Goal: Task Accomplishment & Management: Complete application form

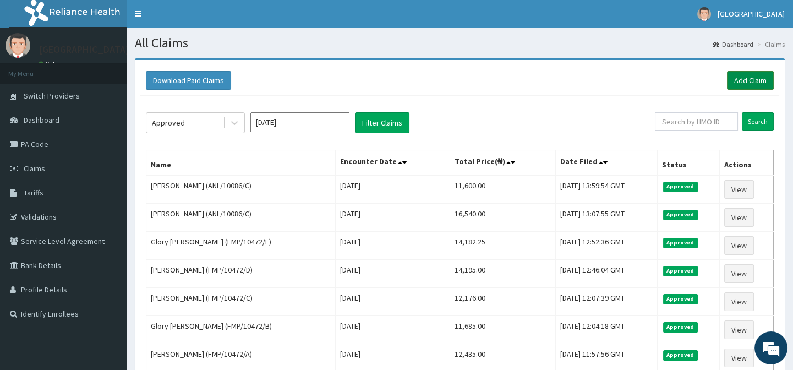
click at [740, 85] on link "Add Claim" at bounding box center [750, 80] width 47 height 19
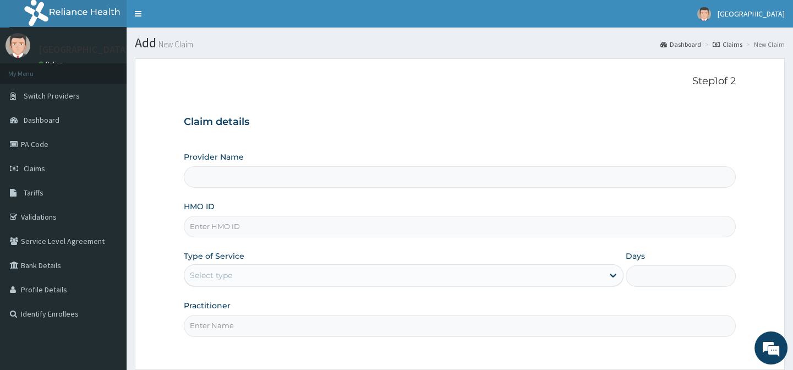
type input "[GEOGRAPHIC_DATA]-[GEOGRAPHIC_DATA]"
click at [207, 233] on input "HMO ID" at bounding box center [459, 226] width 551 height 21
type input "Lily Hospital-BENIN"
click at [295, 193] on div "Provider Name Lily Hospital-BENIN HMO ID Type of Service Select type Days Pract…" at bounding box center [459, 243] width 551 height 185
click at [362, 88] on div "Step 1 of 2 Claim details Provider Name Lily Hospital-BENIN HMO ID Type of Serv…" at bounding box center [459, 213] width 551 height 277
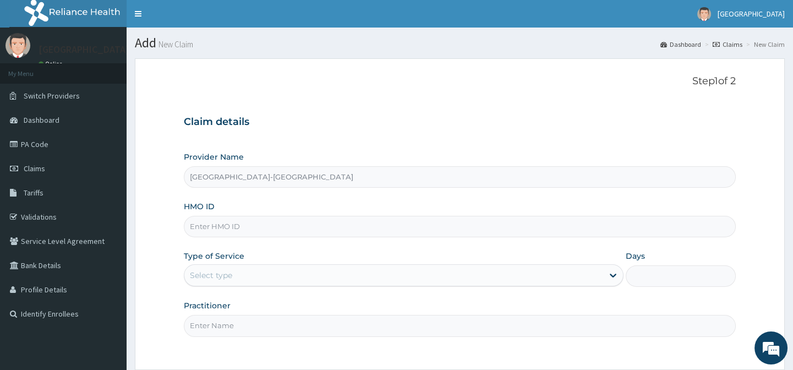
click at [370, 199] on div "Provider Name Lily Hospital-BENIN HMO ID Type of Service Select type Days Pract…" at bounding box center [459, 243] width 551 height 185
click at [379, 125] on h3 "Claim details" at bounding box center [459, 122] width 551 height 12
click at [256, 208] on div "HMO ID" at bounding box center [459, 219] width 551 height 36
click at [253, 229] on input "HMO ID" at bounding box center [459, 226] width 551 height 21
click at [304, 203] on div "HMO ID" at bounding box center [459, 219] width 551 height 36
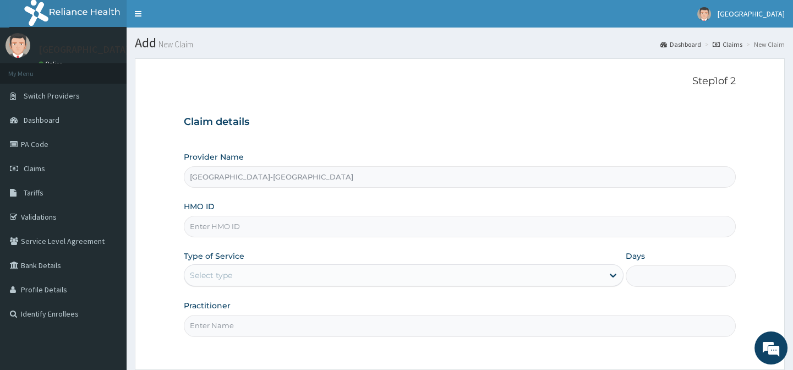
click at [304, 227] on input "HMO ID" at bounding box center [459, 226] width 551 height 21
click at [311, 231] on input "HMO ID" at bounding box center [459, 226] width 551 height 21
click at [313, 212] on div "HMO ID" at bounding box center [459, 219] width 551 height 36
click at [310, 231] on input "HMO ID" at bounding box center [459, 226] width 551 height 21
type input "VGV/10005/A"
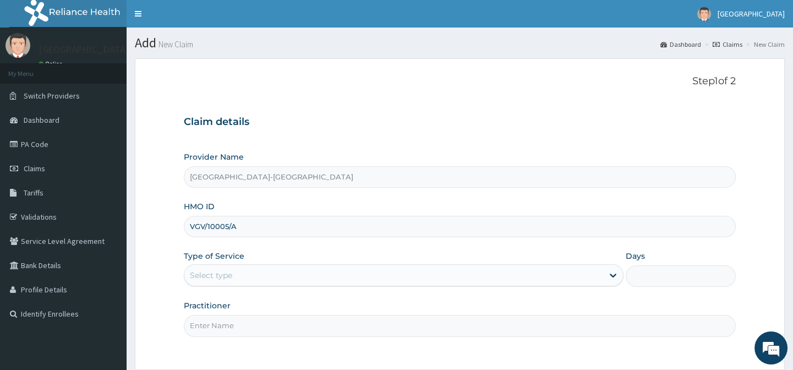
click at [282, 227] on input "VGV/10005/A" at bounding box center [459, 226] width 551 height 21
click at [321, 258] on div "Type of Service Select type" at bounding box center [404, 268] width 440 height 36
click at [245, 224] on input "HMO ID" at bounding box center [459, 226] width 551 height 21
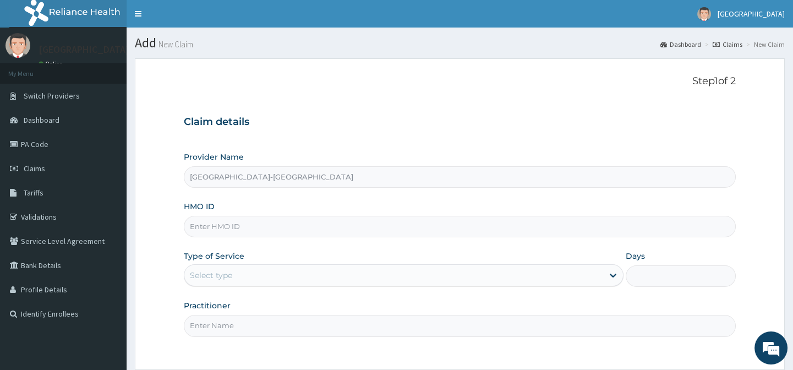
paste input "NGC/10024/A"
type input "NGC/10024/A"
click at [238, 265] on div "Select type" at bounding box center [404, 275] width 440 height 22
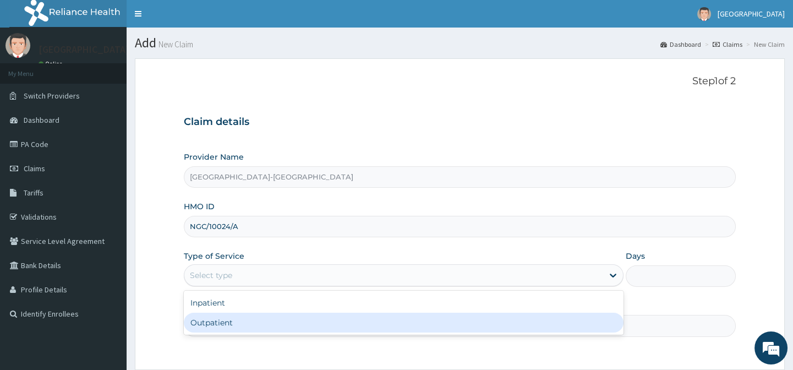
click at [248, 325] on div "Outpatient" at bounding box center [404, 323] width 440 height 20
type input "1"
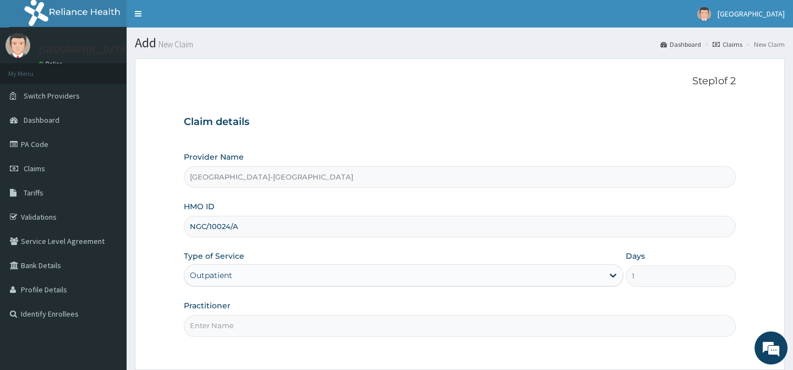
click at [248, 325] on input "Practitioner" at bounding box center [459, 325] width 551 height 21
type input "."
click at [419, 237] on div "Provider Name Lily Hospital-BENIN HMO ID NGC/10024/A Type of Service Outpatient…" at bounding box center [459, 243] width 551 height 185
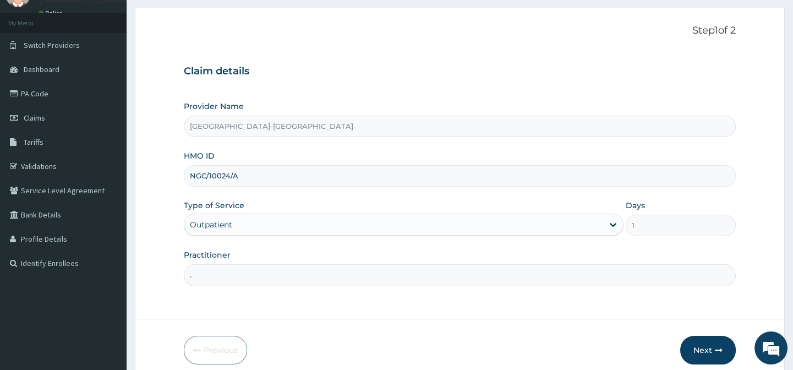
scroll to position [99, 0]
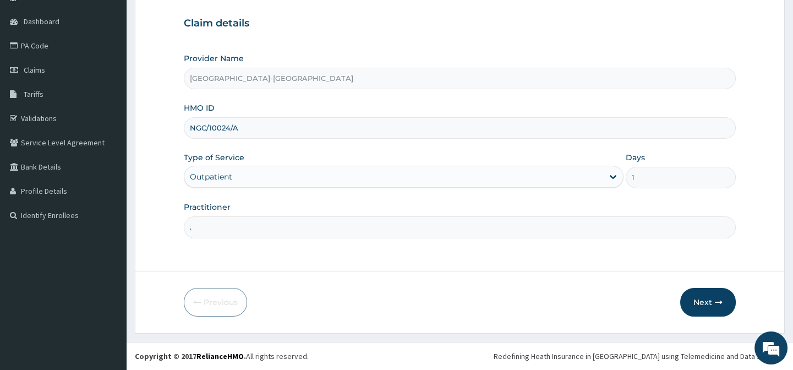
drag, startPoint x: 500, startPoint y: 276, endPoint x: 668, endPoint y: 282, distance: 167.4
click at [533, 272] on form "Step 1 of 2 Claim details Provider Name Lily Hospital-BENIN HMO ID NGC/10024/A …" at bounding box center [460, 147] width 650 height 374
click at [698, 298] on button "Next" at bounding box center [708, 302] width 56 height 29
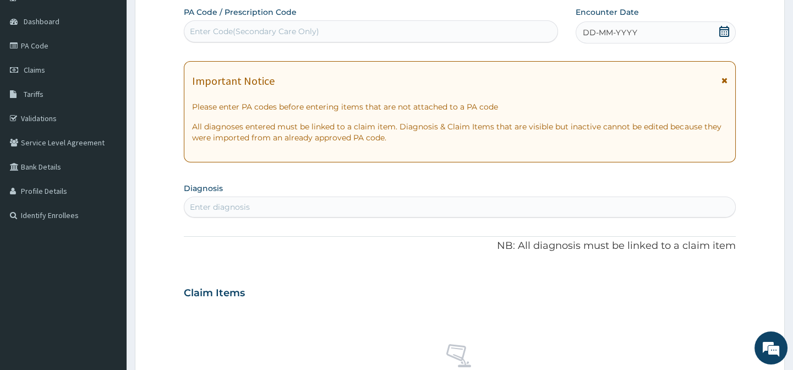
click at [649, 39] on div "DD-MM-YYYY" at bounding box center [656, 32] width 160 height 22
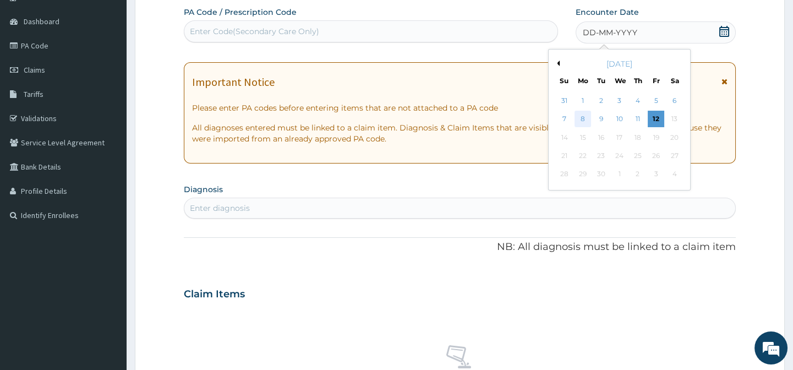
click at [583, 115] on div "8" at bounding box center [582, 119] width 17 height 17
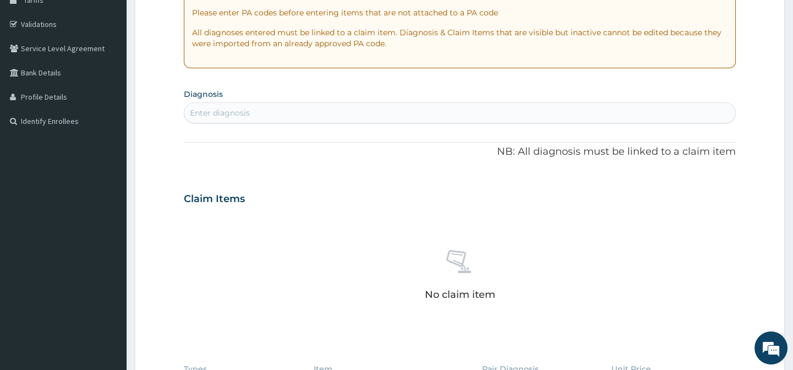
scroll to position [198, 0]
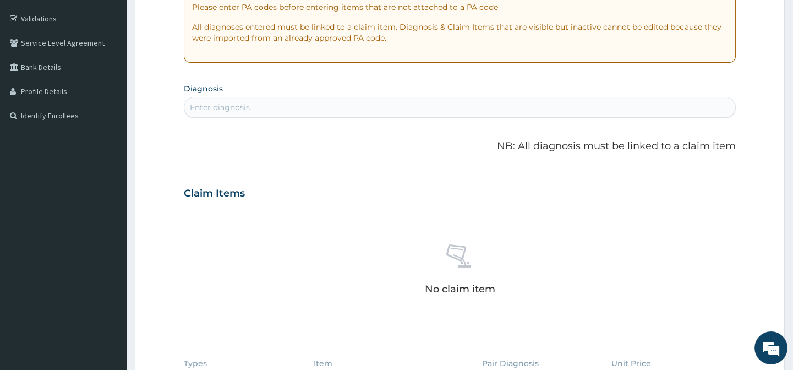
click at [219, 105] on div "Enter diagnosis" at bounding box center [220, 107] width 60 height 11
type input "MALARIA"
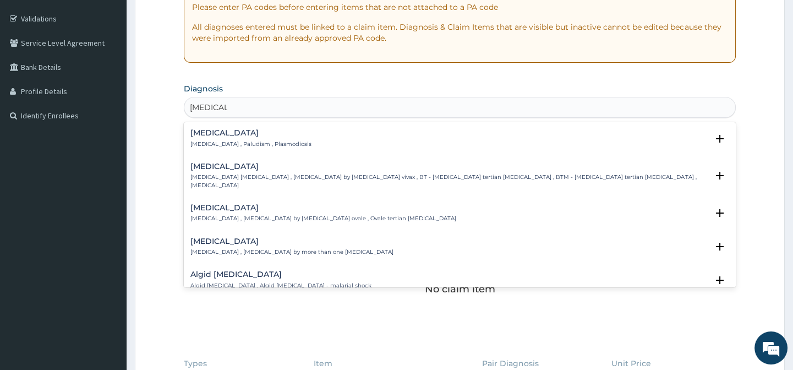
click at [220, 134] on h4 "Malaria" at bounding box center [250, 133] width 121 height 8
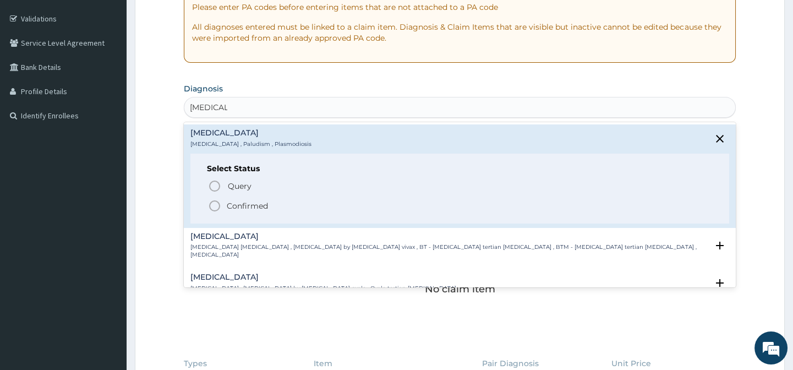
click at [214, 201] on icon "status option filled" at bounding box center [214, 205] width 13 height 13
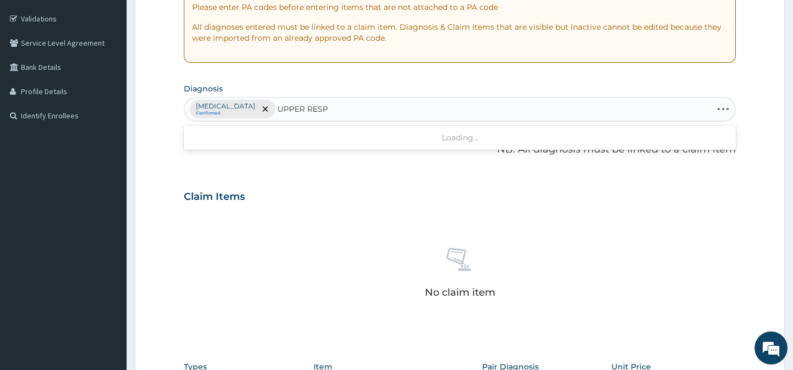
type input "UPPER RESPI"
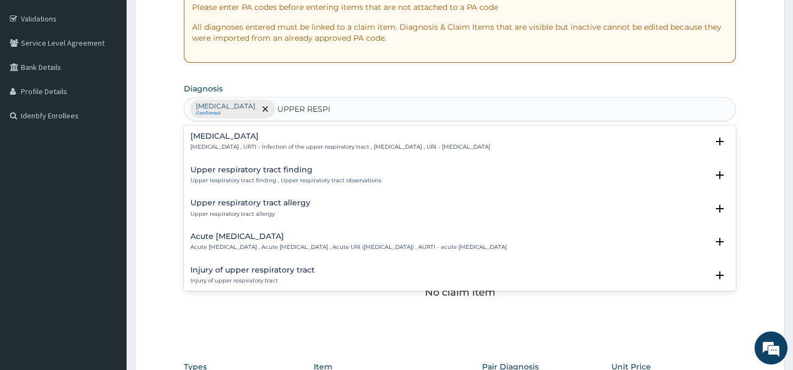
click at [236, 132] on h4 "Upper respiratory infection" at bounding box center [340, 136] width 300 height 8
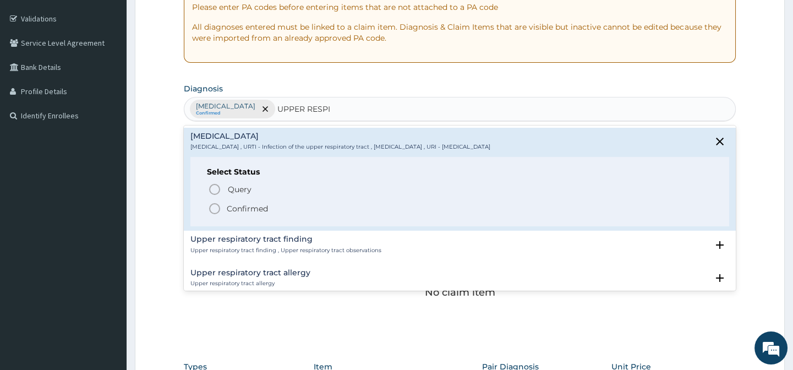
click at [216, 209] on icon "status option filled" at bounding box center [214, 208] width 13 height 13
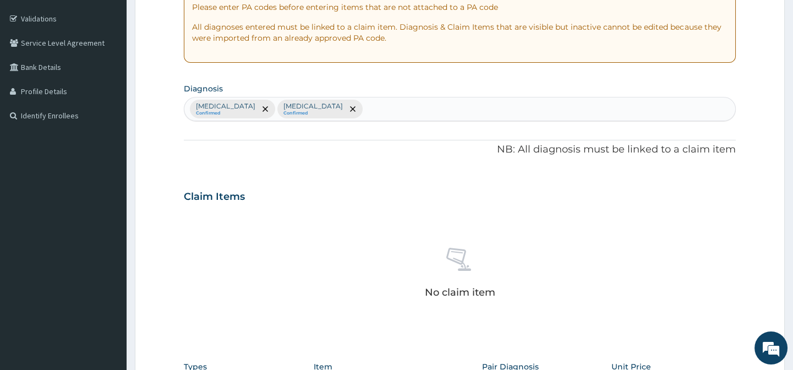
drag, startPoint x: 374, startPoint y: 105, endPoint x: 406, endPoint y: 129, distance: 39.6
click at [374, 106] on div "Malaria Confirmed Upper respiratory infection Confirmed" at bounding box center [459, 108] width 550 height 23
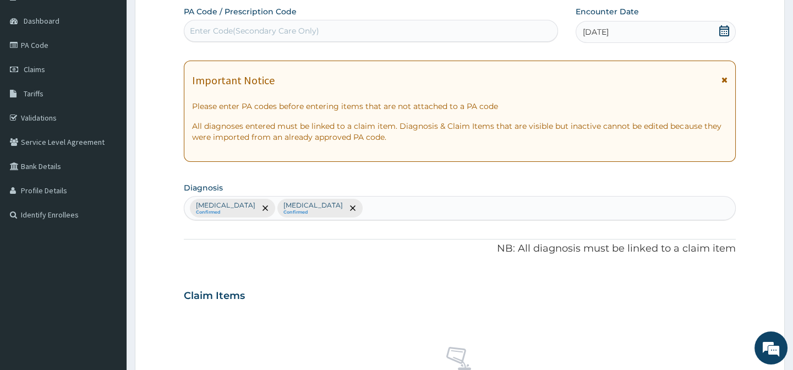
scroll to position [99, 0]
click at [26, 46] on link "PA Code" at bounding box center [63, 46] width 127 height 24
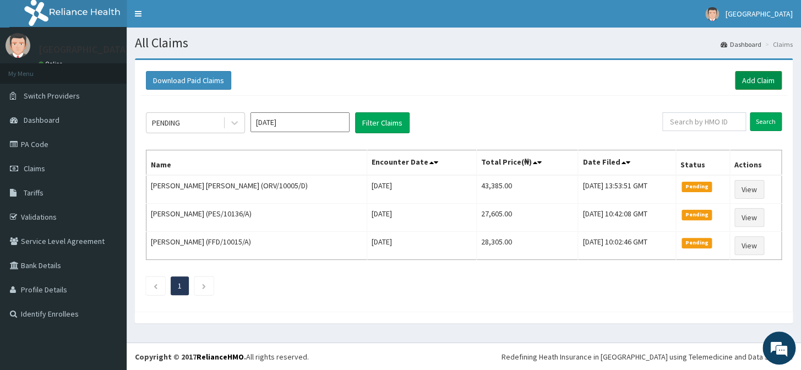
click at [744, 80] on link "Add Claim" at bounding box center [758, 80] width 47 height 19
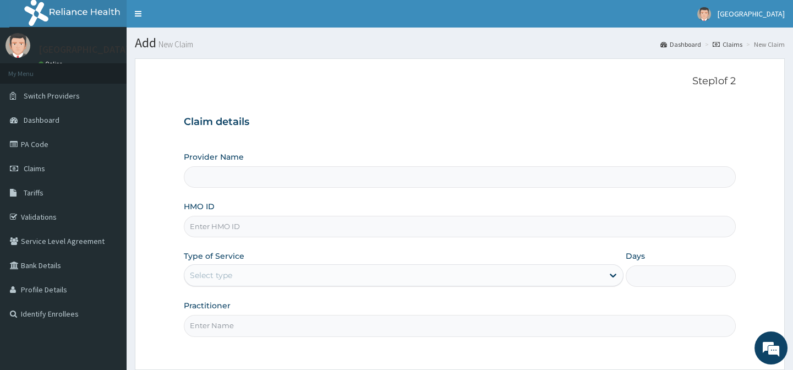
click at [267, 228] on input "HMO ID" at bounding box center [459, 226] width 551 height 21
paste input "NGC/10024/A"
type input "NGC/10024/A"
type input "Lily Hospital-BENIN"
type input "NGC/10024/A"
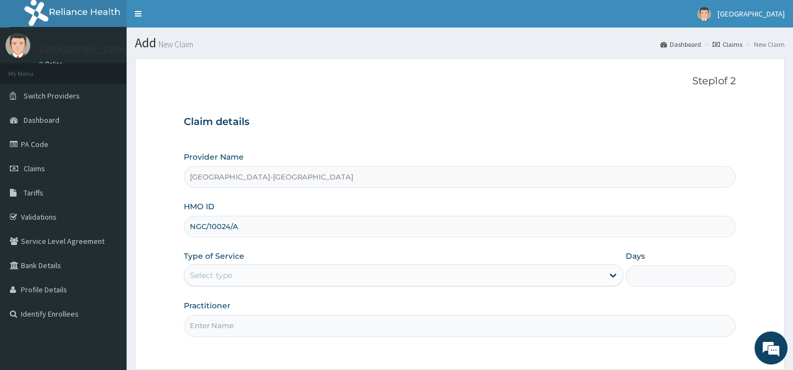
click at [264, 286] on div "Select type" at bounding box center [404, 275] width 440 height 22
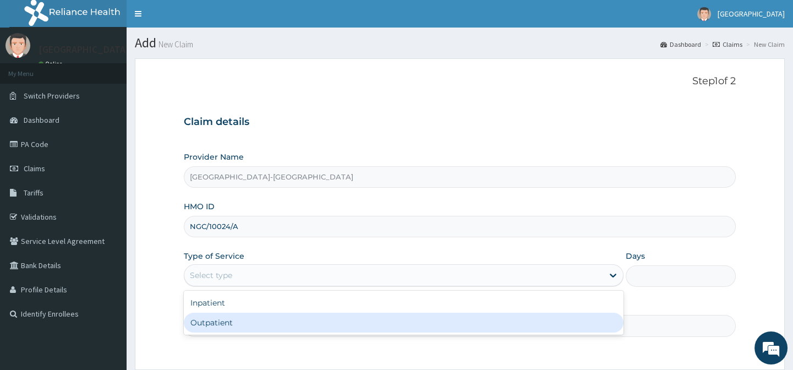
click at [283, 327] on div "Outpatient" at bounding box center [404, 323] width 440 height 20
type input "1"
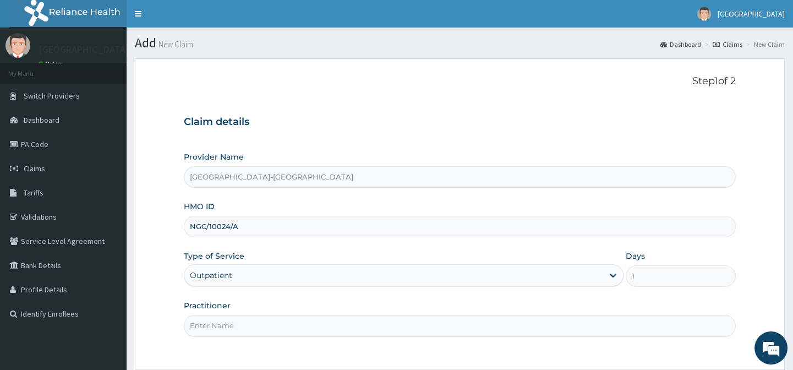
drag, startPoint x: 283, startPoint y: 324, endPoint x: 286, endPoint y: 316, distance: 8.0
click at [283, 324] on input "Practitioner" at bounding box center [459, 325] width 551 height 21
type input "."
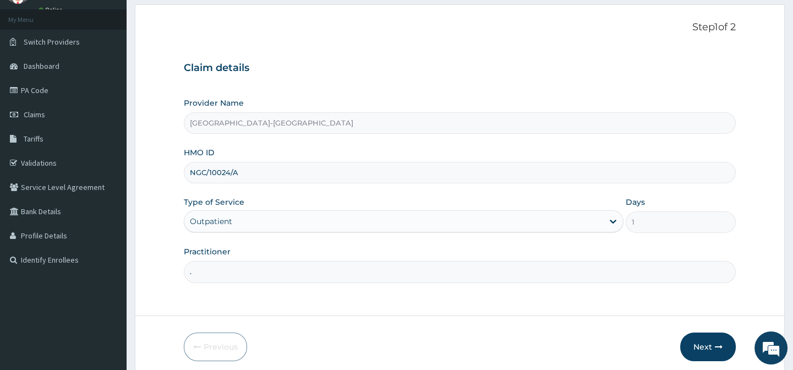
scroll to position [99, 0]
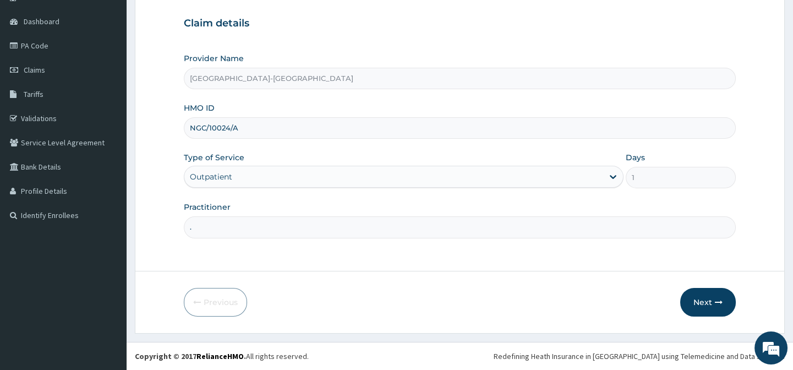
drag, startPoint x: 442, startPoint y: 275, endPoint x: 523, endPoint y: 282, distance: 80.7
click at [443, 276] on form "Step 1 of 2 Claim details Provider Name Lily Hospital-BENIN HMO ID NGC/10024/A …" at bounding box center [460, 147] width 650 height 374
click at [707, 310] on button "Next" at bounding box center [708, 302] width 56 height 29
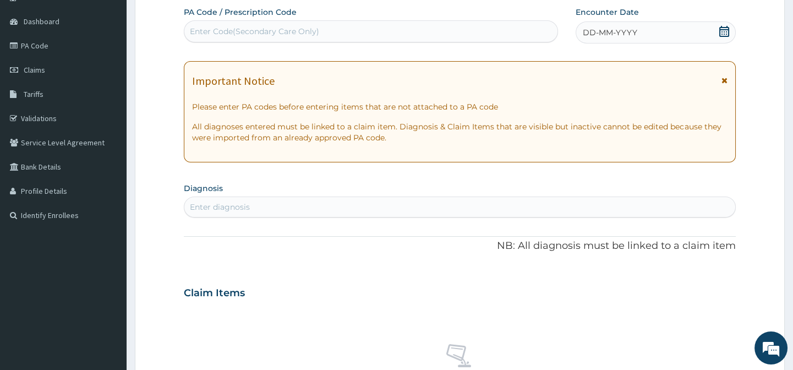
scroll to position [0, 0]
click at [207, 31] on div "Enter Code(Secondary Care Only)" at bounding box center [254, 31] width 129 height 11
paste input "PA/885A06"
type input "PA/885A06"
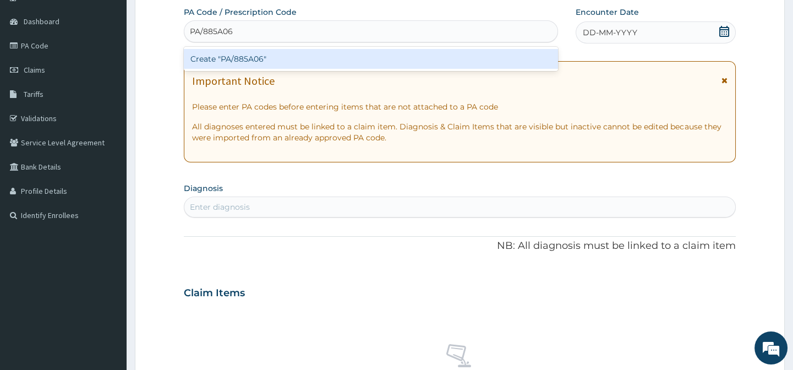
click at [248, 58] on div "Create "PA/885A06"" at bounding box center [371, 59] width 374 height 20
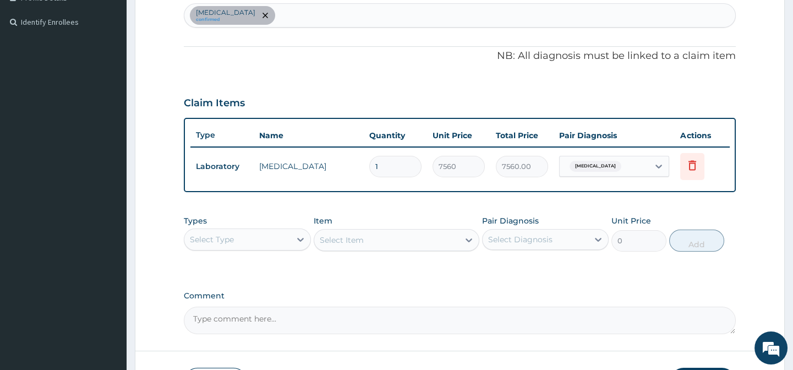
scroll to position [348, 0]
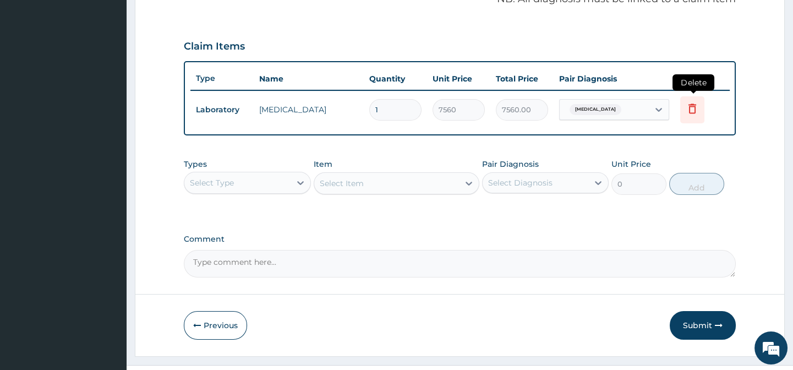
click at [697, 112] on icon at bounding box center [692, 108] width 13 height 13
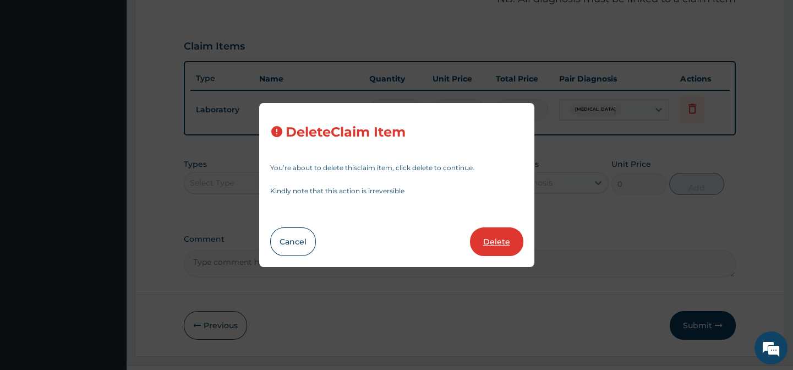
click at [485, 251] on button "Delete" at bounding box center [496, 241] width 53 height 29
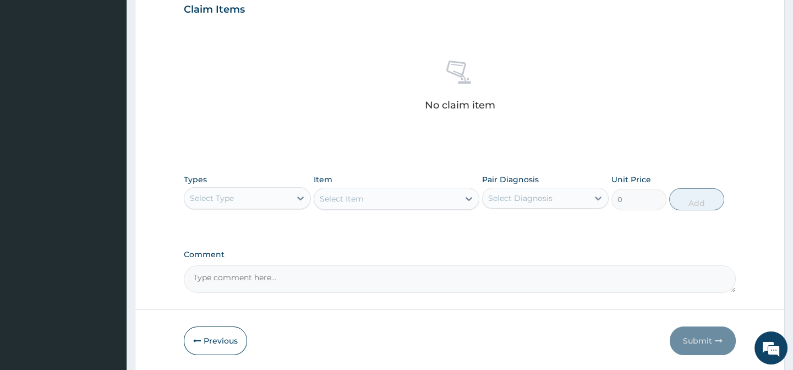
scroll to position [423, 0]
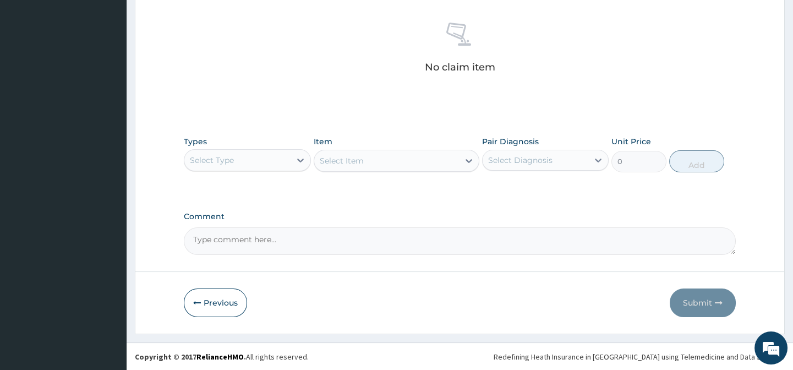
click at [250, 160] on div "Select Type" at bounding box center [237, 160] width 106 height 18
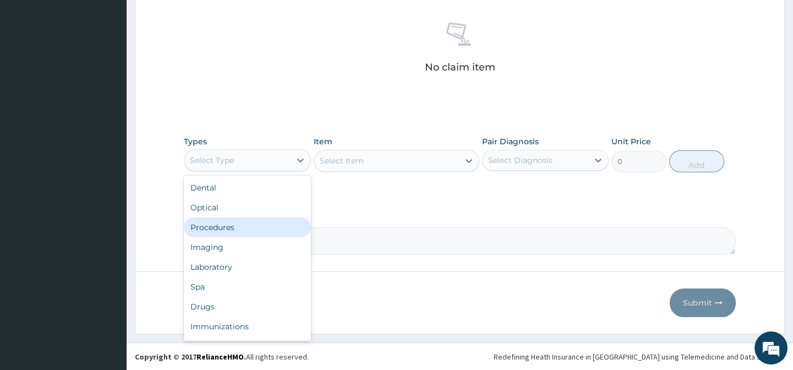
click at [232, 233] on div "Procedures" at bounding box center [247, 227] width 127 height 20
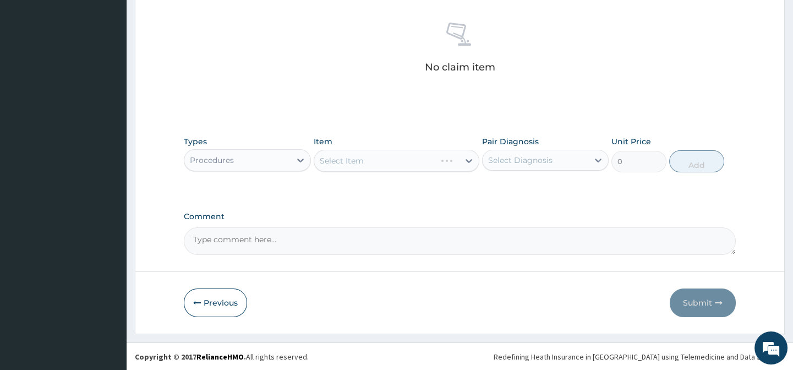
click at [247, 165] on div "Procedures" at bounding box center [237, 160] width 106 height 18
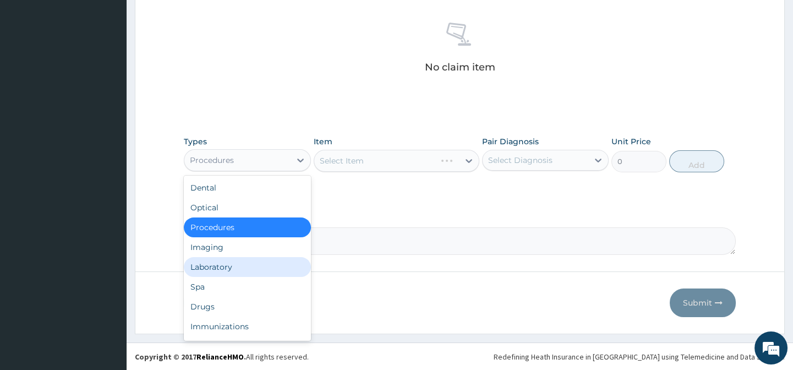
click at [246, 270] on div "Laboratory" at bounding box center [247, 267] width 127 height 20
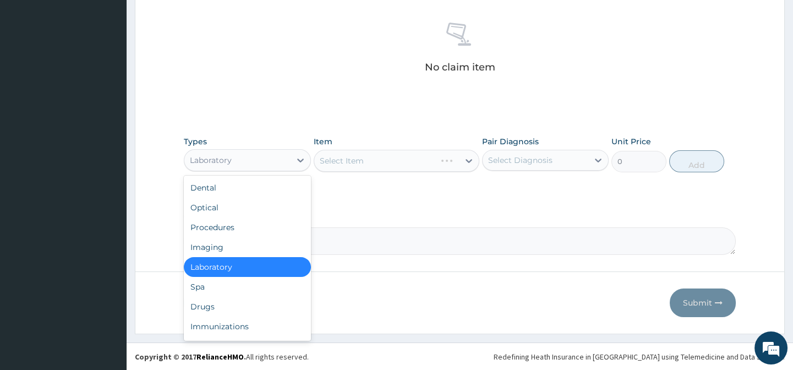
click at [277, 154] on div "Laboratory" at bounding box center [237, 160] width 106 height 18
click at [260, 218] on div "Procedures" at bounding box center [247, 227] width 127 height 20
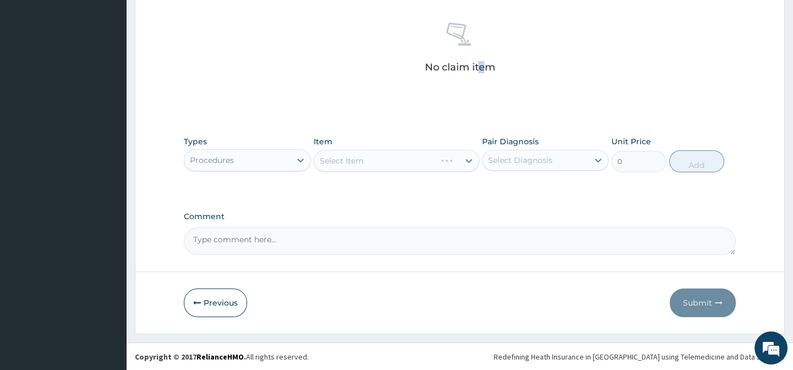
click at [482, 101] on div "No claim item" at bounding box center [459, 49] width 551 height 127
click at [489, 160] on div "Select Diagnosis" at bounding box center [520, 160] width 64 height 11
click at [457, 162] on div "Select Item" at bounding box center [397, 161] width 166 height 22
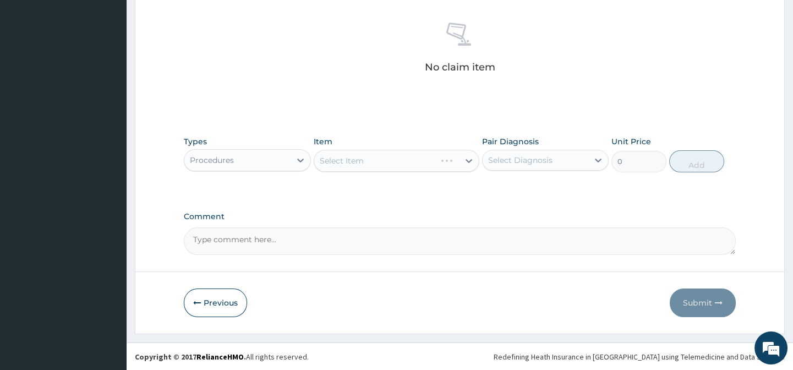
drag, startPoint x: 456, startPoint y: 161, endPoint x: 426, endPoint y: 161, distance: 29.2
click at [445, 161] on div "Select Item" at bounding box center [397, 161] width 166 height 22
click at [414, 160] on div "Select Item" at bounding box center [397, 161] width 166 height 22
click at [380, 156] on div "Select Item" at bounding box center [397, 161] width 166 height 22
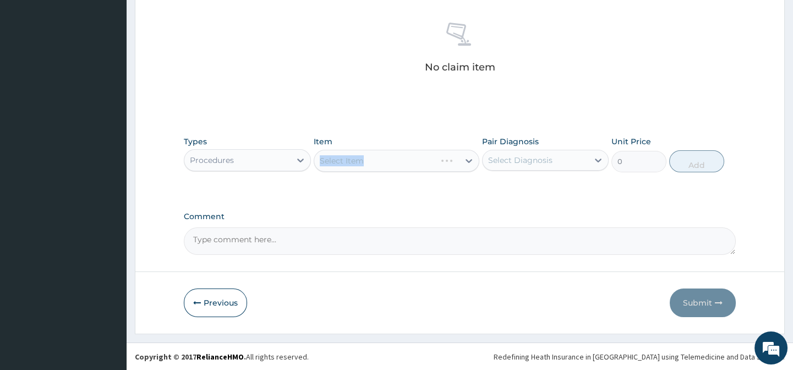
click at [380, 156] on div "Select Item" at bounding box center [397, 161] width 166 height 22
click at [382, 158] on div "Select Item" at bounding box center [397, 161] width 166 height 22
click at [382, 159] on div "Select Item" at bounding box center [397, 161] width 166 height 22
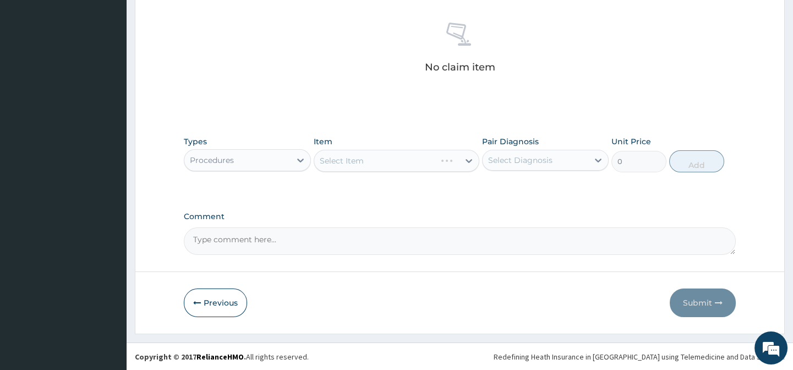
click at [411, 162] on div "Select Item" at bounding box center [397, 161] width 166 height 22
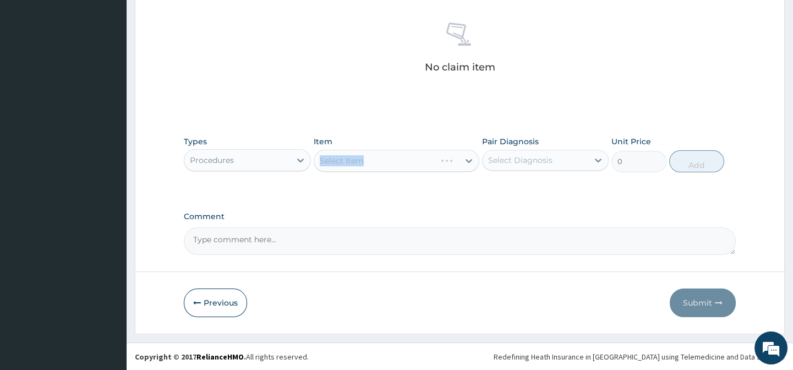
click at [411, 162] on div "Select Item" at bounding box center [397, 161] width 166 height 22
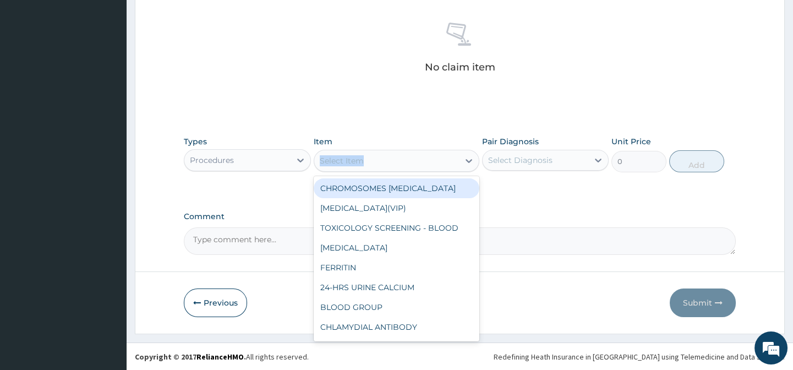
click at [412, 163] on div "Select Item" at bounding box center [386, 161] width 145 height 18
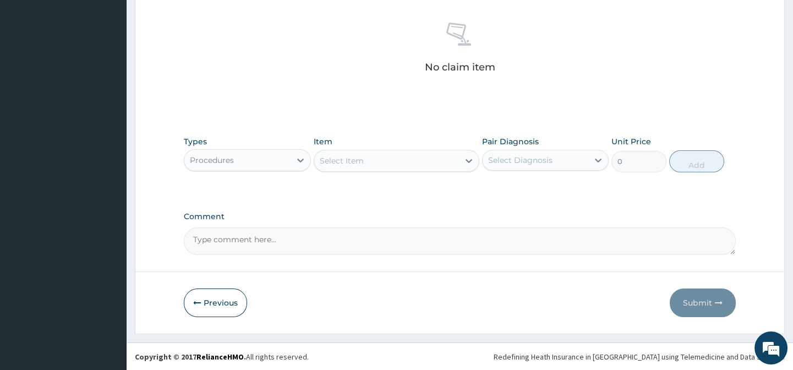
paste input "General Pract"
type input "General Pract"
click at [376, 163] on div "Select Item" at bounding box center [386, 161] width 145 height 18
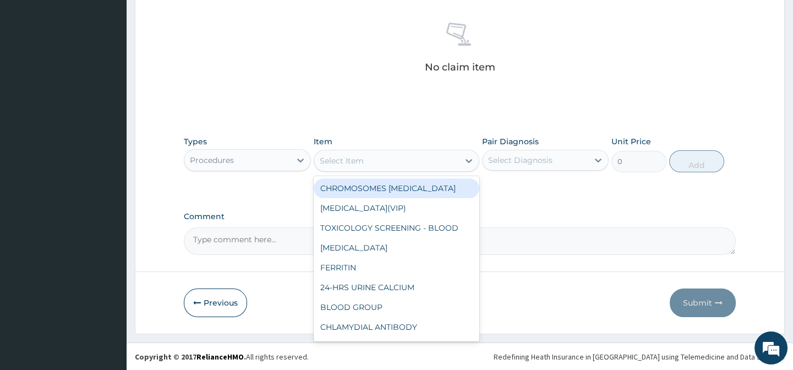
click at [373, 158] on div "Select Item" at bounding box center [386, 161] width 145 height 18
click at [367, 157] on div "Select Item" at bounding box center [386, 161] width 145 height 18
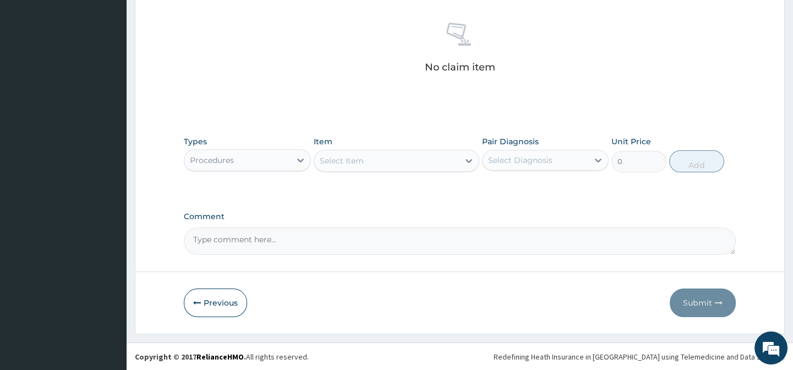
paste input "General Pract"
type input "General Pract"
click at [380, 159] on div "General Pract" at bounding box center [386, 161] width 145 height 18
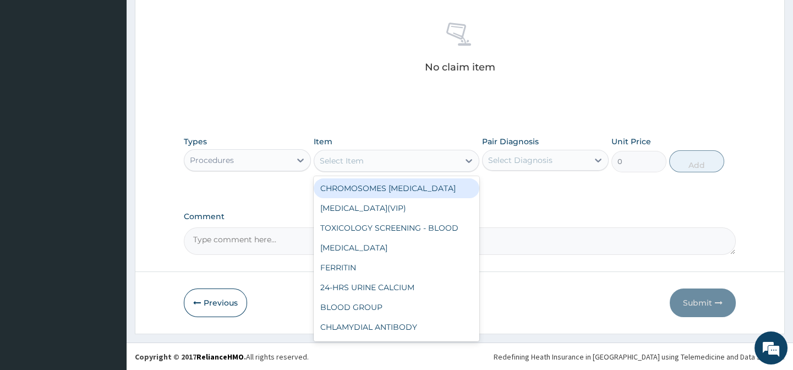
click at [380, 159] on div "Select Item" at bounding box center [386, 161] width 145 height 18
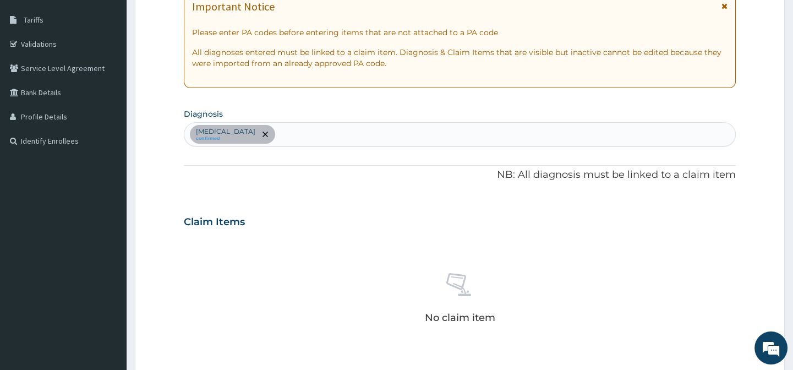
scroll to position [373, 0]
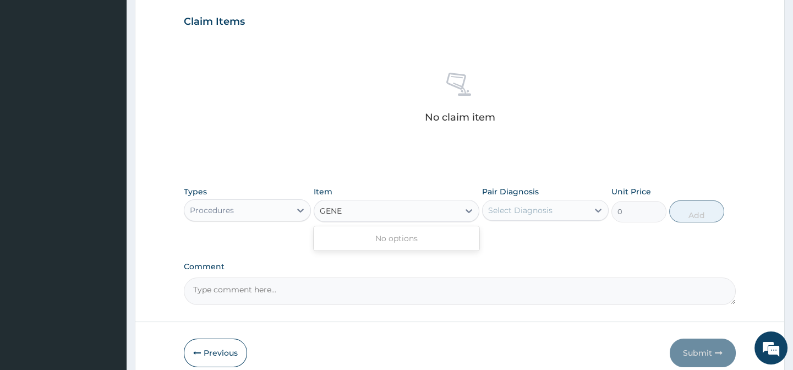
type input "GENE"
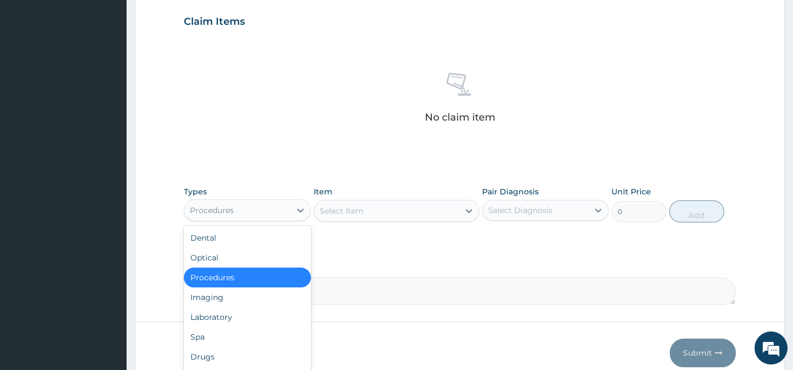
click at [277, 208] on div "Procedures" at bounding box center [237, 210] width 106 height 18
click at [240, 274] on div "Procedures" at bounding box center [247, 277] width 127 height 20
click at [276, 209] on div "Procedures" at bounding box center [237, 210] width 106 height 18
click at [238, 260] on div "Optical" at bounding box center [247, 258] width 127 height 20
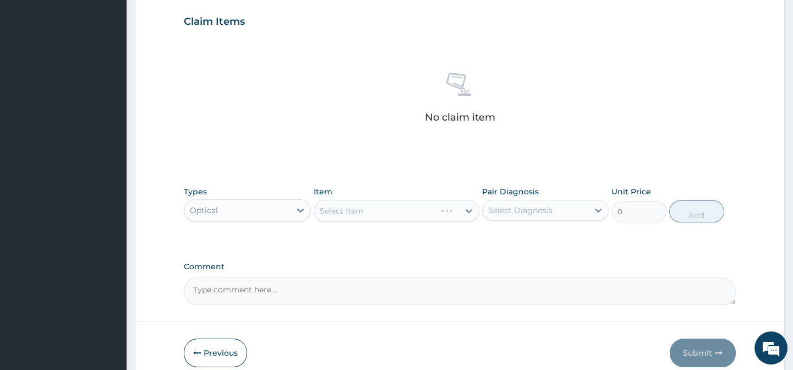
click at [270, 213] on div "Optical" at bounding box center [237, 210] width 106 height 18
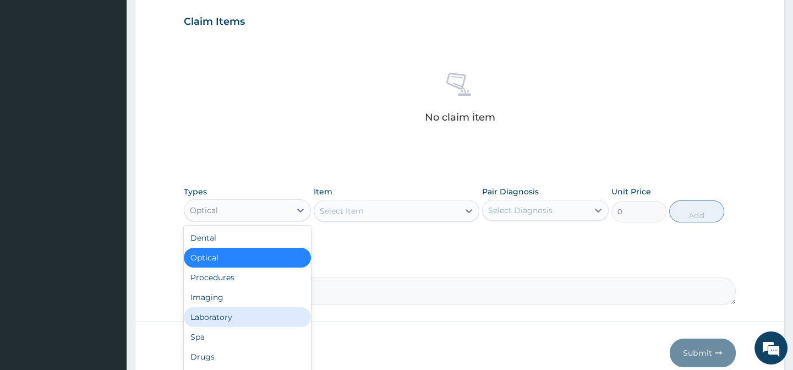
click at [220, 320] on div "Laboratory" at bounding box center [247, 317] width 127 height 20
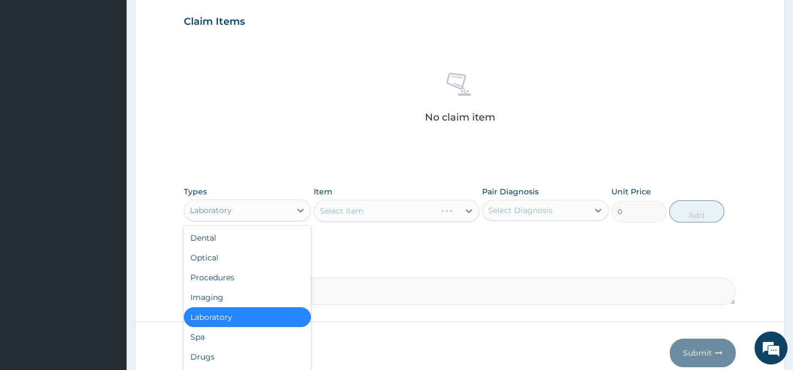
click at [264, 216] on div "Laboratory" at bounding box center [237, 210] width 106 height 18
click at [249, 278] on div "Procedures" at bounding box center [247, 277] width 127 height 20
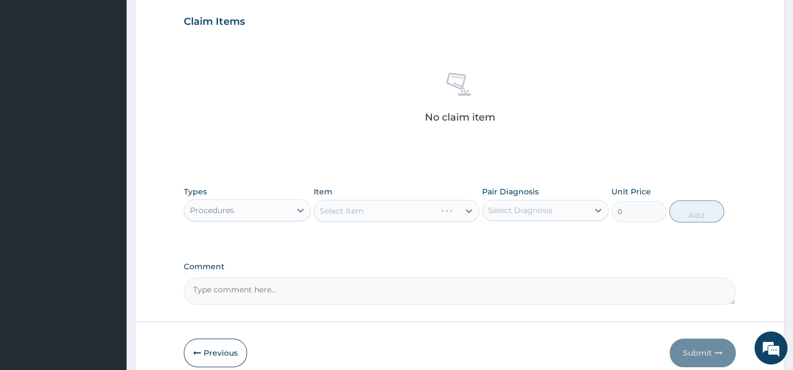
click at [430, 212] on div "Select Item" at bounding box center [397, 211] width 166 height 22
click at [349, 217] on div "Select Item" at bounding box center [386, 211] width 145 height 18
click at [339, 209] on div "Select Item" at bounding box center [342, 210] width 44 height 11
click at [326, 209] on div "Select Item" at bounding box center [342, 210] width 44 height 11
click at [356, 207] on div "Select Item" at bounding box center [342, 210] width 44 height 11
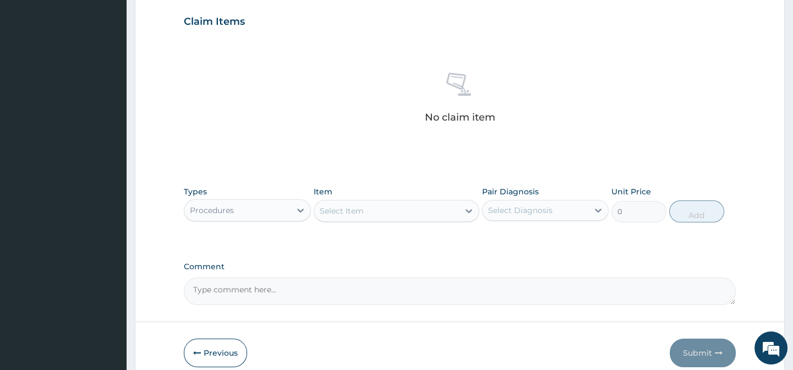
click at [377, 173] on div "PA Code / Prescription Code PA/885A06 Encounter Date 08-09-2025 Important Notic…" at bounding box center [459, 18] width 551 height 573
click at [380, 195] on div "Item Select Item" at bounding box center [397, 204] width 166 height 36
click at [376, 217] on div "Select Item" at bounding box center [386, 211] width 145 height 18
click at [337, 216] on div "Select Item" at bounding box center [386, 211] width 145 height 18
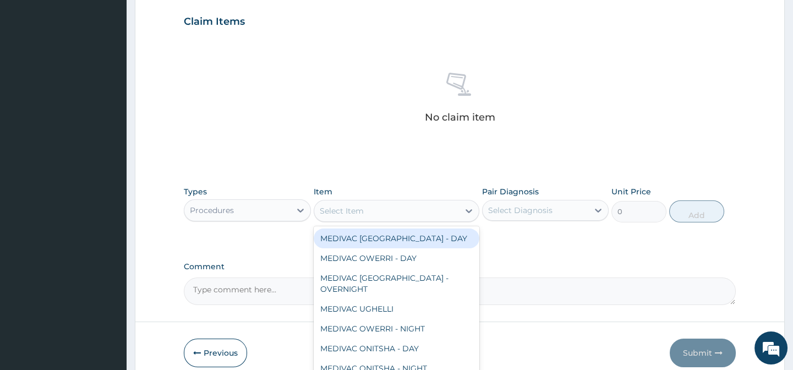
paste input "General Pract"
type input "General Pract"
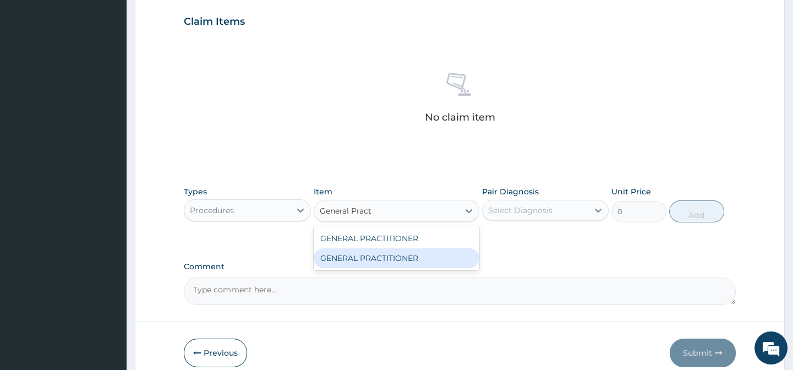
click at [438, 258] on div "GENERAL PRACTITIONER" at bounding box center [397, 258] width 166 height 20
type input "3125"
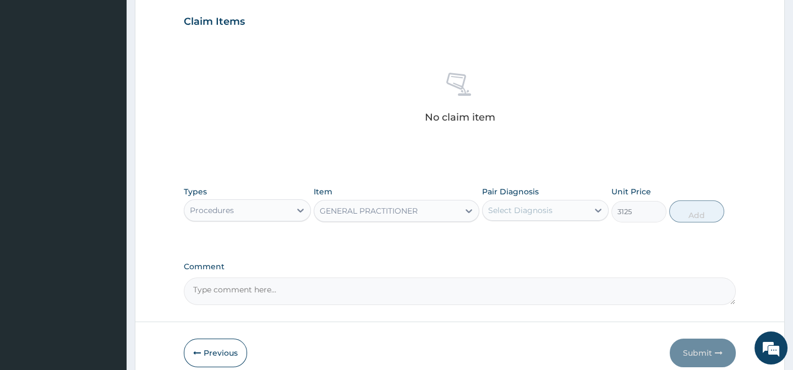
click at [526, 224] on div "Types Procedures Item option GENERAL PRACTITIONER, selected. Select is focused …" at bounding box center [459, 204] width 551 height 47
click at [526, 215] on div "Select Diagnosis" at bounding box center [536, 210] width 106 height 18
click at [526, 243] on label "Hypertensive heart disease" at bounding box center [534, 237] width 68 height 11
checkbox input "true"
click at [619, 244] on div "PA Code / Prescription Code PA/885A06 Encounter Date 08-09-2025 Important Notic…" at bounding box center [459, 18] width 551 height 573
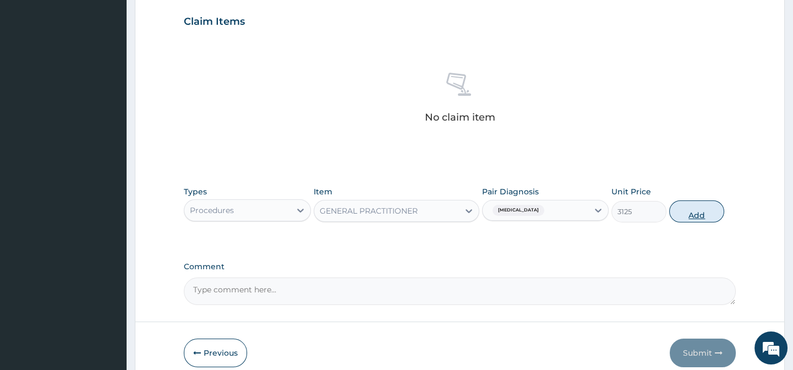
click at [693, 205] on button "Add" at bounding box center [696, 211] width 55 height 22
type input "0"
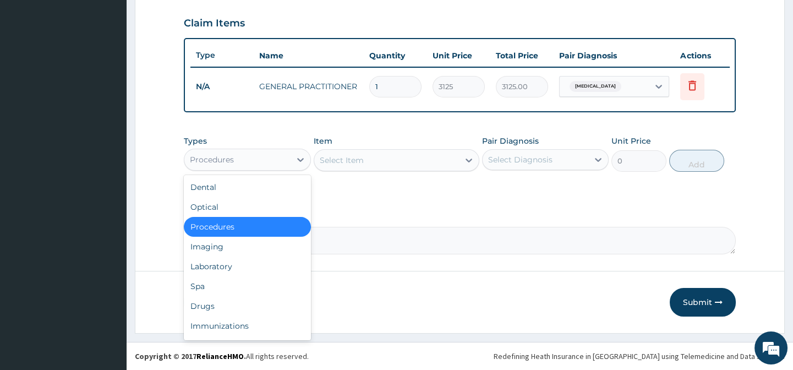
click at [245, 167] on div "Procedures" at bounding box center [237, 160] width 106 height 18
click at [231, 314] on div "Drugs" at bounding box center [247, 306] width 127 height 20
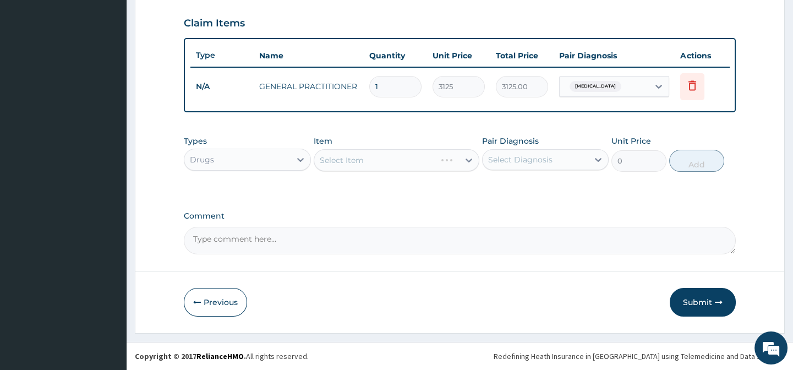
scroll to position [378, 0]
click at [369, 160] on div "Select Item" at bounding box center [397, 160] width 166 height 22
drag, startPoint x: 400, startPoint y: 133, endPoint x: 400, endPoint y: 144, distance: 11.0
click at [400, 133] on div "Types Drugs Item Select Item Pair Diagnosis Select Diagnosis Unit Price 0 Add" at bounding box center [459, 153] width 551 height 47
click at [403, 182] on div "Types Drugs Item Select Item Pair Diagnosis Select Diagnosis Unit Price 0 Add" at bounding box center [459, 162] width 551 height 64
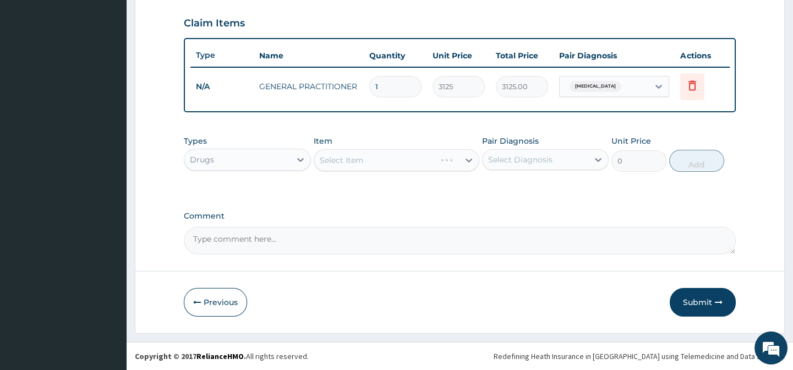
click at [445, 236] on textarea "Comment" at bounding box center [459, 241] width 551 height 28
click at [550, 221] on div "Comment" at bounding box center [459, 232] width 551 height 43
click at [570, 173] on div "Types Drugs Item Select Item Pair Diagnosis Select Diagnosis Unit Price 0 Add" at bounding box center [459, 153] width 551 height 47
drag, startPoint x: 568, startPoint y: 172, endPoint x: 710, endPoint y: 165, distance: 142.2
click at [626, 174] on div "Types Drugs Item Select Item Pair Diagnosis Select Diagnosis Unit Price 0 Add" at bounding box center [459, 153] width 551 height 47
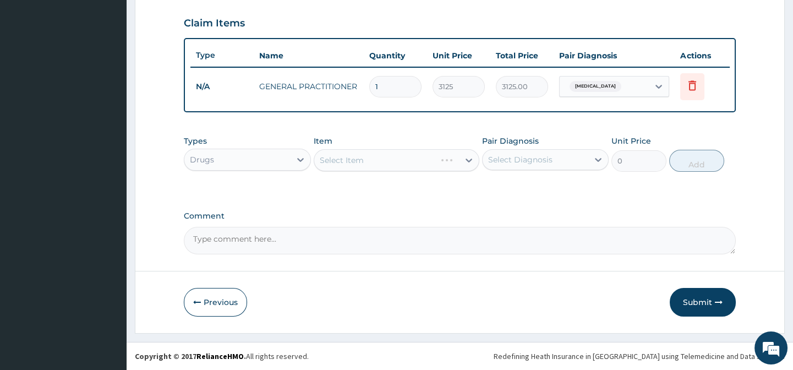
click at [746, 163] on form "Step 2 of 2 PA Code / Prescription Code PA/885A06 Encounter Date 08-09-2025 Imp…" at bounding box center [460, 10] width 650 height 646
click at [408, 155] on div "Select Item" at bounding box center [397, 160] width 166 height 22
click at [418, 133] on div "Types Drugs Item Select Item Pair Diagnosis Select Diagnosis Unit Price 0 Add" at bounding box center [459, 153] width 551 height 47
click at [416, 167] on div "Select Item" at bounding box center [397, 160] width 166 height 22
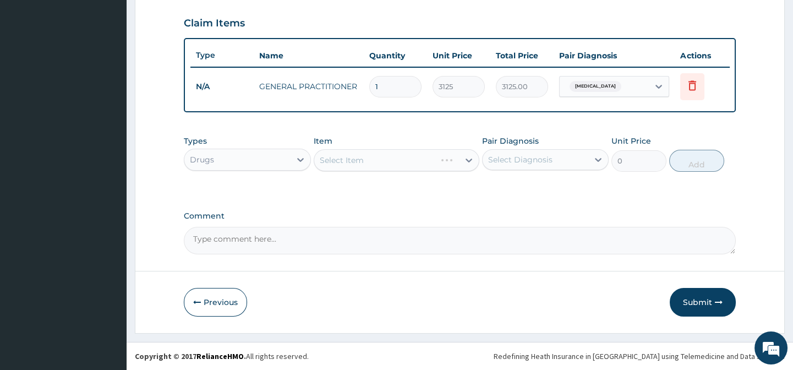
click at [463, 162] on div "Select Item" at bounding box center [397, 160] width 166 height 22
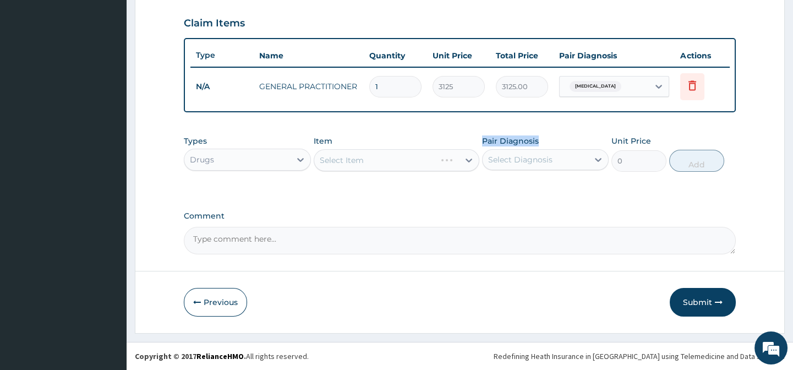
click at [463, 162] on div "Select Item" at bounding box center [397, 160] width 166 height 22
click at [478, 181] on div "Types Drugs Item Select Item Pair Diagnosis Select Diagnosis Unit Price 0 Add" at bounding box center [459, 162] width 551 height 64
click at [486, 189] on div "Types Drugs Item Select Item Pair Diagnosis Select Diagnosis Unit Price 0 Add" at bounding box center [459, 162] width 551 height 64
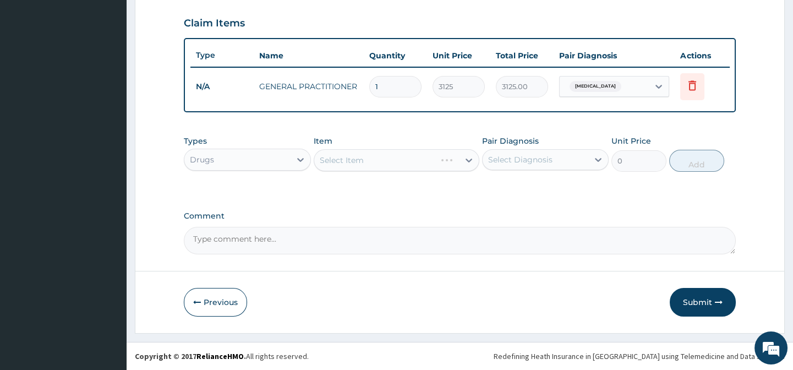
click at [486, 189] on div "Types Drugs Item Select Item Pair Diagnosis Select Diagnosis Unit Price 0 Add" at bounding box center [459, 162] width 551 height 64
click at [360, 163] on div "Select Item" at bounding box center [397, 160] width 166 height 22
click at [292, 132] on div "Types Drugs Item Select Item Pair Diagnosis Select Diagnosis Unit Price 0 Add" at bounding box center [459, 153] width 551 height 47
click at [310, 140] on div "Types Drugs" at bounding box center [247, 153] width 127 height 36
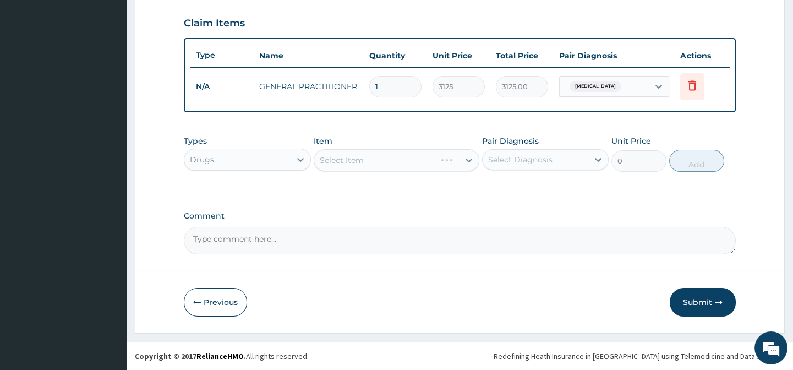
click at [329, 139] on label "Item" at bounding box center [323, 140] width 19 height 11
drag, startPoint x: 330, startPoint y: 148, endPoint x: 327, endPoint y: 161, distance: 13.5
click at [330, 149] on div "Item Select Item" at bounding box center [397, 153] width 166 height 36
click at [327, 165] on div "Select Item" at bounding box center [397, 160] width 166 height 22
click at [364, 166] on div "Select Item" at bounding box center [397, 160] width 166 height 22
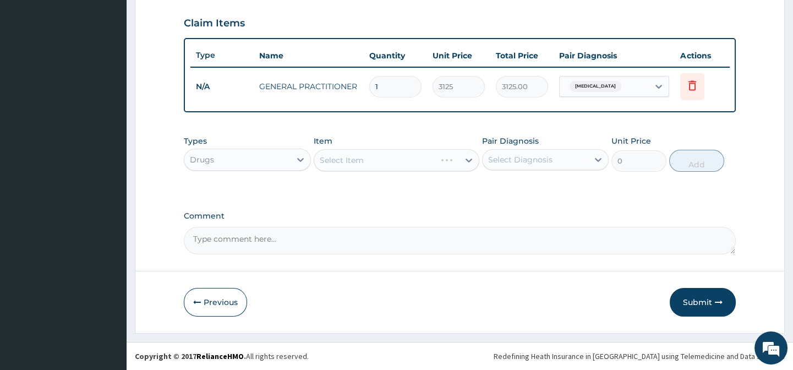
click at [364, 166] on div "Select Item" at bounding box center [397, 160] width 166 height 22
click at [418, 192] on div "Types Drugs Item Select Item Pair Diagnosis Select Diagnosis Unit Price 0 Add" at bounding box center [459, 162] width 551 height 64
click at [407, 163] on div "Select Item" at bounding box center [397, 160] width 166 height 22
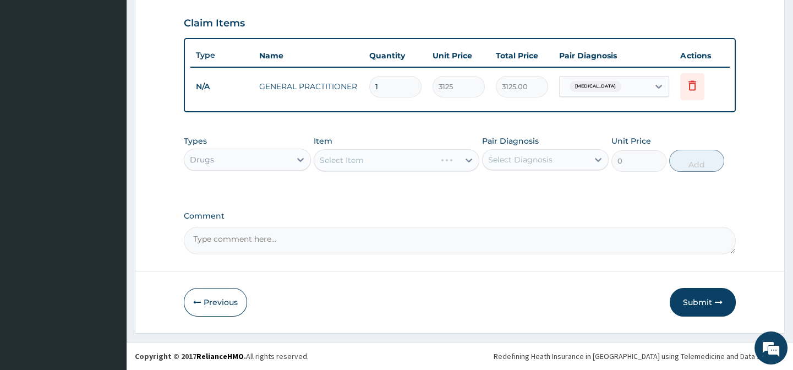
click at [407, 162] on div "Select Item" at bounding box center [397, 160] width 166 height 22
click at [407, 163] on div "Select Item" at bounding box center [386, 160] width 145 height 18
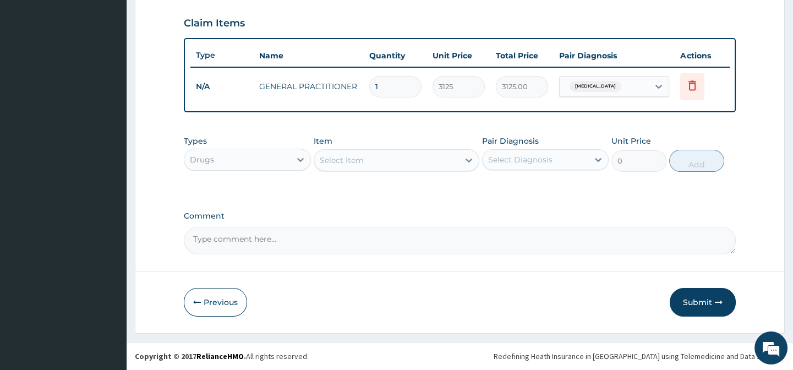
paste input "[MEDICAL_DATA] CRYSTALS"
type input "[MEDICAL_DATA] CRYSTALS"
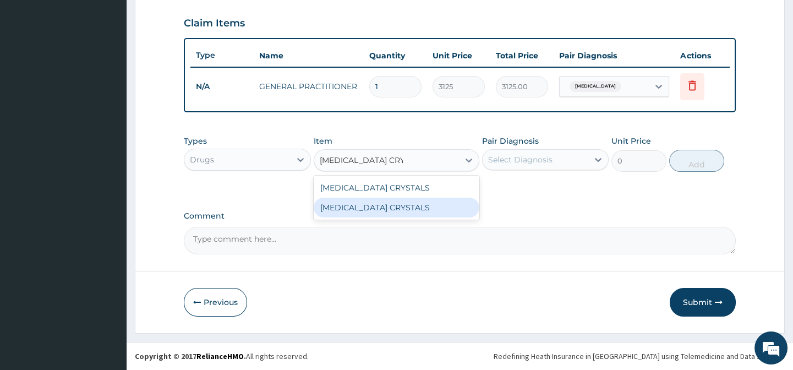
click at [412, 210] on div "[MEDICAL_DATA] CRYSTALS" at bounding box center [397, 208] width 166 height 20
type input "1600"
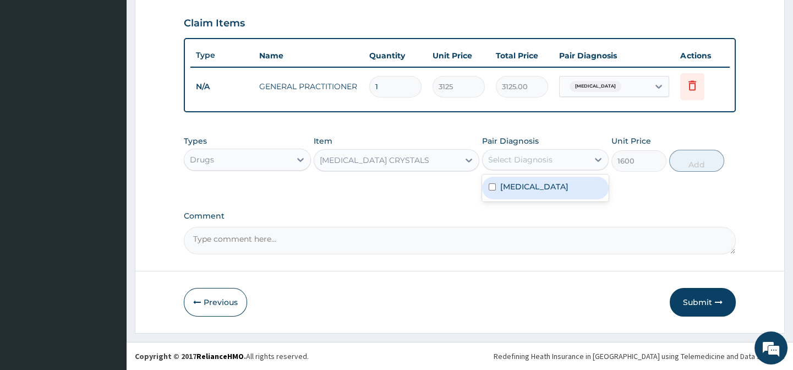
click at [562, 165] on div "Select Diagnosis" at bounding box center [536, 160] width 106 height 18
click at [557, 187] on label "[MEDICAL_DATA]" at bounding box center [534, 186] width 68 height 11
checkbox input "true"
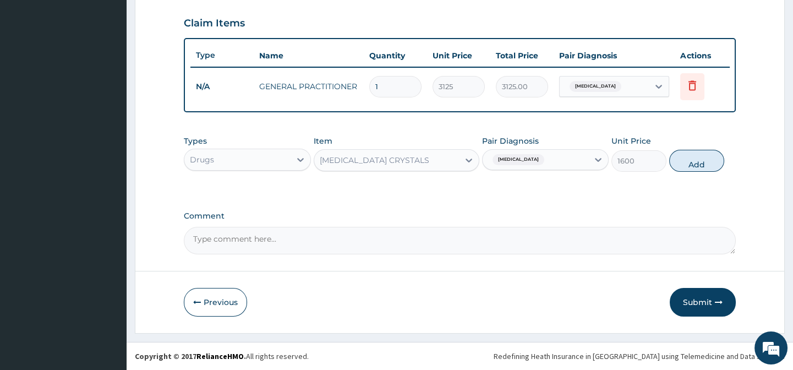
drag, startPoint x: 640, startPoint y: 185, endPoint x: 657, endPoint y: 176, distance: 19.0
click at [641, 185] on div "Types Drugs Item MENTHOL CRYSTALS Pair Diagnosis Hypertensive heart disease Uni…" at bounding box center [459, 162] width 551 height 64
click at [672, 161] on button "Add" at bounding box center [696, 161] width 55 height 22
type input "0"
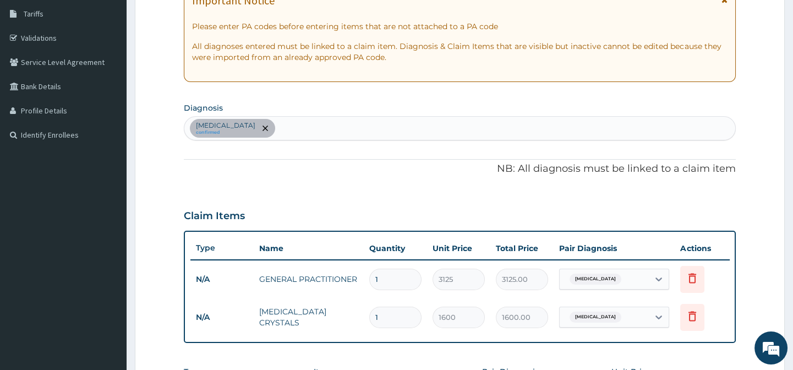
scroll to position [178, 0]
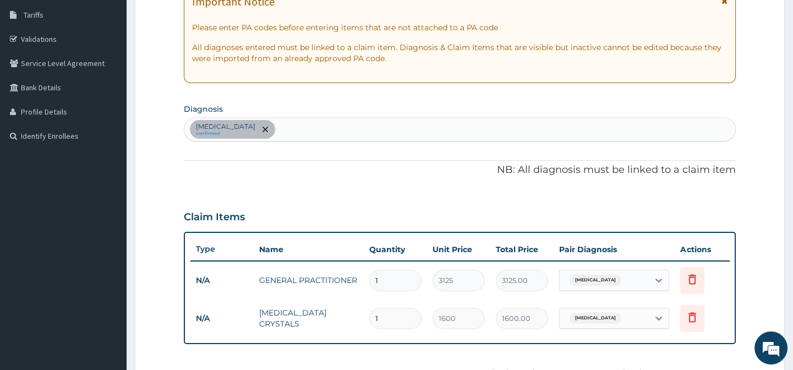
click at [330, 136] on div "Hypertensive heart disease confirmed" at bounding box center [459, 129] width 550 height 23
type input "MALARIA"
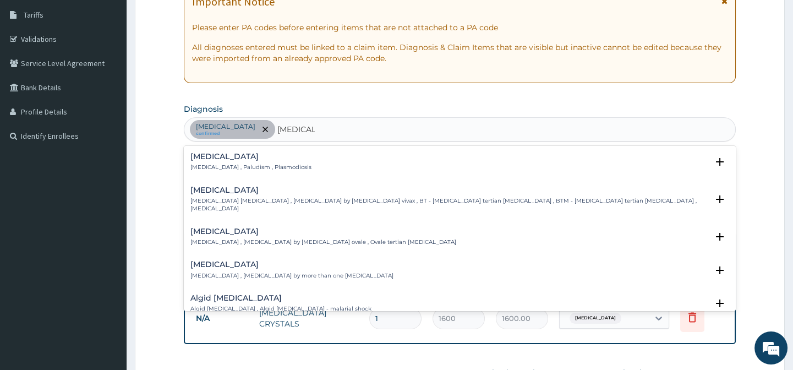
click at [226, 159] on h4 "[MEDICAL_DATA]" at bounding box center [250, 156] width 121 height 8
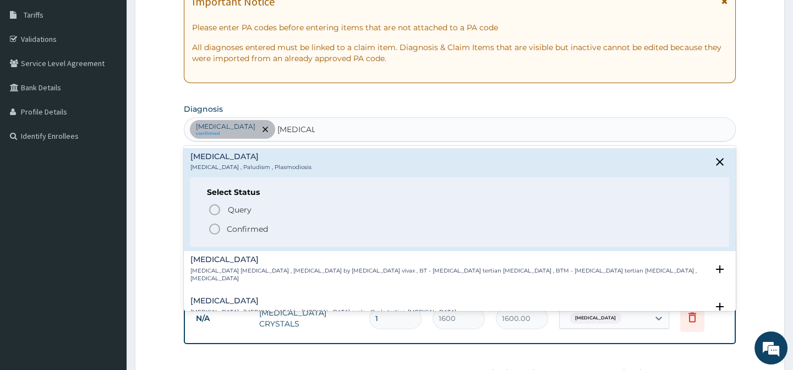
drag, startPoint x: 216, startPoint y: 224, endPoint x: 257, endPoint y: 230, distance: 41.7
click at [216, 225] on icon "status option filled" at bounding box center [214, 228] width 13 height 13
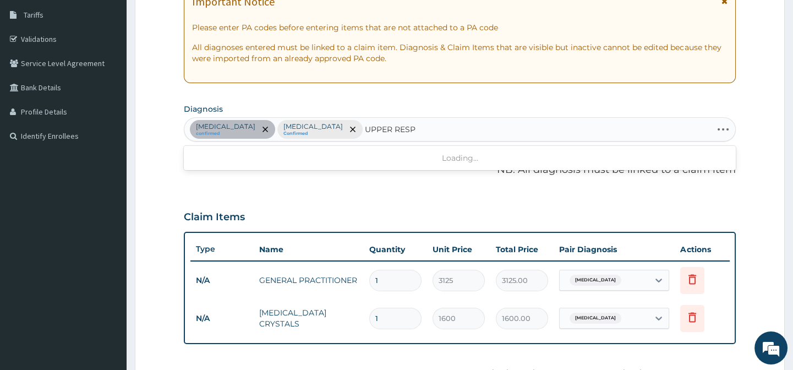
type input "UPPER RESPI"
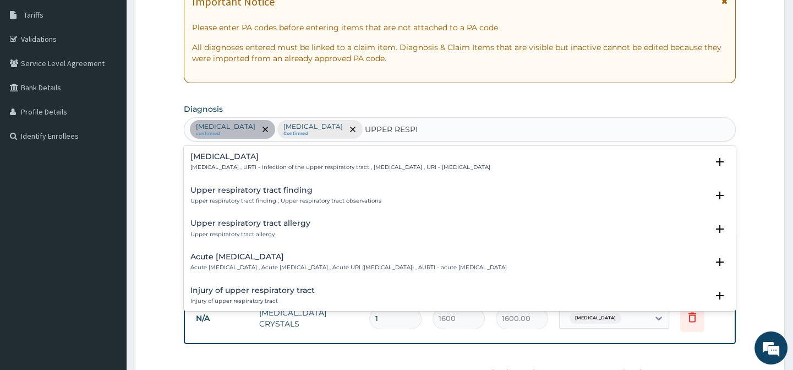
click at [259, 162] on div "Upper respiratory infection Upper respiratory infection , URTI - Infection of t…" at bounding box center [340, 161] width 300 height 19
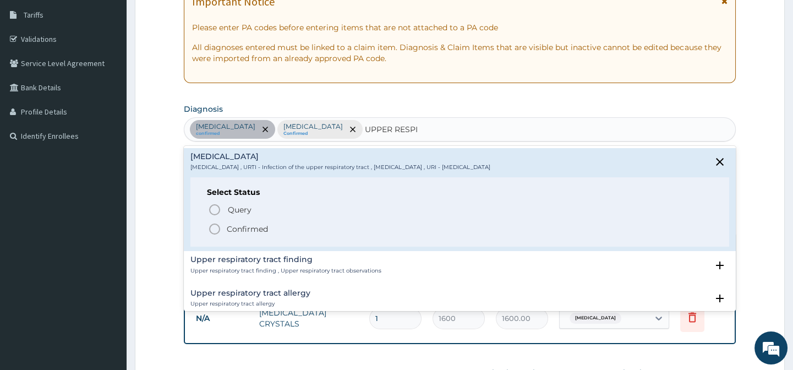
click at [208, 230] on icon "status option filled" at bounding box center [214, 228] width 13 height 13
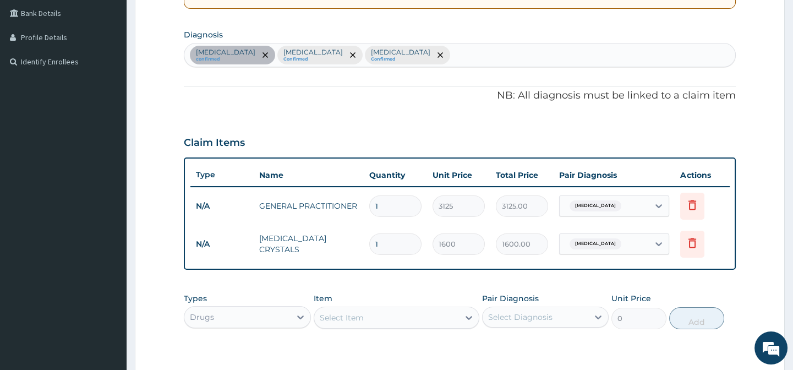
scroll to position [378, 0]
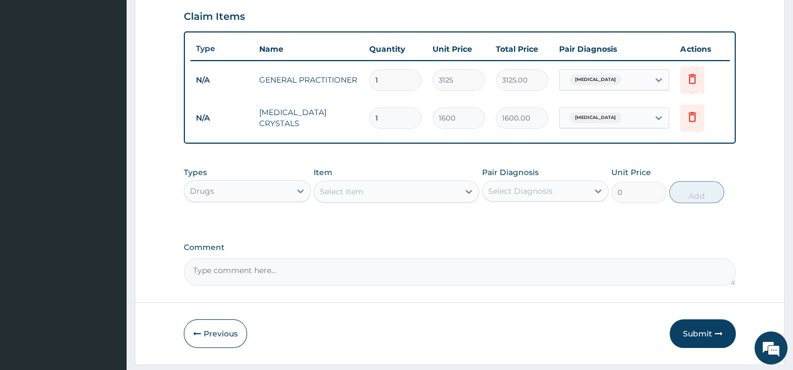
click at [263, 202] on div "Drugs" at bounding box center [247, 191] width 127 height 22
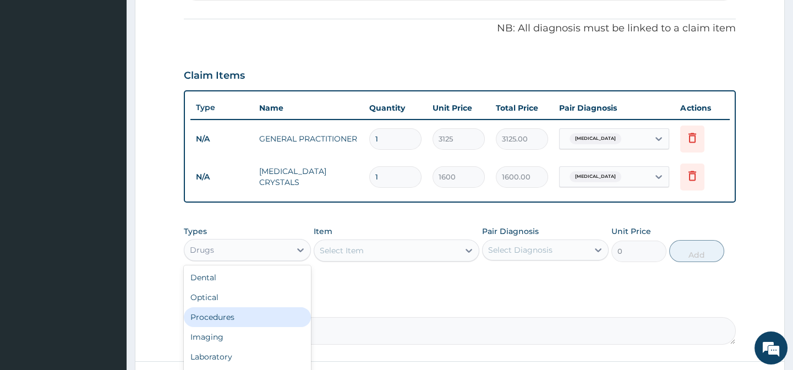
scroll to position [417, 0]
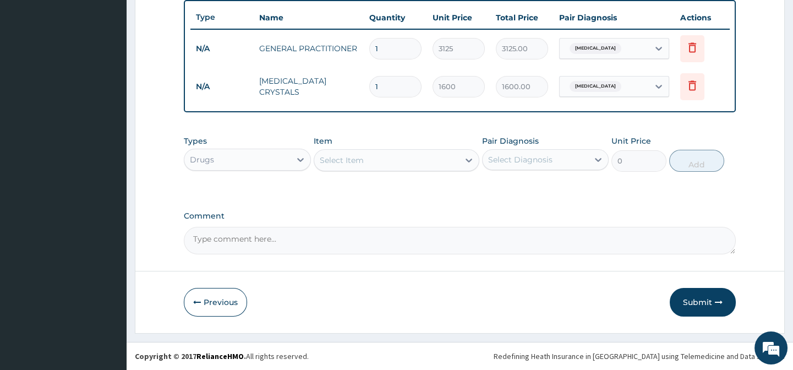
click at [442, 218] on label "Comment" at bounding box center [459, 215] width 551 height 9
click at [442, 227] on textarea "Comment" at bounding box center [459, 241] width 551 height 28
click at [398, 148] on div "Item Select Item" at bounding box center [397, 153] width 166 height 36
click at [398, 160] on div "Select Item" at bounding box center [386, 160] width 145 height 18
paste input "[MEDICAL_DATA] CRYSTALS"
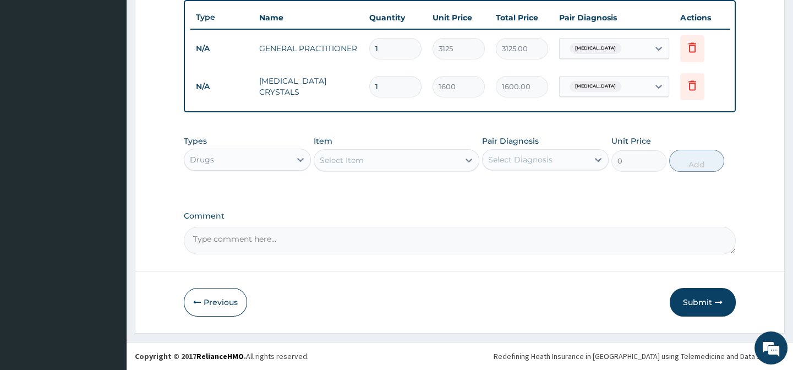
type input "[MEDICAL_DATA] CRYSTALS"
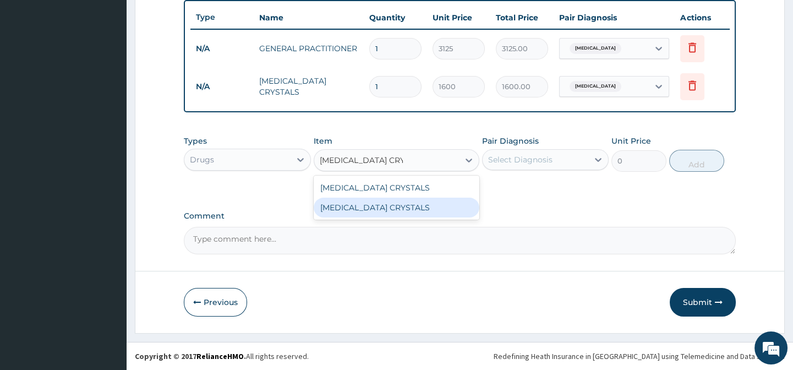
click at [453, 204] on div "[MEDICAL_DATA] CRYSTALS" at bounding box center [397, 208] width 166 height 20
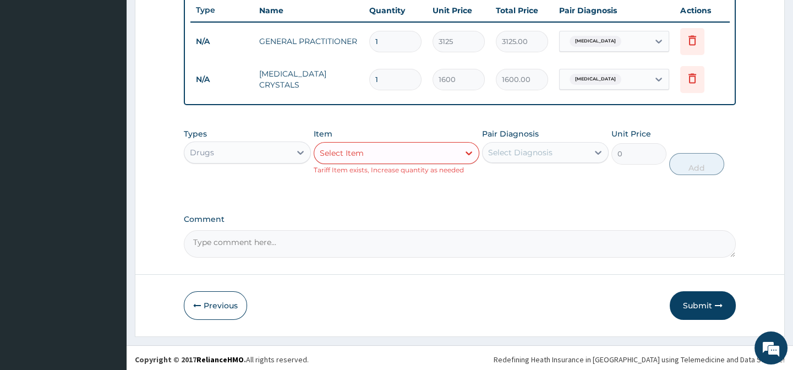
click at [557, 158] on div "Select Diagnosis" at bounding box center [536, 153] width 106 height 18
click at [346, 158] on div "Select Item" at bounding box center [342, 152] width 44 height 11
paste input "VITAMIN C 100MG TAB"
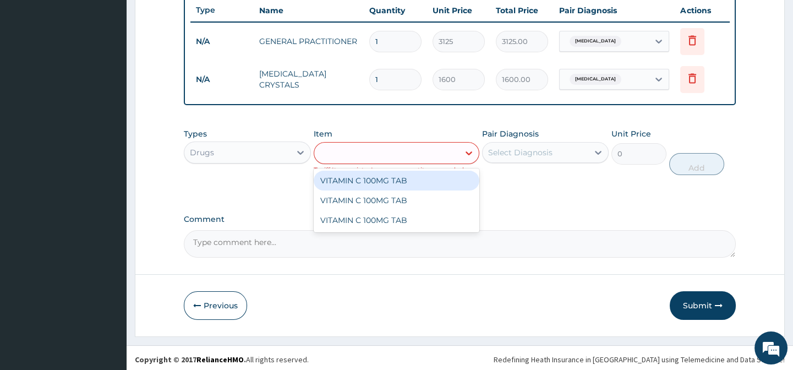
type input "VITAMIN C 100MG TAB"
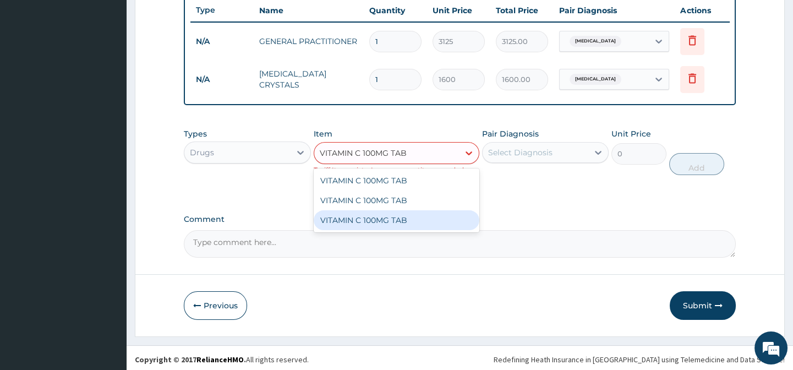
drag, startPoint x: 422, startPoint y: 224, endPoint x: 457, endPoint y: 221, distance: 35.3
click at [423, 224] on div "VITAMIN C 100MG TAB" at bounding box center [397, 220] width 166 height 20
type input "20"
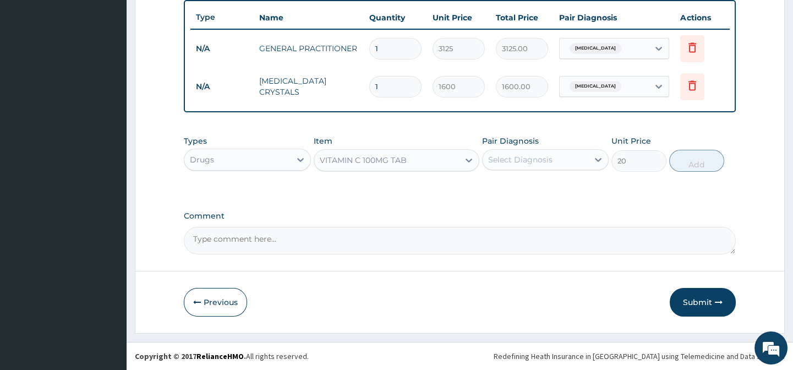
click at [540, 161] on div "Select Diagnosis" at bounding box center [520, 159] width 64 height 11
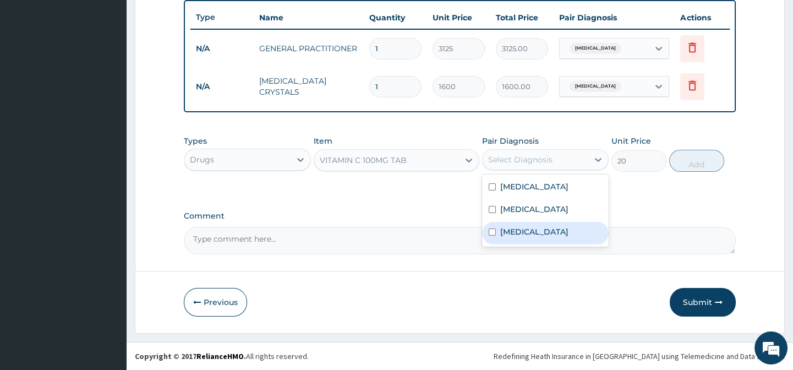
click at [556, 237] on label "[MEDICAL_DATA]" at bounding box center [534, 231] width 68 height 11
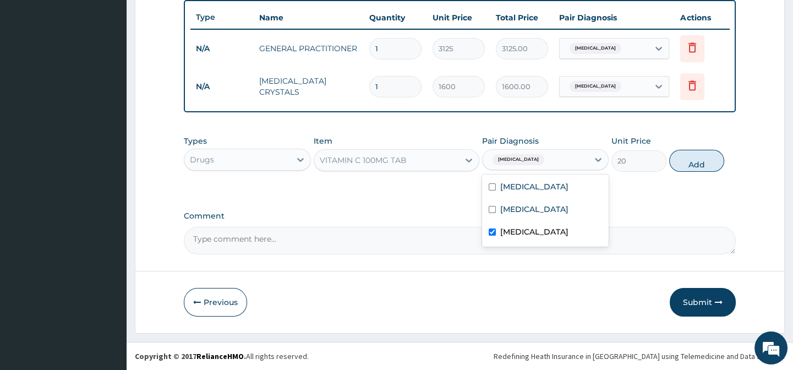
checkbox input "true"
click at [700, 155] on button "Add" at bounding box center [696, 161] width 55 height 22
type input "0"
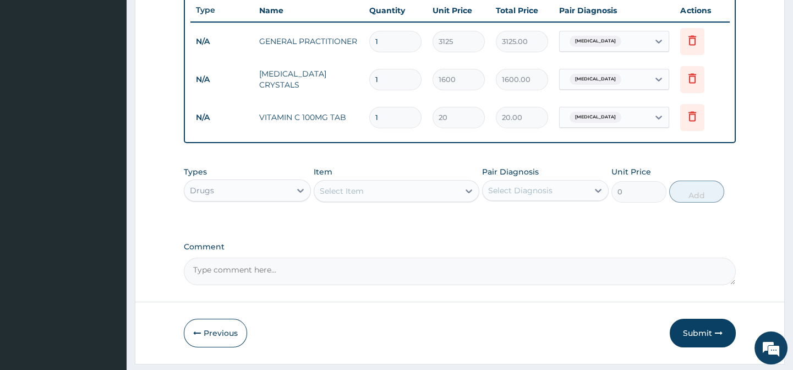
click at [362, 196] on div "Select Item" at bounding box center [342, 190] width 44 height 11
paste input "[MEDICAL_DATA] 500MG TAB"
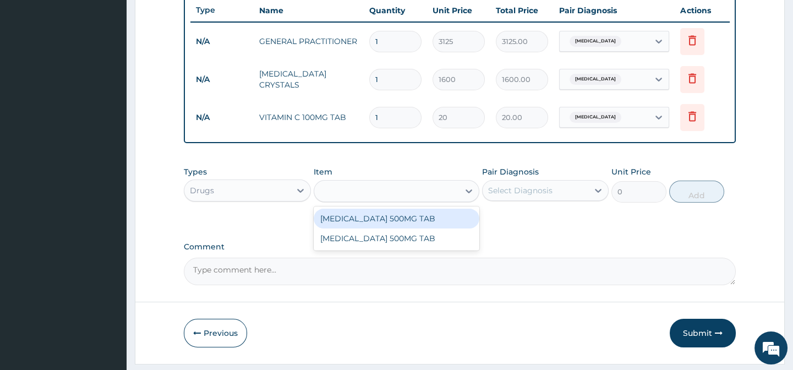
type input "[MEDICAL_DATA] 500MG TAB"
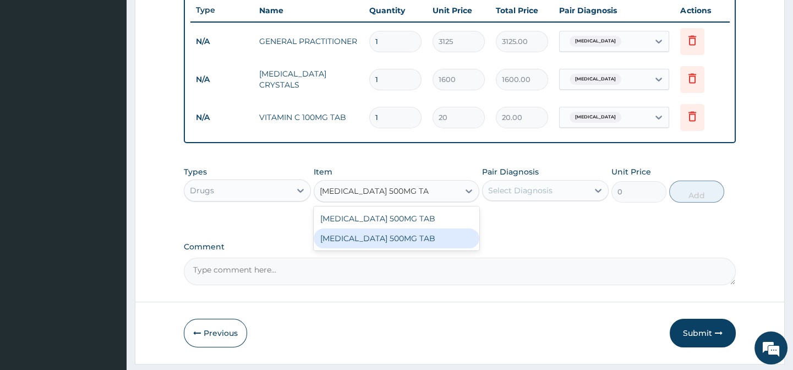
click at [429, 248] on div "[MEDICAL_DATA] 500MG TAB" at bounding box center [397, 238] width 166 height 20
type input "20"
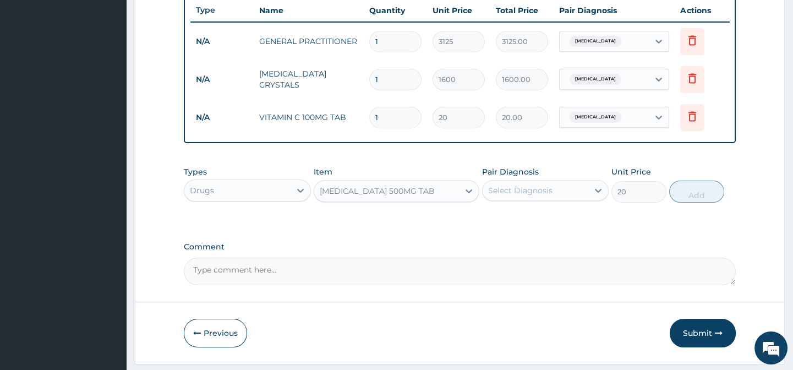
drag, startPoint x: 537, startPoint y: 230, endPoint x: 547, endPoint y: 212, distance: 20.2
click at [540, 225] on div "Types Drugs Item option PARACETAMOL 500MG TAB, selected. Select is focused ,typ…" at bounding box center [459, 193] width 551 height 64
click at [550, 196] on div "Select Diagnosis" at bounding box center [520, 190] width 64 height 11
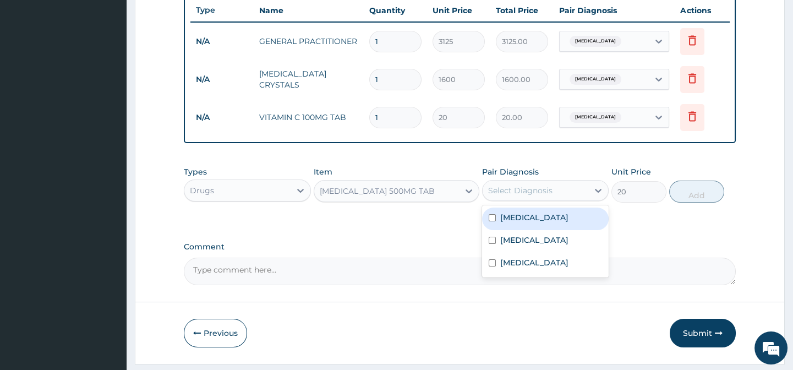
click at [572, 249] on div "Malaria" at bounding box center [545, 241] width 127 height 23
checkbox input "true"
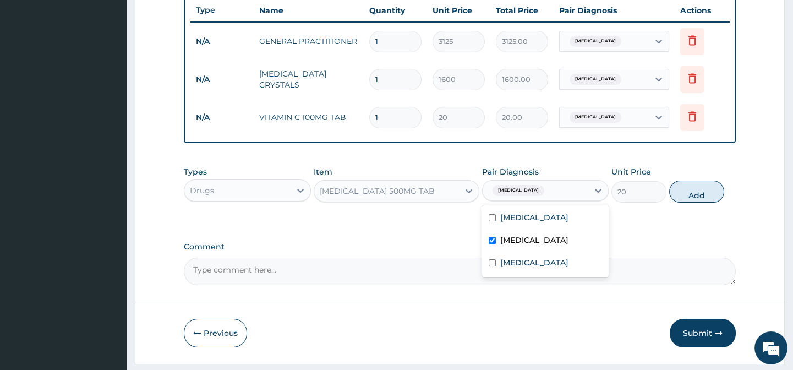
click at [712, 203] on button "Add" at bounding box center [696, 192] width 55 height 22
type input "0"
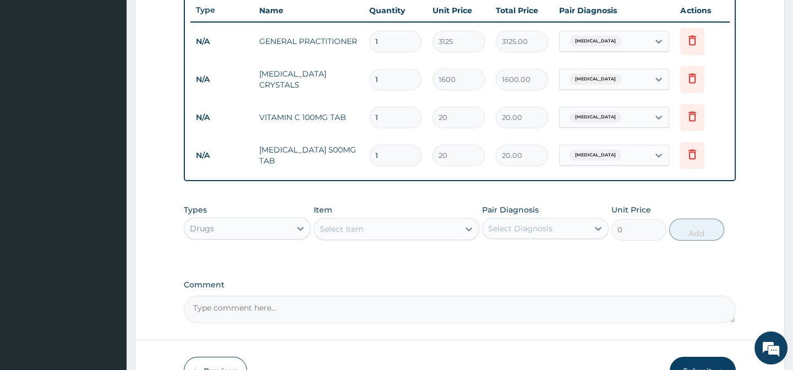
click at [378, 236] on div "Select Item" at bounding box center [386, 229] width 145 height 18
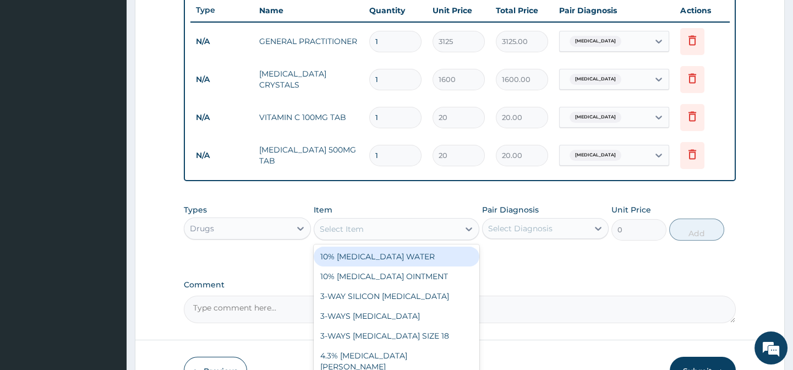
paste input "TRIPROLIDINE/PSEUDOEPHREDINE 2.5/60MG TAB"
type input "TRIPROLIDINE/PSEUDOEPHREDINE 2.5/60MG TAB"
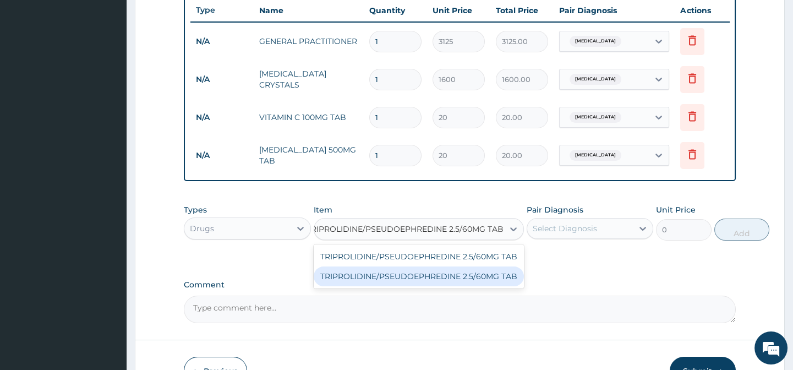
click at [465, 286] on div "TRIPROLIDINE/PSEUDOEPHREDINE 2.5/60MG TAB" at bounding box center [419, 276] width 210 height 20
type input "240"
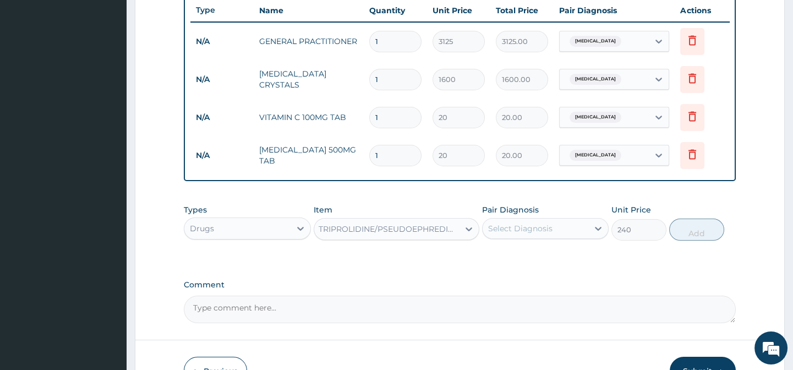
scroll to position [0, 1]
click at [580, 232] on div "Select Diagnosis" at bounding box center [536, 229] width 106 height 18
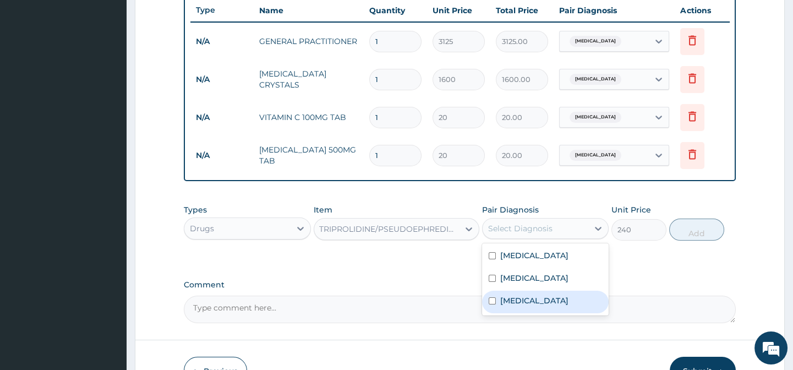
click at [562, 306] on label "Upper respiratory infection" at bounding box center [534, 300] width 68 height 11
checkbox input "true"
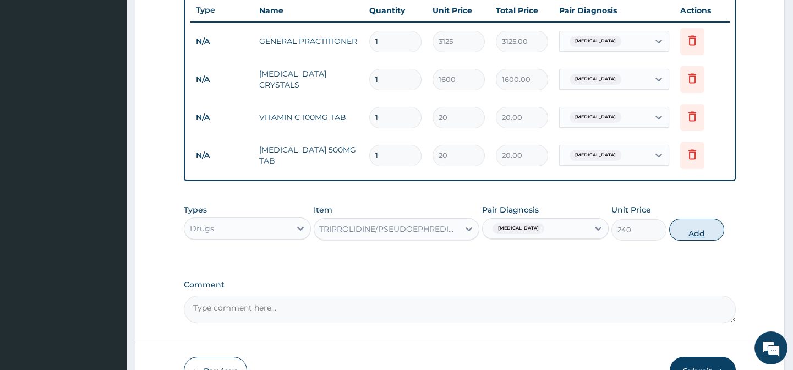
drag, startPoint x: 681, startPoint y: 269, endPoint x: 701, endPoint y: 238, distance: 36.9
click at [683, 266] on div "PA Code / Prescription Code PA/885A06 Encounter Date 08-09-2025 Important Notic…" at bounding box center [459, 6] width 551 height 635
click at [701, 237] on button "Add" at bounding box center [696, 229] width 55 height 22
type input "0"
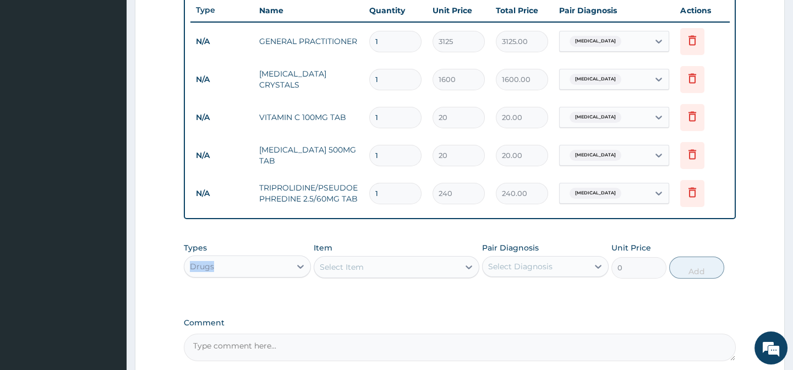
click at [222, 263] on div "Types Drugs" at bounding box center [247, 260] width 127 height 36
click at [297, 272] on icon at bounding box center [300, 266] width 11 height 11
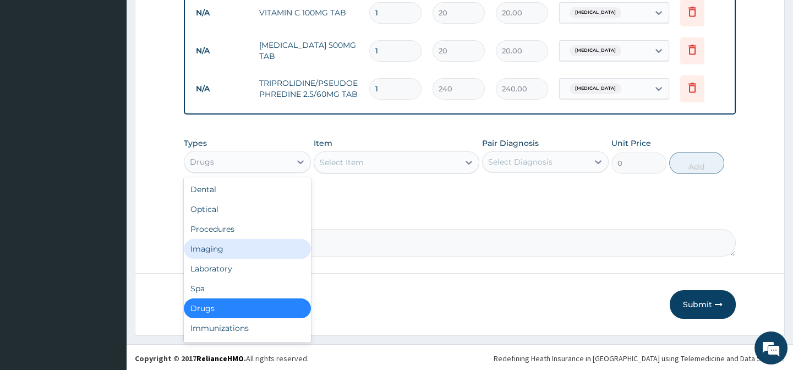
scroll to position [531, 0]
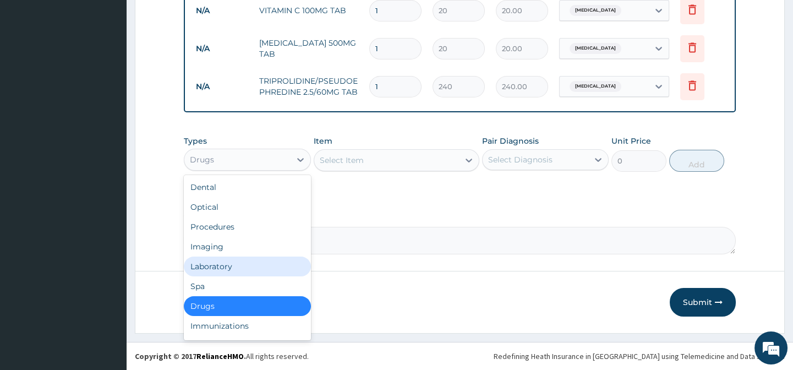
click at [229, 265] on div "Laboratory" at bounding box center [247, 266] width 127 height 20
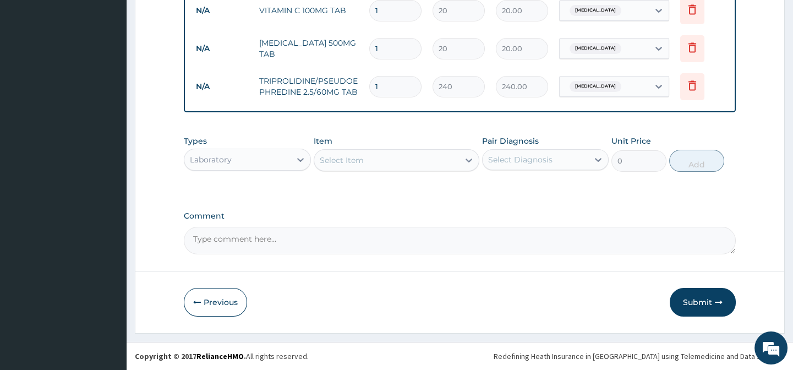
click at [343, 161] on div "Select Item" at bounding box center [342, 160] width 44 height 11
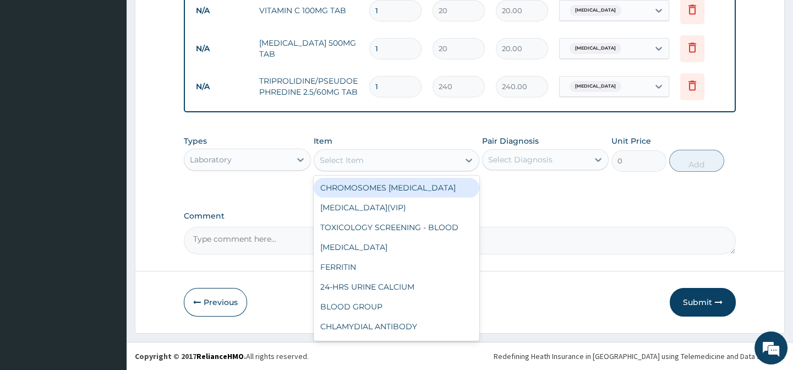
paste input "FULL BLOOD COUNT"
type input "FULL BLOOD COUNT"
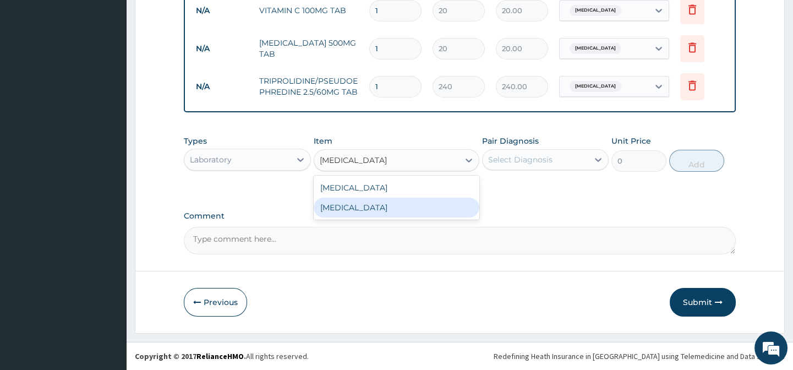
click at [464, 207] on div "FULL BLOOD COUNT" at bounding box center [397, 208] width 166 height 20
type input "3375"
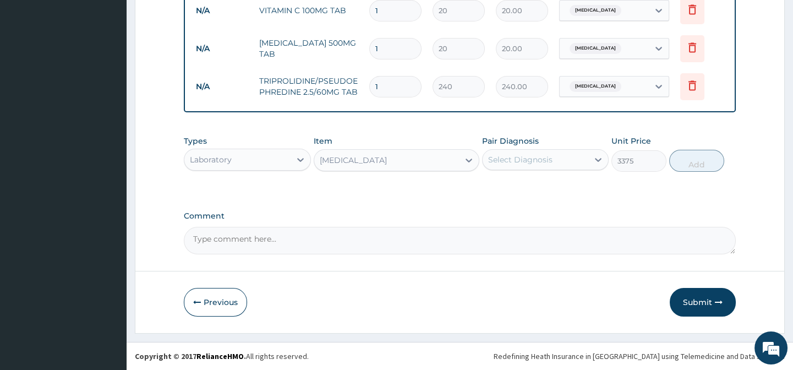
drag, startPoint x: 553, startPoint y: 182, endPoint x: 553, endPoint y: 175, distance: 7.2
click at [553, 182] on div "Types Laboratory Item option FULL BLOOD COUNT, selected. Select is focused ,typ…" at bounding box center [459, 162] width 551 height 64
click at [553, 157] on div "Select Diagnosis" at bounding box center [536, 160] width 106 height 18
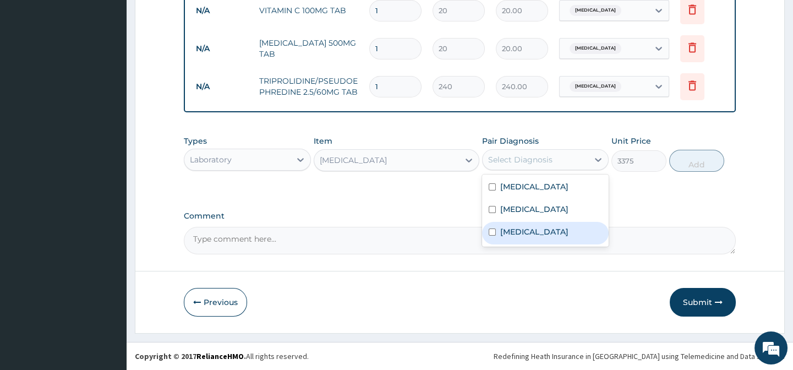
drag, startPoint x: 565, startPoint y: 239, endPoint x: 597, endPoint y: 227, distance: 34.7
click at [567, 237] on label "Upper respiratory infection" at bounding box center [534, 231] width 68 height 11
checkbox input "true"
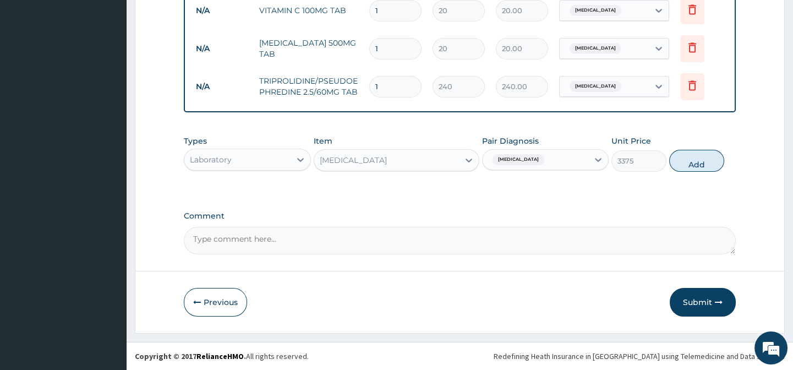
drag, startPoint x: 681, startPoint y: 187, endPoint x: 694, endPoint y: 168, distance: 22.9
click at [681, 187] on div "Types Laboratory Item FULL BLOOD COUNT Pair Diagnosis Upper respiratory infecti…" at bounding box center [459, 162] width 551 height 64
click at [695, 165] on button "Add" at bounding box center [696, 161] width 55 height 22
type input "0"
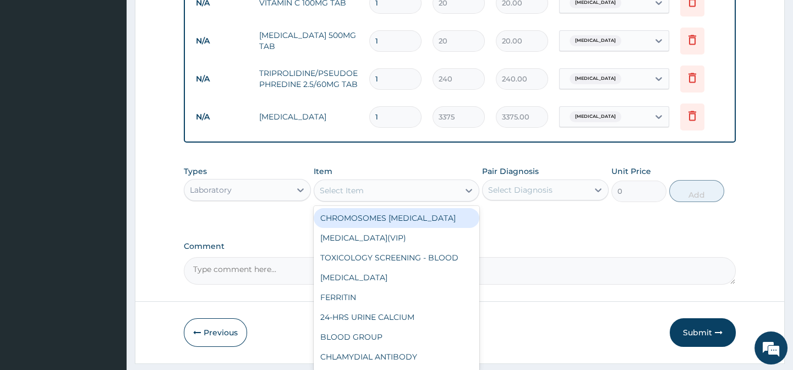
click at [334, 196] on div "Select Item" at bounding box center [342, 190] width 44 height 11
paste input "LIPID PROFILE"
type input "LIPID PROFILE"
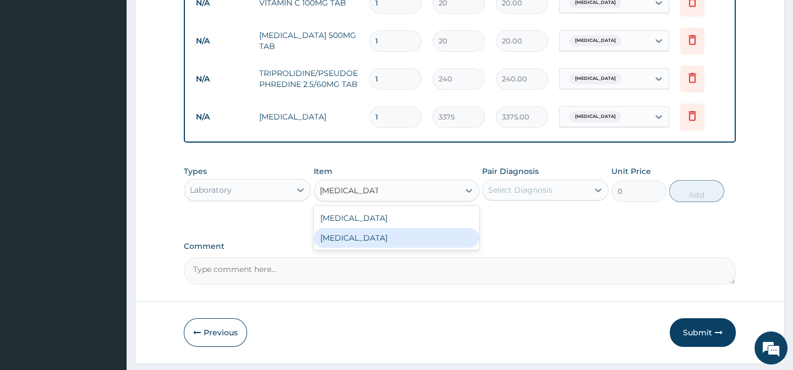
click at [427, 244] on div "LIPID PROFILE" at bounding box center [397, 238] width 166 height 20
type input "9450"
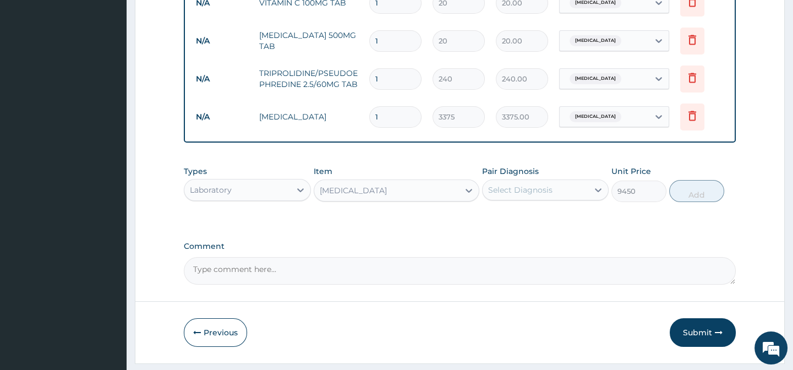
click at [524, 199] on div "Select Diagnosis" at bounding box center [536, 190] width 106 height 18
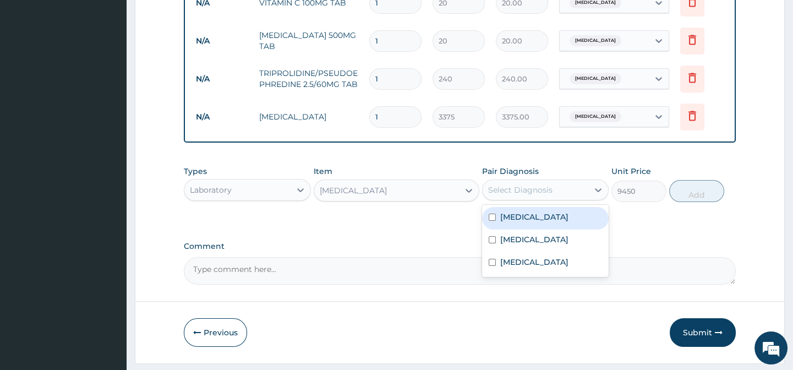
drag, startPoint x: 554, startPoint y: 229, endPoint x: 618, endPoint y: 220, distance: 65.1
click at [557, 222] on label "Hypertensive heart disease" at bounding box center [534, 216] width 68 height 11
checkbox input "true"
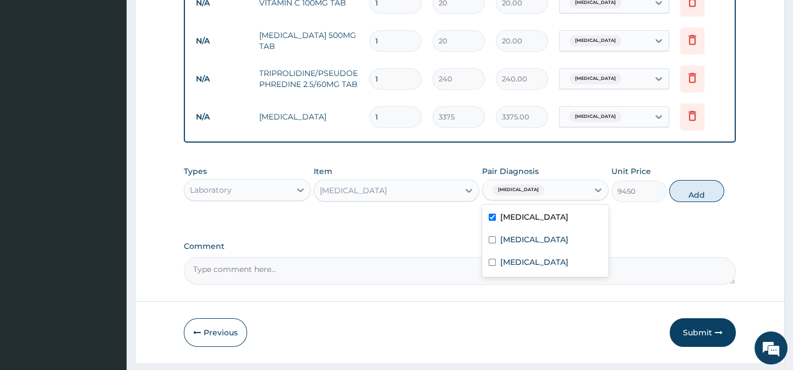
click at [653, 220] on div "Types Laboratory Item LIPID PROFILE Pair Diagnosis option Hypertensive heart di…" at bounding box center [459, 192] width 551 height 64
click at [706, 194] on button "Add" at bounding box center [696, 191] width 55 height 22
type input "0"
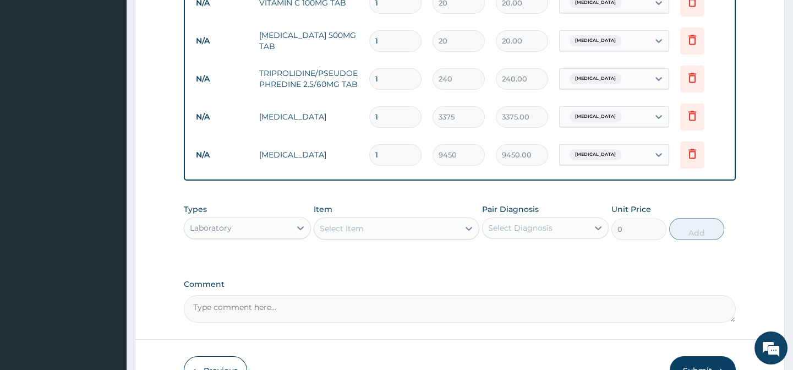
click at [350, 234] on div "Select Item" at bounding box center [342, 228] width 44 height 11
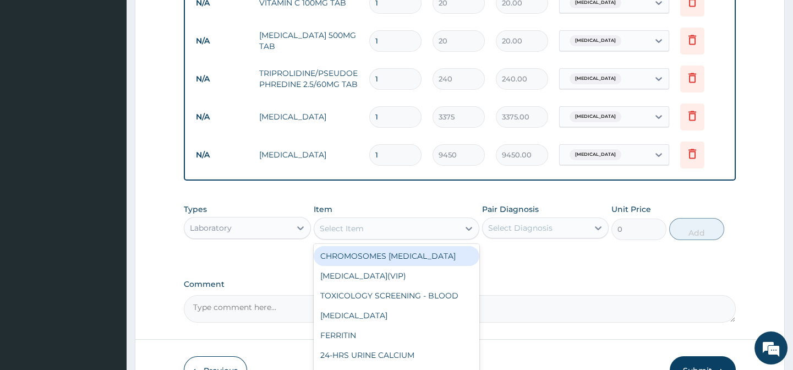
paste input "MALARIA PARASITE"
type input "MALARIA PARASITE"
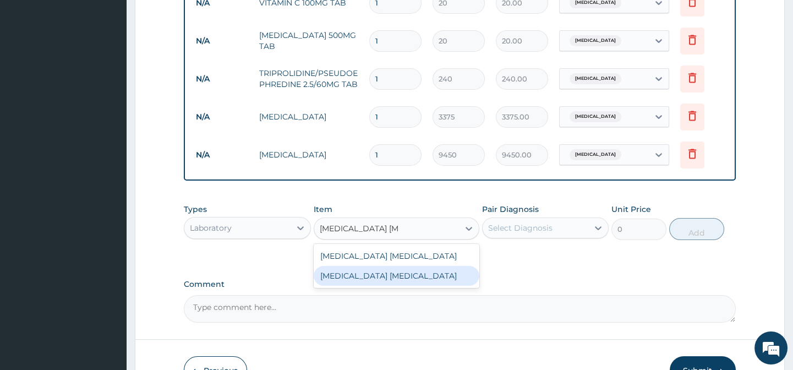
click at [437, 283] on div "MALARIA PARASITE" at bounding box center [397, 276] width 166 height 20
type input "2025"
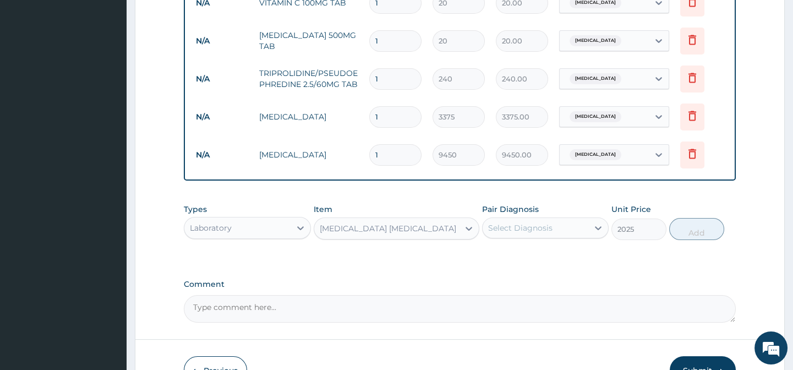
click at [539, 231] on div "Select Diagnosis" at bounding box center [520, 227] width 64 height 11
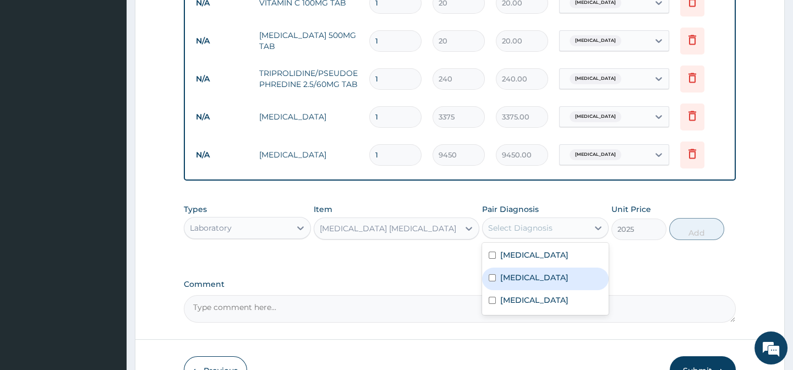
drag, startPoint x: 564, startPoint y: 302, endPoint x: 622, endPoint y: 276, distance: 63.8
click at [564, 290] on div "Malaria" at bounding box center [545, 278] width 127 height 23
checkbox input "true"
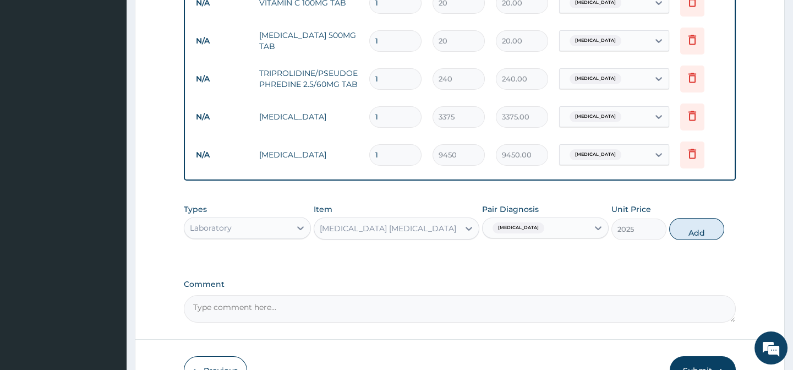
drag, startPoint x: 627, startPoint y: 276, endPoint x: 644, endPoint y: 266, distance: 20.2
click at [688, 234] on button "Add" at bounding box center [696, 229] width 55 height 22
type input "0"
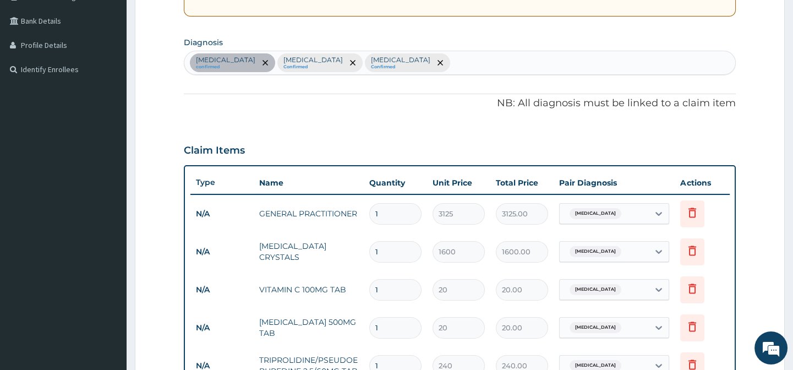
scroll to position [231, 0]
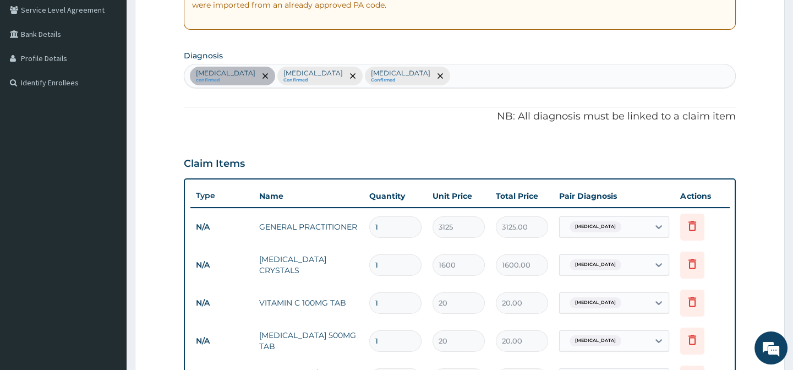
click at [486, 75] on div "Hypertensive heart disease confirmed Malaria Confirmed Upper respiratory infect…" at bounding box center [459, 75] width 550 height 23
type input "HYPERLI"
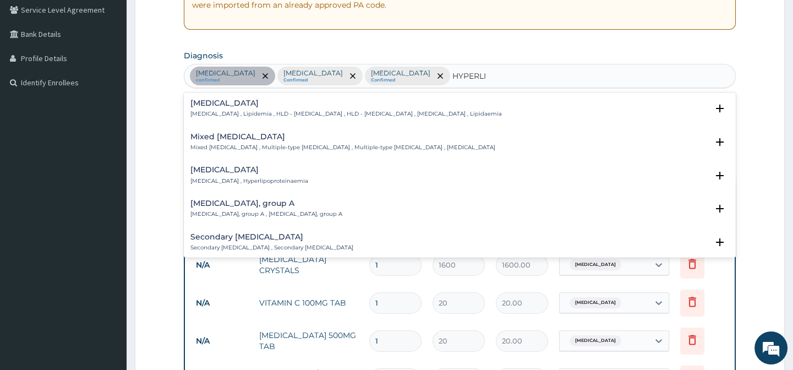
click at [229, 101] on h4 "Hyperlipidemia" at bounding box center [345, 103] width 311 height 8
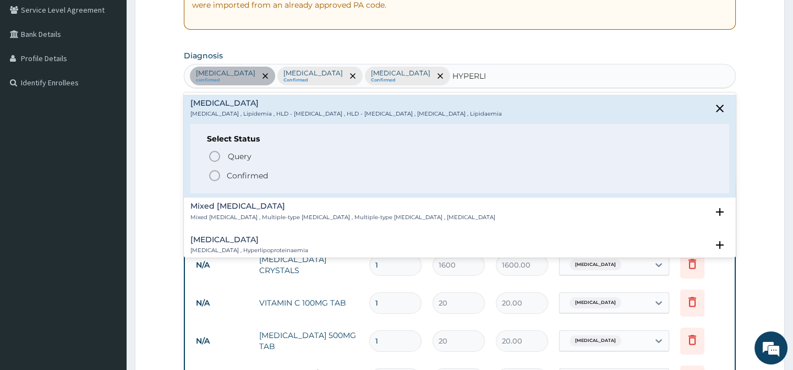
click at [216, 174] on icon "status option filled" at bounding box center [214, 175] width 13 height 13
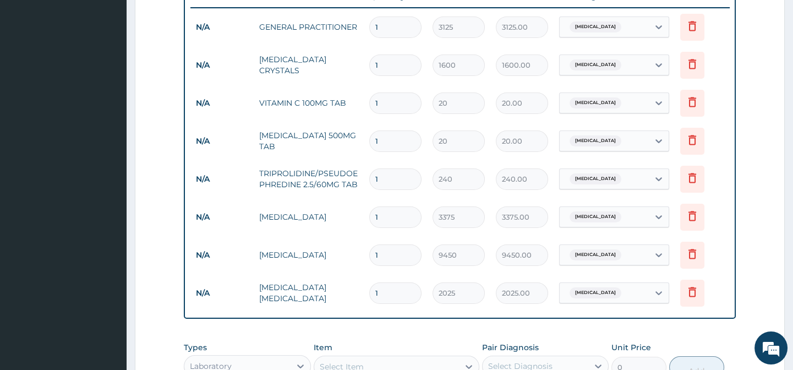
scroll to position [381, 0]
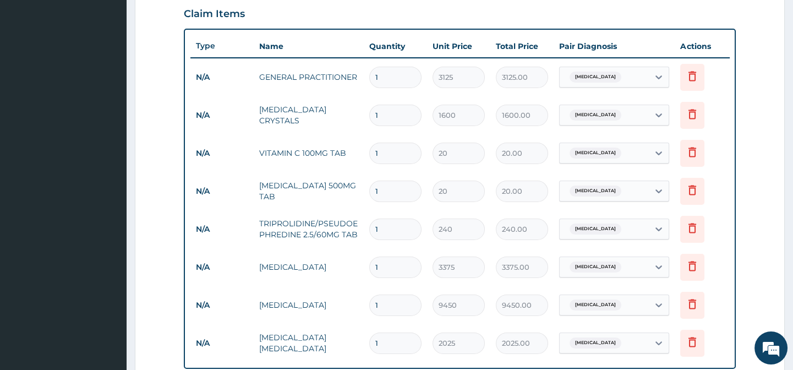
click at [382, 150] on input "1" at bounding box center [395, 153] width 52 height 21
type input "3"
type input "60.00"
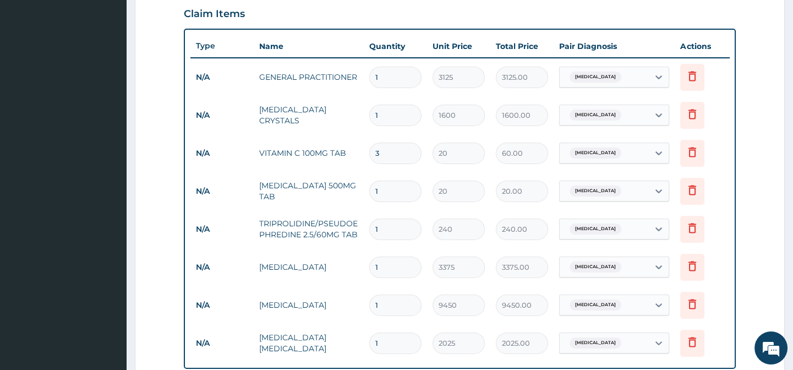
type input "30"
type input "600.00"
type input "30"
click at [391, 194] on input "1" at bounding box center [395, 191] width 52 height 21
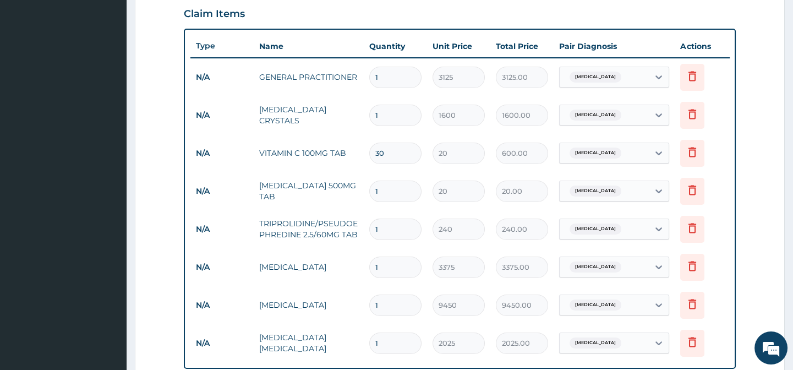
click at [390, 194] on input "1" at bounding box center [395, 191] width 52 height 21
type input "3"
type input "60.00"
type input "30"
type input "600.00"
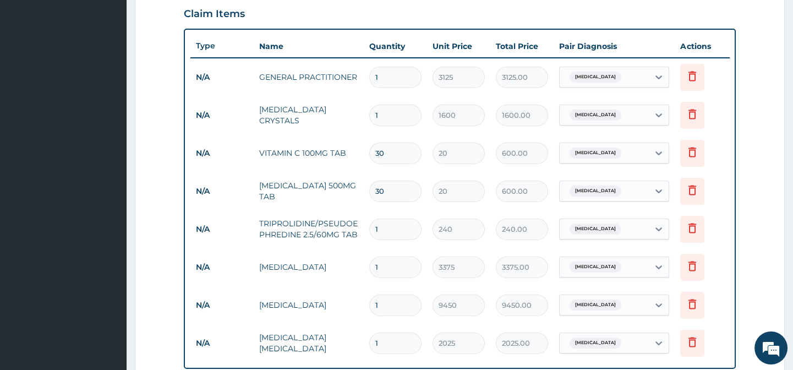
type input "30"
click at [399, 223] on input "1" at bounding box center [395, 228] width 52 height 21
click at [398, 223] on input "1" at bounding box center [395, 228] width 52 height 21
type input "5"
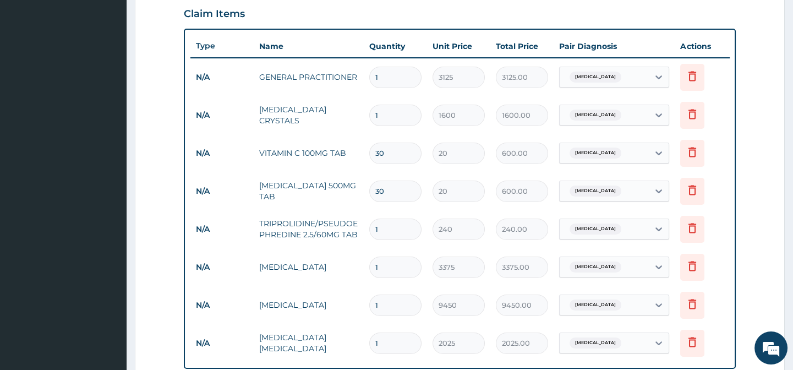
type input "1200.00"
type input "5"
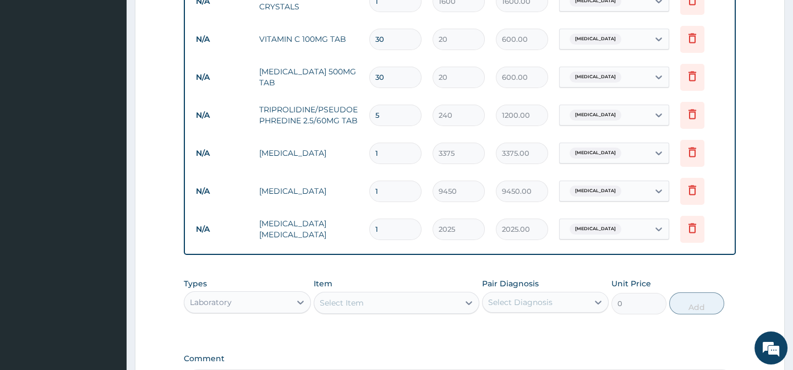
scroll to position [495, 0]
click at [565, 335] on div "Types Laboratory Item Select Item Pair Diagnosis Select Diagnosis Unit Price 0 …" at bounding box center [459, 304] width 551 height 64
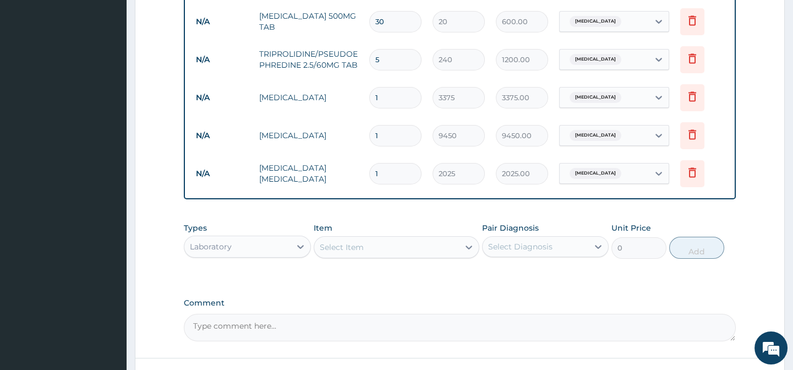
scroll to position [396, 0]
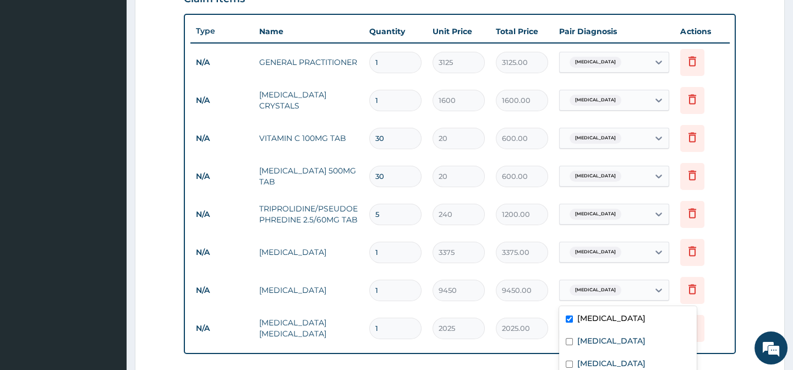
click at [634, 298] on div "Hypertensive heart disease" at bounding box center [604, 290] width 89 height 19
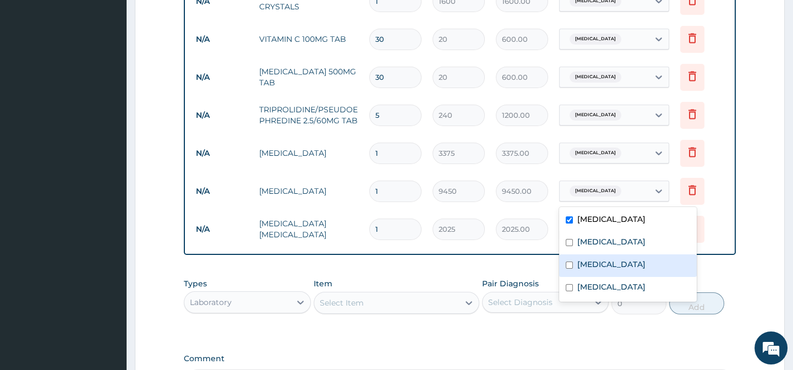
scroll to position [495, 0]
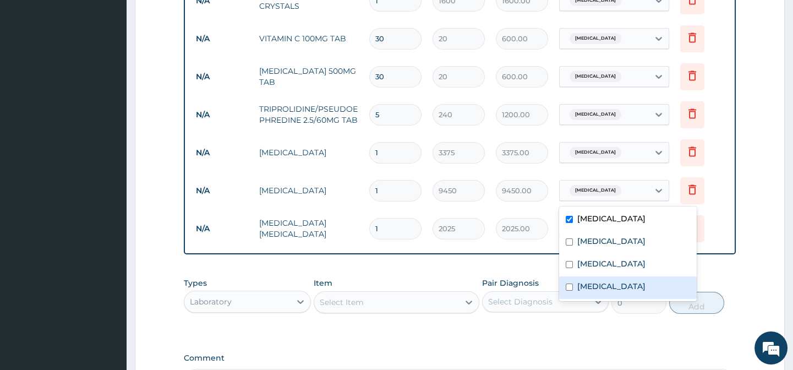
click at [594, 288] on label "Hyperlipidemia" at bounding box center [611, 286] width 68 height 11
checkbox input "true"
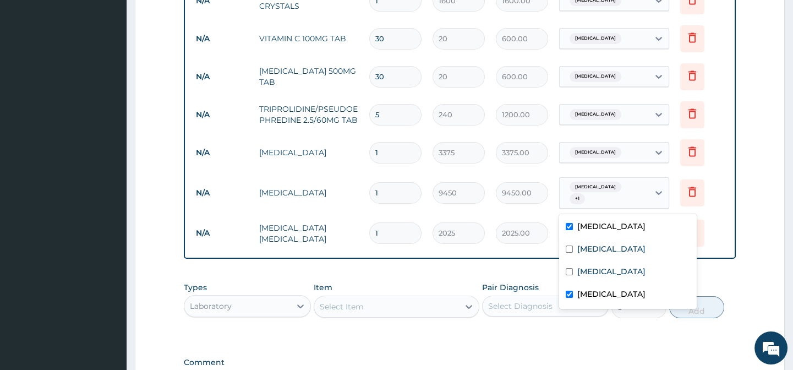
click at [600, 229] on label "Hypertensive heart disease" at bounding box center [611, 226] width 68 height 11
checkbox input "false"
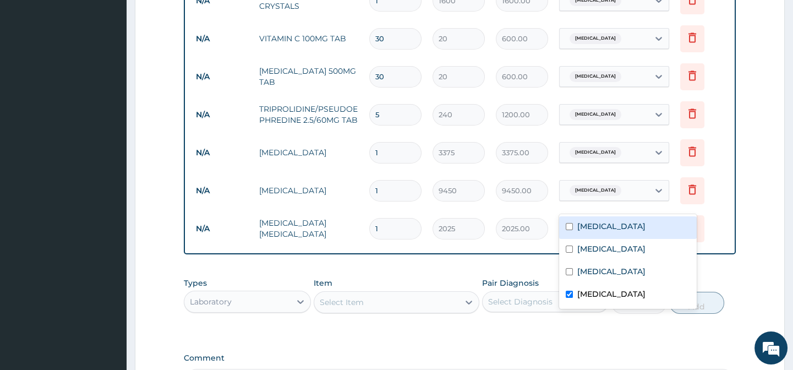
click at [549, 244] on td "2025.00" at bounding box center [521, 228] width 63 height 32
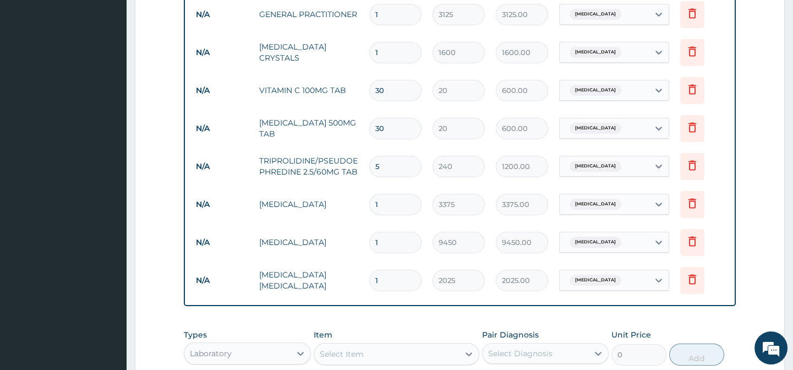
scroll to position [396, 0]
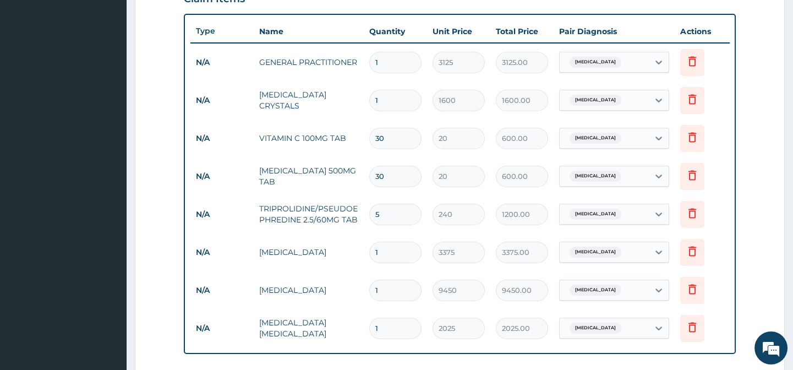
click at [621, 103] on span "Hypertensive heart disease" at bounding box center [596, 100] width 52 height 11
click at [620, 106] on div "Hypertensive heart disease" at bounding box center [594, 100] width 58 height 14
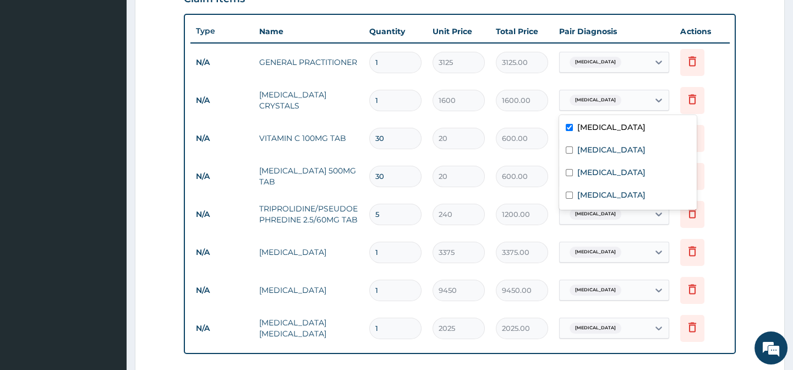
click at [616, 123] on label "Hypertensive heart disease" at bounding box center [611, 127] width 68 height 11
checkbox input "false"
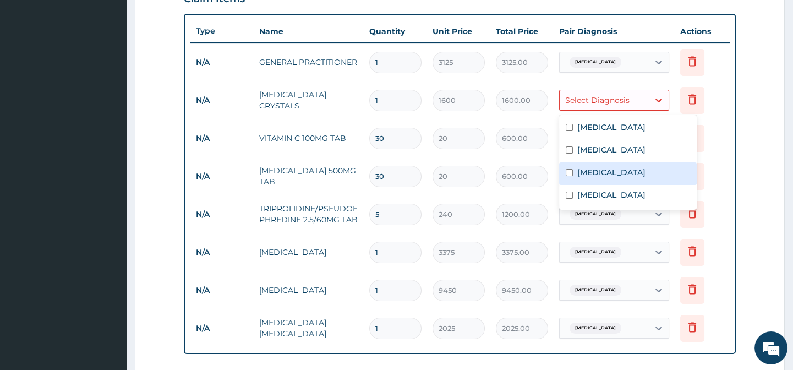
click at [622, 171] on label "Upper respiratory infection" at bounding box center [611, 172] width 68 height 11
checkbox input "true"
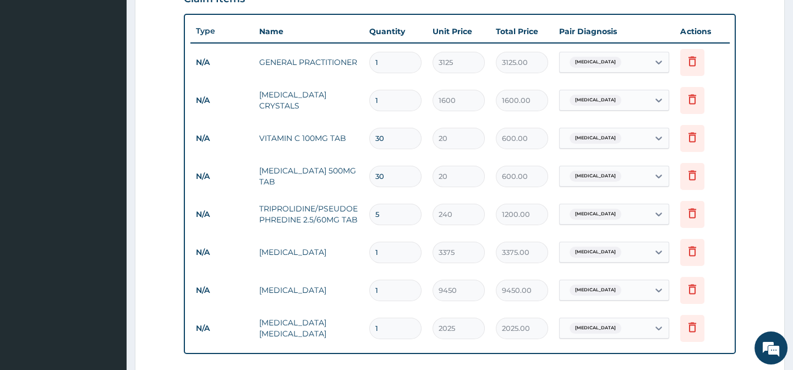
click at [535, 158] on tr "N/A PARACETAMOL 500MG TAB 30 20 600.00 Malaria Delete" at bounding box center [459, 176] width 539 height 38
click at [622, 292] on div "Hyperlipidemia" at bounding box center [604, 290] width 89 height 19
click at [630, 274] on tr "N/A LIPID PROFILE 1 9450 9450.00 Hyperlipidemia Delete" at bounding box center [459, 290] width 539 height 38
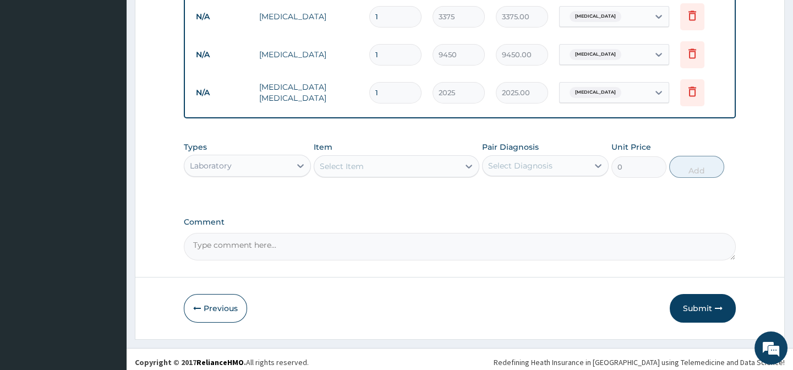
scroll to position [646, 0]
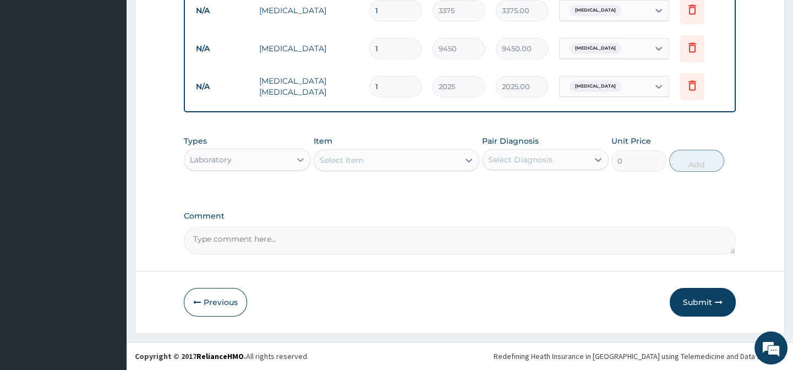
click at [296, 160] on icon at bounding box center [300, 159] width 11 height 11
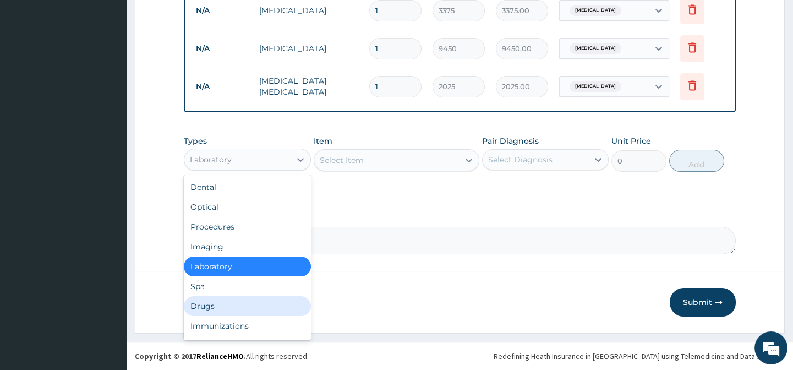
click at [233, 305] on div "Drugs" at bounding box center [247, 306] width 127 height 20
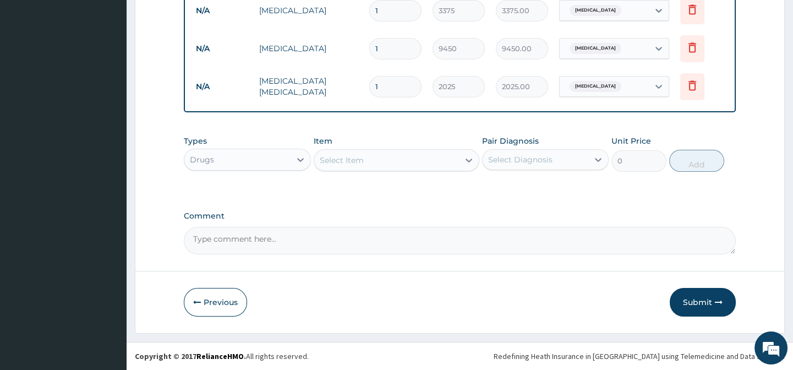
click at [377, 155] on div "Select Item" at bounding box center [386, 160] width 145 height 18
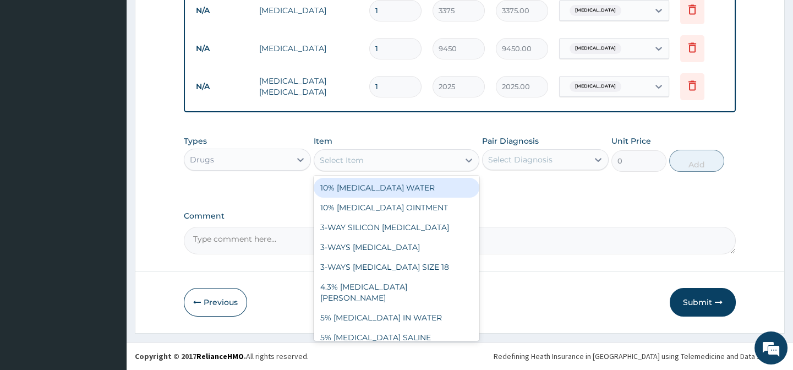
paste input "VITAMIN C 100MG TAB"
type input "VITAMIN C 100MG TAB"
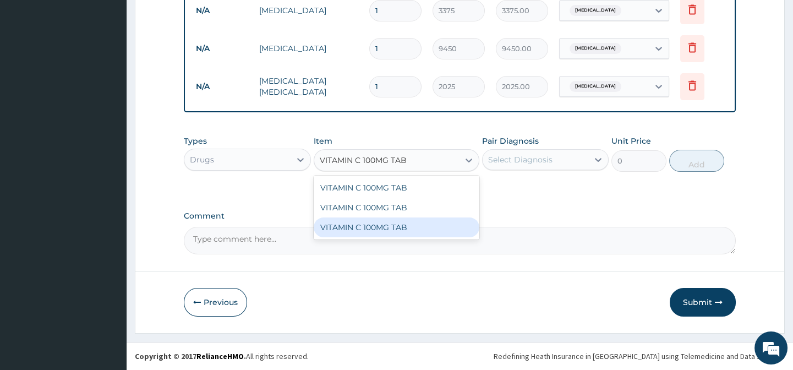
click at [429, 224] on div "VITAMIN C 100MG TAB" at bounding box center [397, 227] width 166 height 20
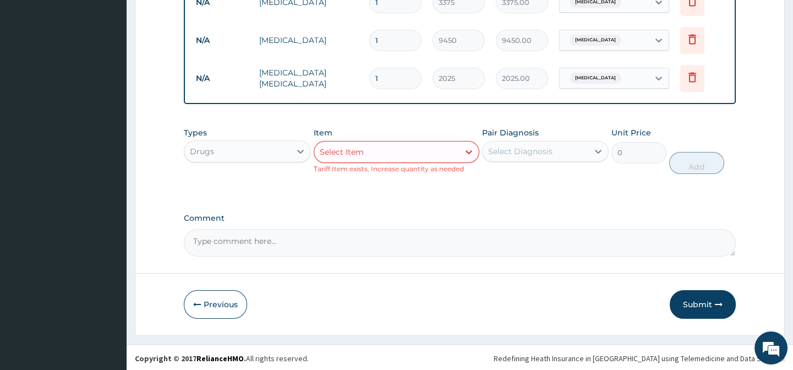
paste input "LORATADINE 10MG TAB"
click at [351, 157] on input "LORATADINE 10MG TAB" at bounding box center [367, 151] width 94 height 11
type input "LORATIDINE 10MG TAB"
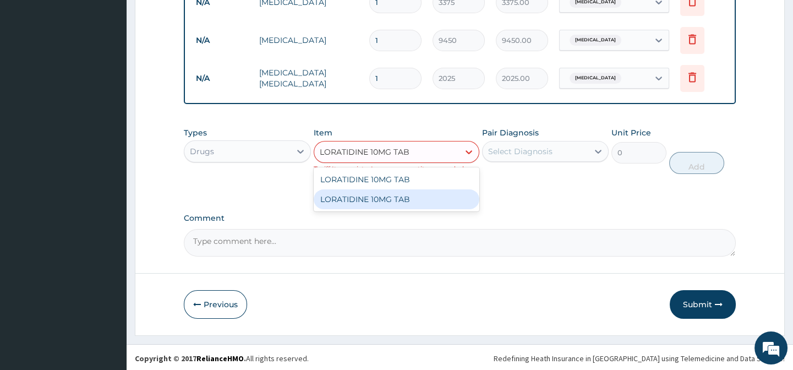
drag, startPoint x: 385, startPoint y: 209, endPoint x: 451, endPoint y: 200, distance: 66.6
click at [386, 209] on div "LORATIDINE 10MG TAB" at bounding box center [397, 199] width 166 height 20
type input "30"
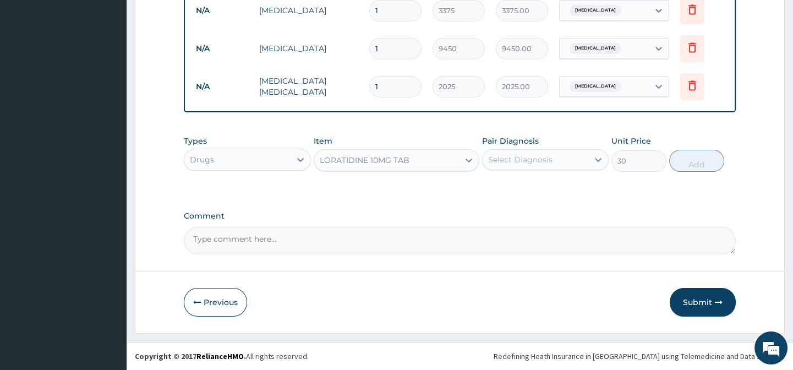
click at [534, 162] on div "Select Diagnosis" at bounding box center [520, 159] width 64 height 11
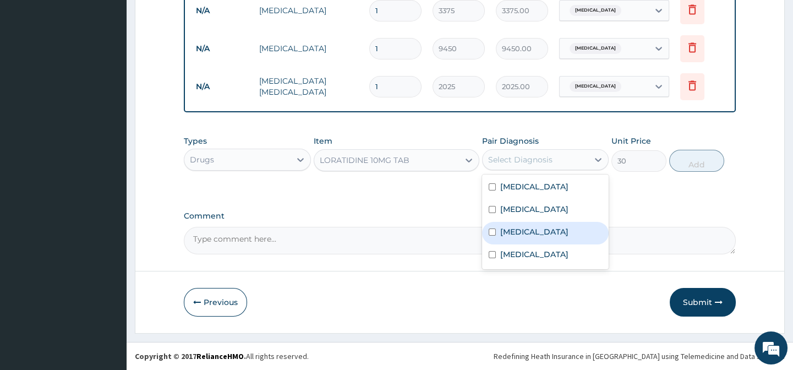
drag, startPoint x: 542, startPoint y: 252, endPoint x: 606, endPoint y: 242, distance: 64.7
click at [543, 237] on label "Upper respiratory infection" at bounding box center [534, 231] width 68 height 11
checkbox input "true"
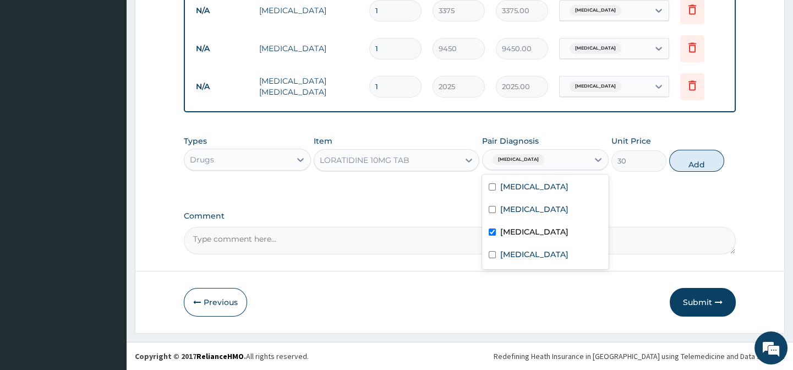
click at [656, 193] on div "Types Drugs Item LORATIDINE 10MG TAB Pair Diagnosis option Upper respiratory in…" at bounding box center [459, 162] width 551 height 64
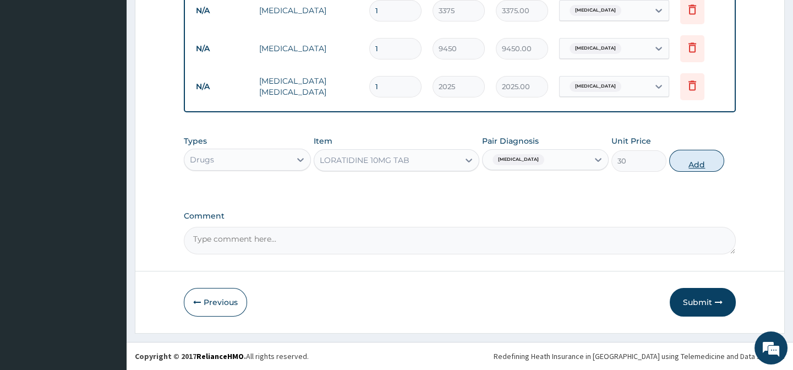
click at [703, 158] on button "Add" at bounding box center [696, 161] width 55 height 22
type input "0"
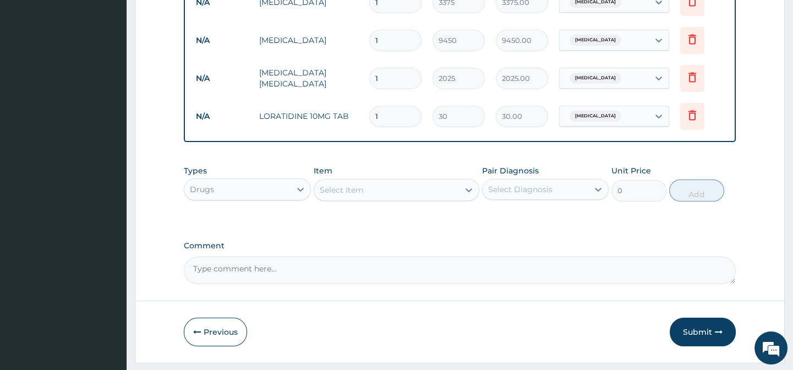
click at [345, 195] on div "Select Item" at bounding box center [342, 189] width 44 height 11
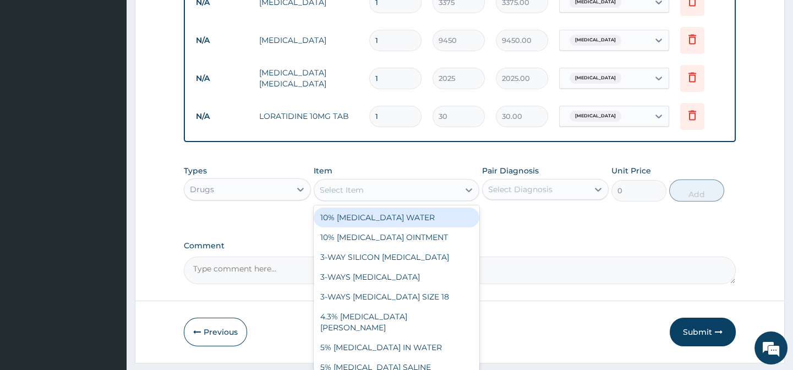
paste input "ARTEMETHER AND LUMEFANTRINE 80/480MG TAB (GENERIC)"
type input "ARTEMETHER AND LUMEFANTRINE 80/480MG TAB (GENERIC)"
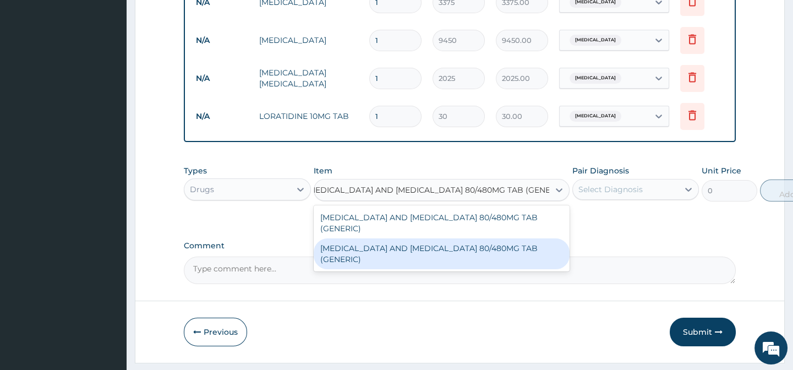
click at [444, 256] on div "ARTEMETHER AND LUMEFANTRINE 80/480MG TAB (GENERIC)" at bounding box center [442, 253] width 256 height 31
type input "210"
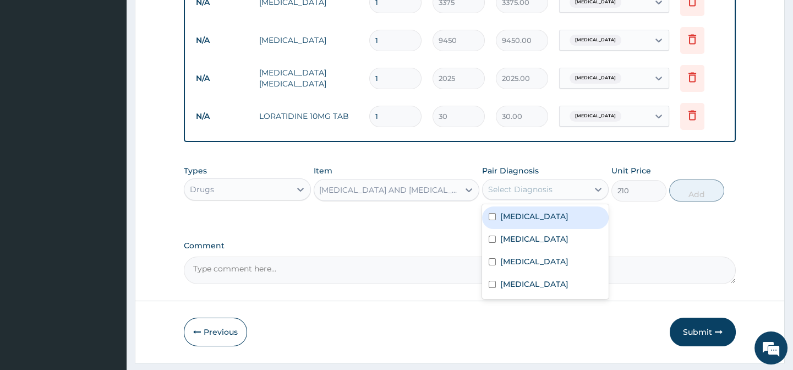
click at [557, 196] on div "Select Diagnosis" at bounding box center [536, 190] width 106 height 18
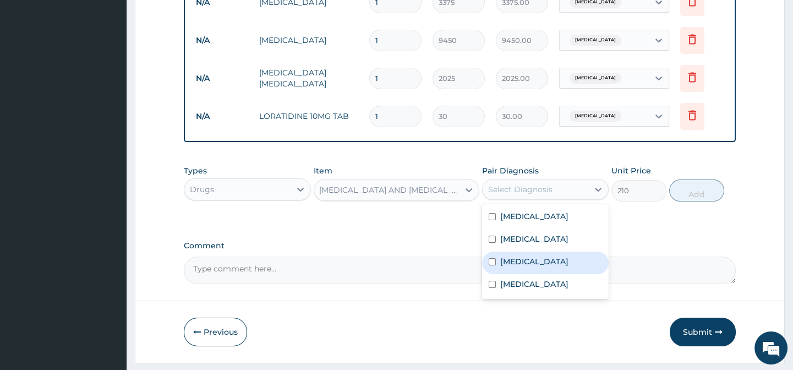
click at [551, 251] on div "Malaria" at bounding box center [545, 240] width 127 height 23
checkbox input "true"
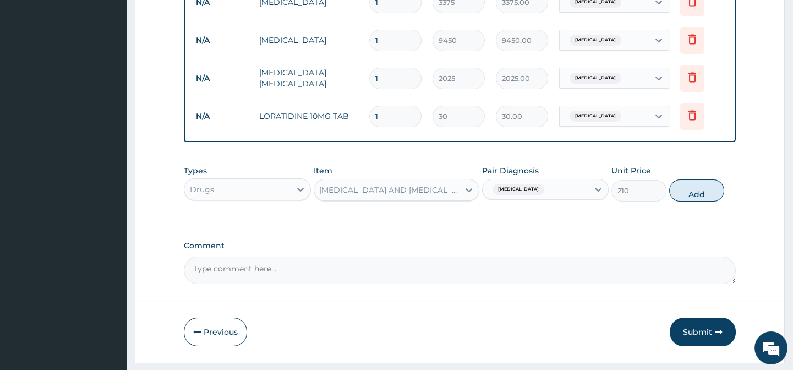
drag, startPoint x: 674, startPoint y: 236, endPoint x: 682, endPoint y: 231, distance: 10.1
click at [696, 201] on button "Add" at bounding box center [696, 190] width 55 height 22
type input "0"
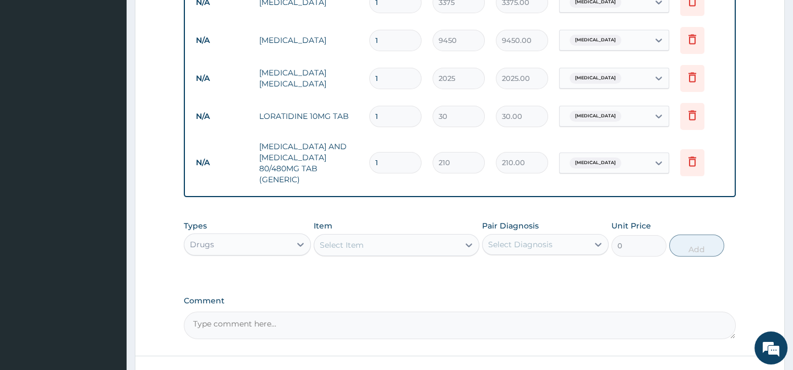
scroll to position [0, 0]
click at [352, 250] on div "Select Item" at bounding box center [342, 244] width 44 height 11
paste input "PARACETAMOL 500MG TAB"
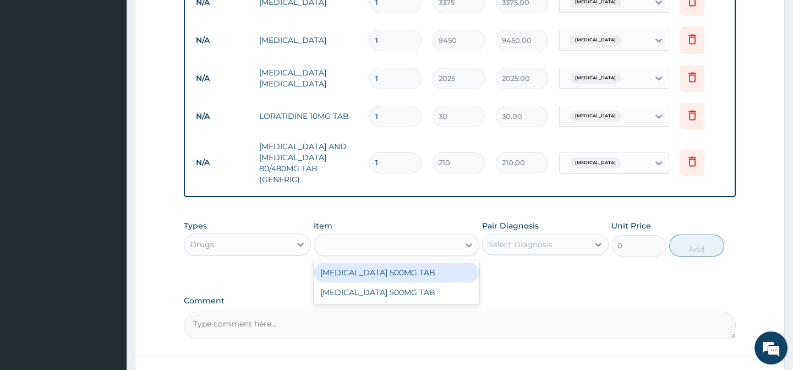
type input "PARACETAMOL 500MG TAB"
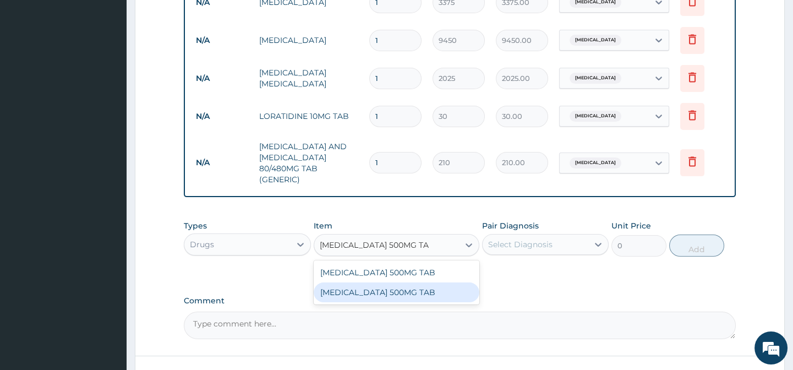
drag, startPoint x: 419, startPoint y: 305, endPoint x: 526, endPoint y: 286, distance: 108.5
click at [441, 301] on div "PARACETAMOL 500MG TAB" at bounding box center [397, 292] width 166 height 20
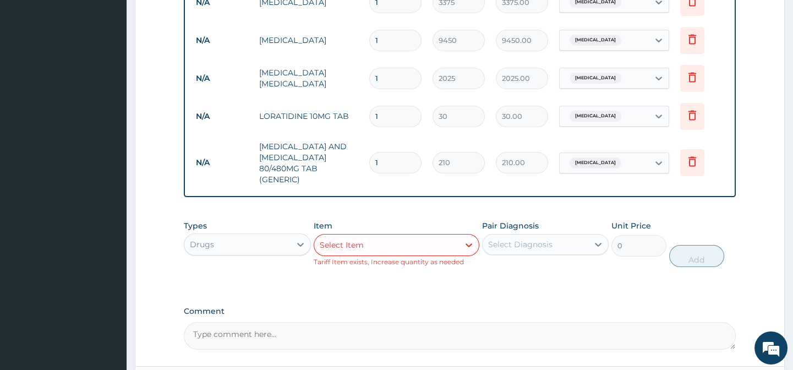
drag, startPoint x: 535, startPoint y: 282, endPoint x: 552, endPoint y: 257, distance: 30.1
click at [537, 280] on div "Types Drugs Item Select Item Tariff Item exists, Increase quantity as needed Pa…" at bounding box center [459, 252] width 551 height 74
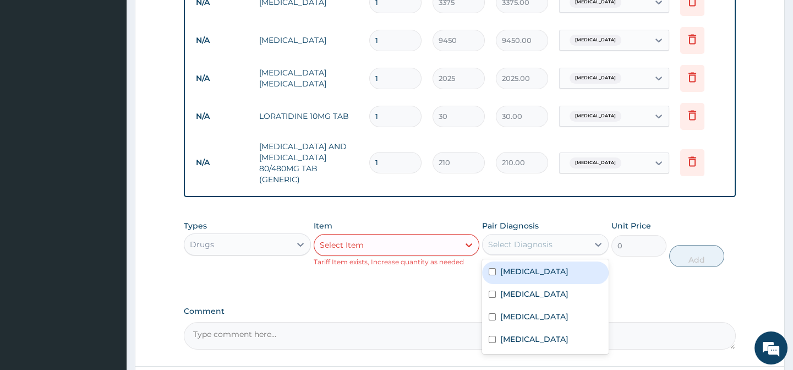
click at [552, 253] on div "Select Diagnosis" at bounding box center [536, 245] width 106 height 18
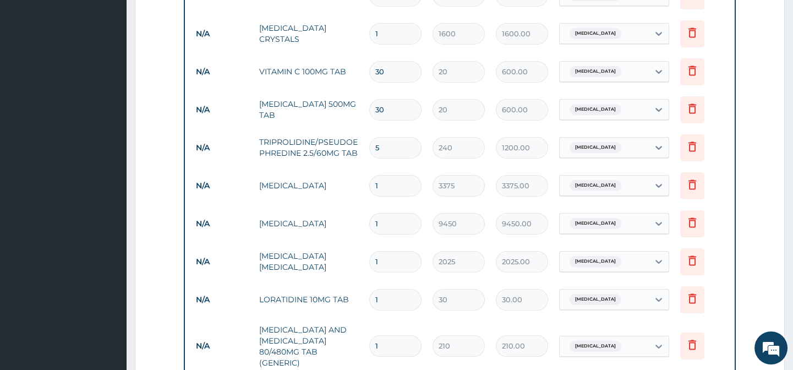
scroll to position [446, 0]
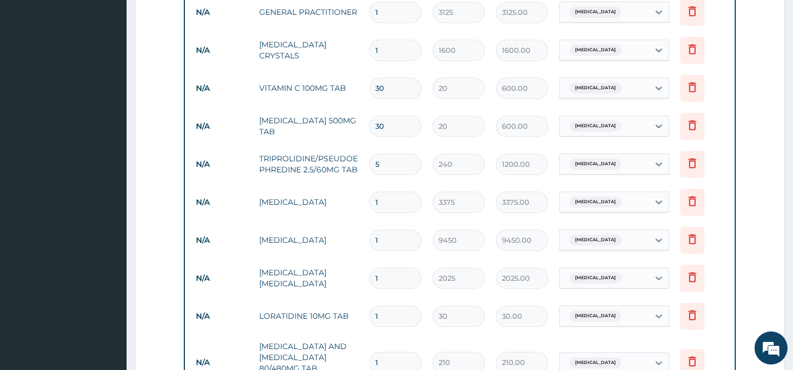
click at [392, 93] on input "30" at bounding box center [395, 88] width 52 height 21
type input "7"
type input "140.00"
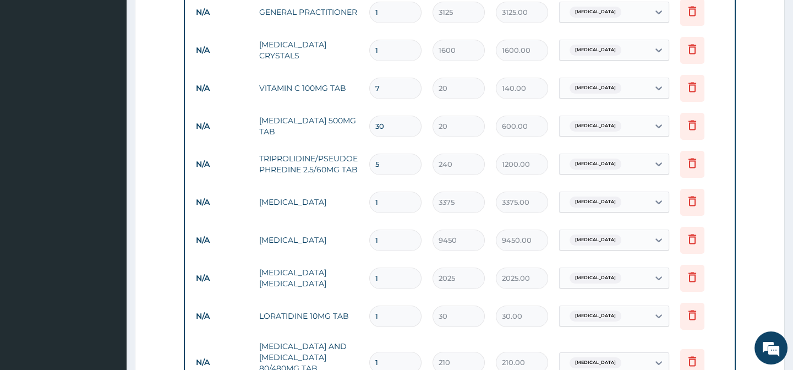
type input "72"
type input "1440.00"
type input "72"
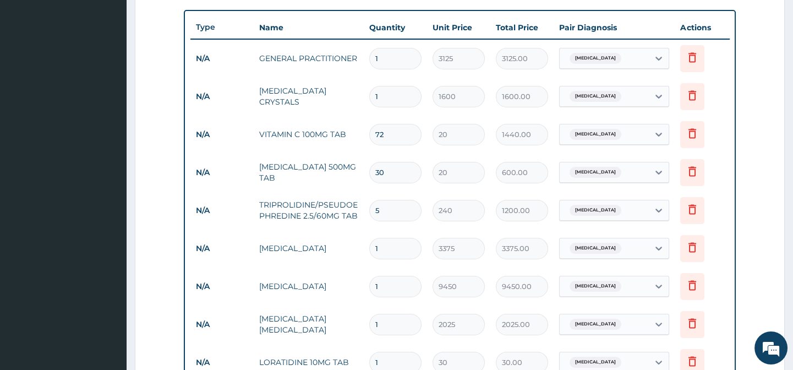
scroll to position [396, 0]
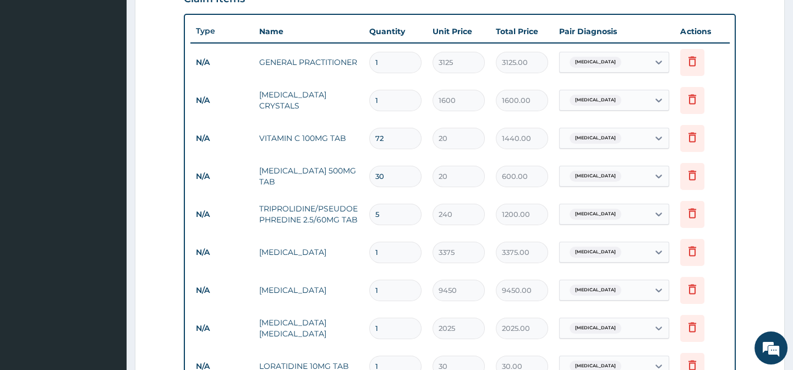
click at [402, 178] on input "30" at bounding box center [395, 176] width 52 height 21
type input "4"
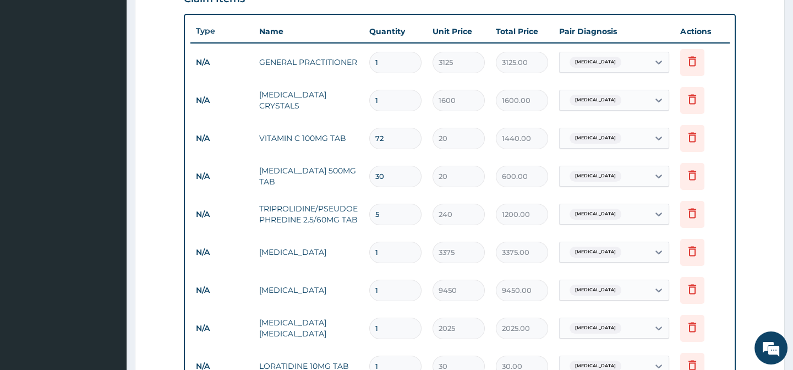
type input "80.00"
type input "47"
type input "940.00"
type input "4"
type input "80.00"
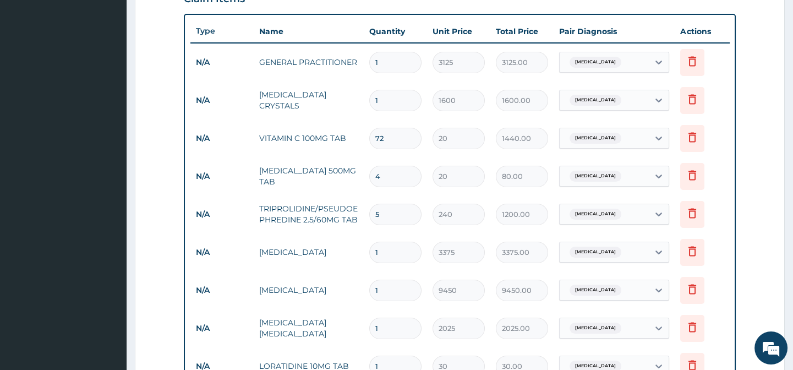
type input "48"
type input "960.00"
type input "48"
click at [344, 193] on tr "N/A PARACETAMOL 500MG TAB 48 20 960.00 Malaria Delete" at bounding box center [459, 176] width 539 height 38
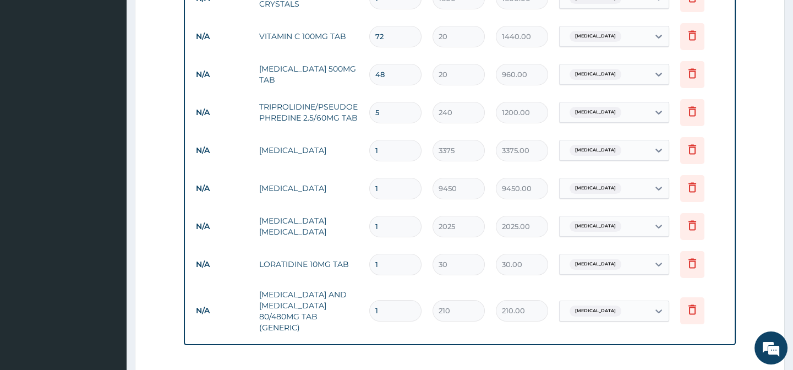
scroll to position [646, 0]
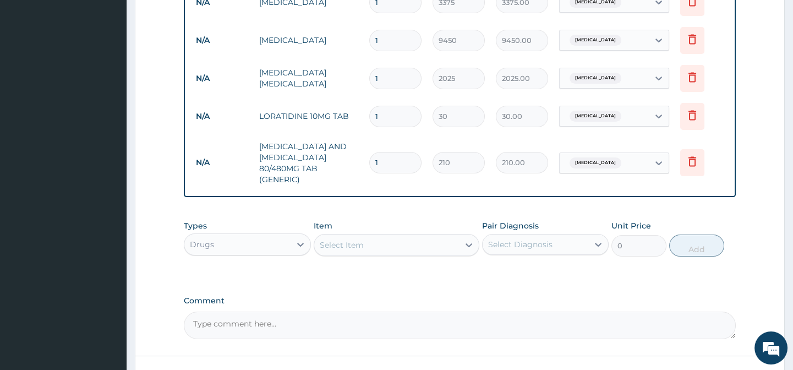
click at [382, 114] on input "1" at bounding box center [395, 116] width 52 height 21
click at [384, 112] on input "1" at bounding box center [395, 116] width 52 height 21
type input "17"
type input "510.00"
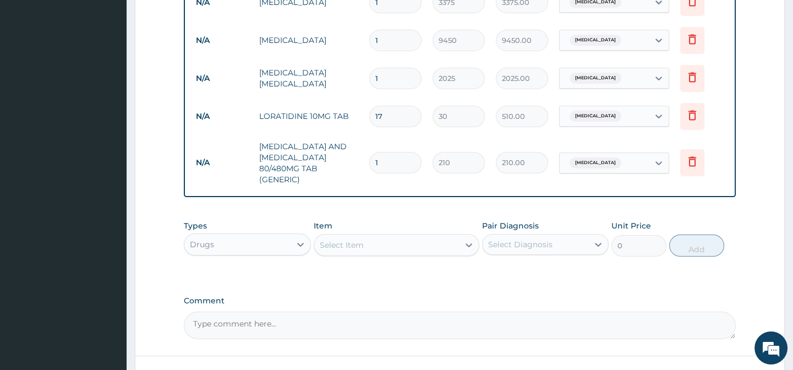
click at [380, 92] on td "1" at bounding box center [395, 78] width 63 height 32
click at [387, 110] on input "17" at bounding box center [395, 116] width 52 height 21
type input "7"
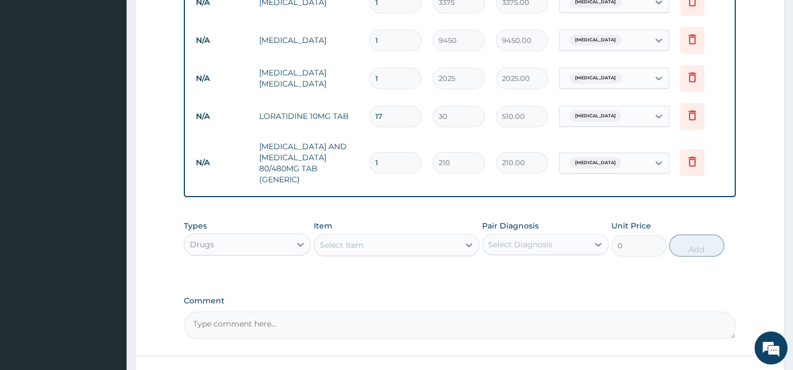
type input "210.00"
type input "7"
click at [397, 161] on input "1" at bounding box center [395, 162] width 52 height 21
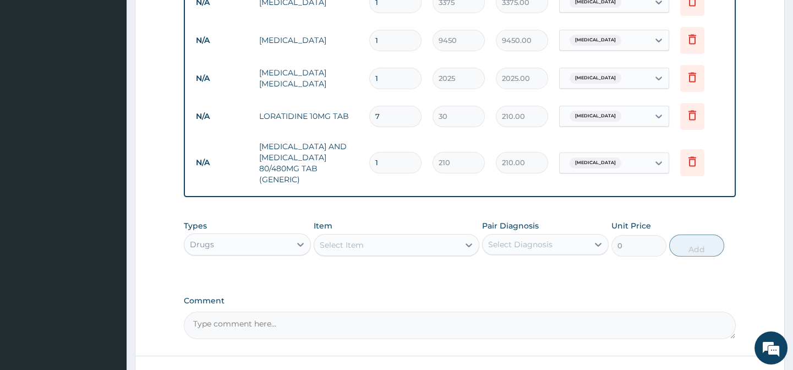
type input "6"
type input "1260.00"
type input "6"
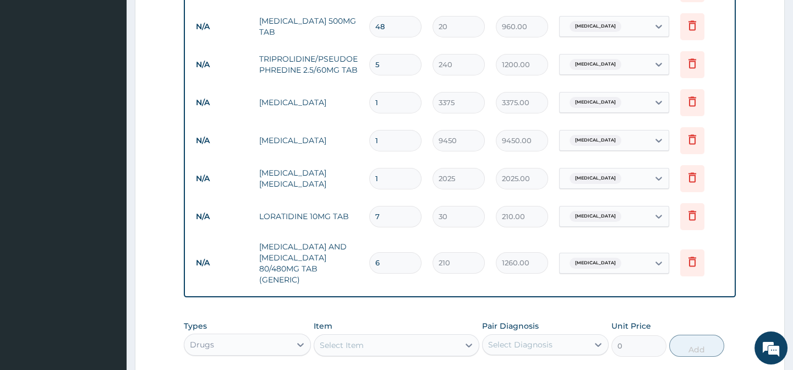
scroll to position [739, 0]
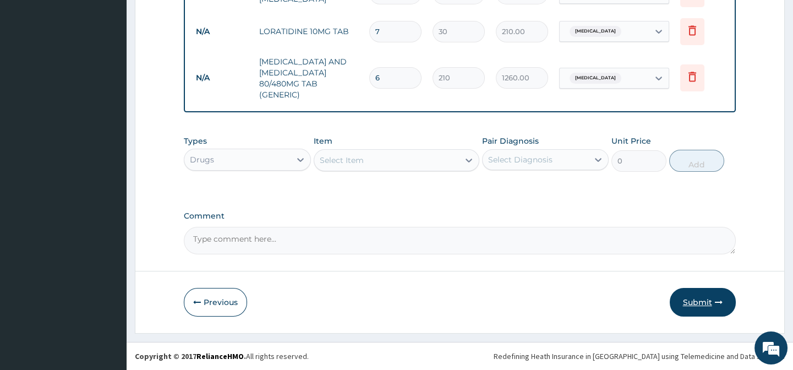
click at [690, 300] on button "Submit" at bounding box center [703, 302] width 66 height 29
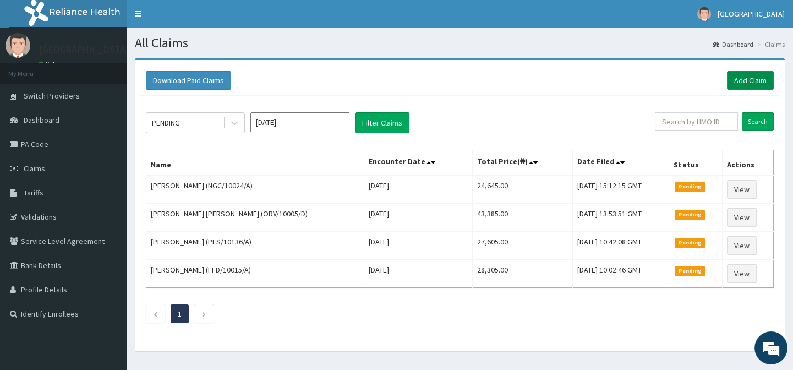
click at [752, 84] on link "Add Claim" at bounding box center [750, 80] width 47 height 19
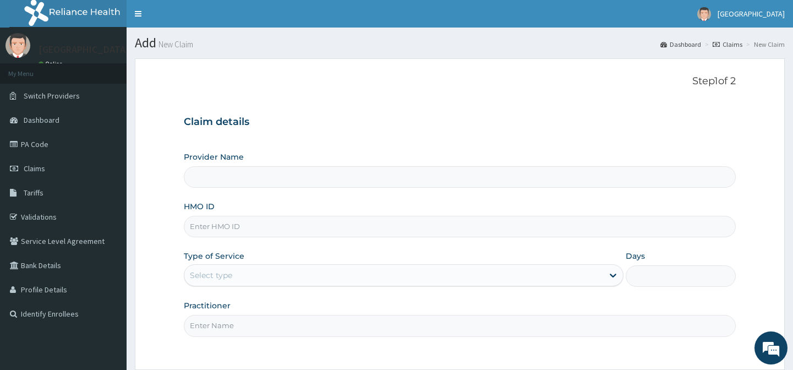
type input "[GEOGRAPHIC_DATA]-[GEOGRAPHIC_DATA]"
click at [34, 175] on link "Claims" at bounding box center [63, 168] width 127 height 24
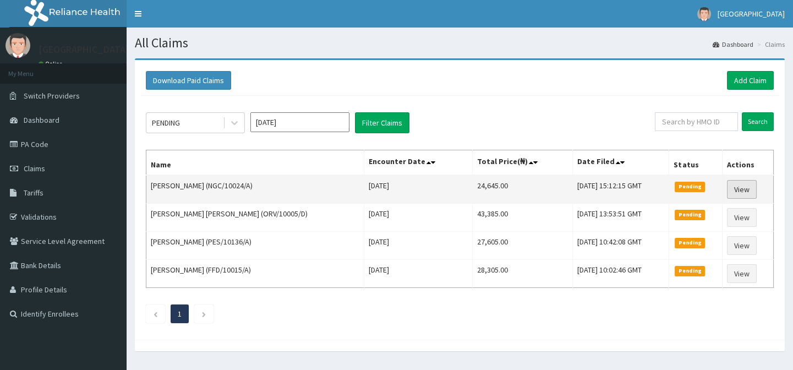
click at [750, 190] on link "View" at bounding box center [742, 189] width 30 height 19
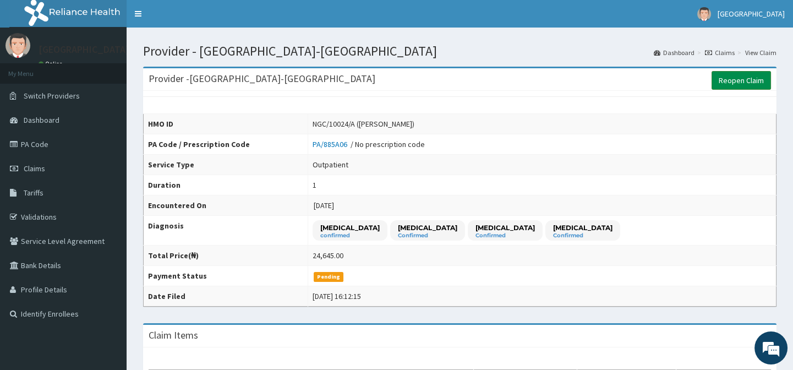
click at [761, 85] on link "Reopen Claim" at bounding box center [741, 80] width 59 height 19
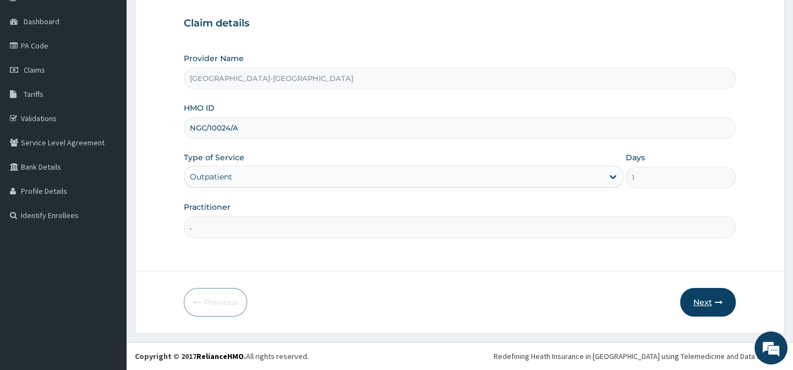
click at [718, 300] on icon "button" at bounding box center [719, 302] width 8 height 8
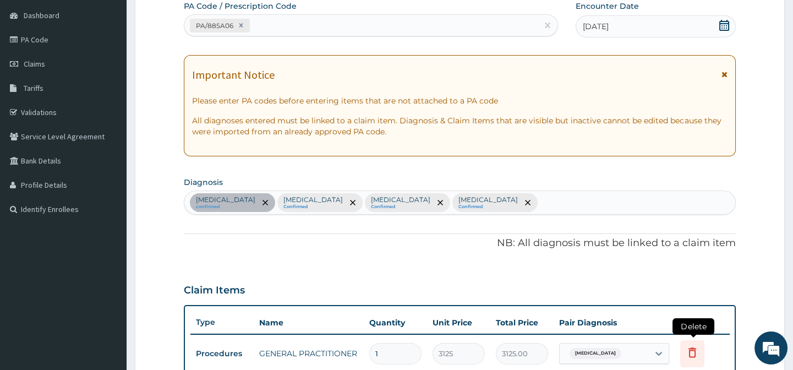
scroll to position [298, 0]
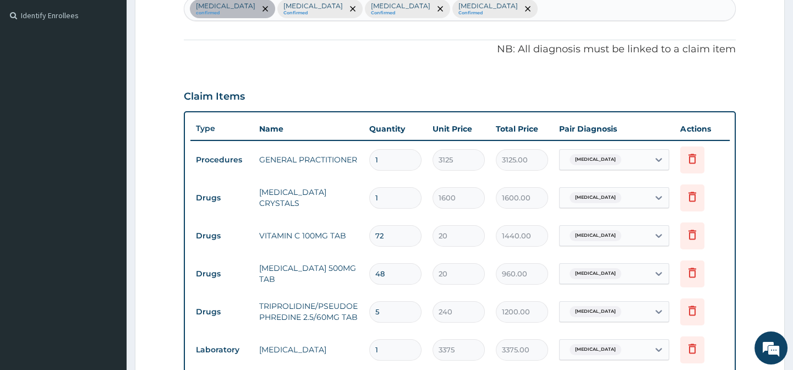
click at [611, 163] on span "[MEDICAL_DATA]" at bounding box center [596, 159] width 52 height 11
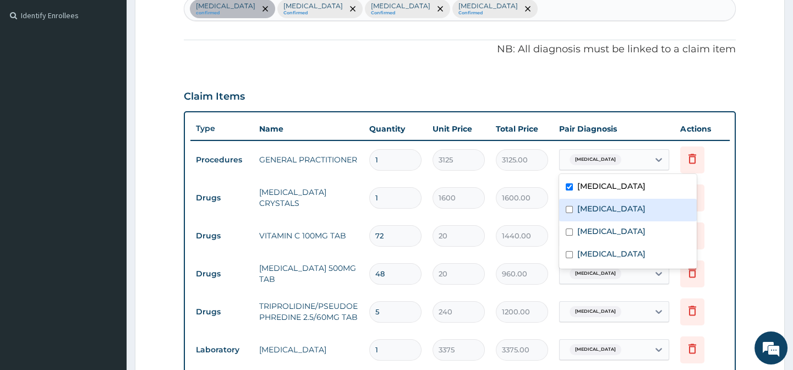
click at [600, 214] on div "[MEDICAL_DATA]" at bounding box center [628, 210] width 138 height 23
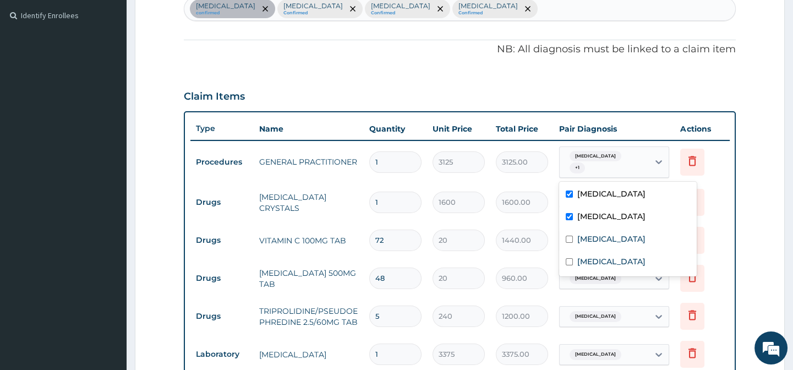
click at [604, 226] on div "[MEDICAL_DATA]" at bounding box center [628, 217] width 138 height 23
checkbox input "false"
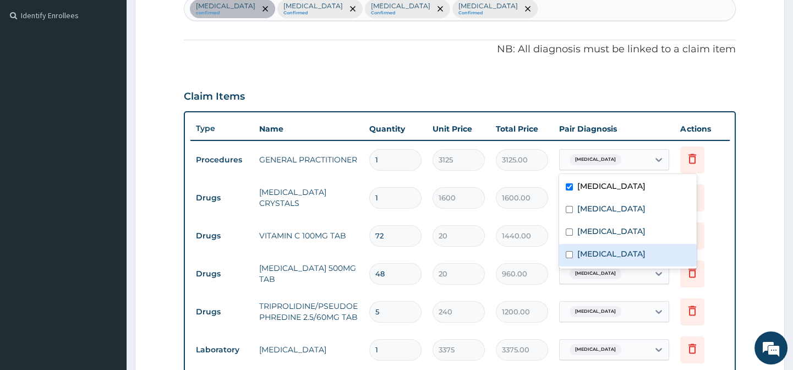
click at [604, 250] on label "[MEDICAL_DATA]" at bounding box center [611, 253] width 68 height 11
checkbox input "true"
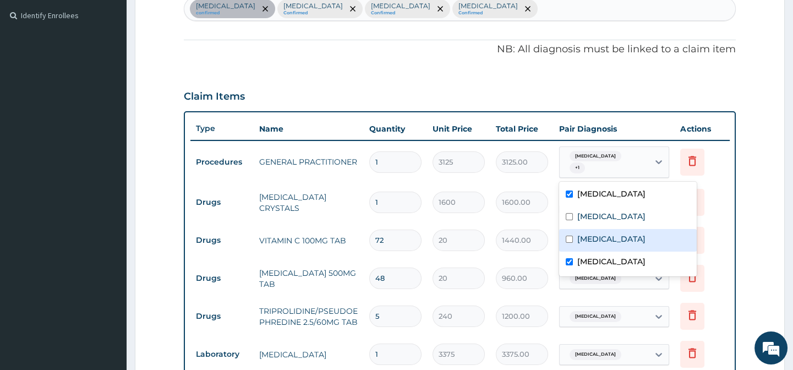
click at [604, 234] on label "[MEDICAL_DATA]" at bounding box center [611, 238] width 68 height 11
checkbox input "true"
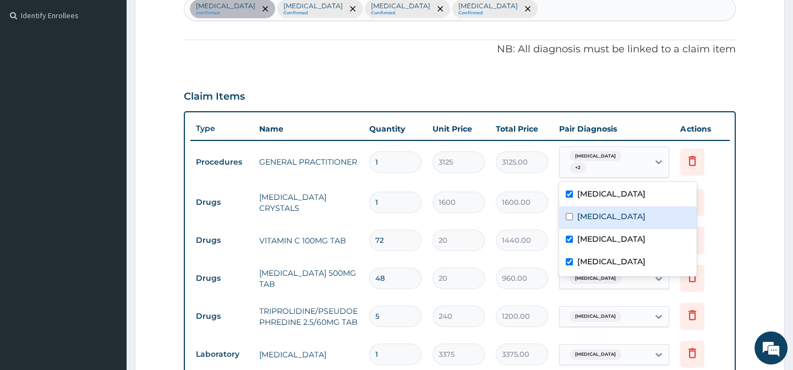
click at [605, 215] on label "[MEDICAL_DATA]" at bounding box center [611, 216] width 68 height 11
checkbox input "true"
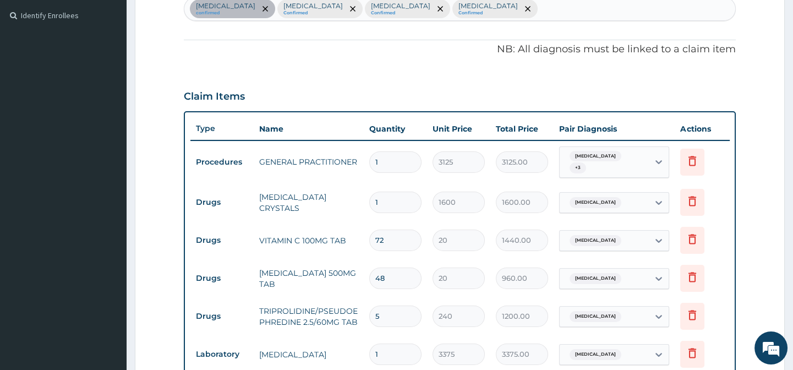
click at [737, 218] on form "Step 2 of 2 PA Code / Prescription Code PA/885A06 Encounter Date [DATE] Importa…" at bounding box center [460, 234] width 650 height 949
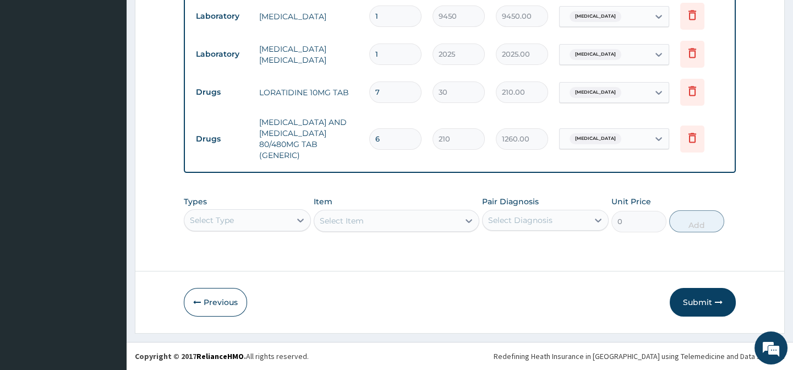
scroll to position [682, 0]
click at [693, 303] on button "Submit" at bounding box center [703, 302] width 66 height 29
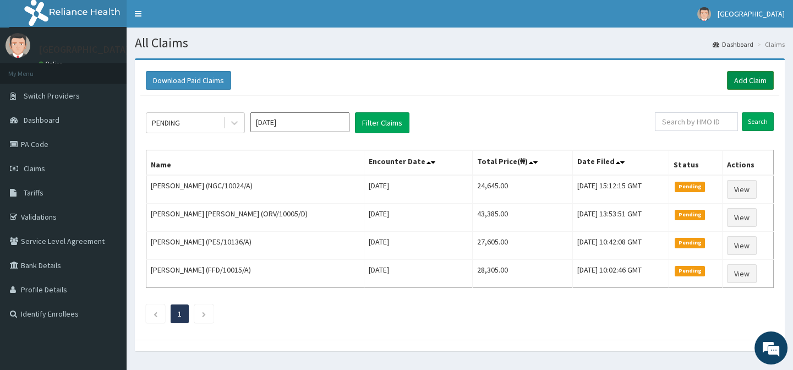
click at [746, 83] on link "Add Claim" at bounding box center [750, 80] width 47 height 19
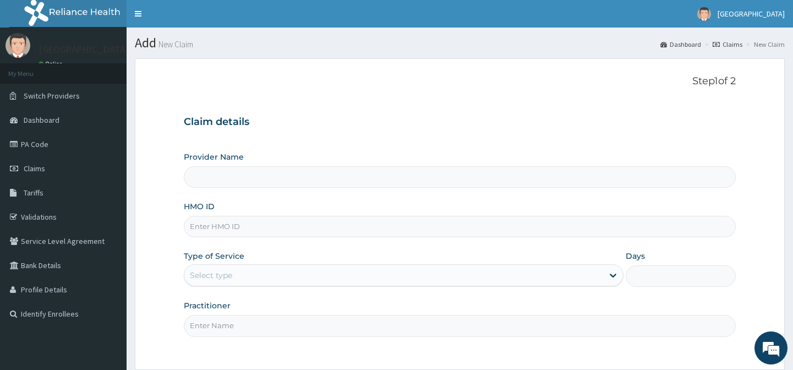
type input "[GEOGRAPHIC_DATA]-[GEOGRAPHIC_DATA]"
click at [223, 220] on input "HMO ID" at bounding box center [459, 226] width 551 height 21
paste input "ENP/10764/D"
type input "ENP/10764/D"
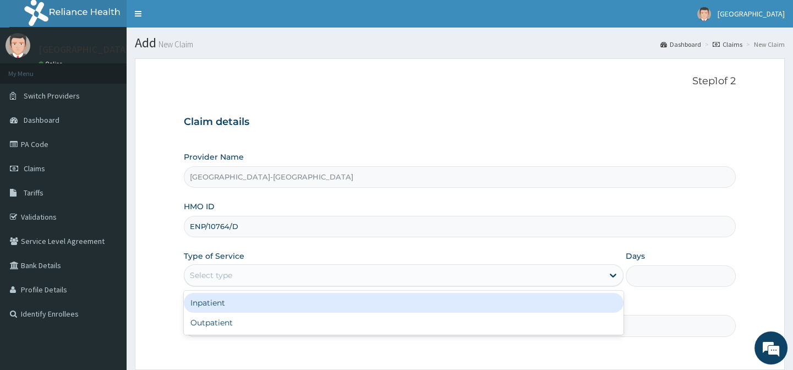
click at [231, 277] on div "Select type" at bounding box center [211, 275] width 42 height 11
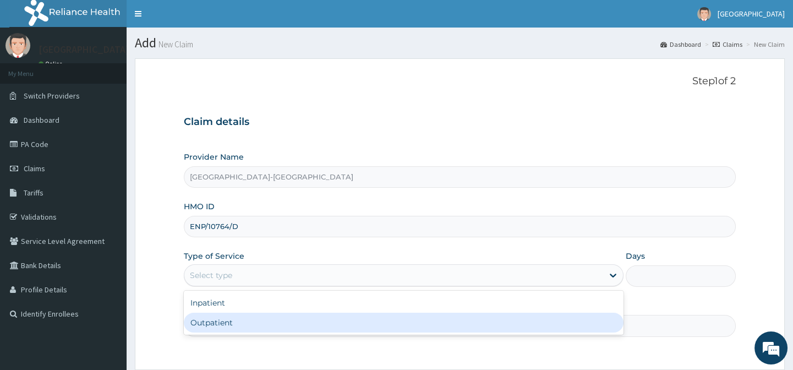
click at [231, 320] on div "Outpatient" at bounding box center [404, 323] width 440 height 20
type input "1"
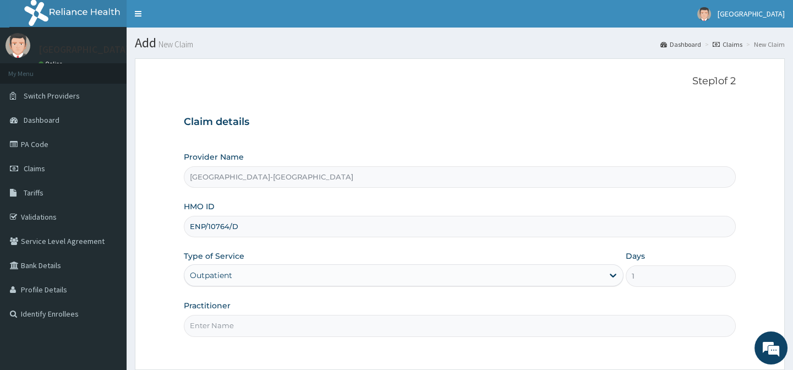
click at [231, 319] on input "Practitioner" at bounding box center [459, 325] width 551 height 21
type input "."
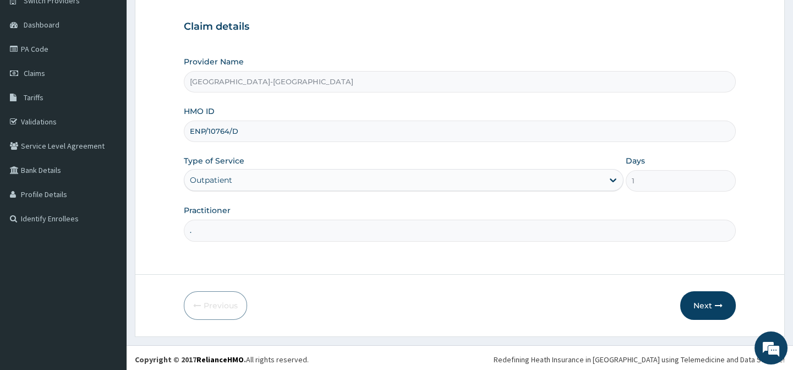
scroll to position [99, 0]
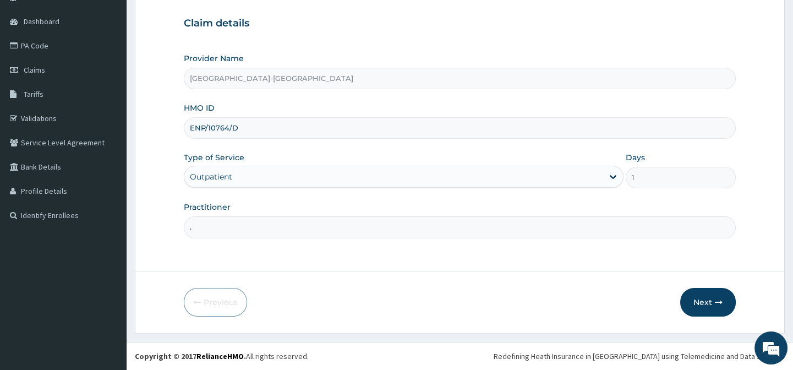
drag, startPoint x: 504, startPoint y: 297, endPoint x: 667, endPoint y: 300, distance: 163.5
click at [546, 296] on div "Previous Next" at bounding box center [459, 302] width 551 height 29
click at [698, 303] on button "Next" at bounding box center [708, 302] width 56 height 29
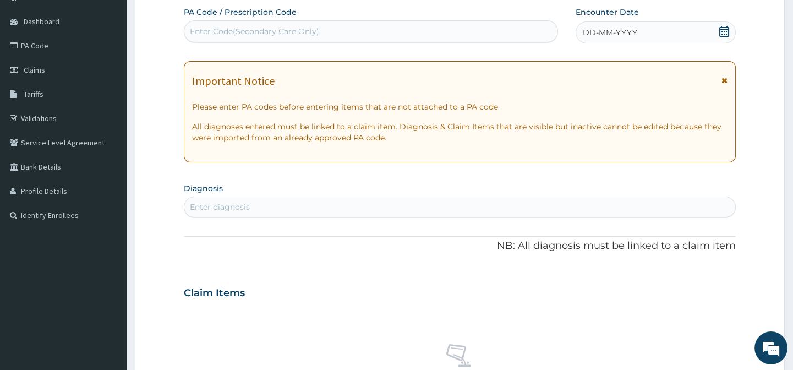
scroll to position [0, 0]
click at [631, 34] on span "DD-MM-YYYY" at bounding box center [610, 32] width 54 height 11
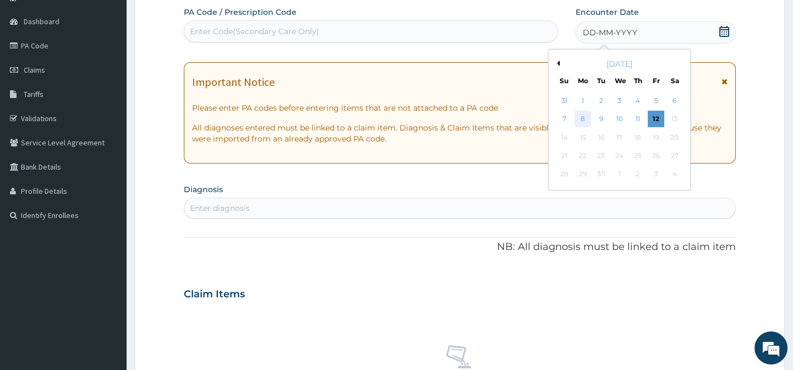
click at [579, 118] on div "8" at bounding box center [582, 119] width 17 height 17
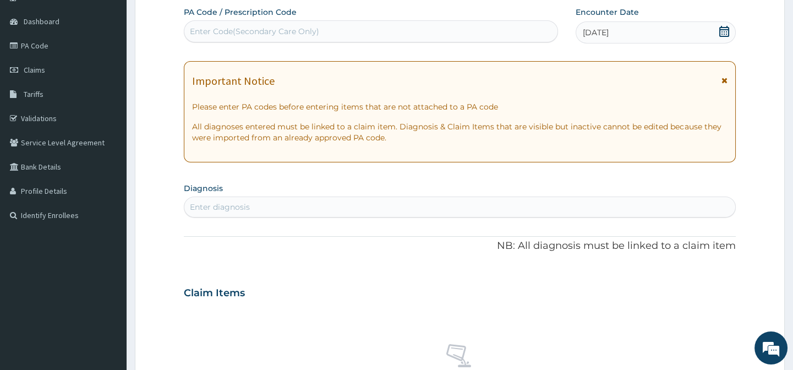
click at [254, 211] on div "Enter diagnosis" at bounding box center [459, 207] width 550 height 18
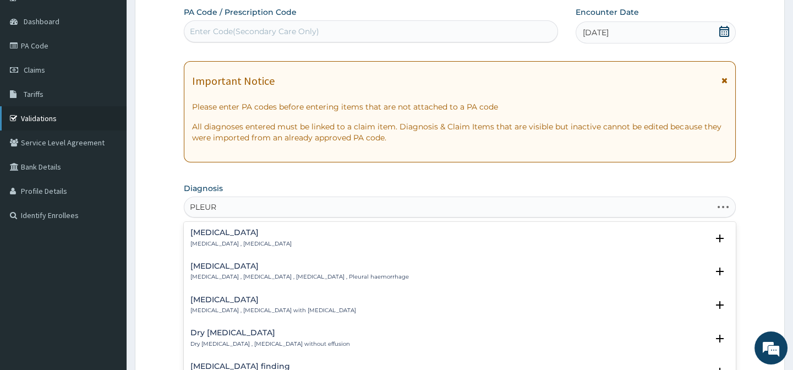
type input "PLEURI"
click at [211, 240] on p "Pleurisy , Pleuritis" at bounding box center [240, 244] width 101 height 8
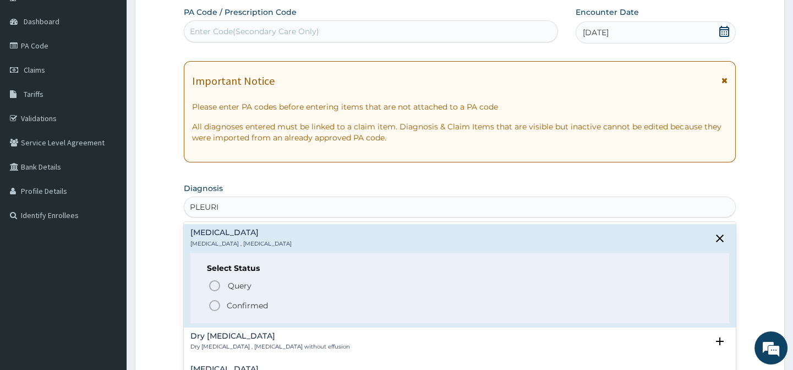
click at [215, 308] on icon "status option filled" at bounding box center [214, 305] width 13 height 13
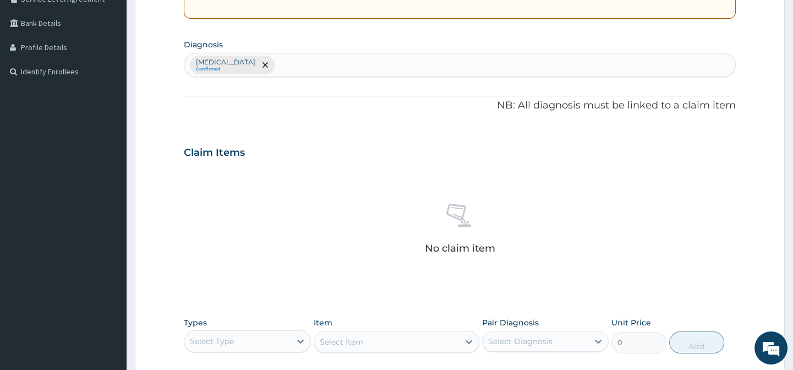
scroll to position [398, 0]
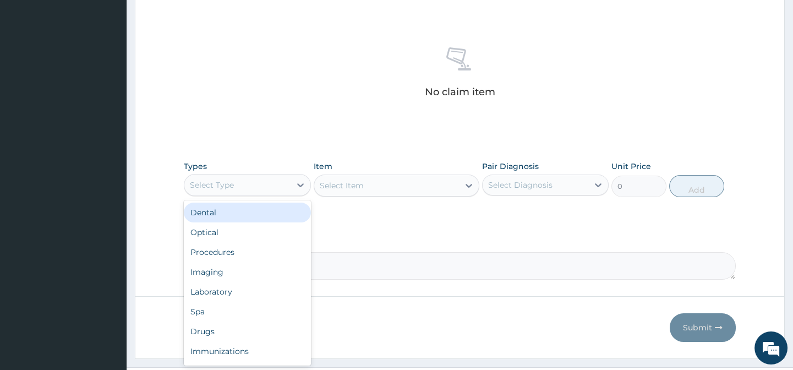
click at [247, 194] on div "Select Type" at bounding box center [247, 185] width 127 height 22
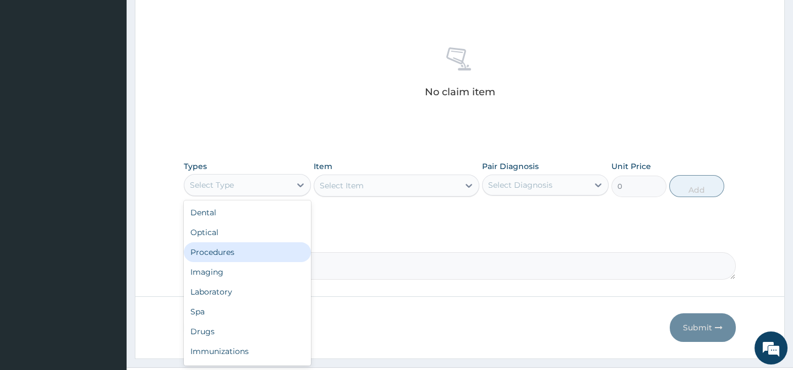
click at [240, 256] on div "Procedures" at bounding box center [247, 252] width 127 height 20
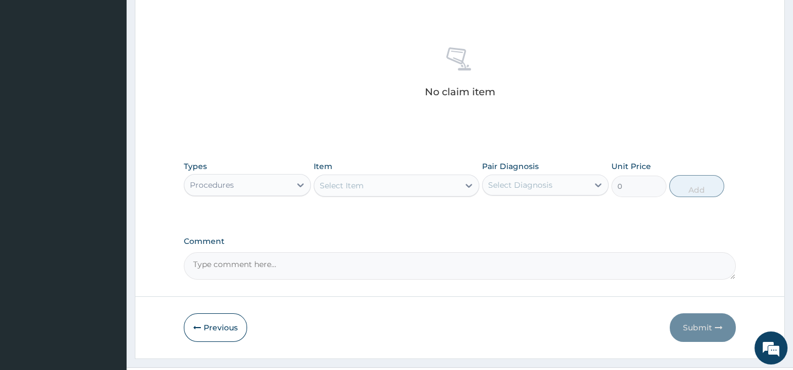
click at [359, 194] on div "Select Item" at bounding box center [397, 185] width 166 height 22
click at [356, 175] on div "Select Item" at bounding box center [397, 185] width 166 height 22
paste input "General Practitio"
type input "General Practitio"
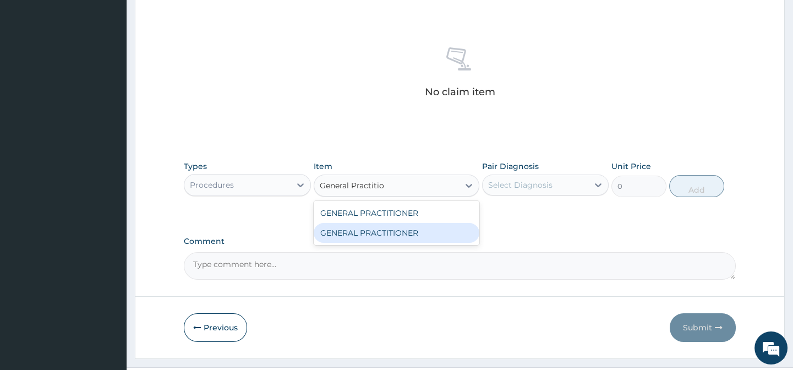
click at [403, 227] on div "GENERAL PRACTITIONER" at bounding box center [397, 233] width 166 height 20
type input "3125"
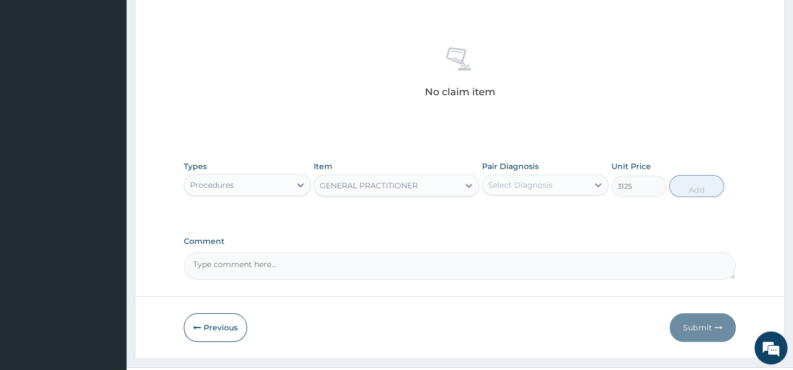
click at [531, 184] on div "Select Diagnosis" at bounding box center [520, 184] width 64 height 11
drag, startPoint x: 549, startPoint y: 213, endPoint x: 617, endPoint y: 213, distance: 68.2
click at [550, 213] on div "Pleurisy" at bounding box center [545, 213] width 127 height 23
checkbox input "true"
click at [627, 212] on div "Types Procedures Item GENERAL PRACTITIONER Pair Diagnosis Pleurisy Unit Price 3…" at bounding box center [459, 187] width 551 height 64
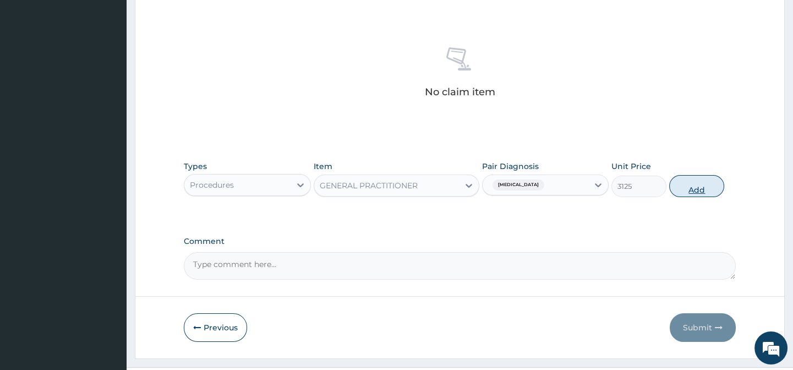
click at [690, 190] on button "Add" at bounding box center [696, 186] width 55 height 22
type input "0"
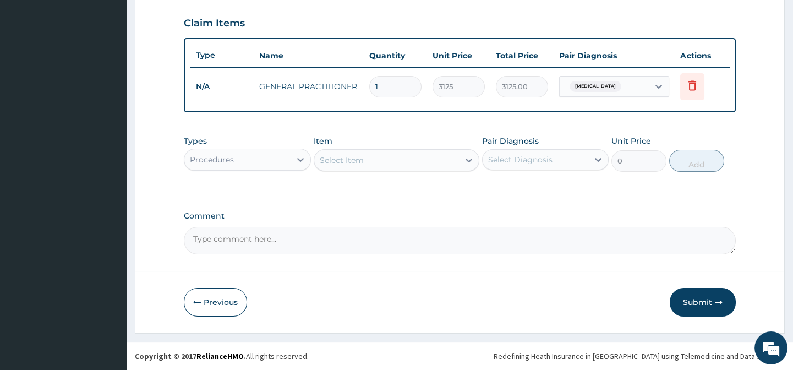
click at [258, 155] on div "Procedures" at bounding box center [237, 160] width 106 height 18
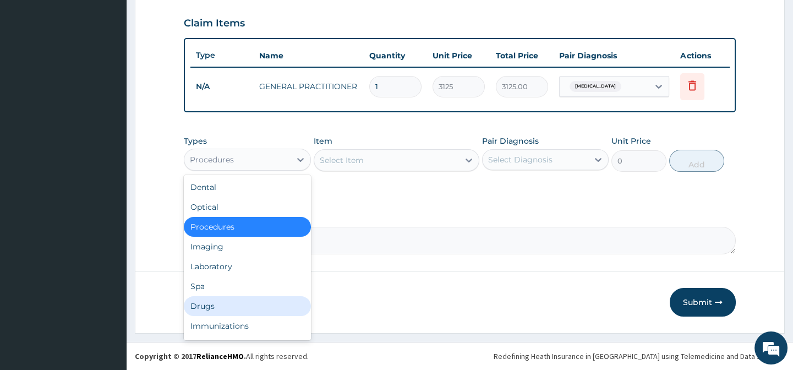
click at [221, 302] on div "Drugs" at bounding box center [247, 306] width 127 height 20
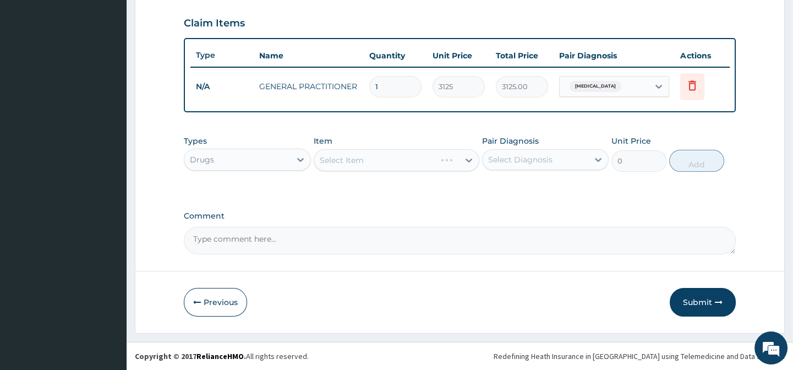
click at [367, 159] on div "Select Item" at bounding box center [397, 160] width 166 height 22
click at [365, 162] on div "Select Item" at bounding box center [397, 160] width 166 height 22
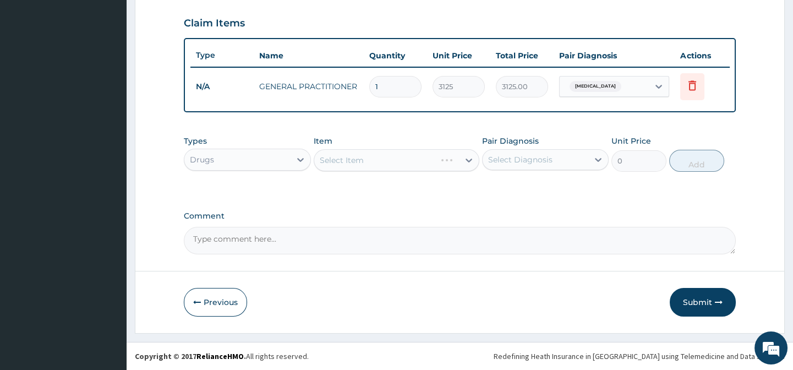
drag, startPoint x: 389, startPoint y: 139, endPoint x: 392, endPoint y: 146, distance: 7.7
click at [390, 140] on div "Item Select Item" at bounding box center [397, 153] width 166 height 36
click at [392, 152] on div "Select Item" at bounding box center [397, 160] width 166 height 22
click at [394, 165] on div "Select Item" at bounding box center [397, 160] width 166 height 22
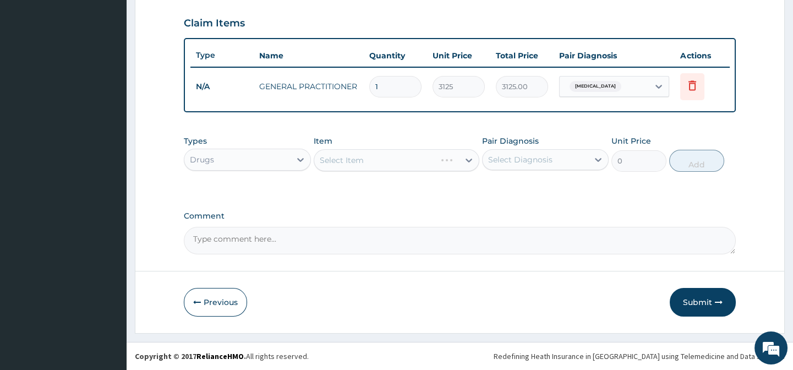
click at [400, 136] on div "Item Select Item" at bounding box center [397, 153] width 166 height 36
click at [395, 160] on div "Select Item" at bounding box center [397, 160] width 166 height 22
click at [376, 162] on div "Select Item" at bounding box center [397, 160] width 166 height 22
click at [369, 160] on div "Select Item" at bounding box center [397, 160] width 166 height 22
click at [369, 160] on div "Select Item" at bounding box center [386, 160] width 145 height 18
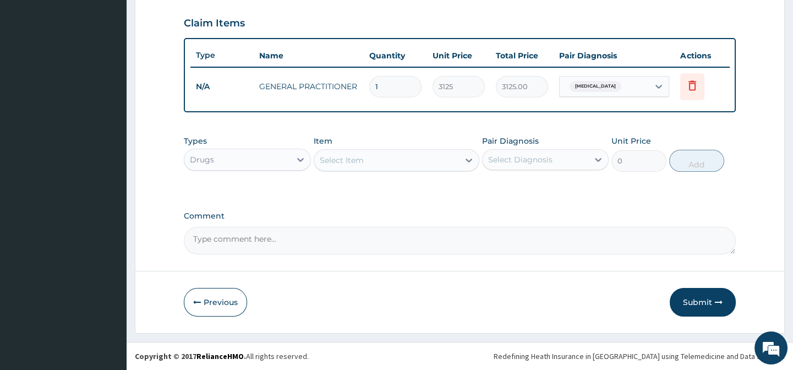
click at [369, 160] on div "Select Item" at bounding box center [386, 160] width 145 height 18
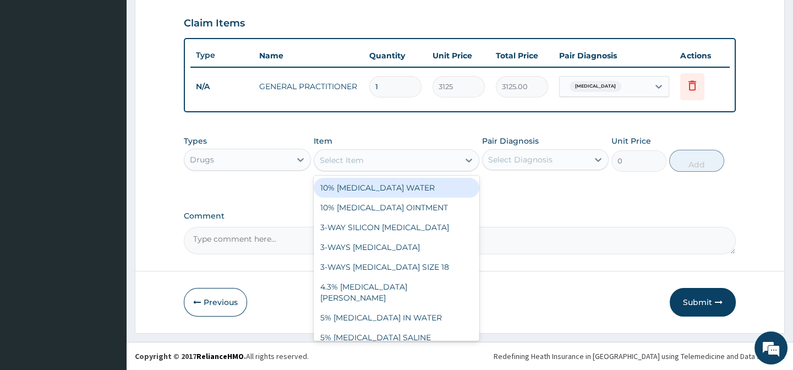
paste input "MENTHOL CRYSTALS"
type input "MENTHOL CRYSTALS"
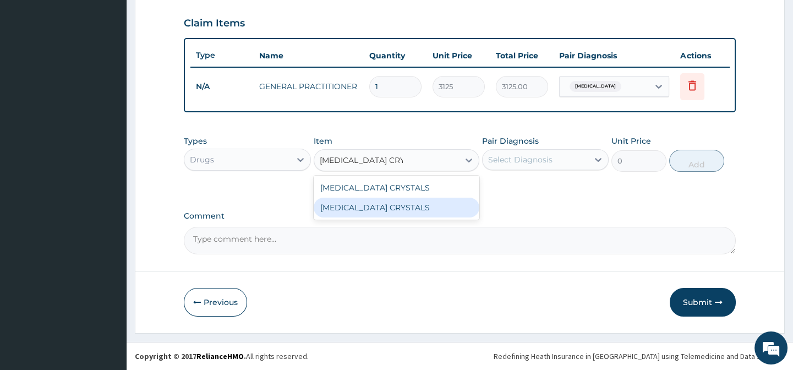
click at [440, 204] on div "MENTHOL CRYSTALS" at bounding box center [397, 208] width 166 height 20
type input "1600"
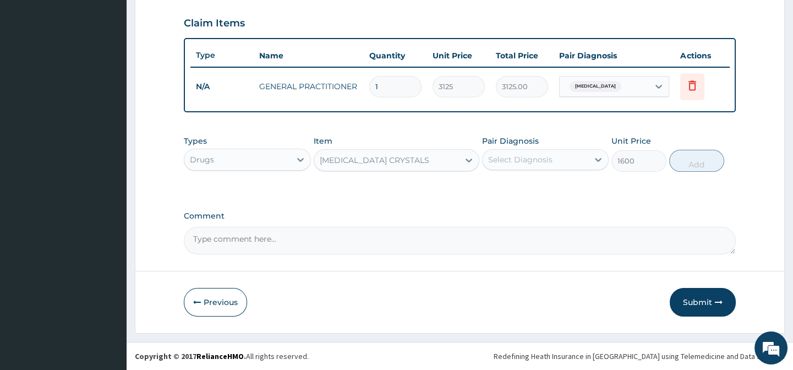
click at [551, 159] on div "Select Diagnosis" at bounding box center [536, 160] width 106 height 18
drag, startPoint x: 545, startPoint y: 182, endPoint x: 566, endPoint y: 185, distance: 20.7
click at [546, 182] on div "Pleurisy" at bounding box center [545, 188] width 127 height 23
checkbox input "true"
click at [651, 180] on div "Types Drugs Item MENTHOL CRYSTALS Pair Diagnosis option Pleurisy, selected. opt…" at bounding box center [459, 162] width 551 height 64
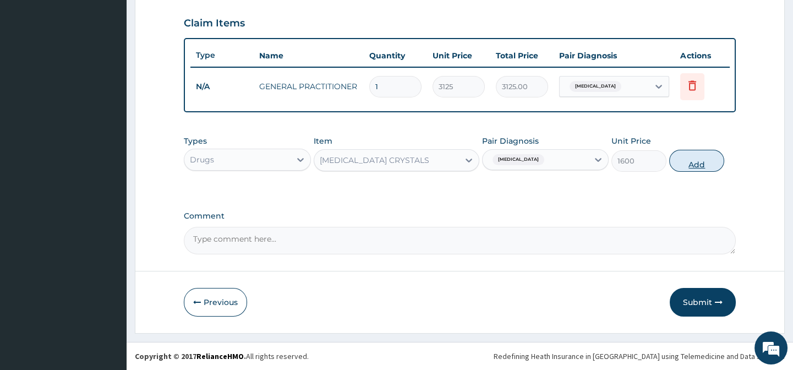
click at [693, 164] on button "Add" at bounding box center [696, 161] width 55 height 22
type input "0"
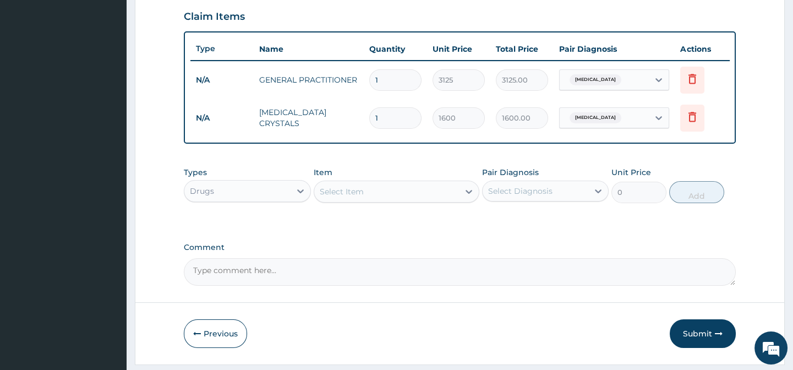
click at [348, 197] on div "Select Item" at bounding box center [342, 191] width 44 height 11
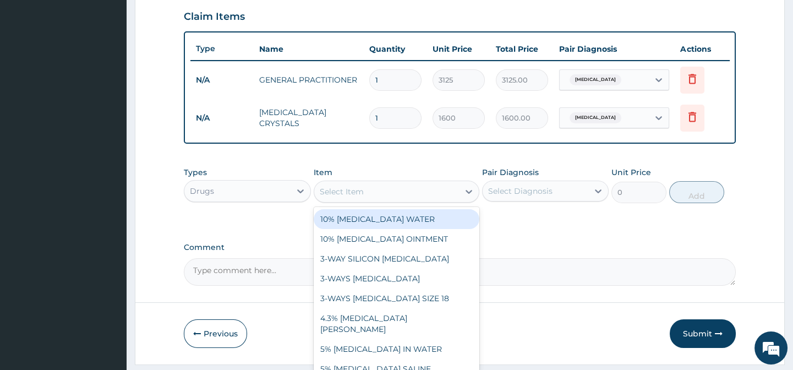
paste input "CELECOXIB 200MG CAP"
type input "CELECOXIB 200MG CAP"
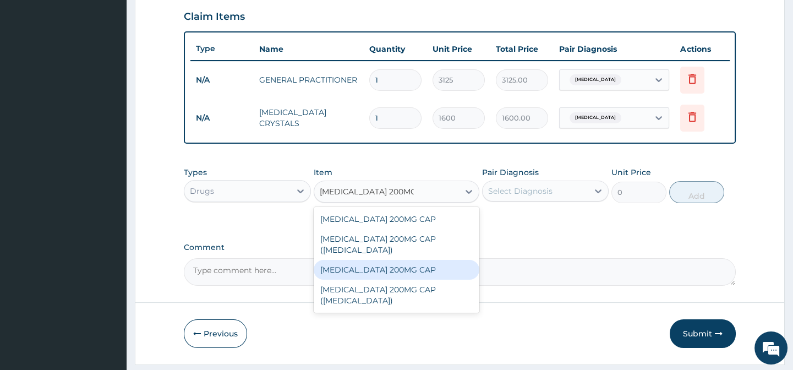
click at [432, 270] on div "CELECOXIB 200MG CAP" at bounding box center [397, 270] width 166 height 20
type input "190"
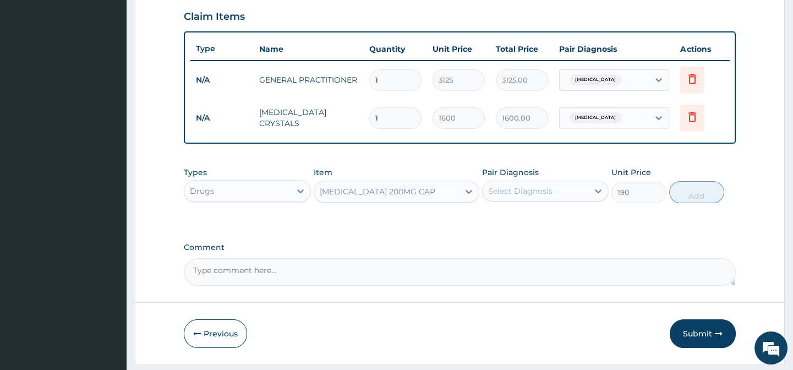
drag, startPoint x: 531, startPoint y: 227, endPoint x: 535, endPoint y: 224, distance: 6.0
click at [533, 225] on div "Types Drugs Item CELECOXIB 200MG CAP Pair Diagnosis Select Diagnosis Unit Price…" at bounding box center [459, 193] width 551 height 64
click at [541, 200] on div "Select Diagnosis" at bounding box center [536, 191] width 106 height 18
click at [584, 228] on div "Pleurisy" at bounding box center [545, 219] width 127 height 23
checkbox input "true"
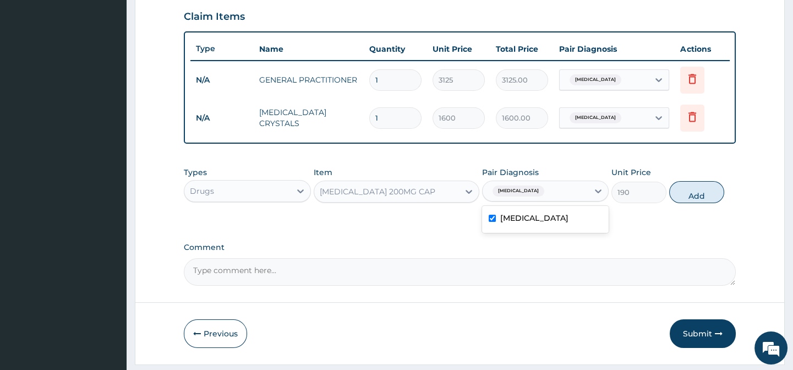
drag, startPoint x: 627, startPoint y: 228, endPoint x: 676, endPoint y: 215, distance: 50.2
click at [641, 225] on div "Types Drugs Item CELECOXIB 200MG CAP Pair Diagnosis option Pleurisy, selected. …" at bounding box center [459, 193] width 551 height 64
click at [680, 209] on div "Types Drugs Item CELECOXIB 200MG CAP Pair Diagnosis Pleurisy Unit Price 190 Add" at bounding box center [459, 184] width 551 height 47
click at [686, 201] on button "Add" at bounding box center [696, 192] width 55 height 22
type input "0"
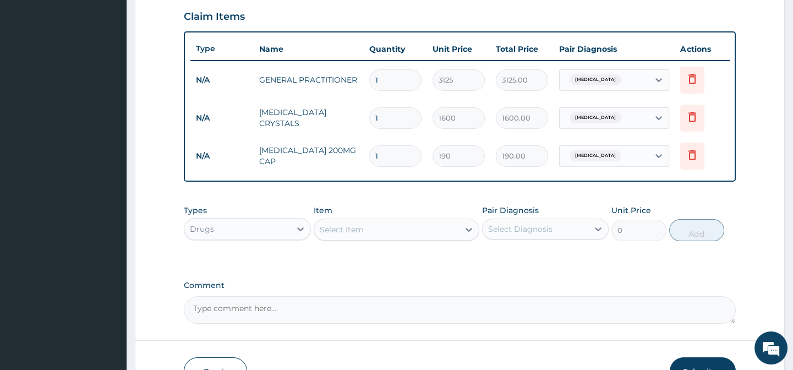
click at [390, 151] on input "1" at bounding box center [395, 155] width 52 height 21
type input "8"
type input "1520.00"
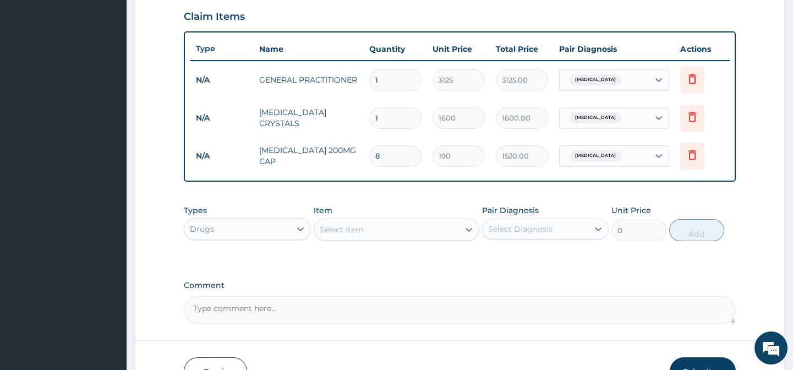
type input "8"
click at [491, 271] on div "PA Code / Prescription Code Enter Code(Secondary Care Only) Encounter Date 08-0…" at bounding box center [459, 25] width 551 height 597
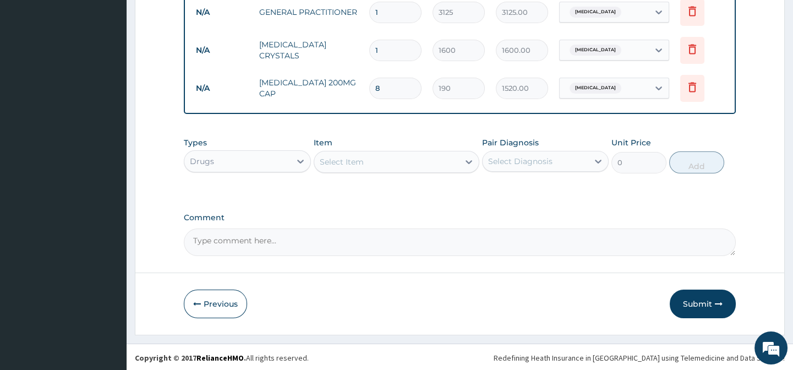
scroll to position [455, 0]
drag, startPoint x: 617, startPoint y: 294, endPoint x: 633, endPoint y: 300, distance: 16.8
click at [624, 294] on div "Previous Submit" at bounding box center [459, 302] width 551 height 29
click at [699, 297] on button "Submit" at bounding box center [703, 302] width 66 height 29
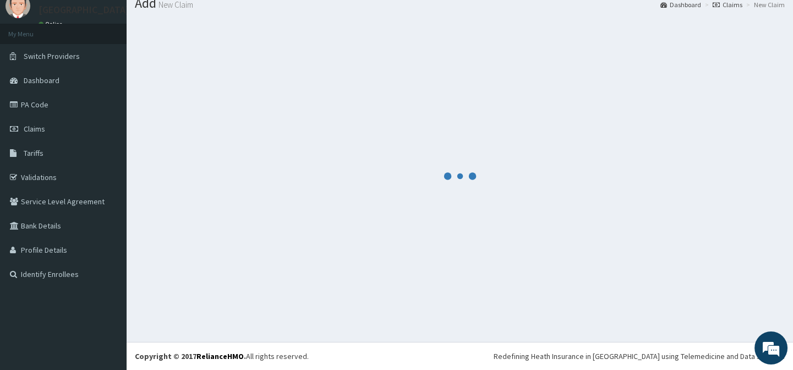
scroll to position [39, 0]
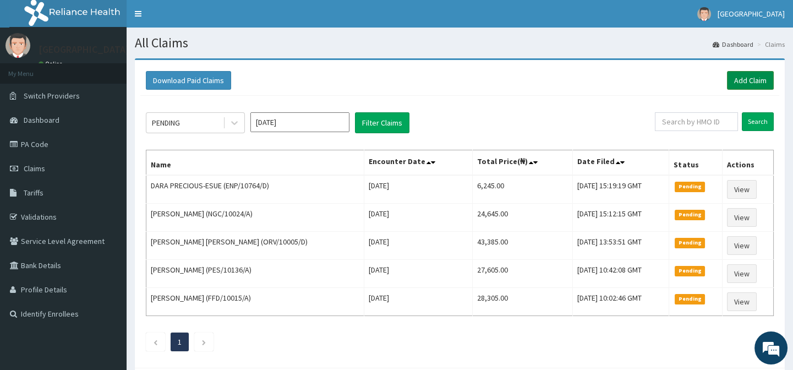
click at [763, 77] on link "Add Claim" at bounding box center [750, 80] width 47 height 19
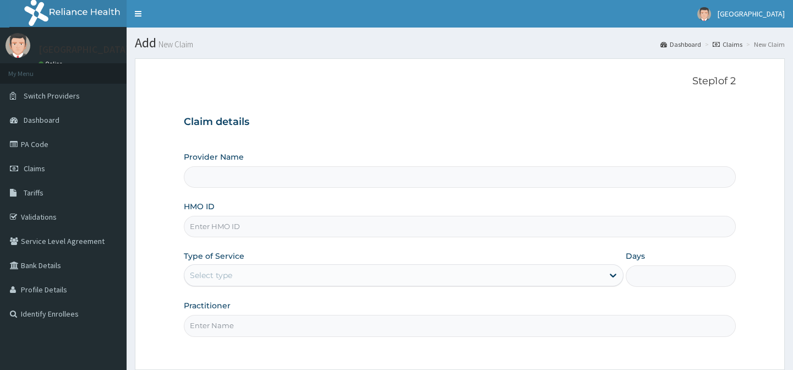
click at [203, 228] on input "HMO ID" at bounding box center [459, 226] width 551 height 21
paste input "WIU/10069/C"
type input "WIU/10069/C"
type input "[GEOGRAPHIC_DATA]-[GEOGRAPHIC_DATA]"
click at [288, 246] on div "Provider Name Lily Hospital-BENIN HMO ID WIU/10069/C Type of Service Select typ…" at bounding box center [459, 243] width 551 height 185
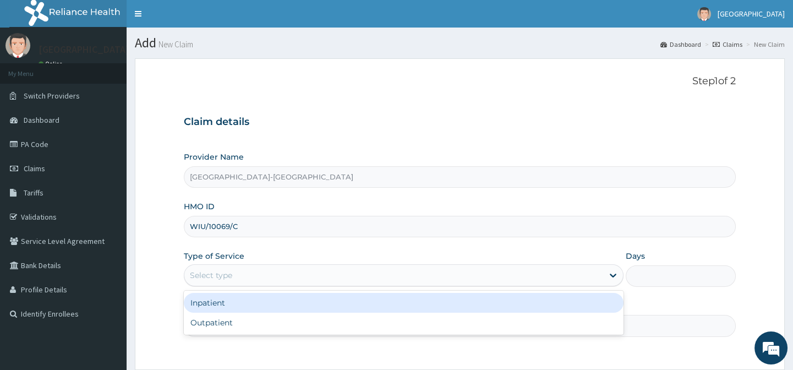
click at [279, 274] on div "Select type" at bounding box center [393, 275] width 419 height 18
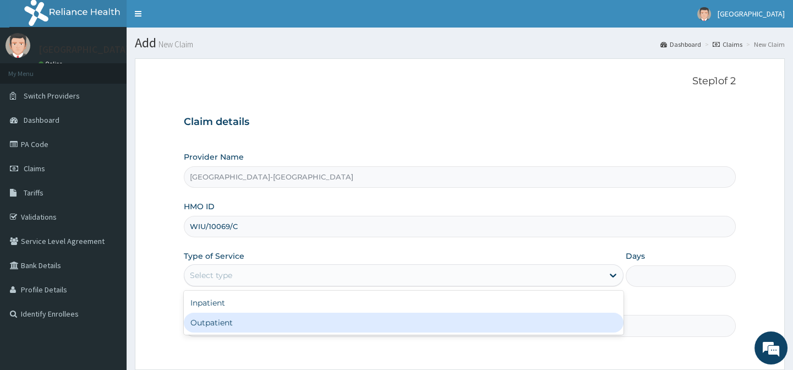
click at [264, 322] on div "Outpatient" at bounding box center [404, 323] width 440 height 20
type input "1"
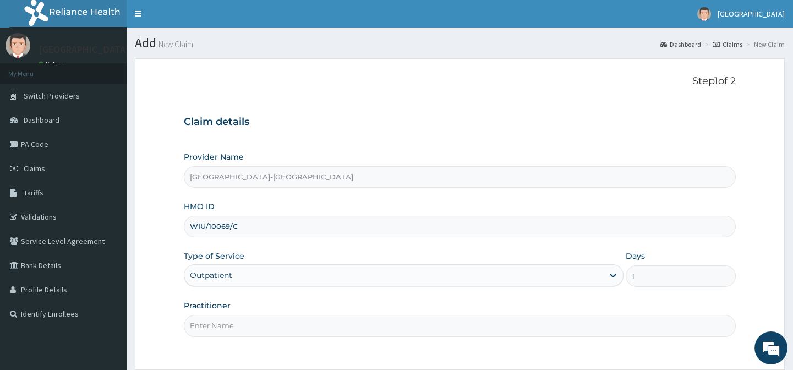
click at [264, 322] on input "Practitioner" at bounding box center [459, 325] width 551 height 21
type input "."
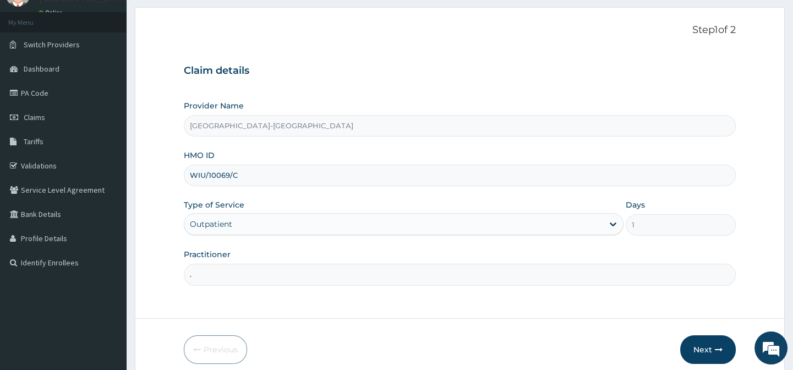
scroll to position [99, 0]
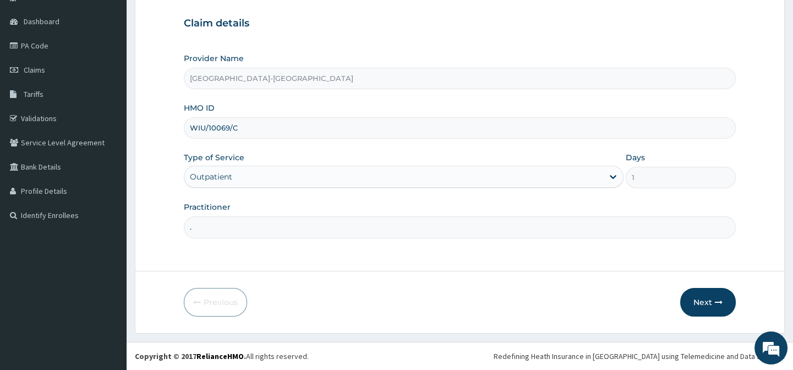
drag, startPoint x: 568, startPoint y: 293, endPoint x: 644, endPoint y: 297, distance: 75.5
click at [622, 294] on div "Previous Next" at bounding box center [459, 302] width 551 height 29
click at [715, 298] on icon "button" at bounding box center [719, 302] width 8 height 8
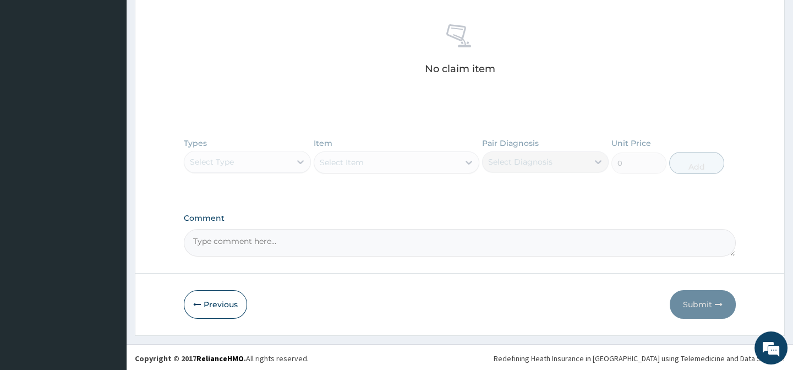
scroll to position [420, 0]
click at [211, 308] on button "Previous" at bounding box center [215, 302] width 63 height 29
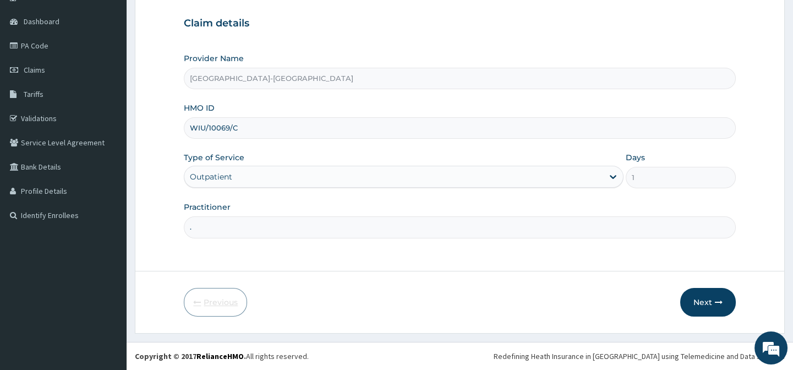
scroll to position [99, 0]
click at [691, 295] on button "Next" at bounding box center [708, 302] width 56 height 29
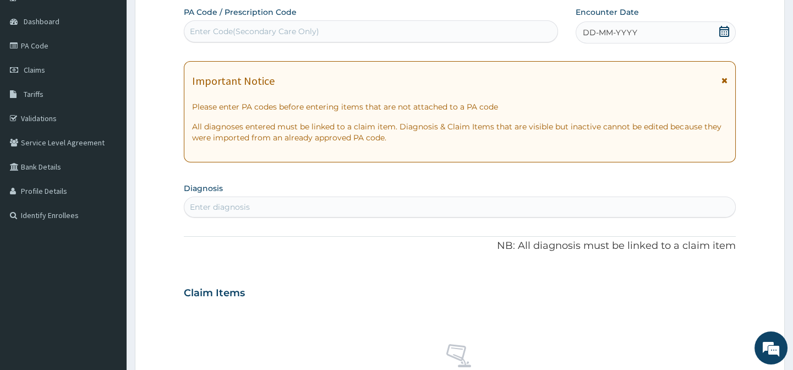
click at [265, 201] on div "Enter diagnosis" at bounding box center [459, 207] width 550 height 18
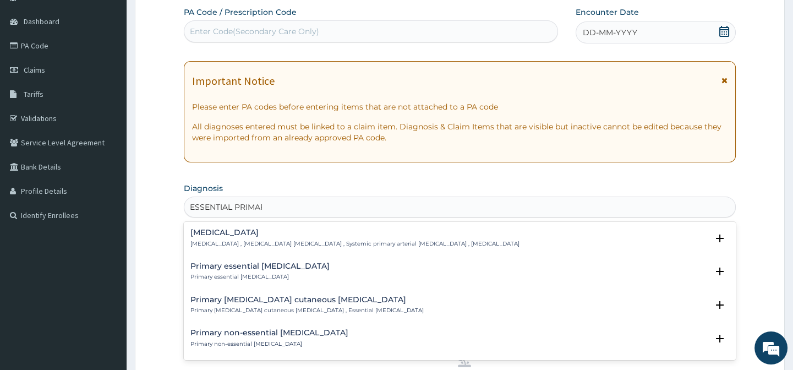
type input "ESSENTIAL PRIMARY"
click at [244, 236] on h4 "Essential hypertension" at bounding box center [354, 232] width 329 height 8
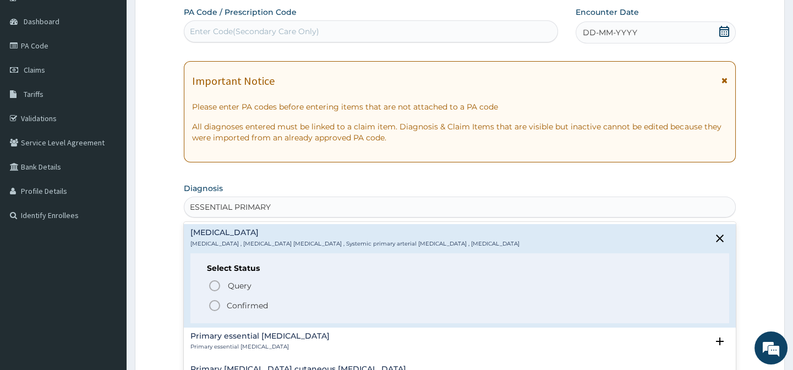
click at [210, 309] on icon "status option filled" at bounding box center [214, 305] width 13 height 13
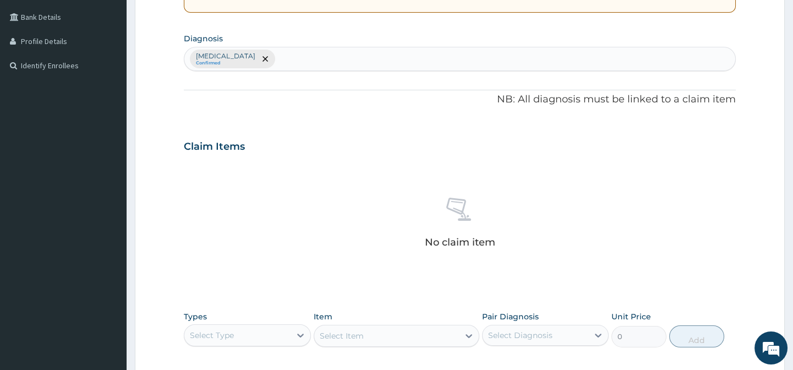
scroll to position [348, 0]
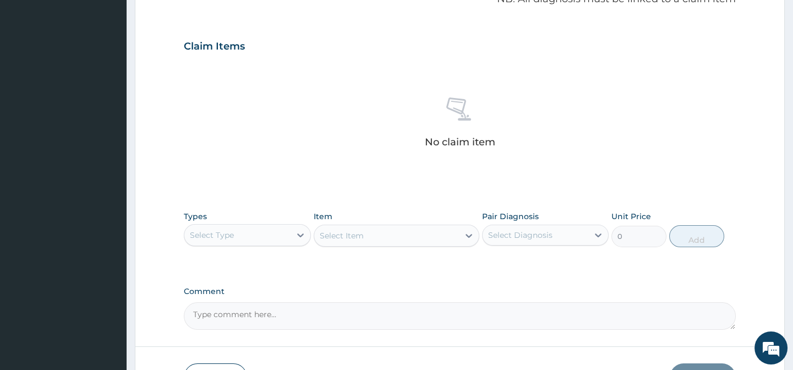
click at [277, 230] on div "Select Type" at bounding box center [247, 235] width 127 height 22
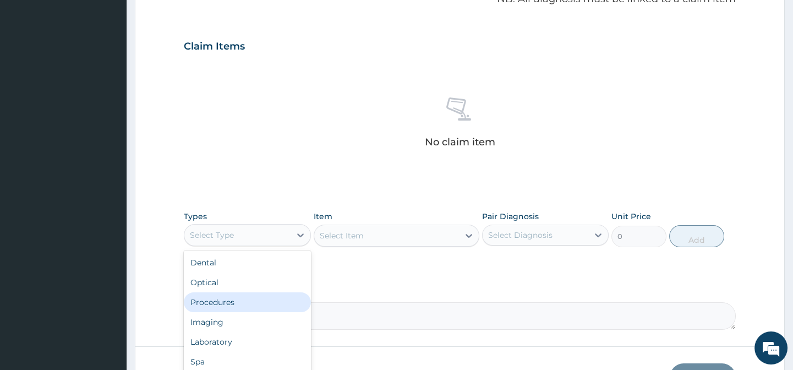
click at [231, 303] on div "Procedures" at bounding box center [247, 302] width 127 height 20
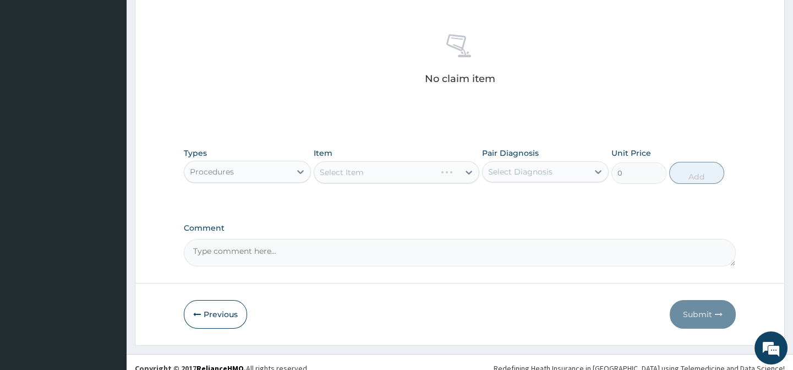
scroll to position [423, 0]
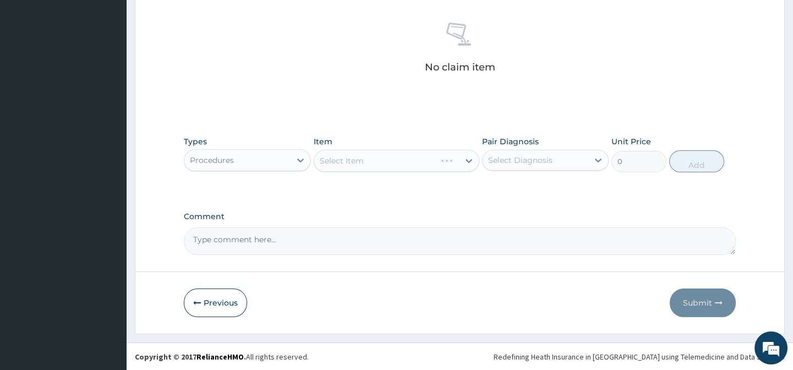
click at [365, 156] on div "Select Item" at bounding box center [397, 161] width 166 height 22
click at [395, 106] on div "No claim item" at bounding box center [459, 49] width 551 height 127
click at [395, 107] on div "No claim item" at bounding box center [459, 49] width 551 height 127
click at [392, 182] on div "Types Procedures Item Select Item Pair Diagnosis Select Diagnosis Unit Price 0 …" at bounding box center [459, 162] width 551 height 64
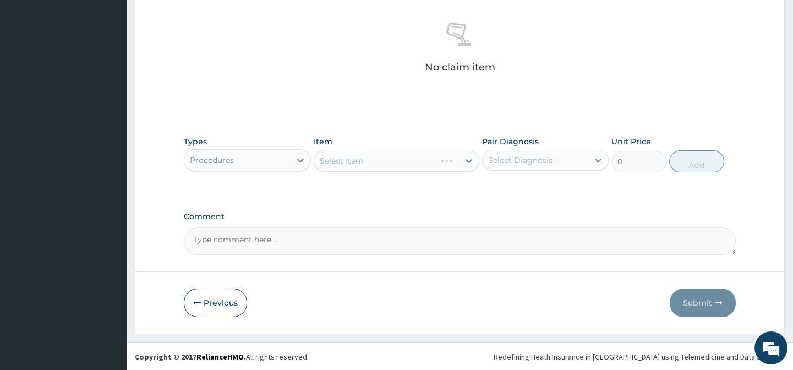
drag, startPoint x: 336, startPoint y: 174, endPoint x: 330, endPoint y: 171, distance: 7.2
click at [337, 174] on div "Types Procedures Item Select Item Pair Diagnosis Select Diagnosis Unit Price 0 …" at bounding box center [459, 153] width 551 height 47
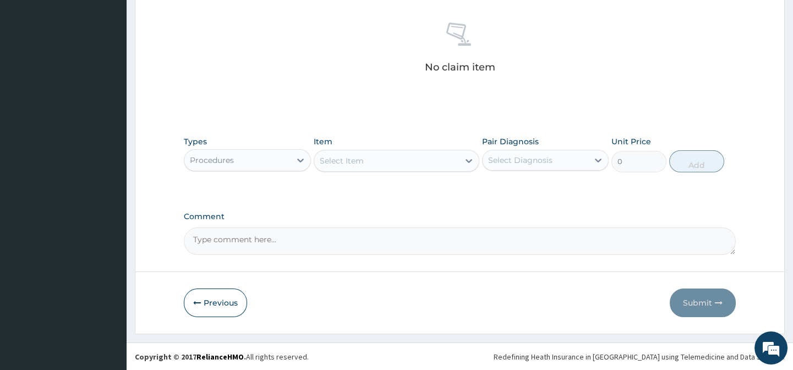
click at [367, 165] on div "Select Item" at bounding box center [386, 161] width 145 height 18
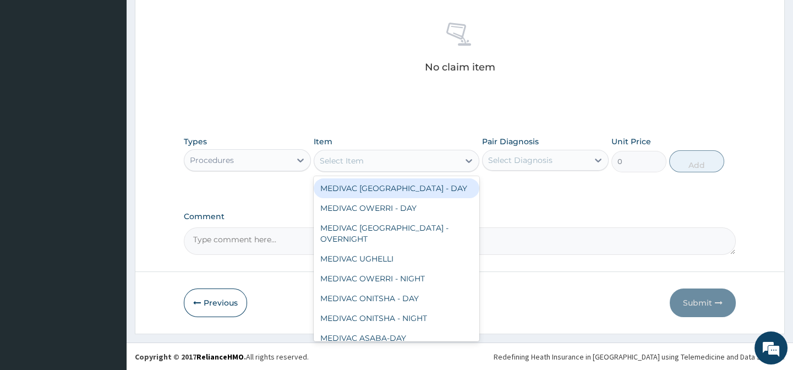
paste input "General Practiti"
type input "General Practiti"
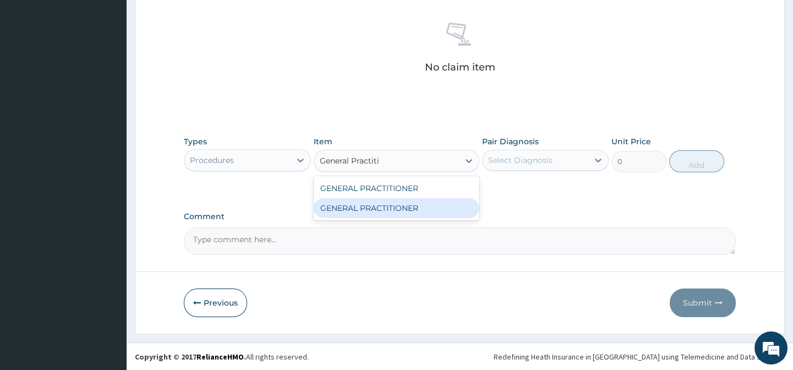
drag, startPoint x: 445, startPoint y: 206, endPoint x: 506, endPoint y: 188, distance: 63.2
click at [451, 206] on div "GENERAL PRACTITIONER" at bounding box center [397, 208] width 166 height 20
type input "3125"
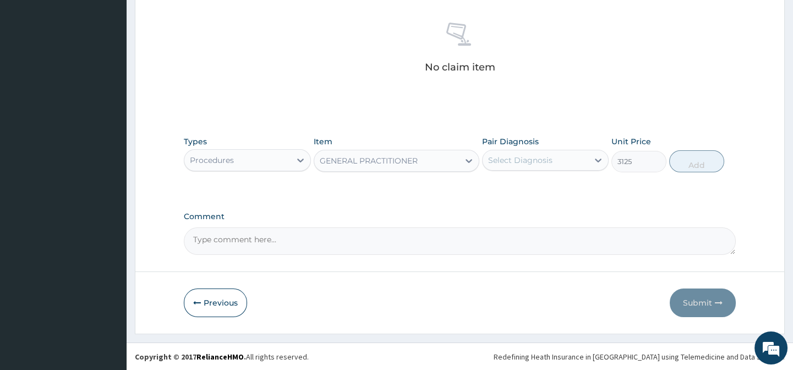
click at [523, 164] on div "Select Diagnosis" at bounding box center [520, 160] width 64 height 11
click at [564, 187] on label "Essential hypertension" at bounding box center [534, 187] width 68 height 11
checkbox input "true"
drag, startPoint x: 651, startPoint y: 185, endPoint x: 663, endPoint y: 184, distance: 11.6
click at [655, 185] on div "Types Procedures Item GENERAL PRACTITIONER Pair Diagnosis Essential hypertensio…" at bounding box center [459, 162] width 551 height 64
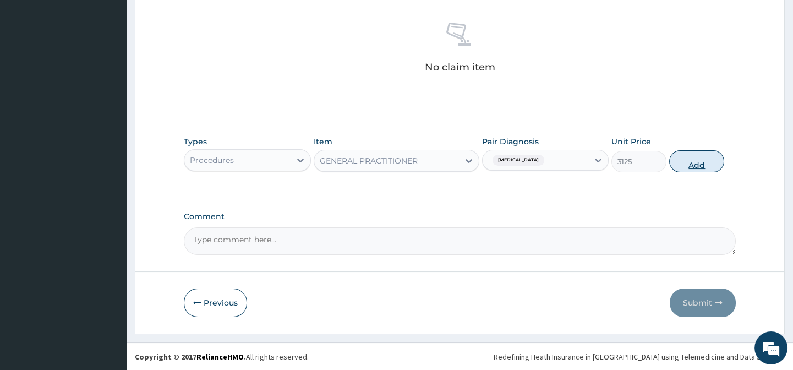
click at [685, 166] on button "Add" at bounding box center [696, 161] width 55 height 22
type input "0"
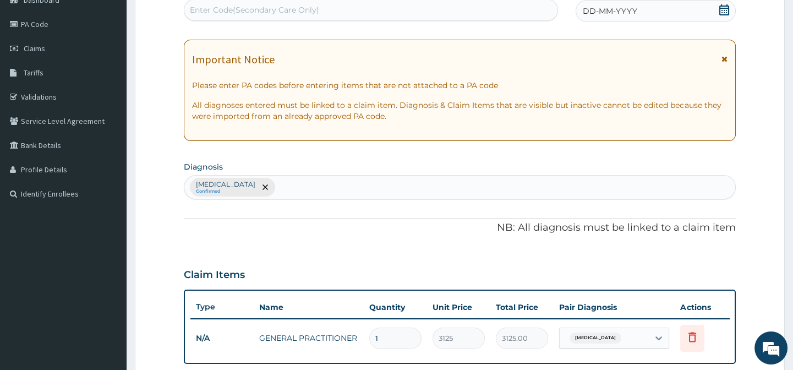
scroll to position [0, 0]
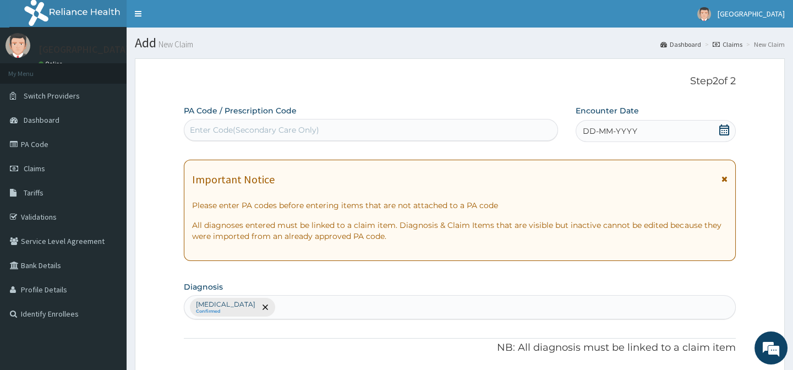
click at [235, 132] on div "Enter Code(Secondary Care Only)" at bounding box center [254, 129] width 129 height 11
paste input "PA/568C96"
type input "PA/568C96"
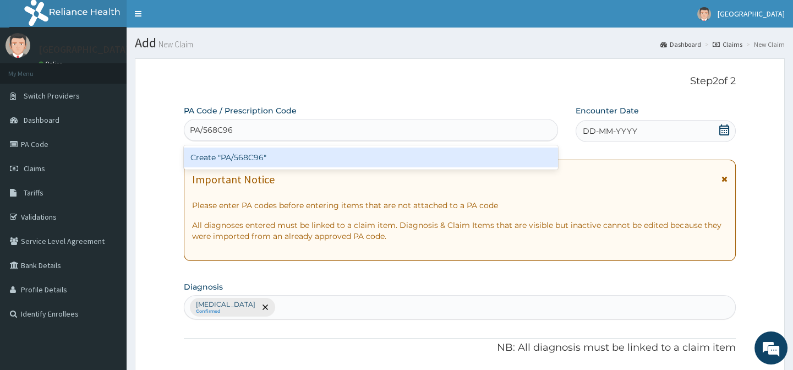
click at [240, 152] on div "Create "PA/568C96"" at bounding box center [371, 157] width 374 height 20
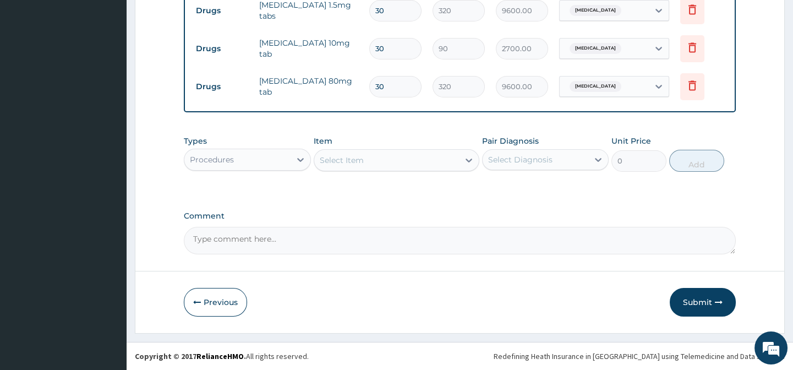
scroll to position [493, 0]
click at [568, 308] on div "Previous Submit" at bounding box center [459, 302] width 551 height 29
click at [692, 292] on button "Submit" at bounding box center [703, 302] width 66 height 29
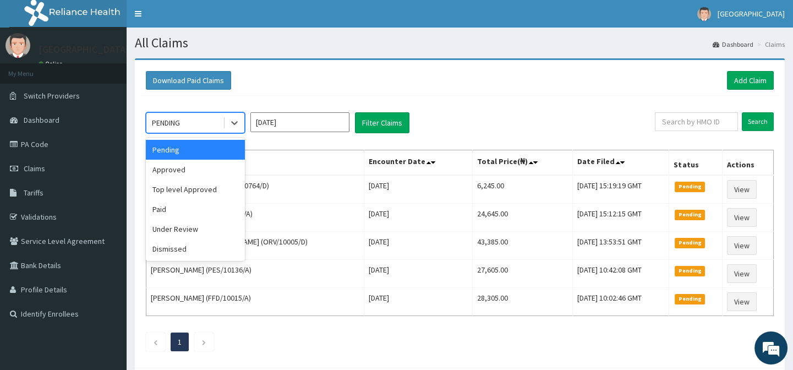
click at [174, 127] on div "PENDING" at bounding box center [166, 122] width 28 height 11
click at [188, 166] on div "Approved" at bounding box center [195, 170] width 99 height 20
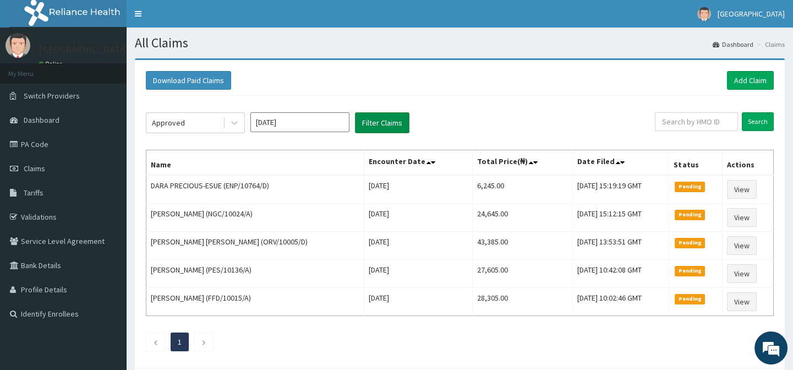
click at [389, 126] on button "Filter Claims" at bounding box center [382, 122] width 54 height 21
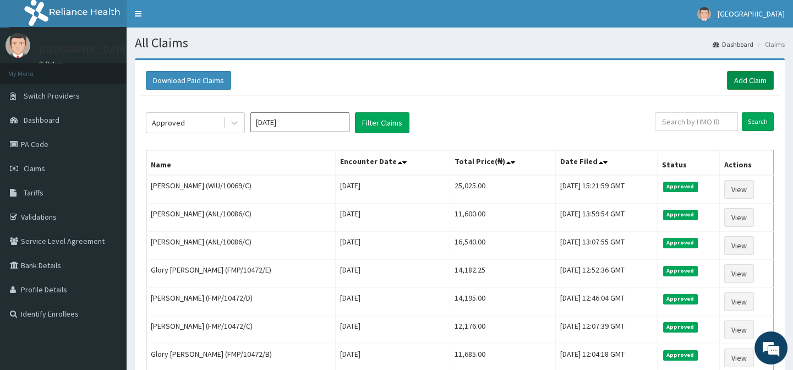
click at [759, 83] on link "Add Claim" at bounding box center [750, 80] width 47 height 19
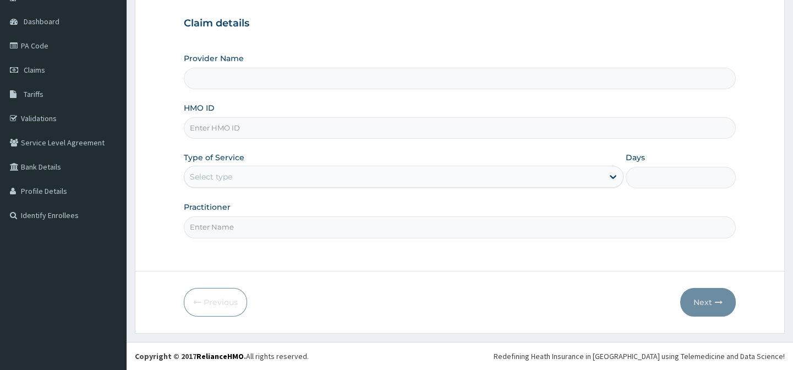
scroll to position [99, 0]
click at [299, 129] on input "HMO ID" at bounding box center [459, 127] width 551 height 21
paste input "NGC/10024/B"
type input "NGC/10024/B"
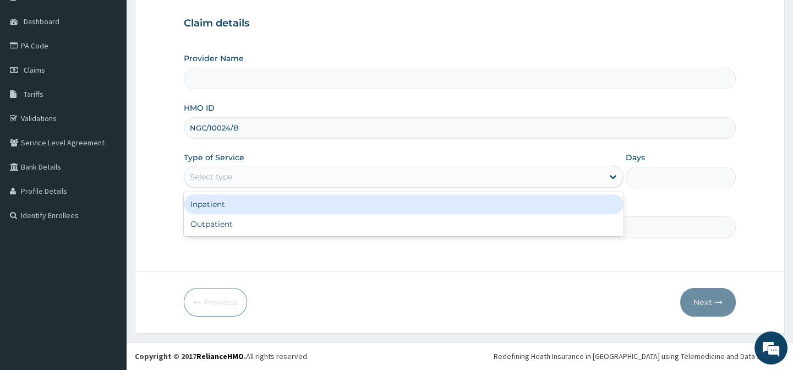
click at [270, 183] on div "Select type" at bounding box center [393, 177] width 419 height 18
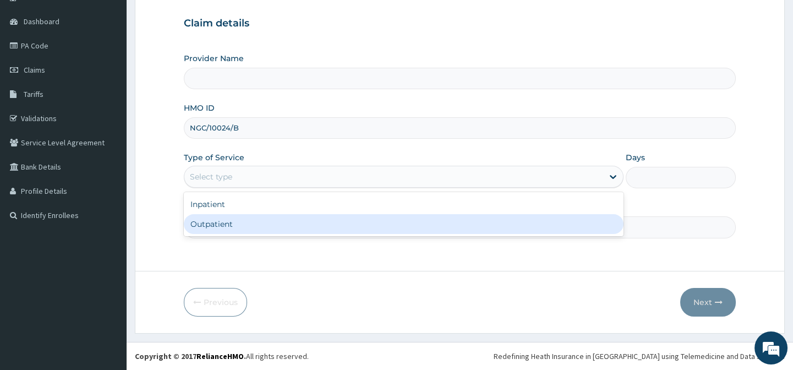
click at [259, 219] on div "Outpatient" at bounding box center [404, 224] width 440 height 20
type input "1"
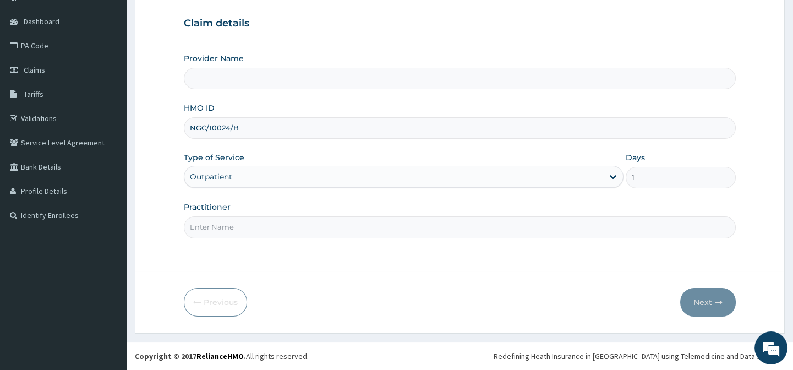
click at [259, 219] on input "Practitioner" at bounding box center [459, 226] width 551 height 21
type input "[GEOGRAPHIC_DATA]-[GEOGRAPHIC_DATA]"
type input "."
click at [386, 267] on form "Step 1 of 2 Claim details Provider Name [GEOGRAPHIC_DATA]-[GEOGRAPHIC_DATA] HMO…" at bounding box center [460, 147] width 650 height 374
click at [703, 300] on button "Next" at bounding box center [708, 302] width 56 height 29
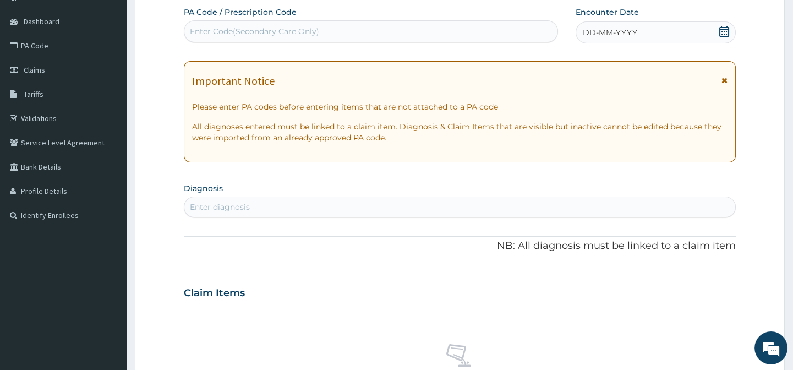
scroll to position [0, 0]
click at [240, 200] on div "Enter diagnosis" at bounding box center [459, 207] width 550 height 18
type input "[MEDICAL_DATA]"
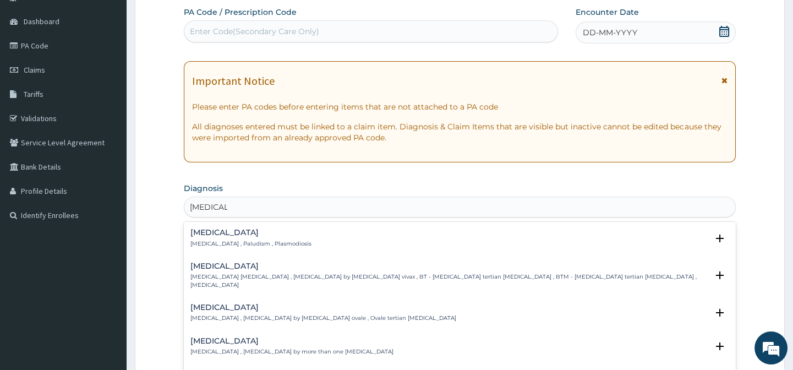
click at [213, 234] on h4 "[MEDICAL_DATA]" at bounding box center [250, 232] width 121 height 8
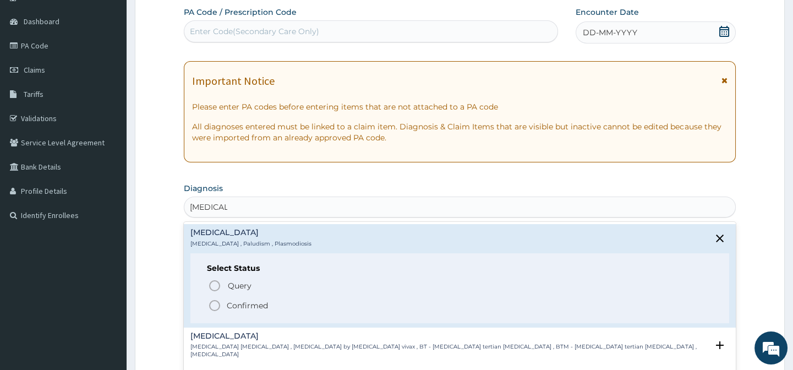
click at [213, 305] on icon "status option filled" at bounding box center [214, 305] width 13 height 13
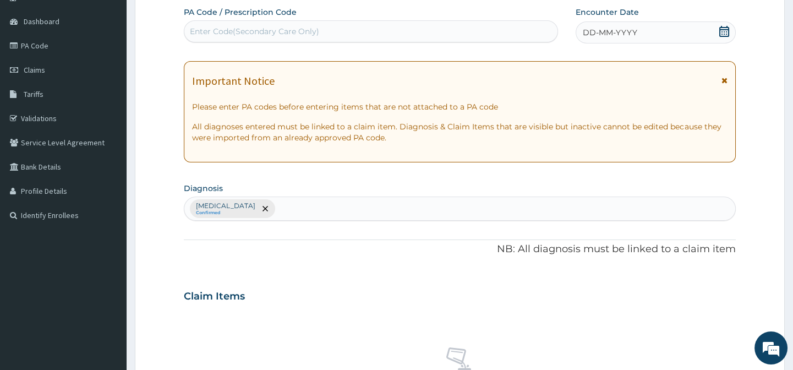
click at [273, 210] on div "[MEDICAL_DATA] Confirmed" at bounding box center [459, 208] width 550 height 23
type input "BACTERIA DISEASE"
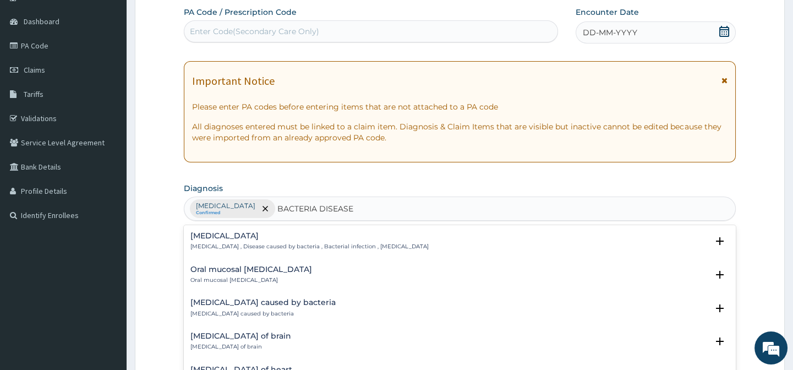
click at [229, 247] on p "[MEDICAL_DATA] , Disease caused by bacteria , Bacterial infection , [MEDICAL_DA…" at bounding box center [309, 247] width 238 height 8
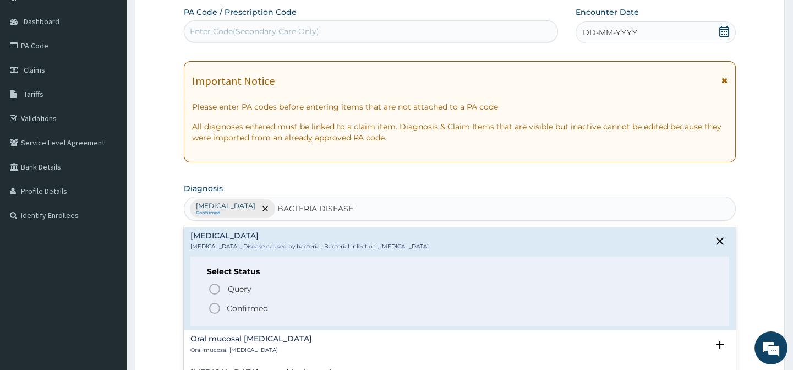
click at [209, 311] on icon "status option filled" at bounding box center [214, 308] width 13 height 13
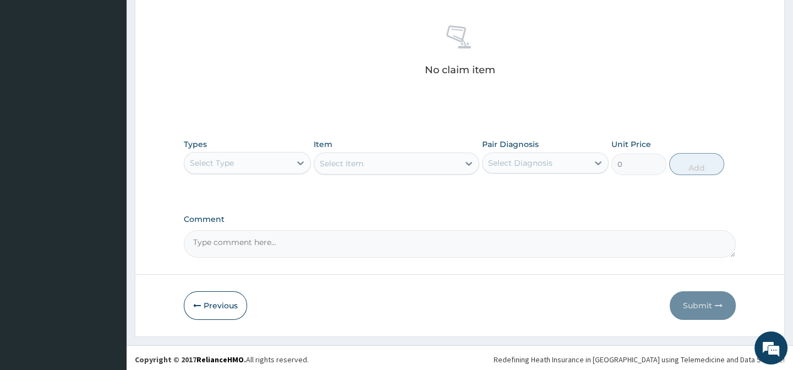
scroll to position [423, 0]
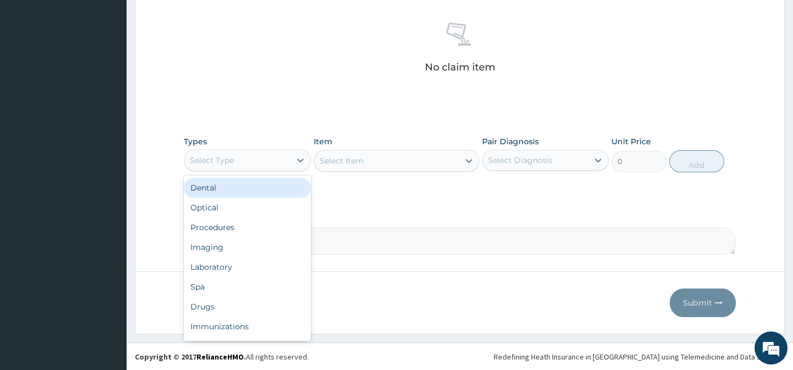
click at [252, 163] on div "Select Type" at bounding box center [237, 160] width 106 height 18
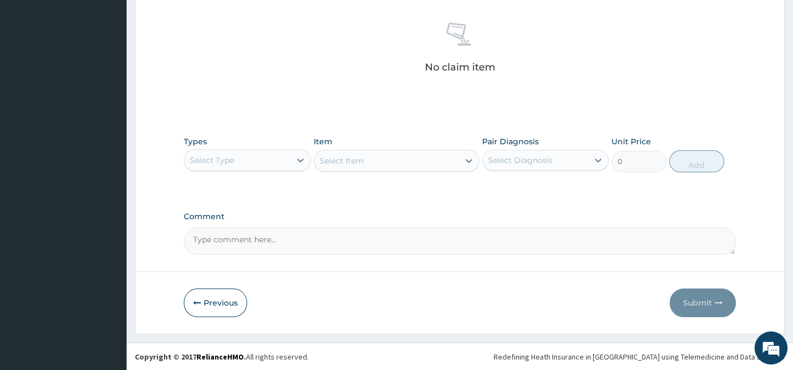
click at [248, 154] on div "Select Type" at bounding box center [237, 160] width 106 height 18
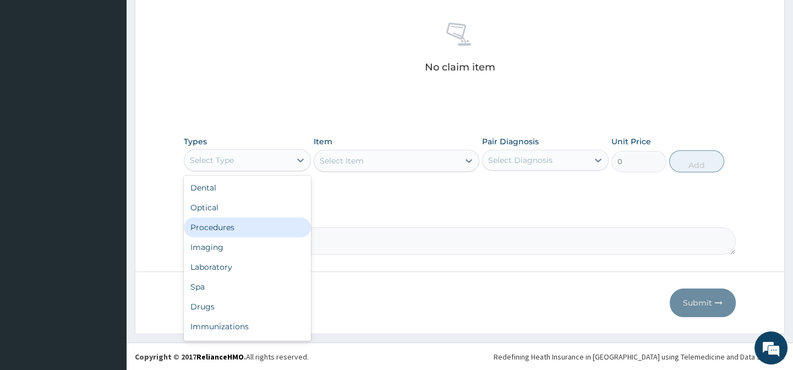
click at [245, 221] on div "Procedures" at bounding box center [247, 227] width 127 height 20
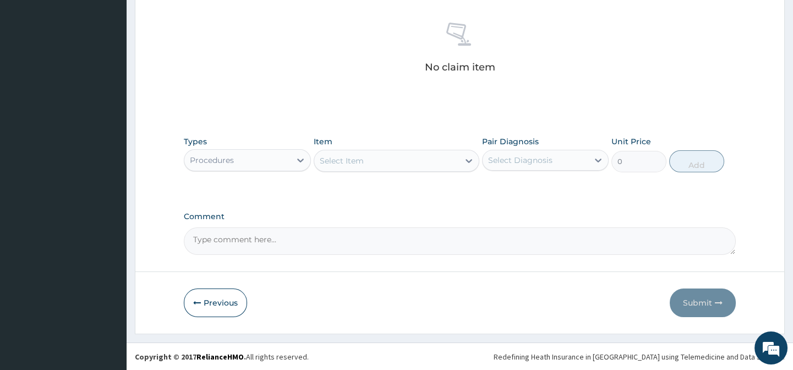
click at [357, 156] on div "Select Item" at bounding box center [342, 160] width 44 height 11
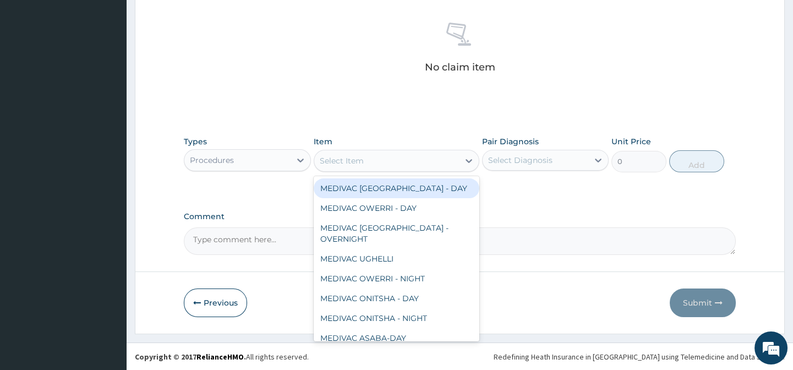
paste input "General Practitione"
type input "General Practitione"
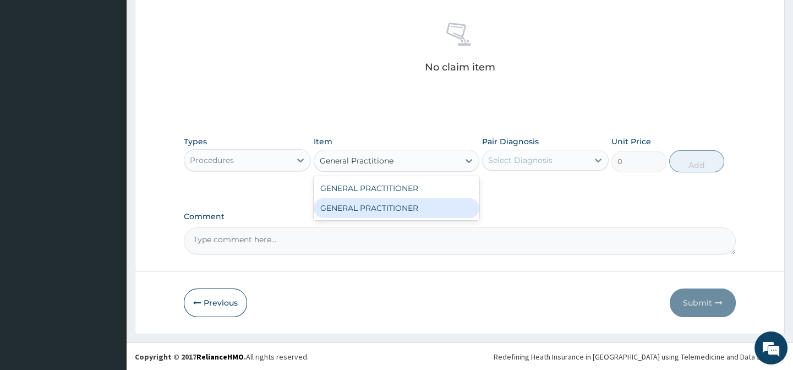
drag, startPoint x: 437, startPoint y: 204, endPoint x: 478, endPoint y: 189, distance: 43.3
click at [442, 204] on div "GENERAL PRACTITIONER" at bounding box center [397, 208] width 166 height 20
type input "3125"
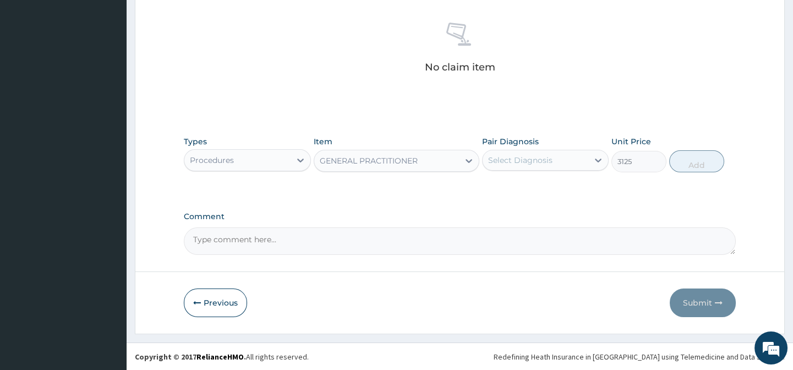
click at [512, 157] on div "Select Diagnosis" at bounding box center [520, 160] width 64 height 11
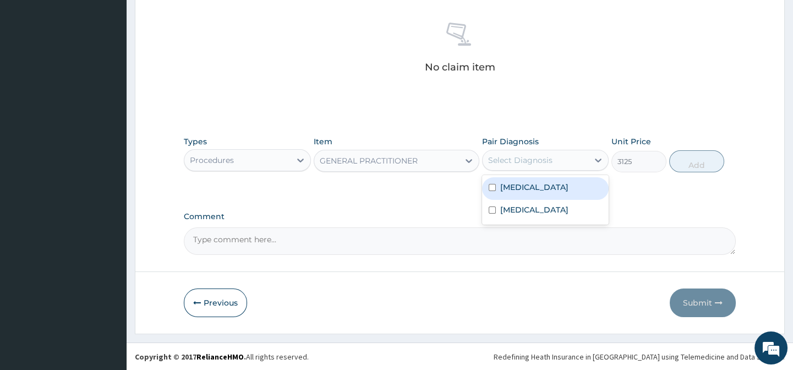
drag, startPoint x: 555, startPoint y: 183, endPoint x: 586, endPoint y: 204, distance: 37.6
click at [557, 184] on div "Malaria" at bounding box center [545, 188] width 127 height 23
checkbox input "true"
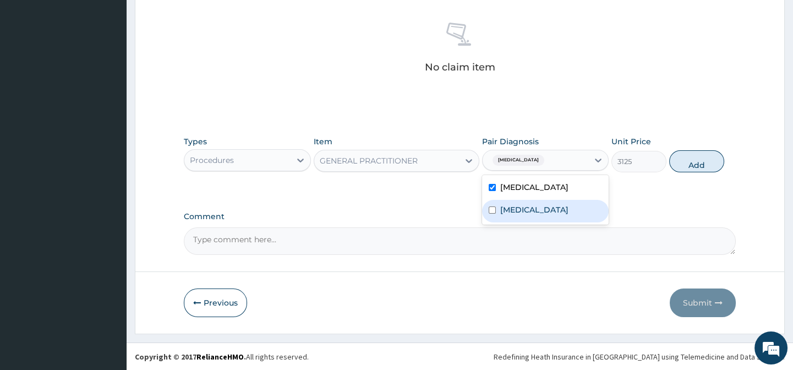
click at [568, 211] on label "Bacterial infectious disease" at bounding box center [534, 209] width 68 height 11
checkbox input "true"
drag, startPoint x: 660, startPoint y: 192, endPoint x: 665, endPoint y: 188, distance: 6.2
click at [663, 190] on div "Types Procedures Item GENERAL PRACTITIONER Pair Diagnosis option Bacterial infe…" at bounding box center [459, 162] width 551 height 64
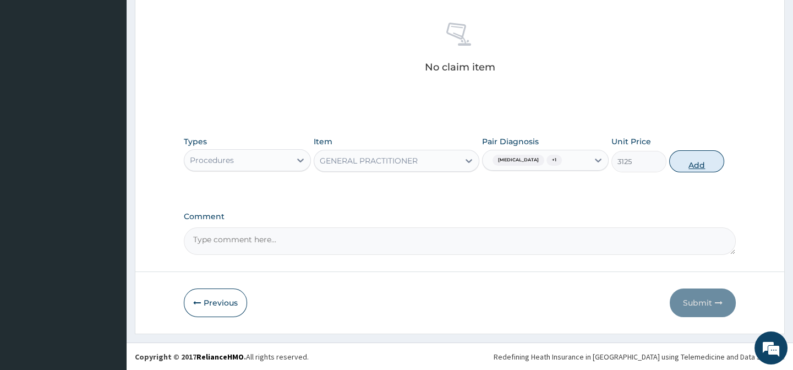
click at [685, 166] on button "Add" at bounding box center [696, 161] width 55 height 22
type input "0"
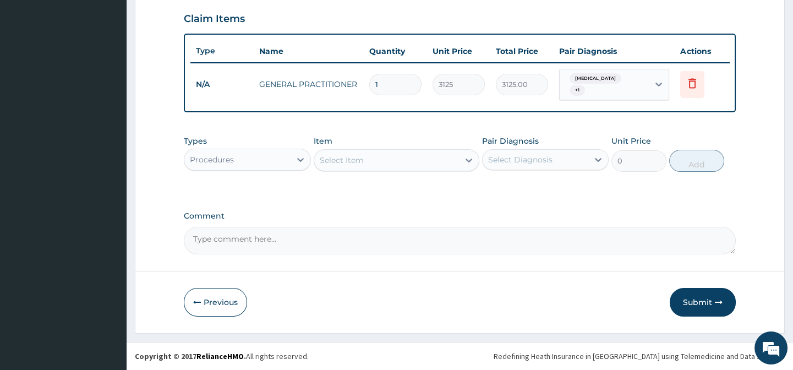
click at [251, 157] on div "Procedures" at bounding box center [237, 160] width 106 height 18
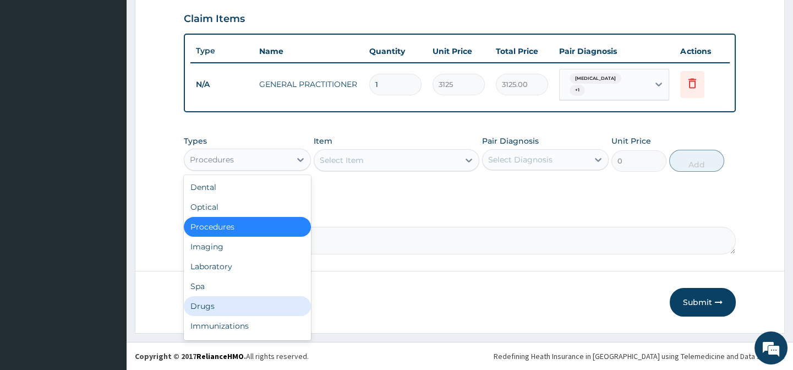
click at [221, 306] on div "Drugs" at bounding box center [247, 306] width 127 height 20
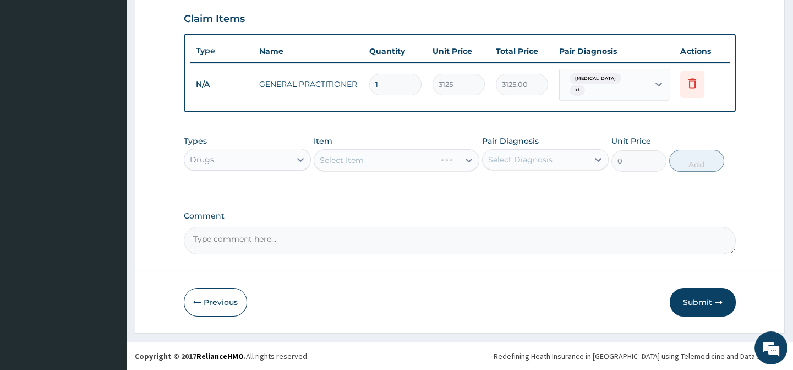
click at [398, 133] on div "Types Drugs Item Select Item Pair Diagnosis Select Diagnosis Unit Price 0 Add" at bounding box center [459, 153] width 551 height 47
click at [400, 147] on div "Item Select Item" at bounding box center [397, 153] width 166 height 36
click at [413, 175] on div "Types Drugs Item Select Item Pair Diagnosis Select Diagnosis Unit Price 0 Add" at bounding box center [459, 153] width 551 height 47
click at [417, 178] on div "Types Drugs Item Select Item Pair Diagnosis Select Diagnosis Unit Price 0 Add" at bounding box center [459, 162] width 551 height 64
click at [389, 157] on div "Select Item" at bounding box center [386, 160] width 145 height 18
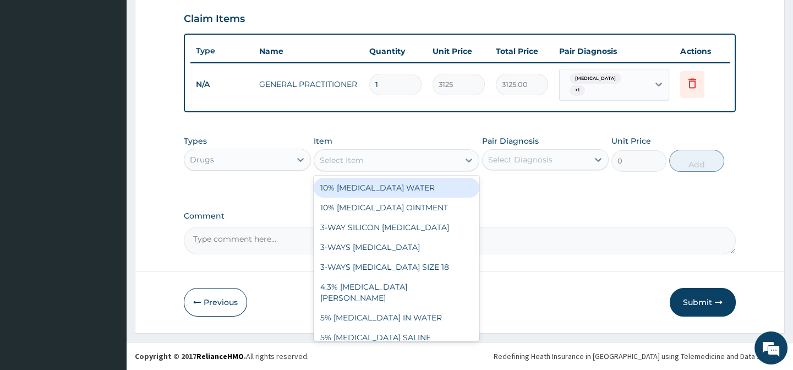
paste input "[MEDICAL_DATA] AND [MEDICAL_DATA] 80/480MG TAB (GENERIC)"
type input "[MEDICAL_DATA] AND [MEDICAL_DATA] 80/480MG TAB (GENERIC)"
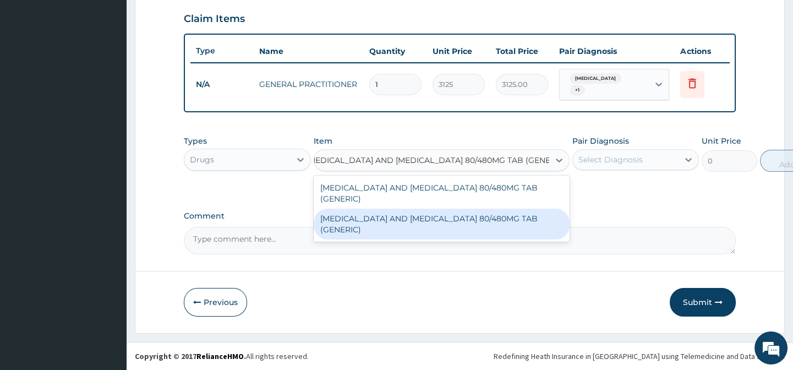
drag, startPoint x: 483, startPoint y: 217, endPoint x: 506, endPoint y: 211, distance: 23.8
click at [485, 216] on div "[MEDICAL_DATA] AND [MEDICAL_DATA] 80/480MG TAB (GENERIC)" at bounding box center [442, 224] width 256 height 31
type input "210"
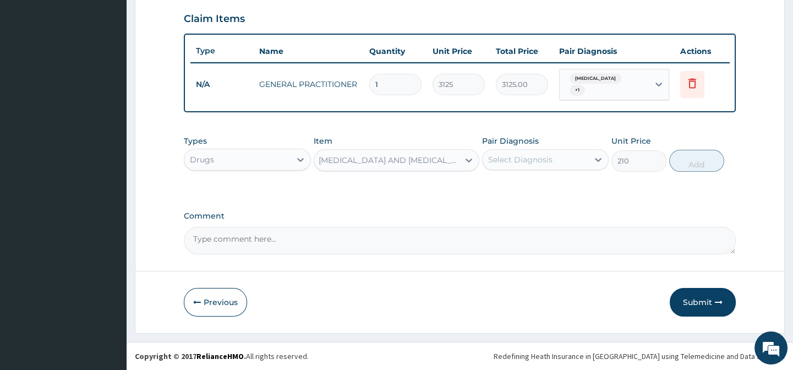
scroll to position [0, 1]
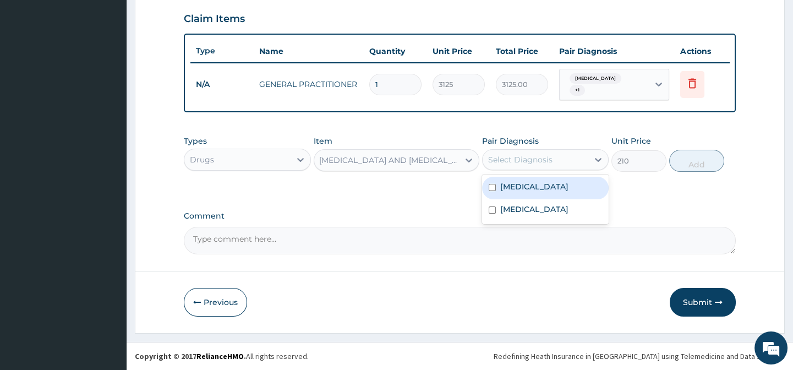
click at [550, 163] on div "Select Diagnosis" at bounding box center [520, 159] width 64 height 11
drag, startPoint x: 564, startPoint y: 193, endPoint x: 637, endPoint y: 194, distance: 73.8
click at [584, 194] on div "[MEDICAL_DATA]" at bounding box center [545, 188] width 127 height 23
checkbox input "true"
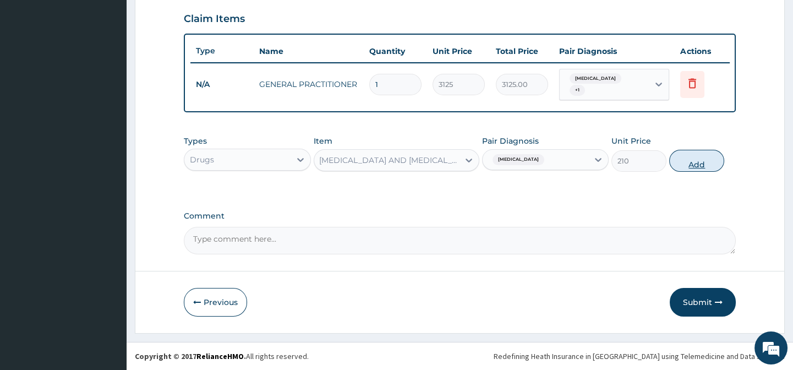
drag, startPoint x: 655, startPoint y: 190, endPoint x: 699, endPoint y: 163, distance: 51.8
click at [658, 189] on div "Types Drugs Item ARTEMETHER AND LUMEFANTRINE 80/480MG TAB (GENERIC) Pair Diagno…" at bounding box center [459, 162] width 551 height 64
click at [701, 160] on button "Add" at bounding box center [696, 161] width 55 height 22
type input "0"
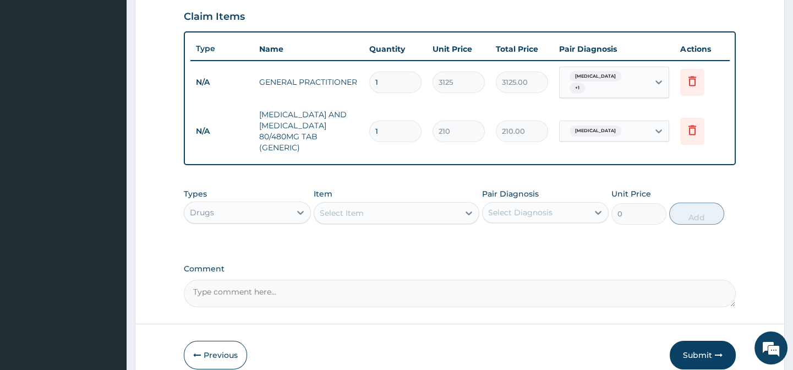
click at [403, 218] on div "Select Item" at bounding box center [386, 213] width 145 height 18
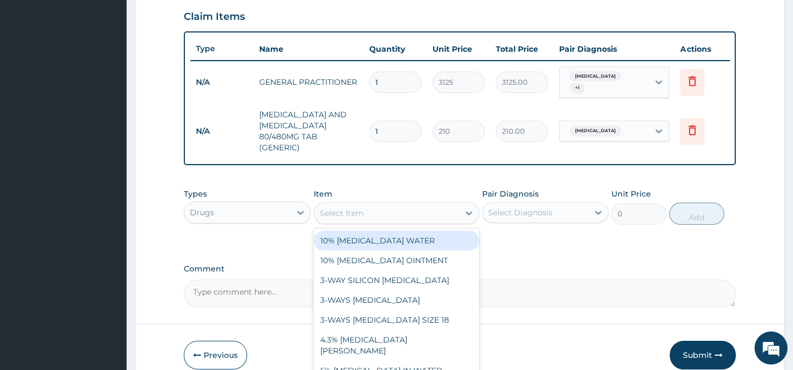
paste input "[MEDICAL_DATA] 500MG TAB"
type input "[MEDICAL_DATA] 500MG TAB"
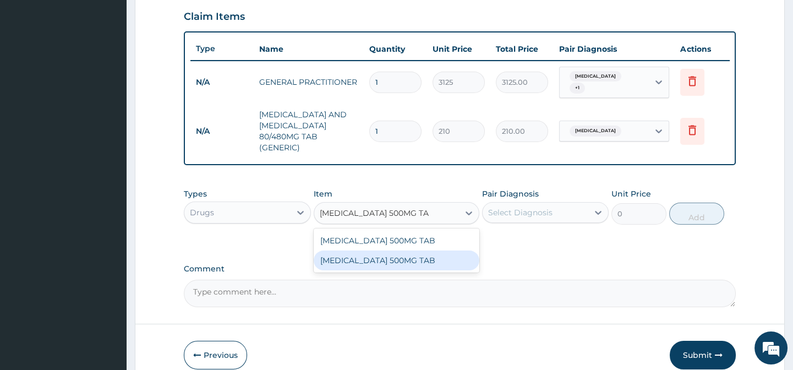
drag, startPoint x: 442, startPoint y: 271, endPoint x: 498, endPoint y: 242, distance: 63.5
click at [443, 270] on div "[MEDICAL_DATA] 500MG TAB" at bounding box center [397, 260] width 166 height 20
type input "20"
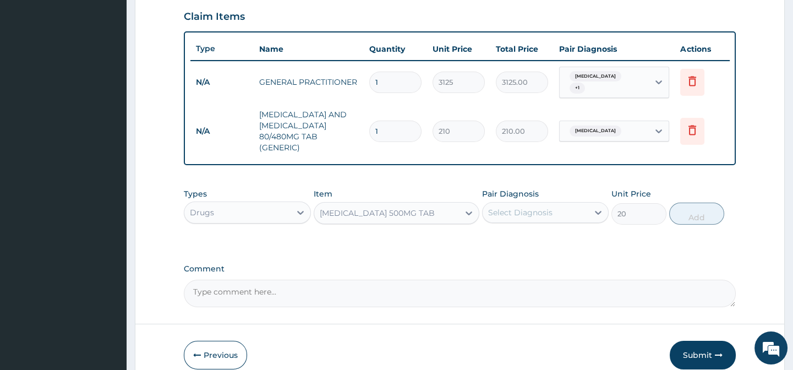
click at [523, 210] on div "Select Diagnosis" at bounding box center [520, 212] width 64 height 11
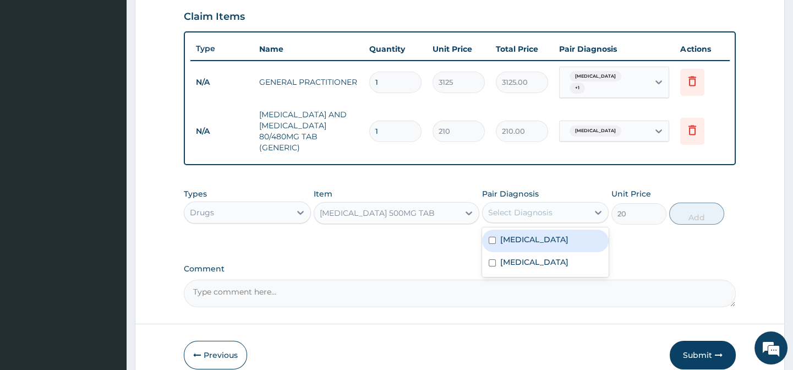
click at [585, 248] on div "[MEDICAL_DATA]" at bounding box center [545, 240] width 127 height 23
checkbox input "true"
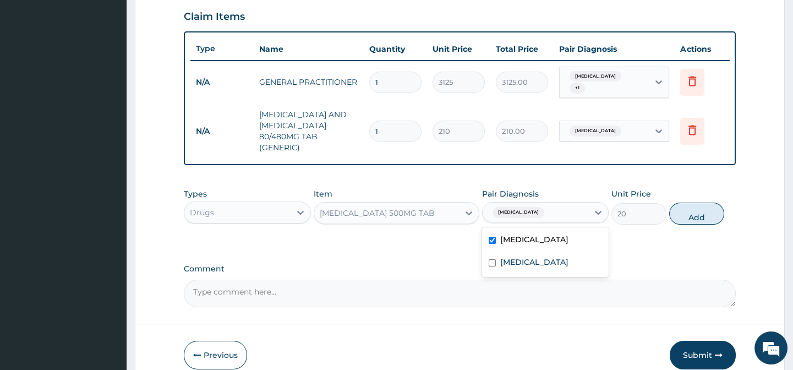
drag, startPoint x: 636, startPoint y: 237, endPoint x: 649, endPoint y: 230, distance: 15.3
click at [636, 237] on div "Types Drugs Item PARACETAMOL 500MG TAB Pair Diagnosis option Malaria, selected.…" at bounding box center [459, 215] width 551 height 64
click at [712, 201] on div "Types Drugs Item PARACETAMOL 500MG TAB Pair Diagnosis Malaria Unit Price 20 Add" at bounding box center [459, 206] width 551 height 47
drag, startPoint x: 701, startPoint y: 211, endPoint x: 693, endPoint y: 213, distance: 8.0
click at [701, 211] on button "Add" at bounding box center [696, 214] width 55 height 22
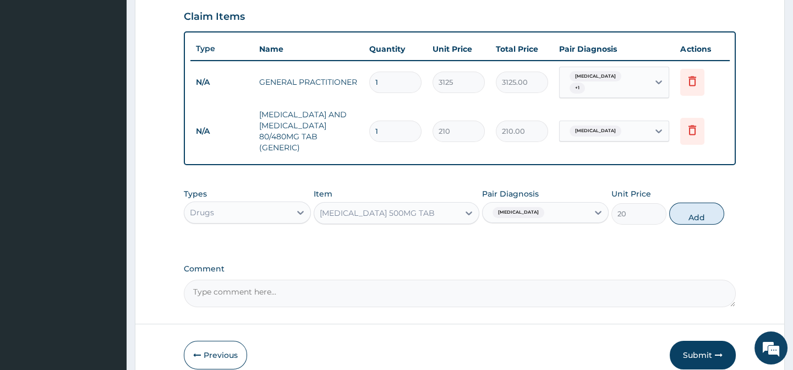
type input "0"
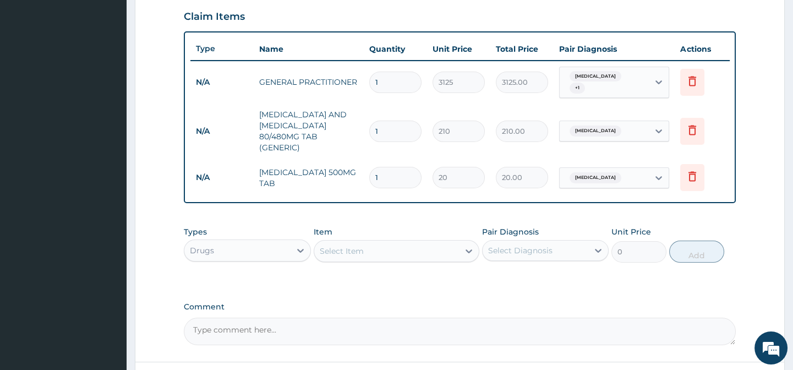
click at [209, 252] on div "Drugs" at bounding box center [202, 250] width 24 height 11
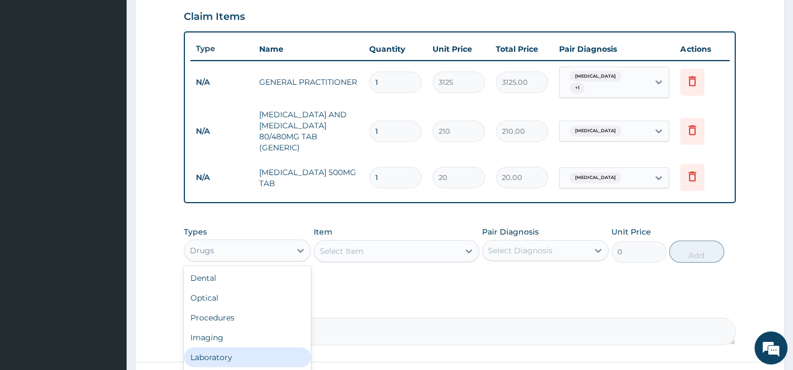
click at [211, 362] on div "Laboratory" at bounding box center [247, 357] width 127 height 20
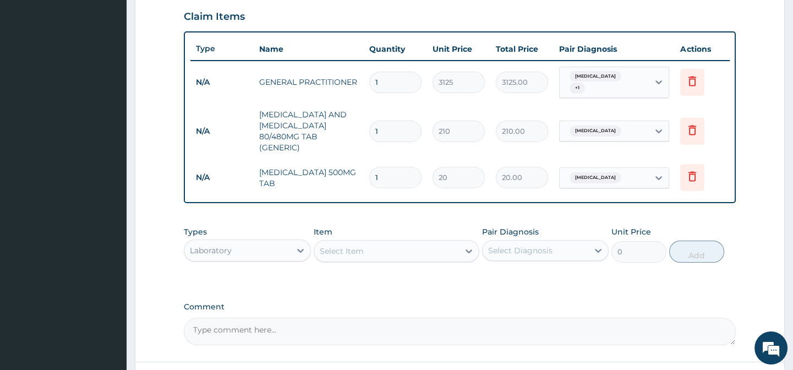
click at [385, 247] on div "Select Item" at bounding box center [386, 251] width 145 height 18
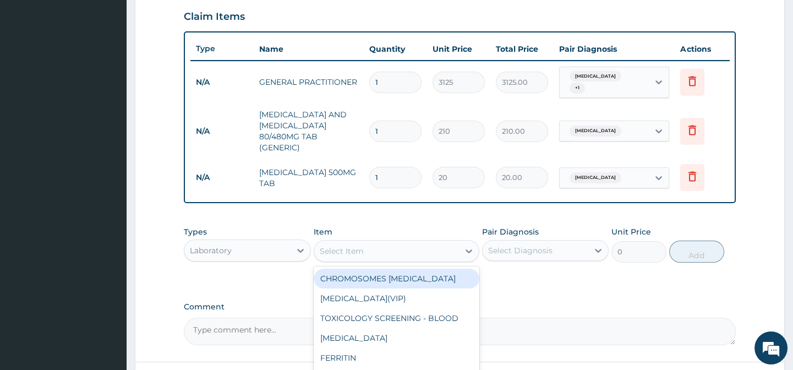
paste input "FULL BLOOD COUNT"
type input "FULL BLOOD COUNT"
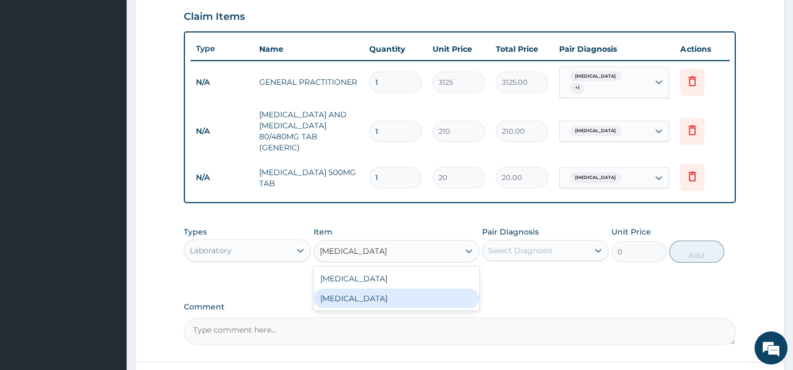
click at [461, 296] on div "FULL BLOOD COUNT" at bounding box center [397, 298] width 166 height 20
type input "3375"
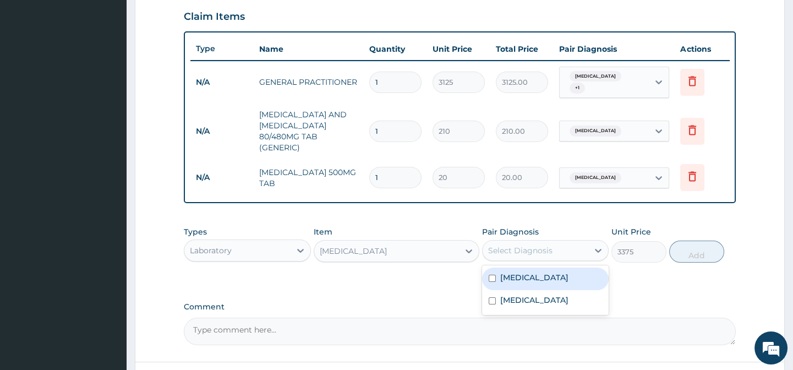
click at [559, 250] on div "Select Diagnosis" at bounding box center [536, 251] width 106 height 18
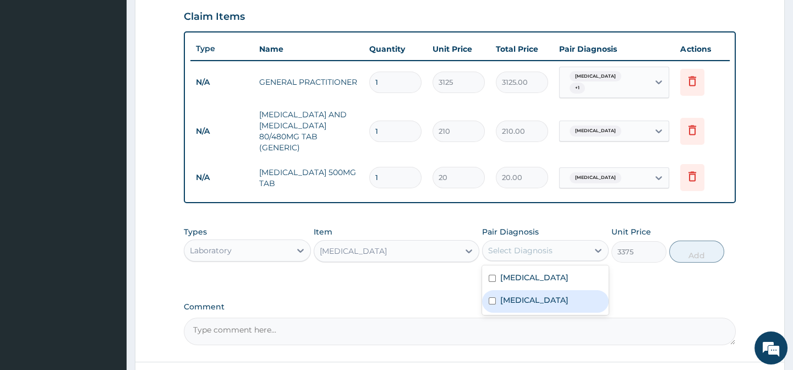
drag, startPoint x: 578, startPoint y: 305, endPoint x: 643, endPoint y: 294, distance: 65.8
click at [568, 305] on label "Bacterial infectious disease" at bounding box center [534, 299] width 68 height 11
checkbox input "true"
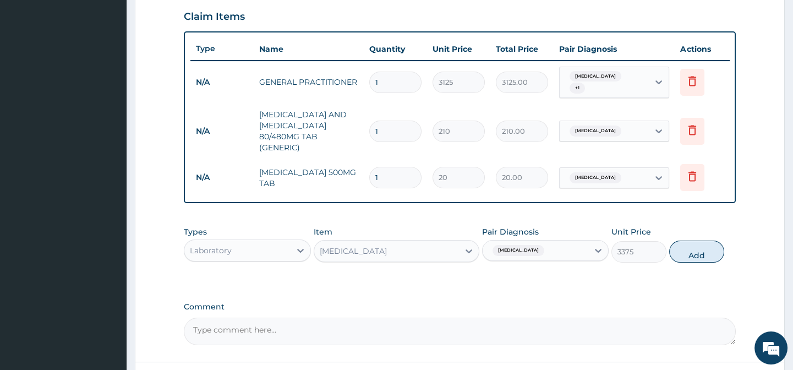
click at [647, 293] on div "PA Code / Prescription Code Enter Code(Secondary Care Only) Encounter Date DD-M…" at bounding box center [459, 36] width 551 height 618
click at [693, 268] on div "Types Laboratory Item FULL BLOOD COUNT Pair Diagnosis Bacterial infectious dise…" at bounding box center [459, 244] width 551 height 47
click at [691, 260] on button "Add" at bounding box center [696, 251] width 55 height 22
type input "0"
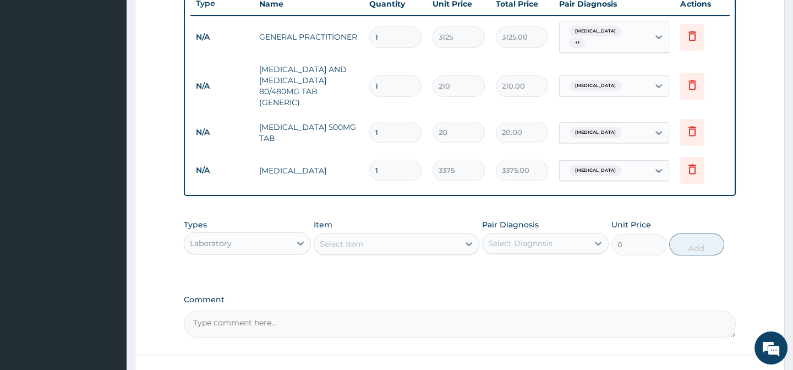
scroll to position [510, 0]
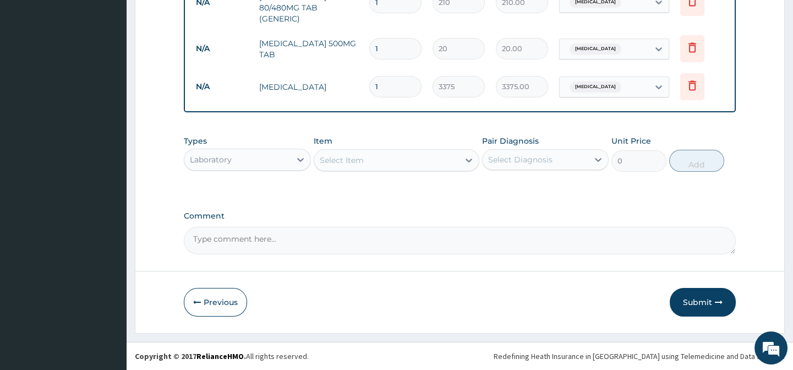
click at [347, 152] on div "Select Item" at bounding box center [386, 160] width 145 height 18
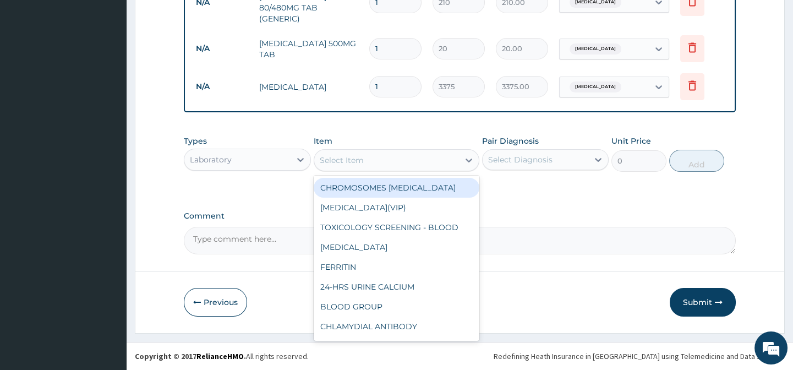
paste input "MALARIA PARASITE"
type input "MALARIA PARASITE"
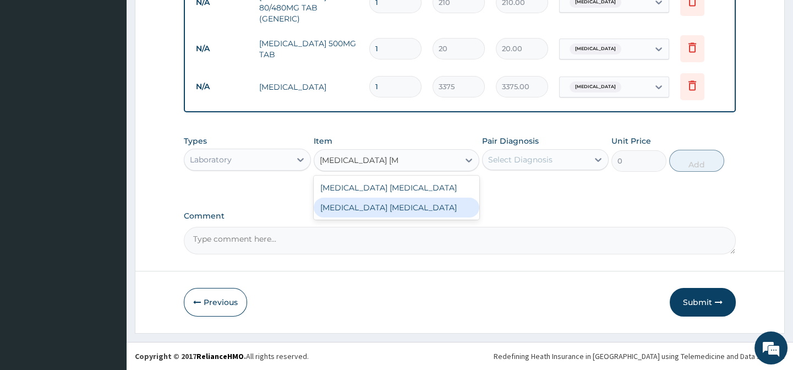
drag, startPoint x: 446, startPoint y: 206, endPoint x: 528, endPoint y: 178, distance: 86.7
click at [449, 206] on div "MALARIA PARASITE" at bounding box center [397, 208] width 166 height 20
type input "2025"
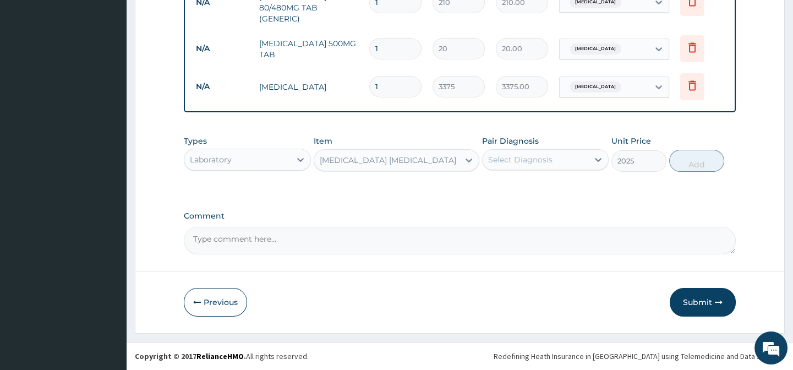
click at [531, 177] on div "Types Laboratory Item MALARIA PARASITE Pair Diagnosis Select Diagnosis Unit Pri…" at bounding box center [459, 162] width 551 height 64
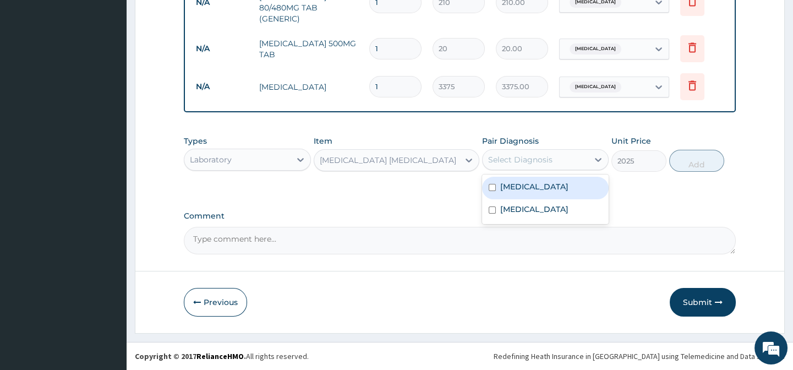
click at [549, 162] on div "Select Diagnosis" at bounding box center [520, 159] width 64 height 11
click at [588, 181] on div "[MEDICAL_DATA]" at bounding box center [545, 188] width 127 height 23
checkbox input "true"
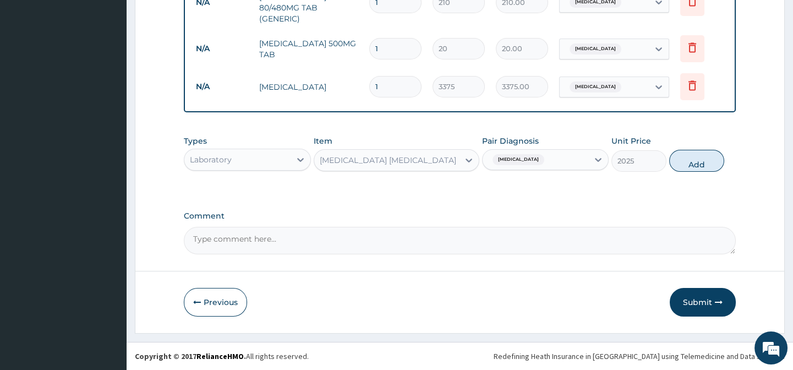
drag, startPoint x: 661, startPoint y: 189, endPoint x: 668, endPoint y: 182, distance: 9.7
click at [666, 183] on div "Types Laboratory Item MALARIA PARASITE Pair Diagnosis Malaria Unit Price 2025 A…" at bounding box center [459, 162] width 551 height 64
click at [694, 163] on button "Add" at bounding box center [696, 161] width 55 height 22
type input "0"
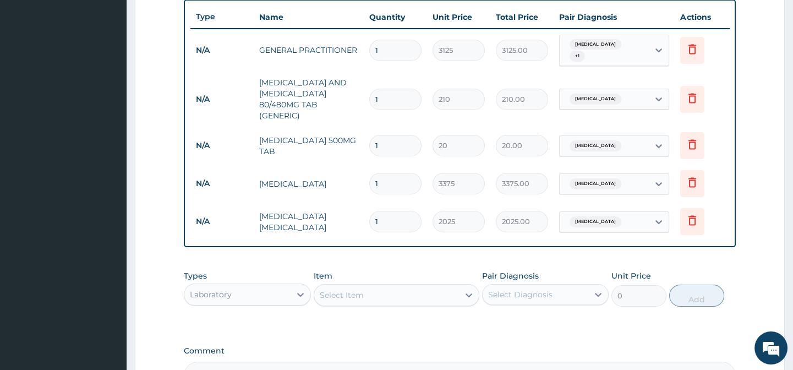
scroll to position [409, 0]
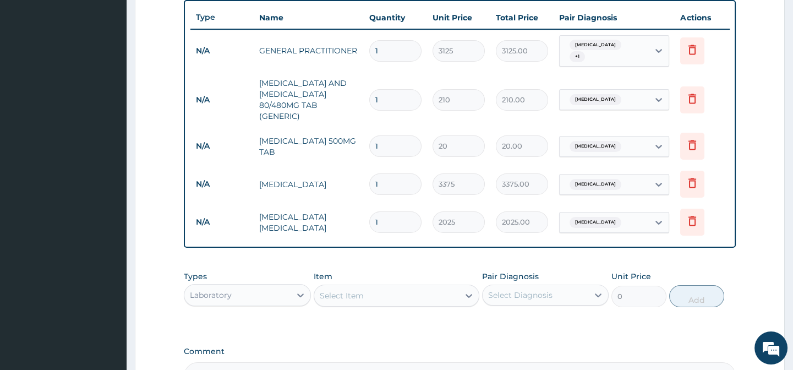
click at [387, 94] on input "1" at bounding box center [395, 99] width 52 height 21
type input "6"
type input "1260.00"
click at [387, 94] on input "6" at bounding box center [395, 99] width 52 height 21
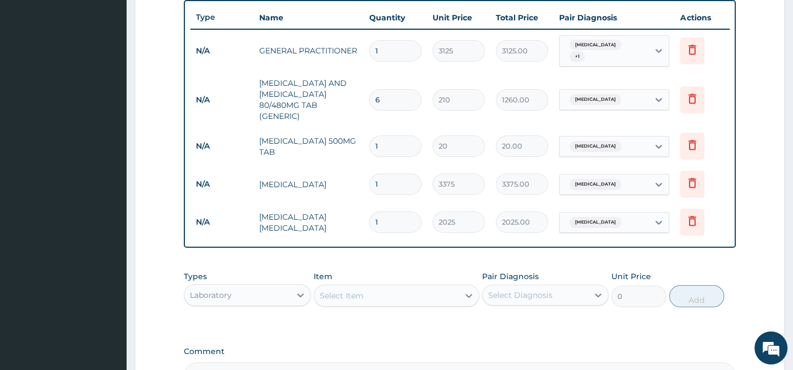
type input "6"
click at [403, 168] on td "1" at bounding box center [395, 184] width 63 height 32
click at [393, 140] on input "1" at bounding box center [395, 145] width 52 height 21
type input "18"
type input "360.00"
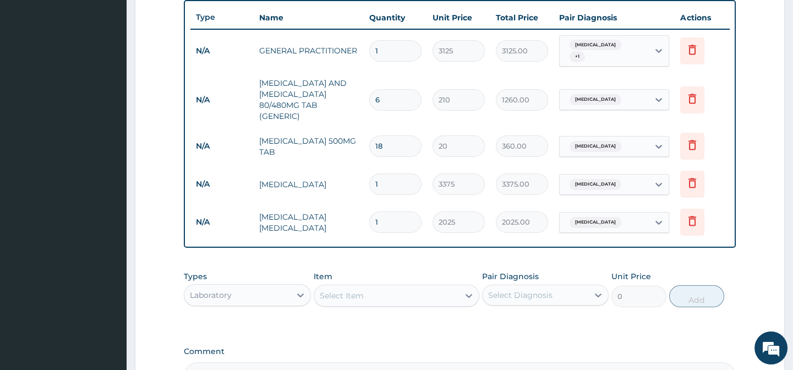
type input "18"
click at [392, 177] on input "1" at bounding box center [395, 183] width 52 height 21
click at [511, 269] on div "Types Laboratory Item Select Item Pair Diagnosis Select Diagnosis Unit Price 0 …" at bounding box center [459, 288] width 551 height 47
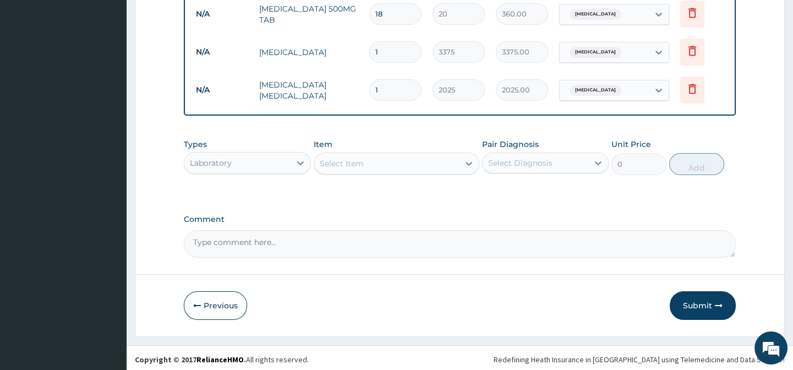
scroll to position [548, 0]
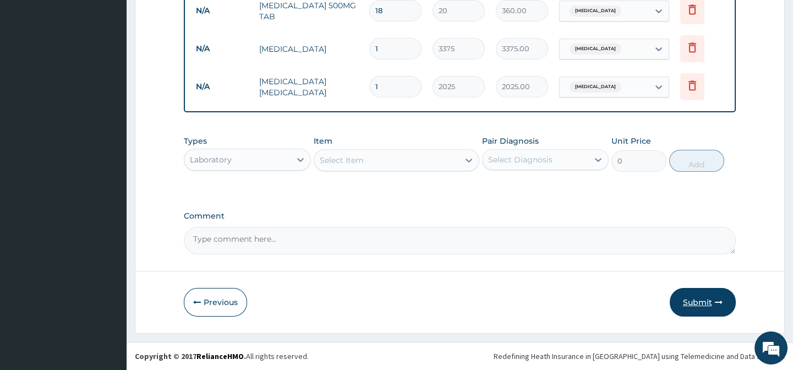
click at [699, 295] on button "Submit" at bounding box center [703, 302] width 66 height 29
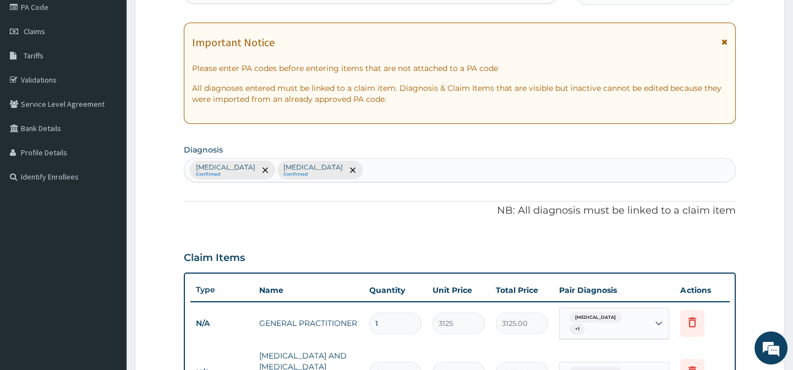
scroll to position [47, 0]
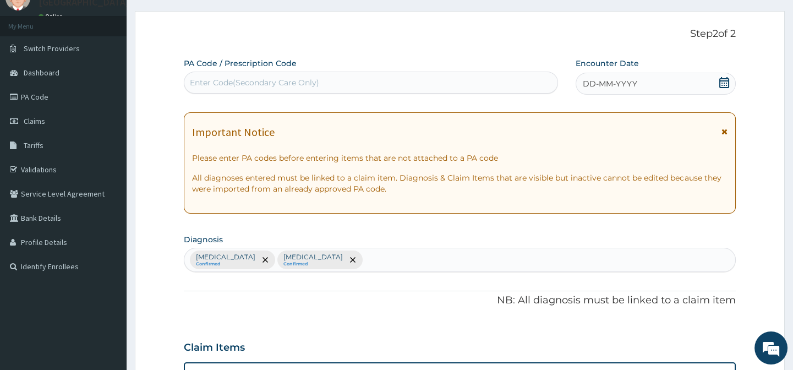
click at [660, 78] on div "DD-MM-YYYY" at bounding box center [656, 84] width 160 height 22
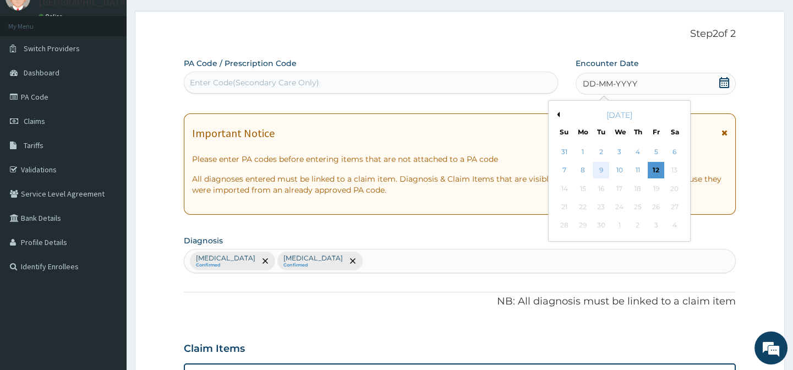
click at [601, 168] on div "9" at bounding box center [601, 170] width 17 height 17
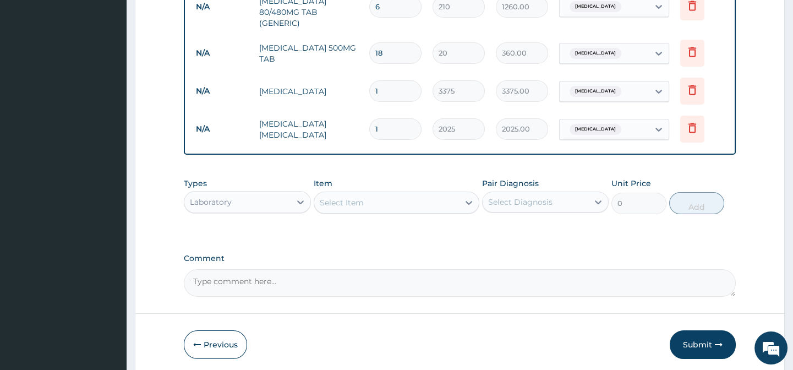
scroll to position [548, 0]
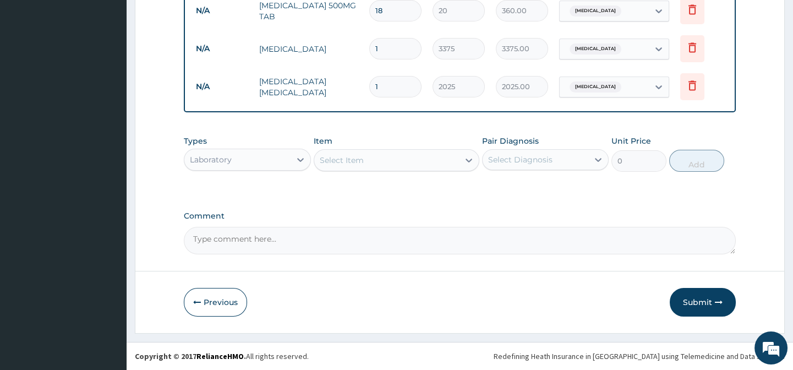
drag, startPoint x: 573, startPoint y: 294, endPoint x: 614, endPoint y: 303, distance: 42.3
click at [578, 295] on div "Previous Submit" at bounding box center [459, 302] width 551 height 29
click at [712, 293] on button "Submit" at bounding box center [703, 302] width 66 height 29
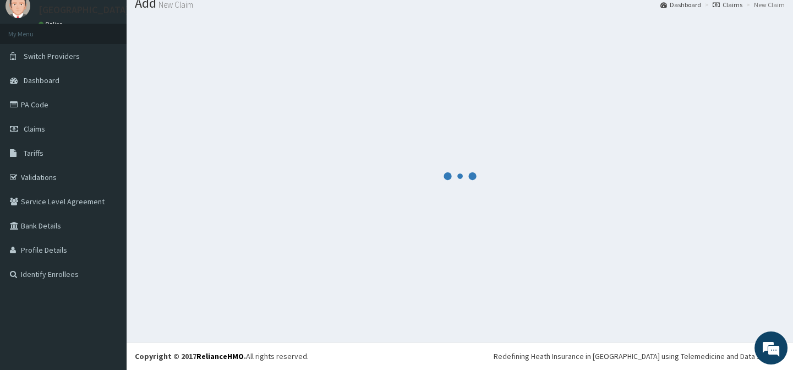
scroll to position [39, 0]
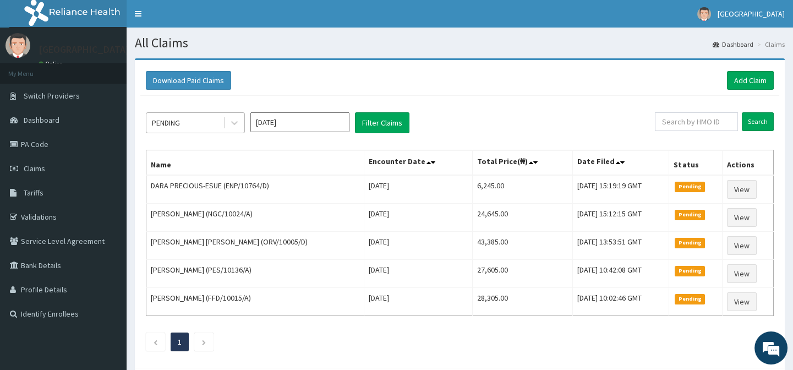
click at [193, 121] on div "PENDING" at bounding box center [184, 123] width 76 height 18
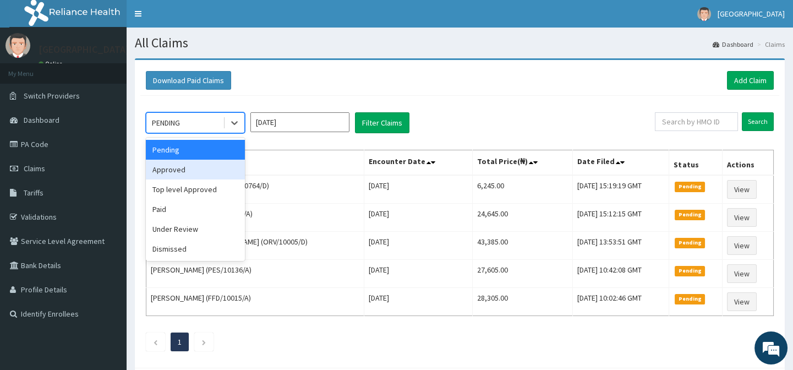
click at [195, 161] on div "Approved" at bounding box center [195, 170] width 99 height 20
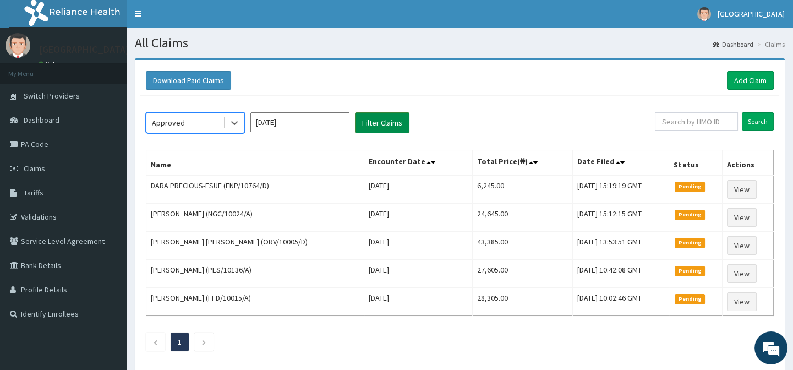
click at [396, 124] on button "Filter Claims" at bounding box center [382, 122] width 54 height 21
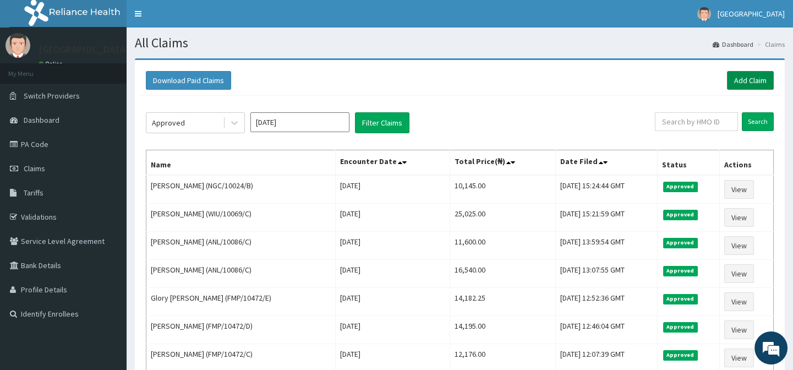
click at [752, 78] on link "Add Claim" at bounding box center [750, 80] width 47 height 19
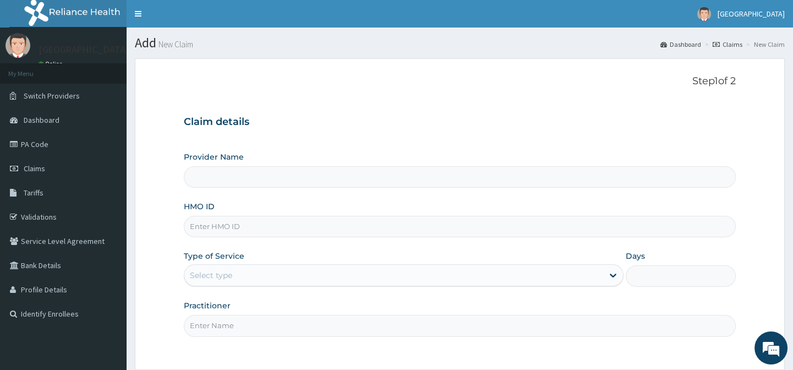
click at [239, 225] on input "HMO ID" at bounding box center [459, 226] width 551 height 21
paste input "RLD/10190/B"
type input "RLD/10190/B"
click at [247, 280] on div "Select type" at bounding box center [393, 275] width 419 height 18
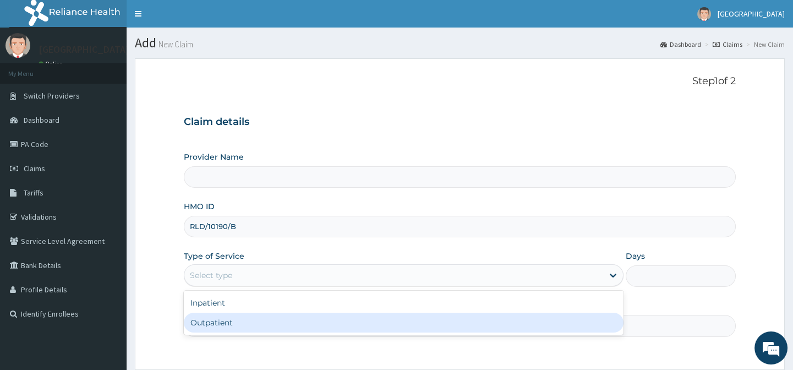
click at [251, 322] on div "Outpatient" at bounding box center [404, 323] width 440 height 20
type input "1"
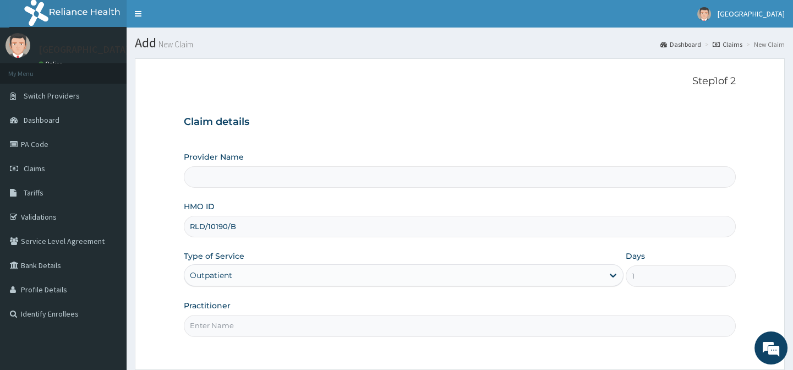
click at [252, 322] on input "Practitioner" at bounding box center [459, 325] width 551 height 21
type input "."
type input "[GEOGRAPHIC_DATA]-[GEOGRAPHIC_DATA]"
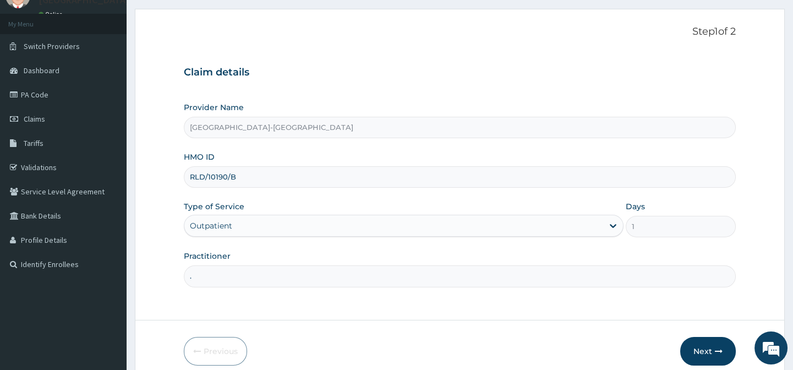
scroll to position [99, 0]
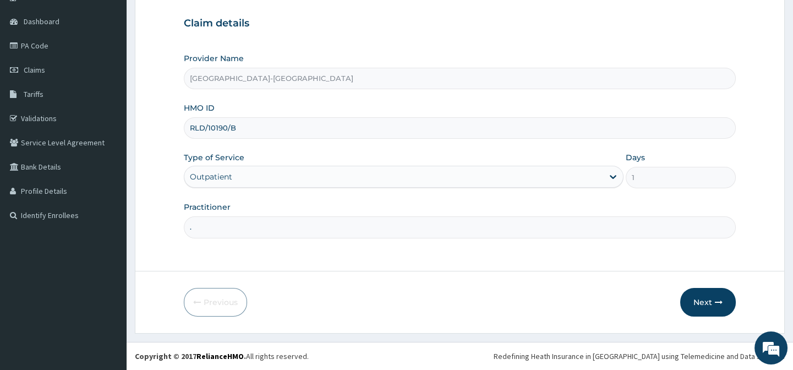
drag, startPoint x: 505, startPoint y: 302, endPoint x: 569, endPoint y: 302, distance: 63.8
click at [531, 302] on div "Previous Next" at bounding box center [459, 302] width 551 height 29
click at [701, 299] on button "Next" at bounding box center [708, 302] width 56 height 29
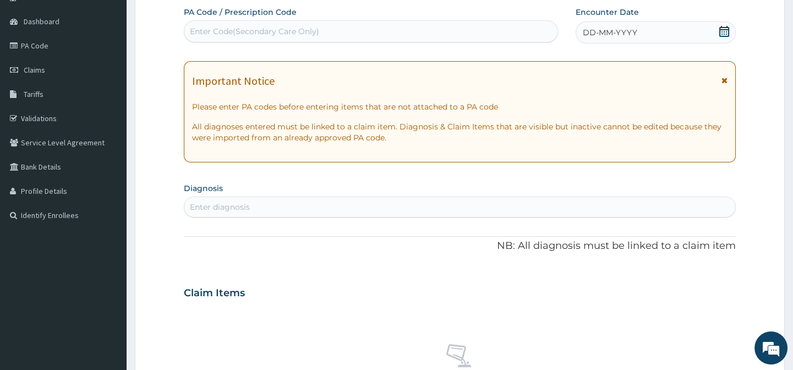
click at [644, 24] on div "DD-MM-YYYY" at bounding box center [656, 32] width 160 height 22
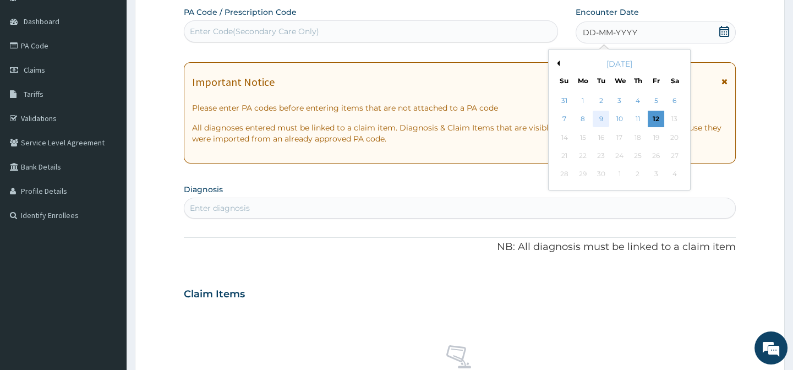
click at [603, 120] on div "9" at bounding box center [601, 119] width 17 height 17
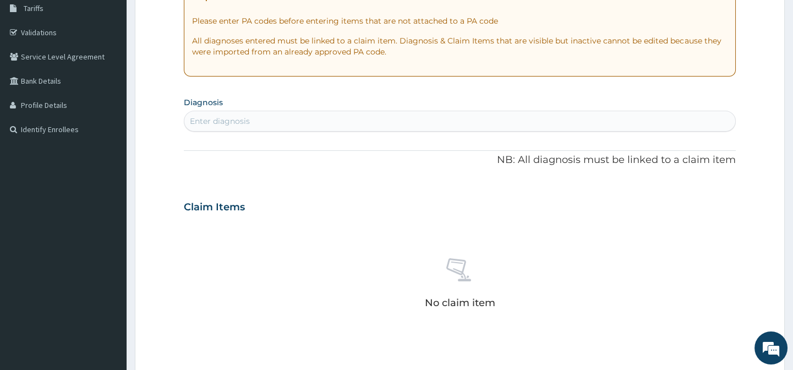
scroll to position [248, 0]
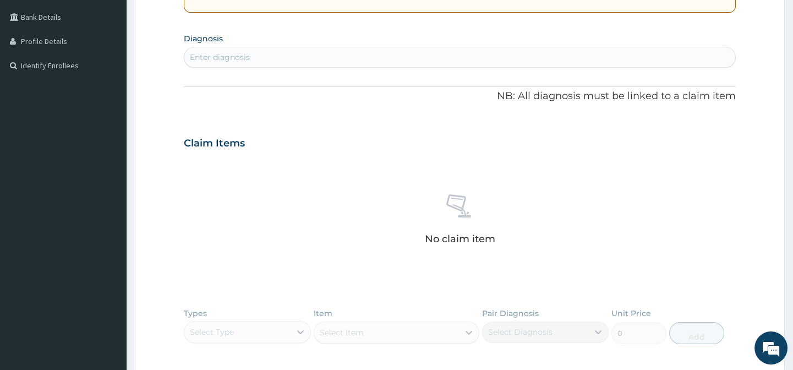
click at [225, 58] on div "Enter diagnosis" at bounding box center [220, 57] width 60 height 11
type input "[MEDICAL_DATA]"
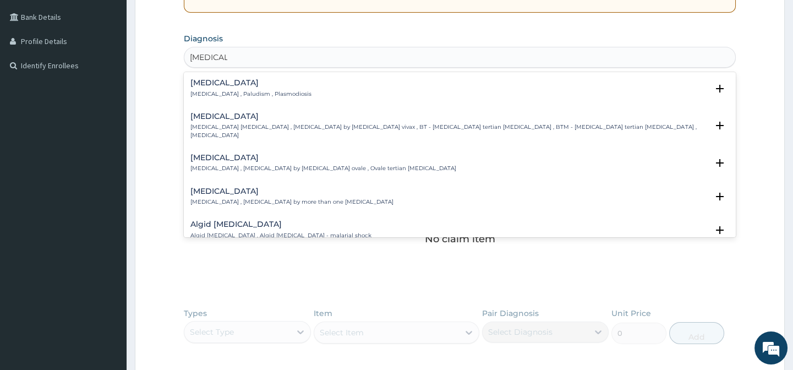
click at [212, 80] on h4 "[MEDICAL_DATA]" at bounding box center [250, 83] width 121 height 8
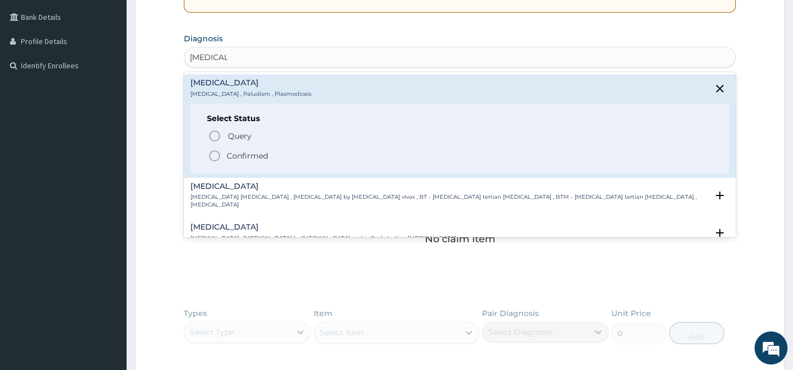
click at [212, 156] on icon "status option filled" at bounding box center [214, 155] width 13 height 13
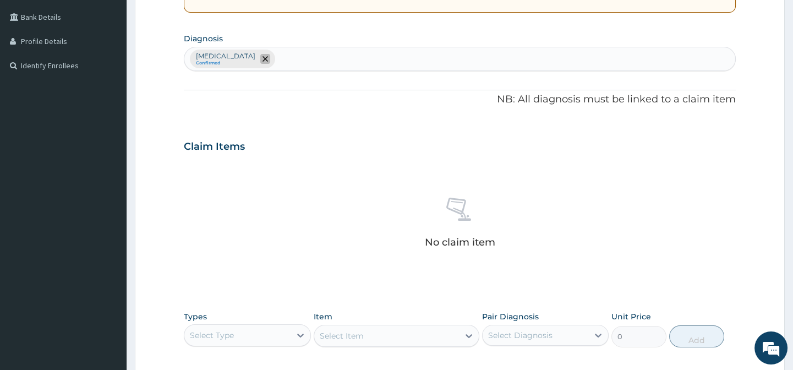
click at [263, 58] on icon "remove selection option" at bounding box center [266, 59] width 6 height 6
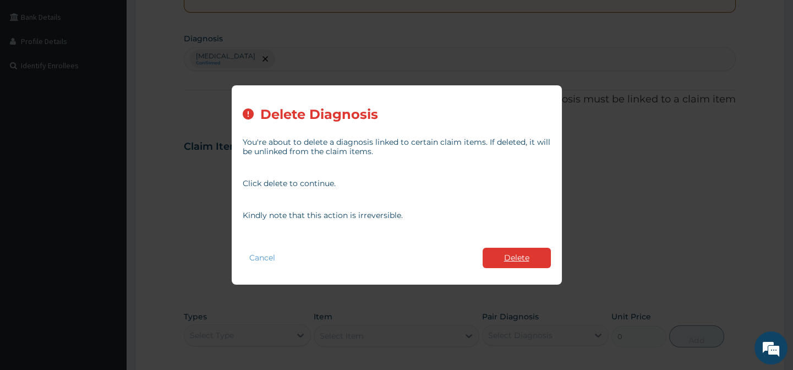
click at [517, 259] on button "Delete" at bounding box center [517, 258] width 68 height 20
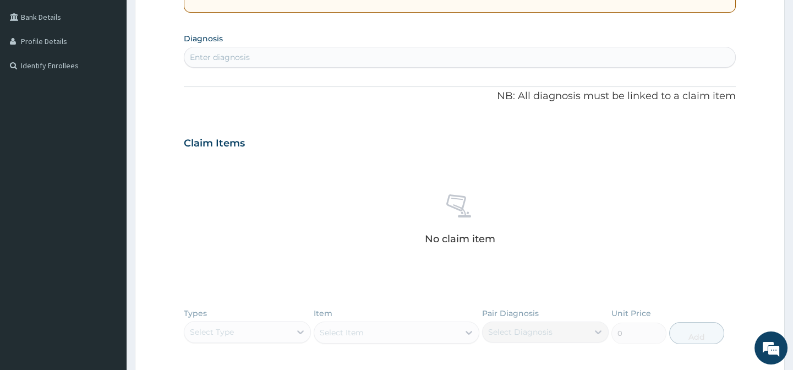
click at [244, 58] on div "Enter diagnosis" at bounding box center [220, 57] width 60 height 11
type input "CONSTIPA"
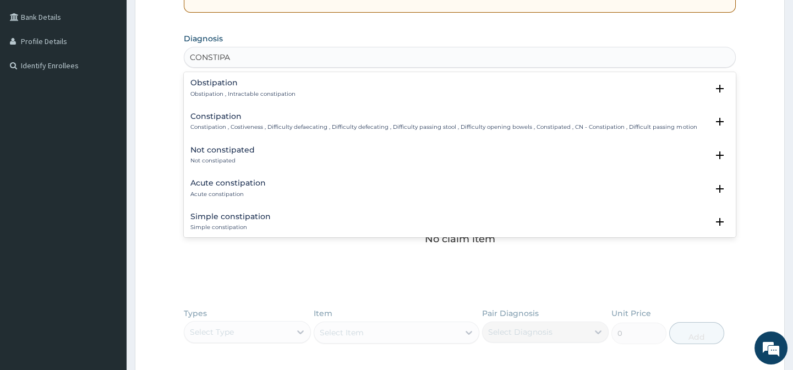
click at [235, 121] on div "Constipation Constipation , Costiveness , Difficulty defaecating , Difficulty d…" at bounding box center [443, 121] width 506 height 19
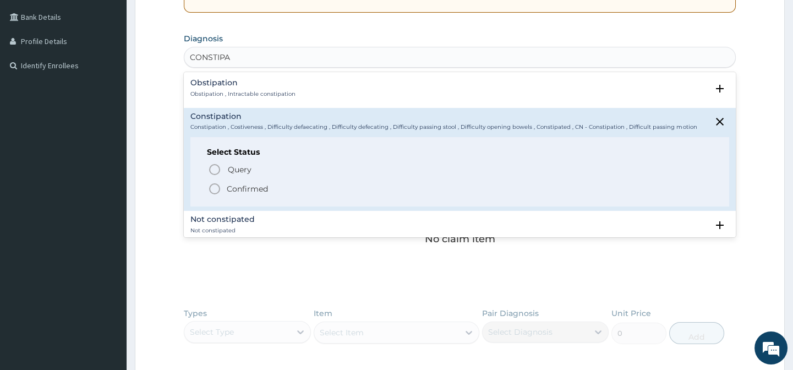
click at [211, 191] on icon "status option filled" at bounding box center [214, 188] width 13 height 13
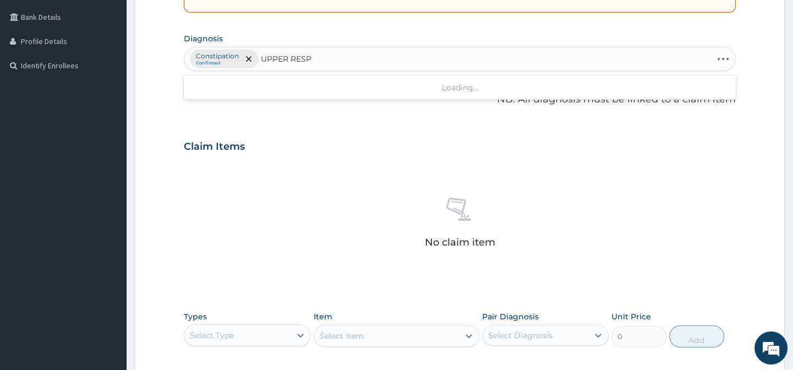
type input "UPPER RESPI"
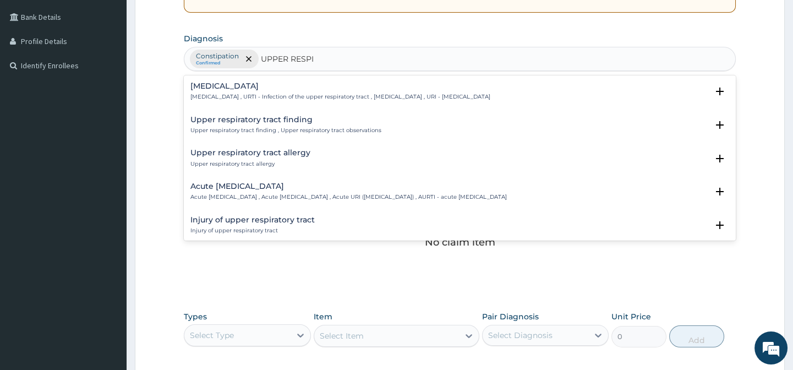
click at [266, 88] on h4 "[MEDICAL_DATA]" at bounding box center [340, 86] width 300 height 8
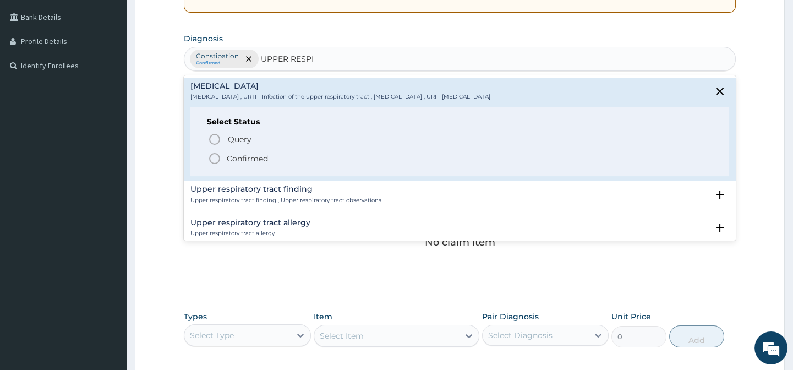
click at [215, 160] on icon "status option filled" at bounding box center [214, 158] width 13 height 13
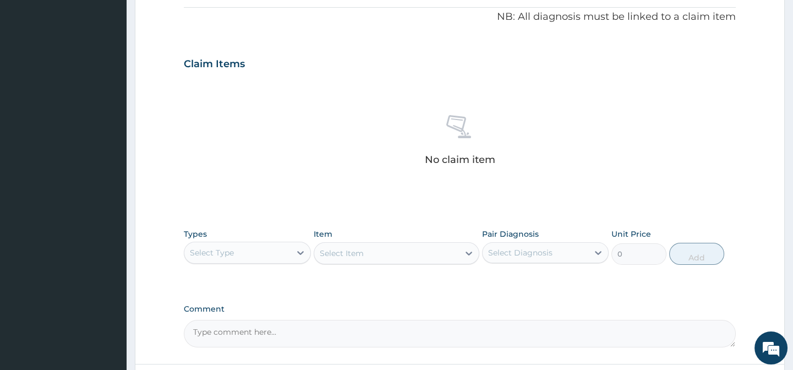
scroll to position [423, 0]
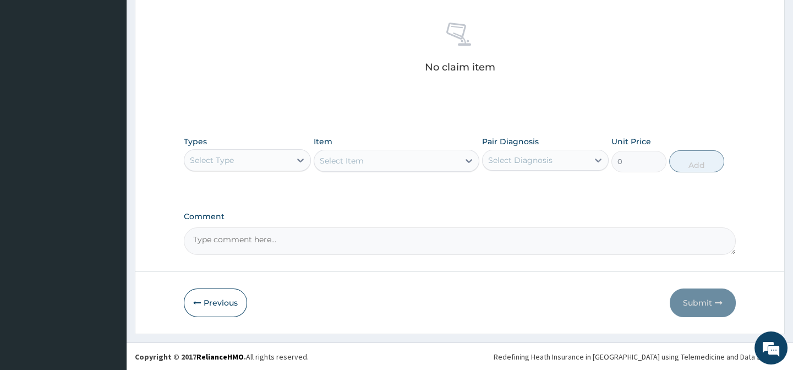
click at [237, 151] on div "Select Type" at bounding box center [237, 160] width 106 height 18
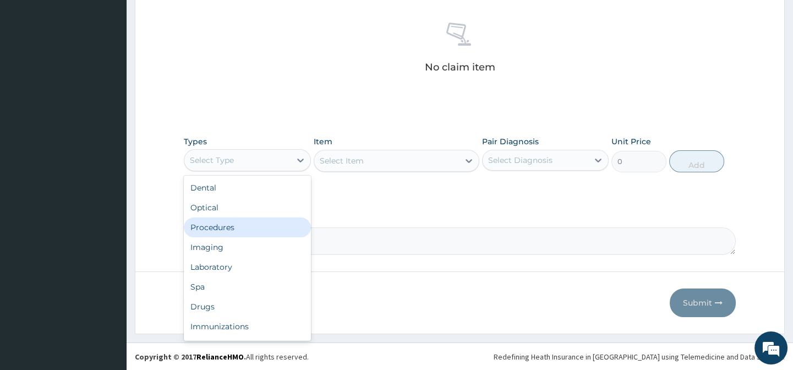
drag, startPoint x: 230, startPoint y: 227, endPoint x: 234, endPoint y: 236, distance: 10.3
click at [231, 227] on div "Procedures" at bounding box center [247, 227] width 127 height 20
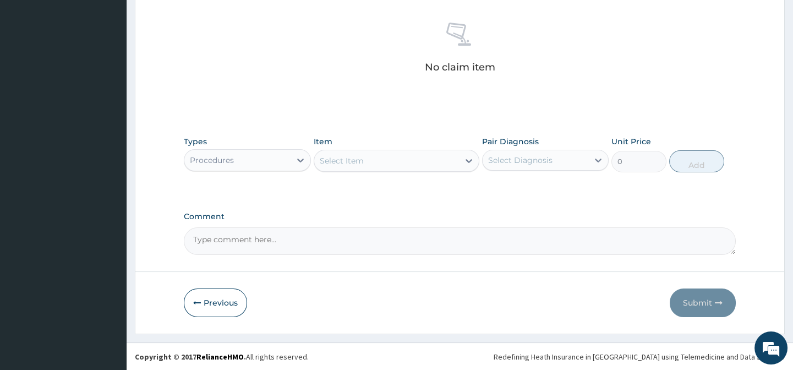
click at [380, 163] on div "Select Item" at bounding box center [386, 161] width 145 height 18
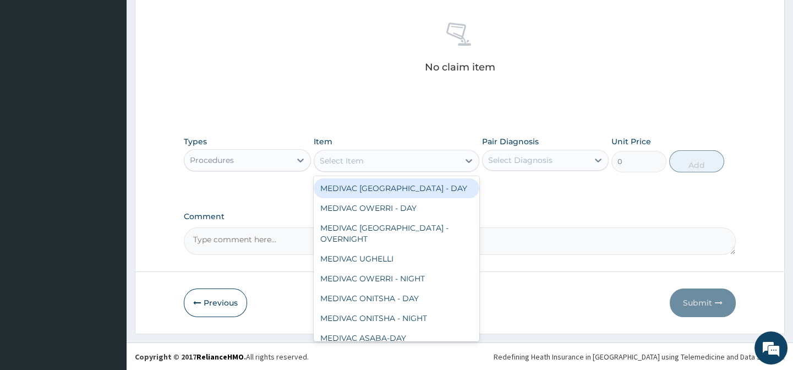
paste input "General Practitione"
type input "General Practitione"
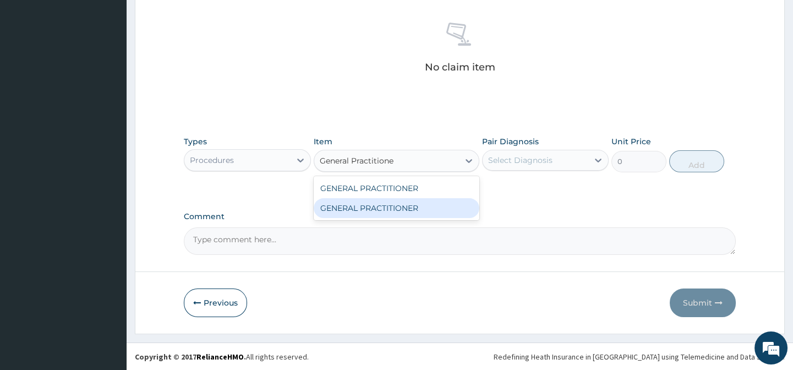
click at [474, 206] on div "GENERAL PRACTITIONER" at bounding box center [397, 208] width 166 height 20
type input "3125"
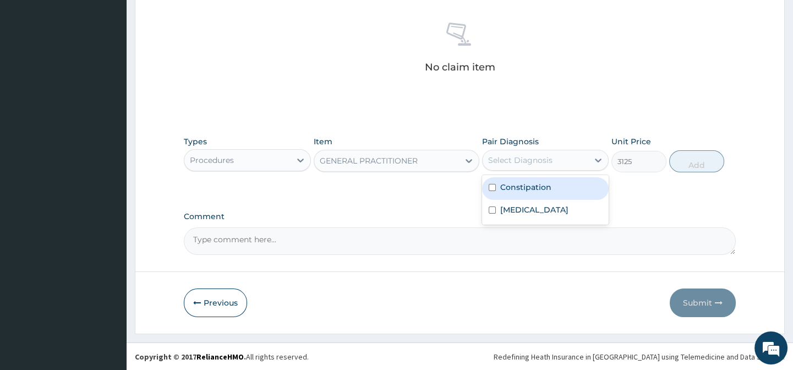
click at [527, 161] on div "Select Diagnosis" at bounding box center [520, 160] width 64 height 11
click at [573, 185] on div "Constipation" at bounding box center [545, 188] width 127 height 23
checkbox input "true"
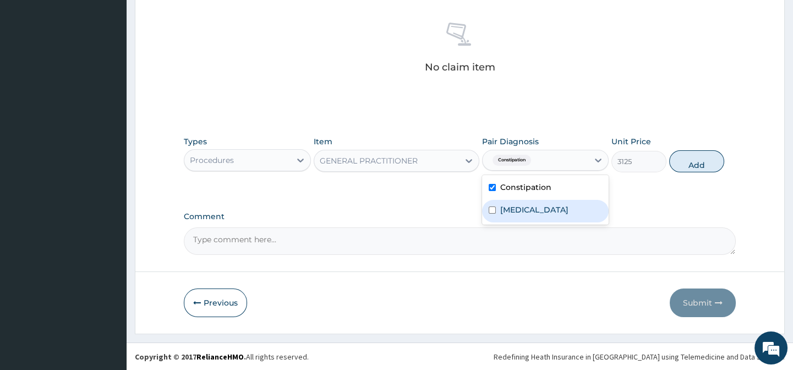
click at [595, 222] on div "[MEDICAL_DATA]" at bounding box center [545, 211] width 127 height 23
checkbox input "true"
drag, startPoint x: 639, startPoint y: 188, endPoint x: 687, endPoint y: 171, distance: 51.2
click at [657, 182] on div "Types Procedures Item GENERAL PRACTITIONER Pair Diagnosis option Upper respirat…" at bounding box center [459, 162] width 551 height 64
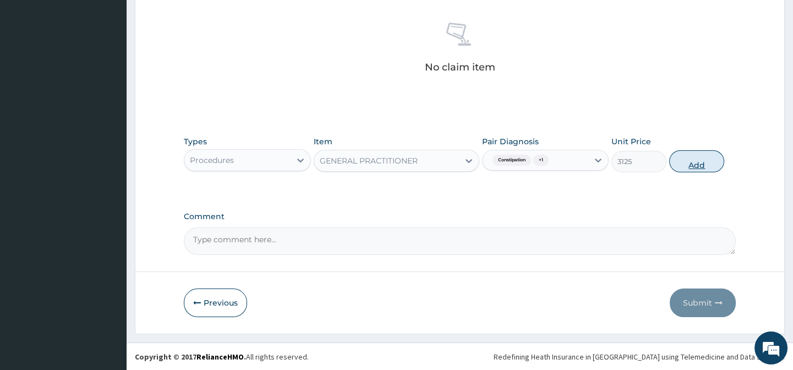
click at [689, 163] on button "Add" at bounding box center [696, 161] width 55 height 22
type input "0"
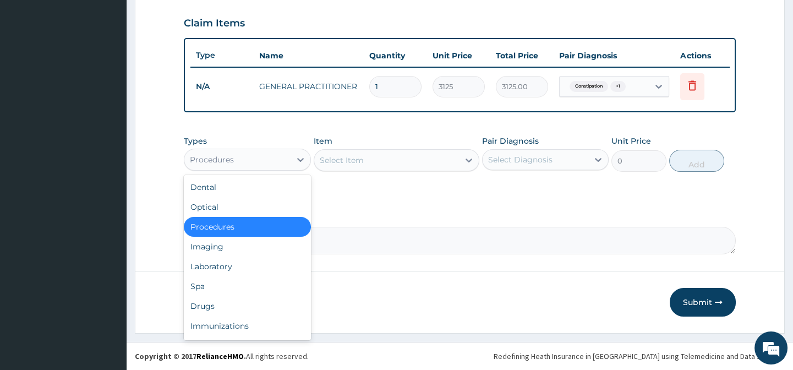
click at [256, 162] on div "Procedures" at bounding box center [237, 160] width 106 height 18
click at [221, 300] on div "Drugs" at bounding box center [247, 306] width 127 height 20
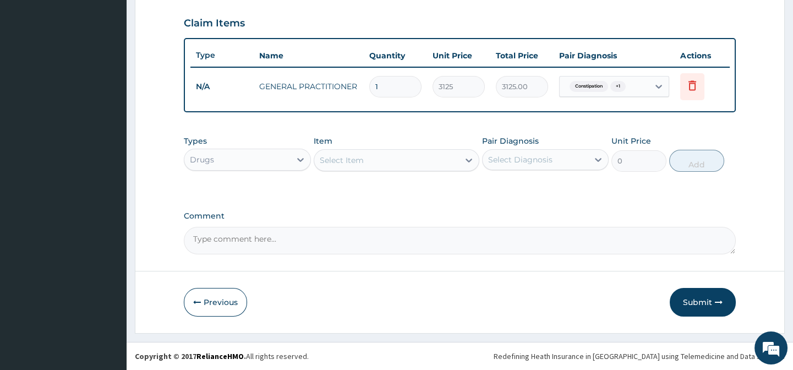
drag, startPoint x: 485, startPoint y: 97, endPoint x: 182, endPoint y: 389, distance: 421.1
drag, startPoint x: 182, startPoint y: 389, endPoint x: 387, endPoint y: 161, distance: 306.7
click at [394, 168] on div "Select Item" at bounding box center [397, 160] width 166 height 22
click at [387, 161] on div "Select Item" at bounding box center [386, 160] width 145 height 18
paste input "VITAMIN C 100MG/5ML SYR"
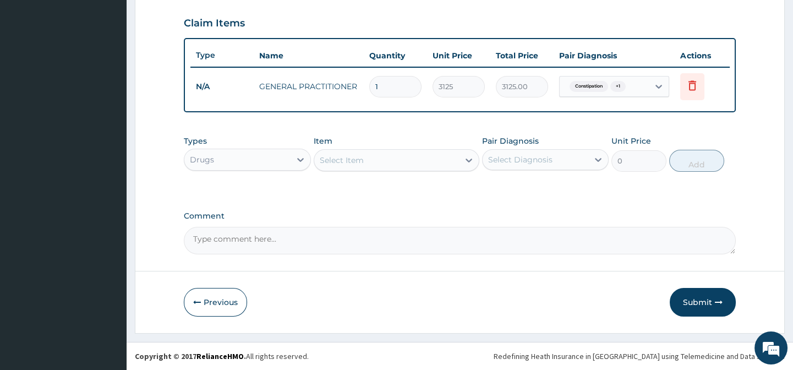
type input "VITAMIN C 100MG/5ML SYR"
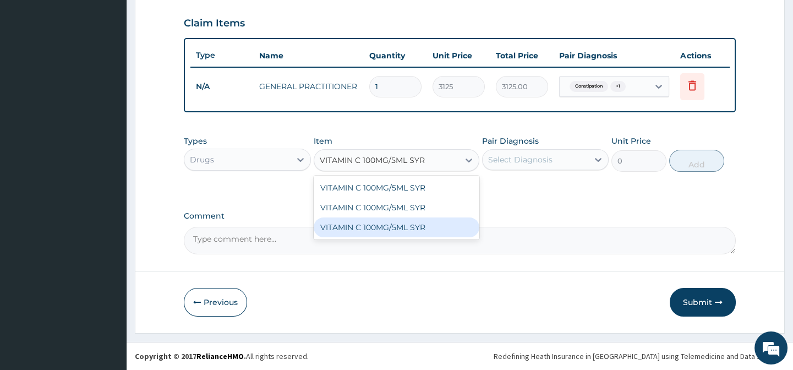
drag, startPoint x: 444, startPoint y: 226, endPoint x: 562, endPoint y: 173, distance: 129.1
click at [446, 226] on div "VITAMIN C 100MG/5ML SYR" at bounding box center [397, 227] width 166 height 20
type input "690"
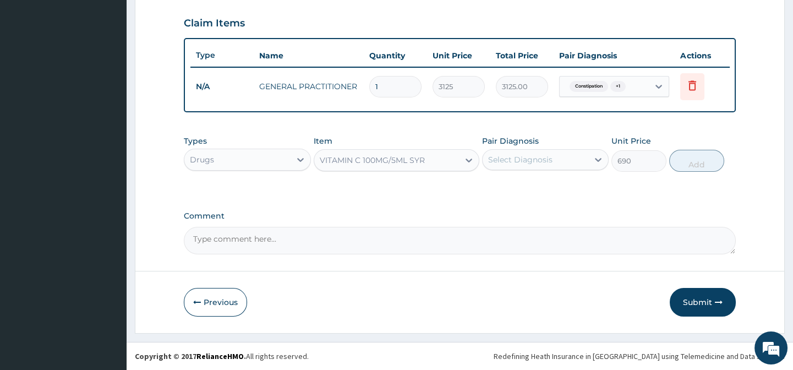
click at [565, 144] on div "Pair Diagnosis Select Diagnosis" at bounding box center [545, 153] width 127 height 36
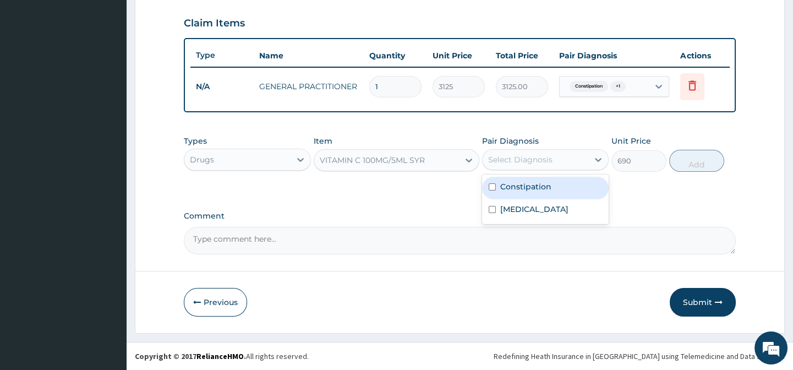
click at [567, 163] on div "Select Diagnosis" at bounding box center [536, 160] width 106 height 18
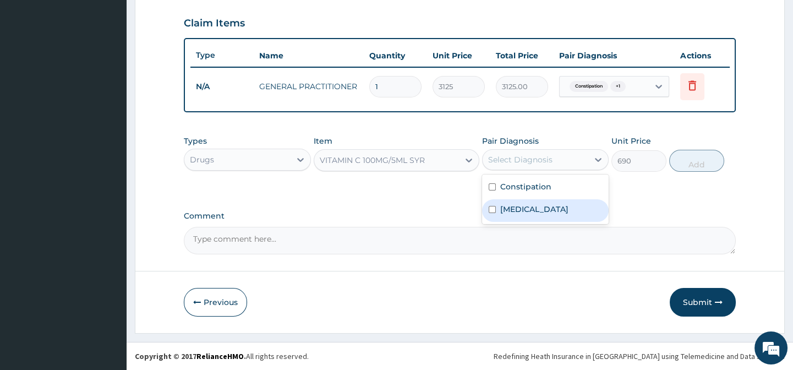
click at [568, 204] on label "Upper respiratory infection" at bounding box center [534, 209] width 68 height 11
checkbox input "true"
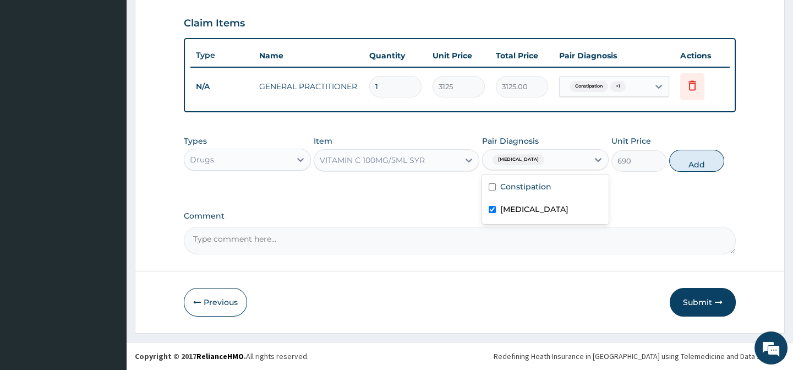
click at [716, 158] on button "Add" at bounding box center [696, 161] width 55 height 22
type input "0"
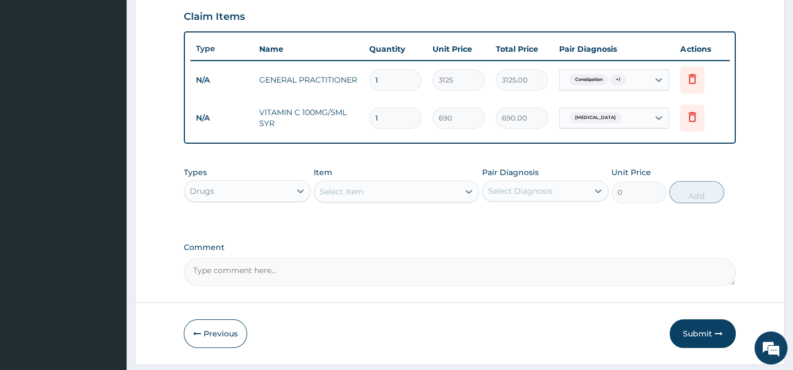
click at [359, 200] on div "Select Item" at bounding box center [386, 192] width 145 height 18
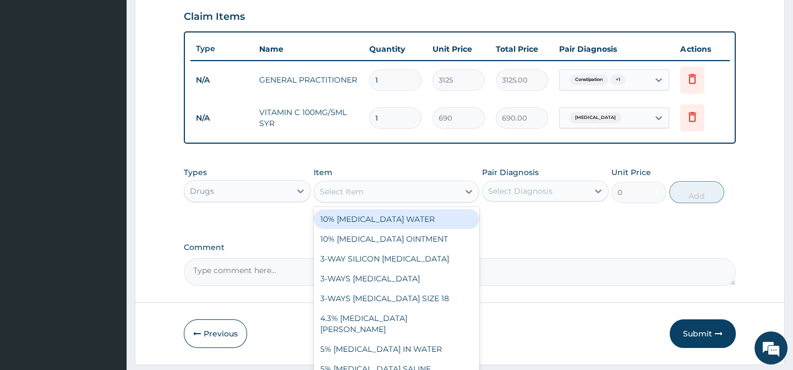
paste input "[MEDICAL_DATA] 125MG/5ML SYR"
type input "[MEDICAL_DATA] 125MG/5ML SYR"
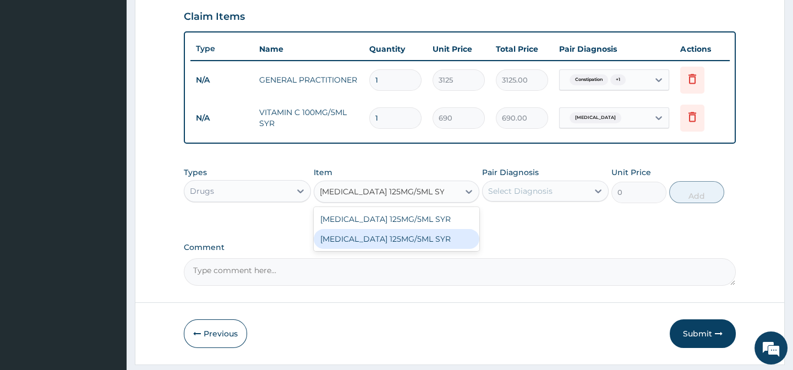
drag, startPoint x: 440, startPoint y: 247, endPoint x: 521, endPoint y: 227, distance: 82.9
click at [442, 247] on div "[MEDICAL_DATA] 125MG/5ML SYR" at bounding box center [397, 239] width 166 height 20
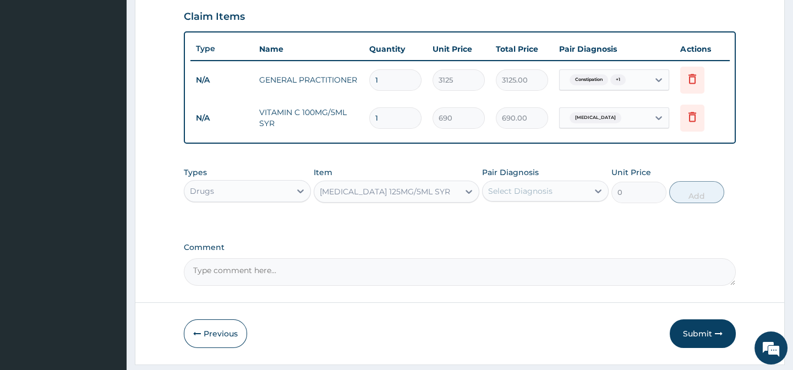
type input "720"
click at [542, 196] on div "Select Diagnosis" at bounding box center [520, 190] width 64 height 11
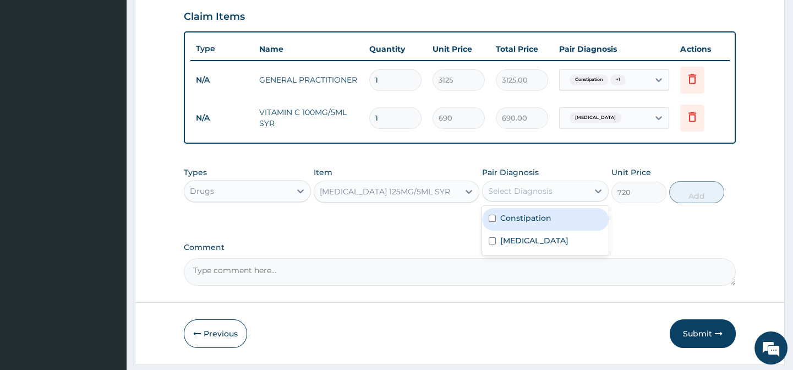
click at [565, 229] on div "Constipation" at bounding box center [545, 219] width 127 height 23
checkbox input "true"
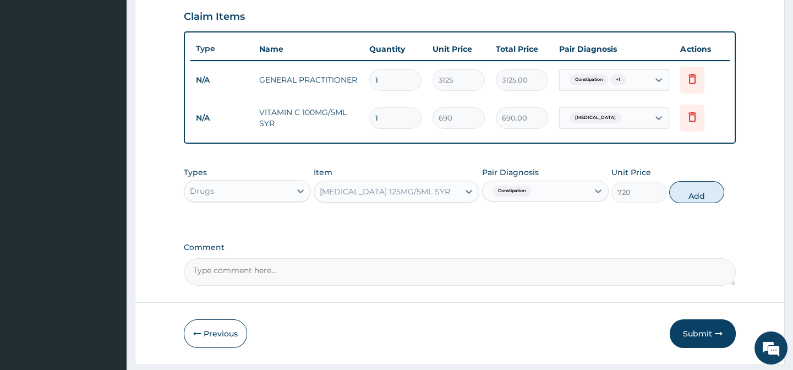
click at [657, 225] on div "Types Drugs Item PARACETAMOL 125MG/5ML SYR Pair Diagnosis Constipation Unit Pri…" at bounding box center [459, 193] width 551 height 64
click at [691, 203] on button "Add" at bounding box center [696, 192] width 55 height 22
type input "0"
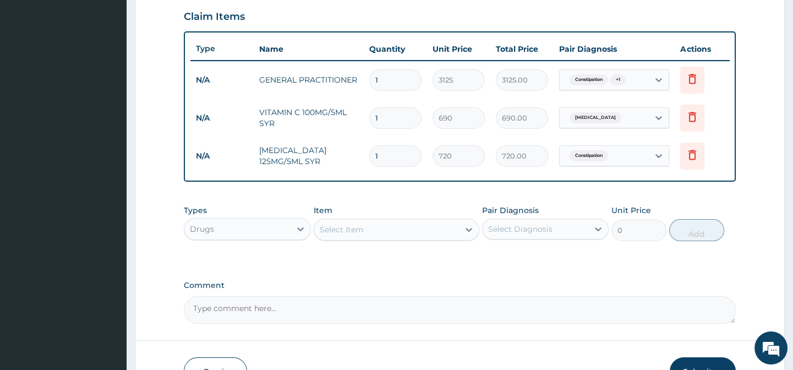
click at [367, 236] on div "Select Item" at bounding box center [386, 230] width 145 height 18
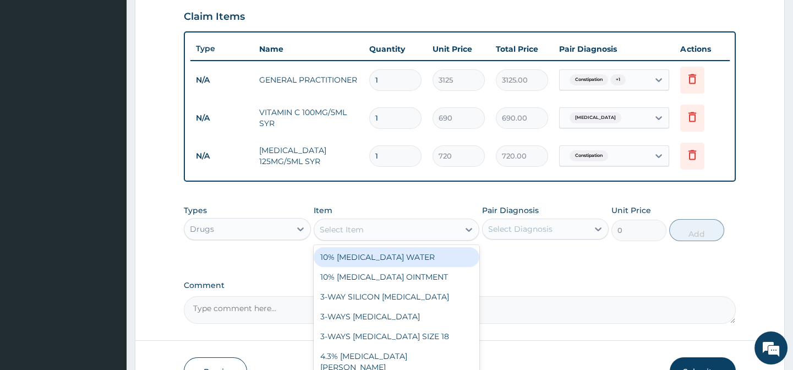
paste input "[MEDICAL_DATA] SOLUTION"
type input "[MEDICAL_DATA] SOLUTION"
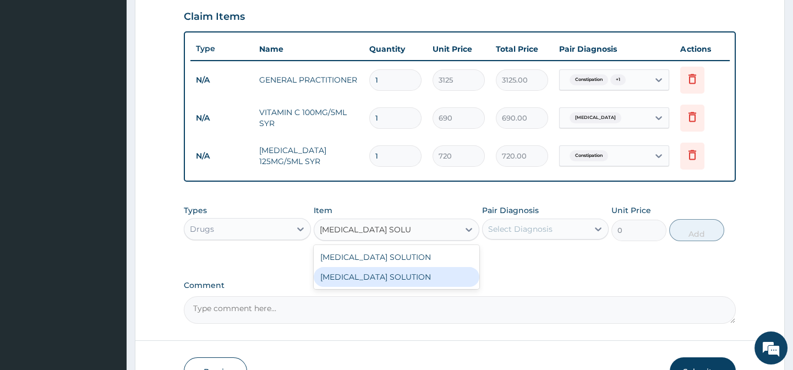
click at [449, 283] on div "[MEDICAL_DATA] SOLUTION" at bounding box center [397, 277] width 166 height 20
type input "8400"
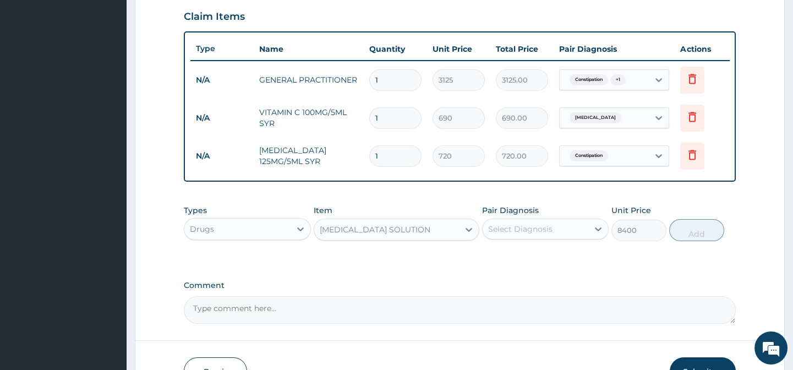
click at [531, 234] on div "Select Diagnosis" at bounding box center [520, 228] width 64 height 11
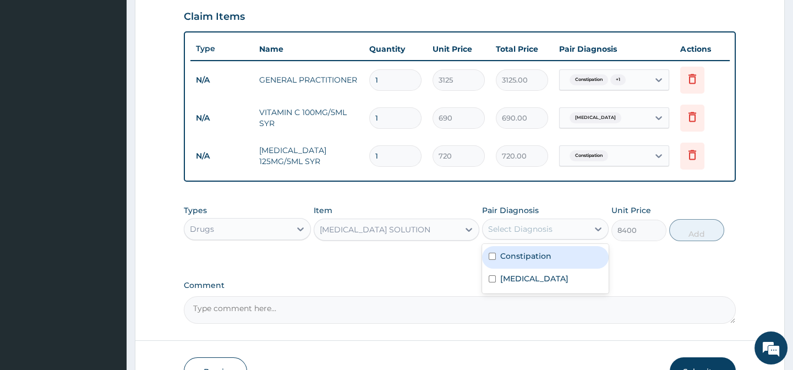
click at [567, 269] on div "Constipation" at bounding box center [545, 257] width 127 height 23
checkbox input "true"
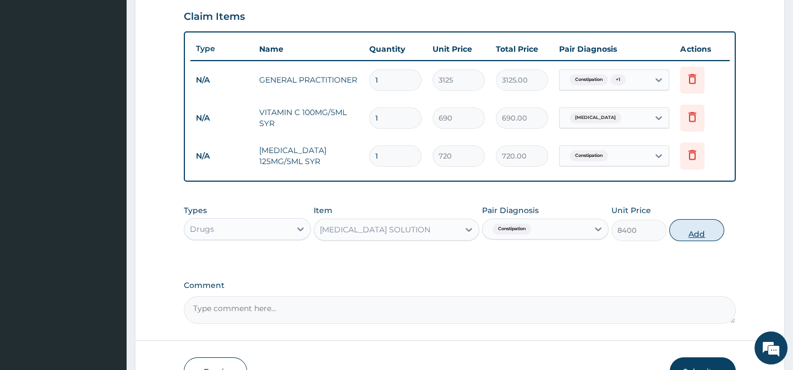
drag, startPoint x: 658, startPoint y: 269, endPoint x: 676, endPoint y: 246, distance: 29.7
click at [659, 263] on div "Types Drugs Item LACTULOSE SOLUTION Pair Diagnosis Constipation Unit Price 8400…" at bounding box center [459, 231] width 551 height 64
click at [680, 241] on button "Add" at bounding box center [696, 230] width 55 height 22
type input "0"
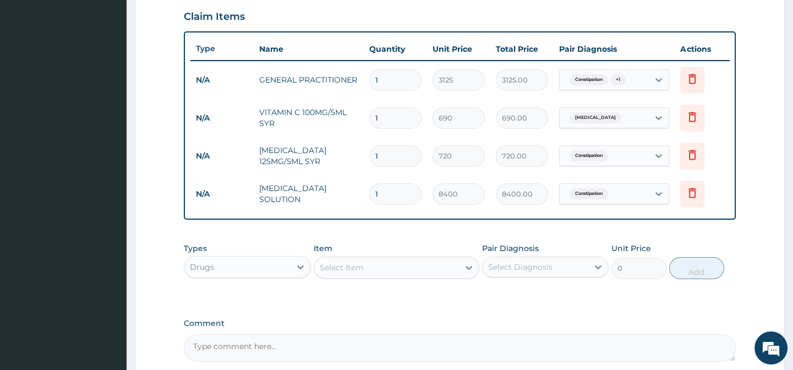
click at [375, 276] on div "Select Item" at bounding box center [386, 268] width 145 height 18
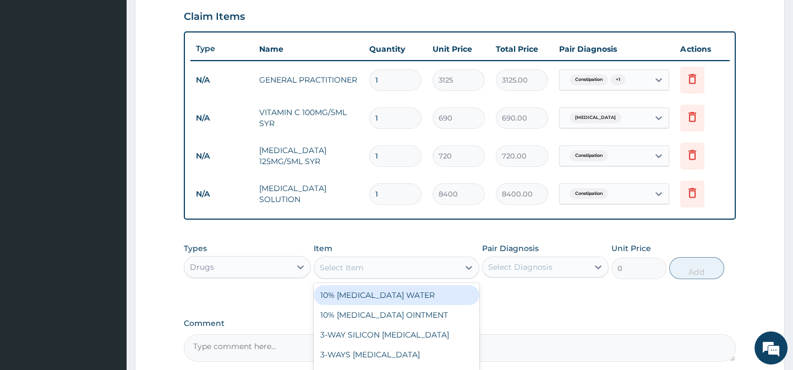
paste input "[MEDICAL_DATA] SYRUP FOR CHILDREN"
type input "[MEDICAL_DATA] SYRUP FOR CHILDREN"
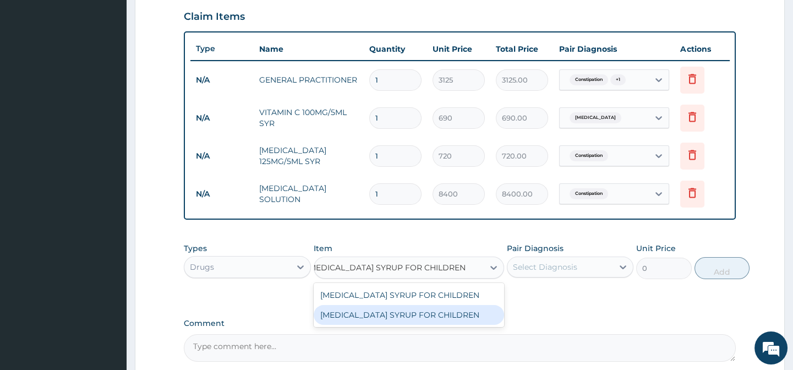
drag, startPoint x: 460, startPoint y: 336, endPoint x: 571, endPoint y: 302, distance: 116.6
click at [474, 325] on div "[MEDICAL_DATA] SYRUP FOR CHILDREN" at bounding box center [409, 315] width 190 height 20
type input "530"
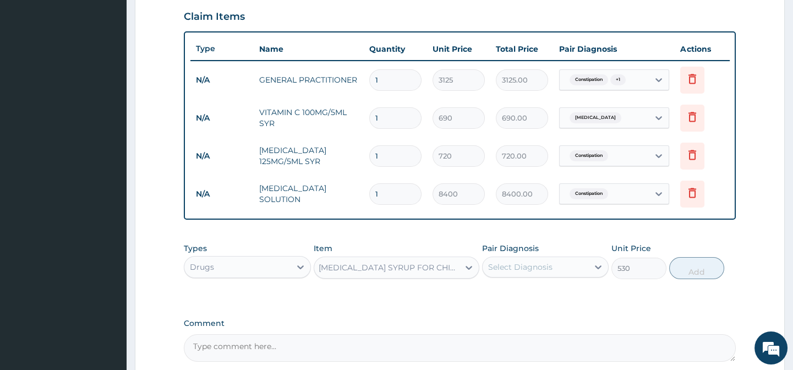
scroll to position [0, 1]
click at [591, 285] on div "Types Drugs Item option CHLORPHENIRAMINE SYRUP FOR CHILDREN, selected. Select i…" at bounding box center [459, 260] width 551 height 47
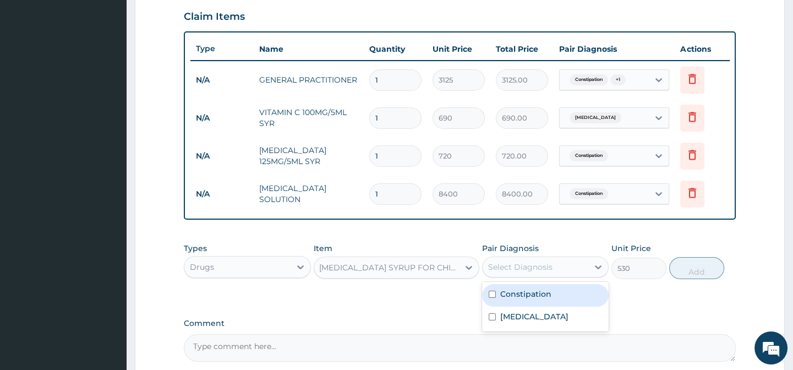
click at [559, 272] on div "Select Diagnosis" at bounding box center [536, 267] width 106 height 18
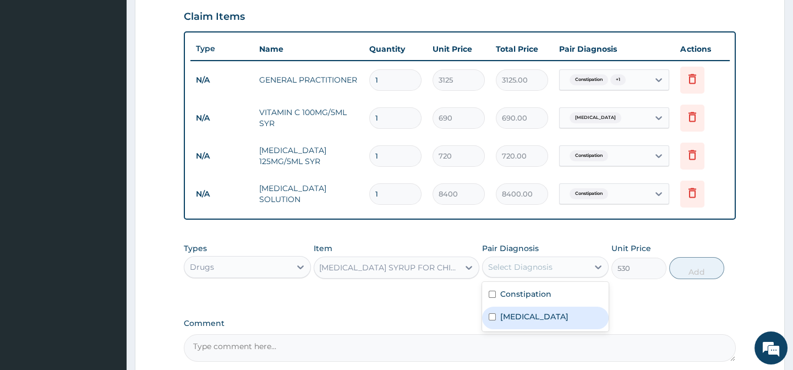
drag, startPoint x: 578, startPoint y: 324, endPoint x: 646, endPoint y: 319, distance: 68.4
click at [568, 322] on label "Upper respiratory infection" at bounding box center [534, 316] width 68 height 11
checkbox input "true"
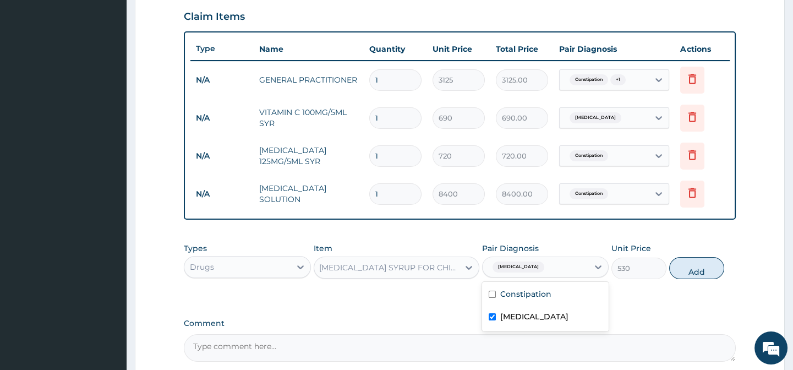
click at [675, 310] on div "PA Code / Prescription Code Enter Code(Secondary Care Only) Encounter Date 09-0…" at bounding box center [459, 44] width 551 height 635
click at [688, 279] on button "Add" at bounding box center [696, 268] width 55 height 22
type input "0"
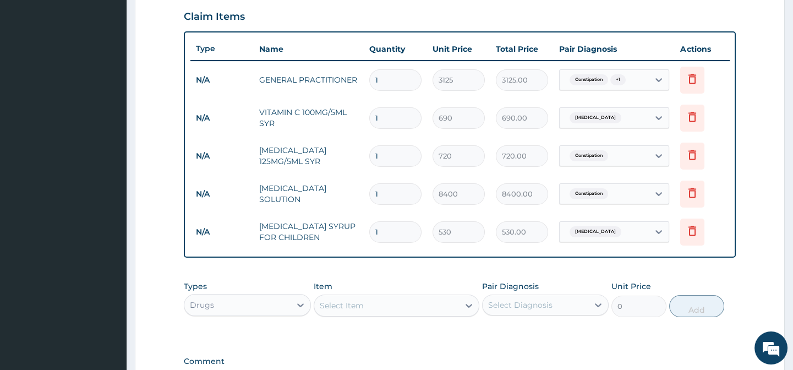
click at [446, 271] on div "PA Code / Prescription Code Enter Code(Secondary Care Only) Encounter Date 09-0…" at bounding box center [459, 63] width 551 height 672
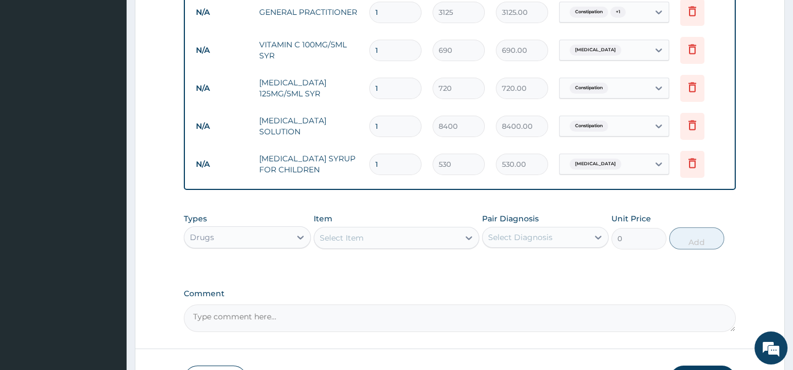
scroll to position [428, 0]
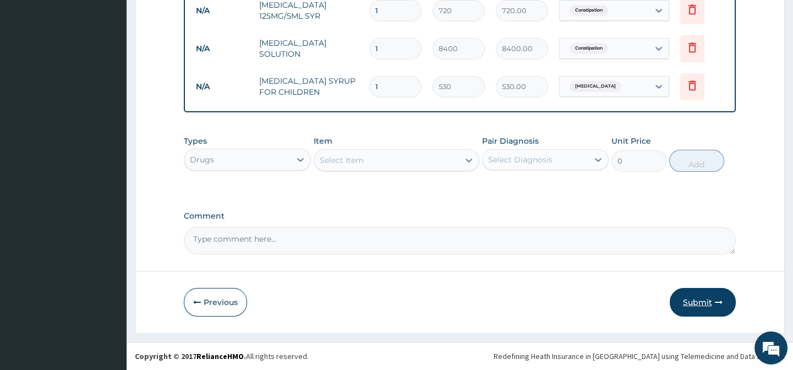
click at [681, 303] on button "Submit" at bounding box center [703, 302] width 66 height 29
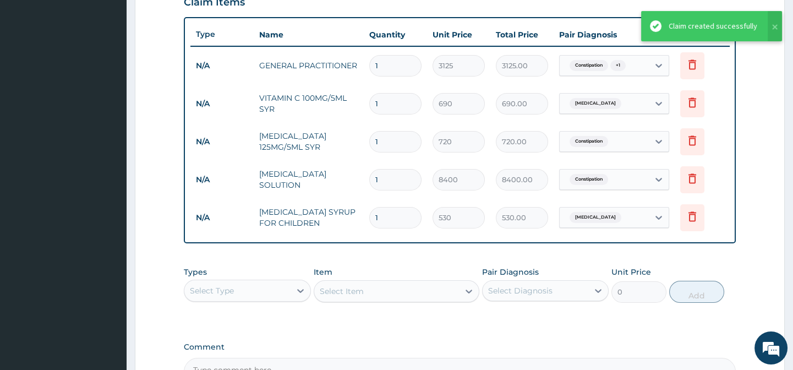
scroll to position [381, 0]
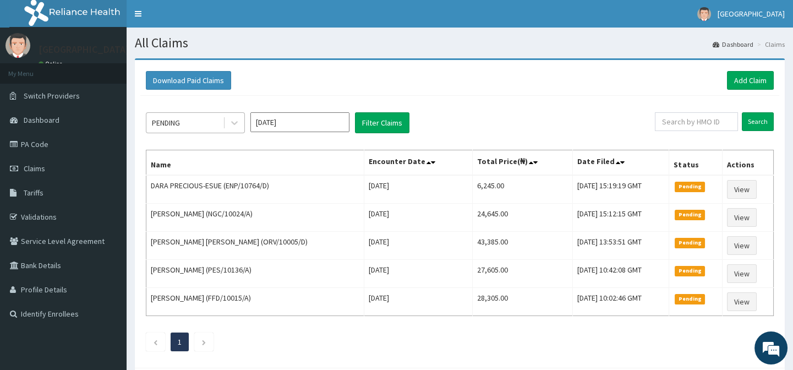
click at [167, 122] on div "PENDING" at bounding box center [166, 122] width 28 height 11
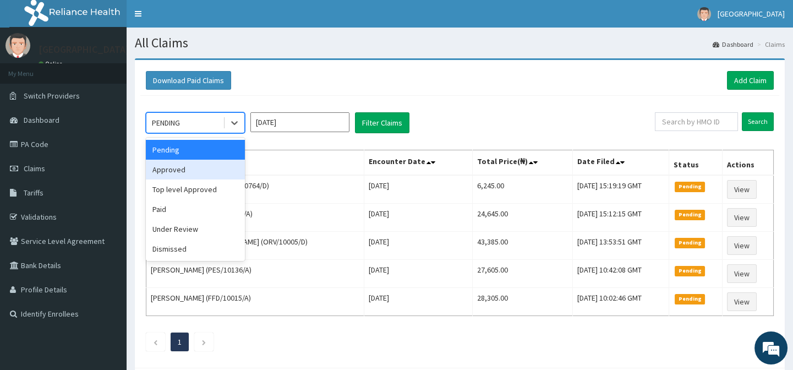
click at [195, 169] on div "Approved" at bounding box center [195, 170] width 99 height 20
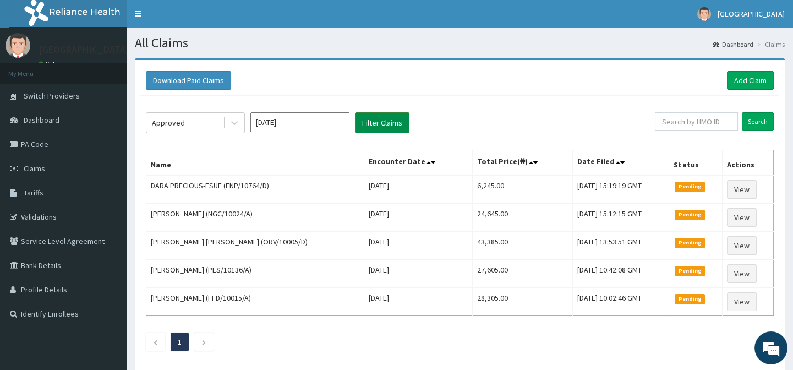
click at [388, 125] on button "Filter Claims" at bounding box center [382, 122] width 54 height 21
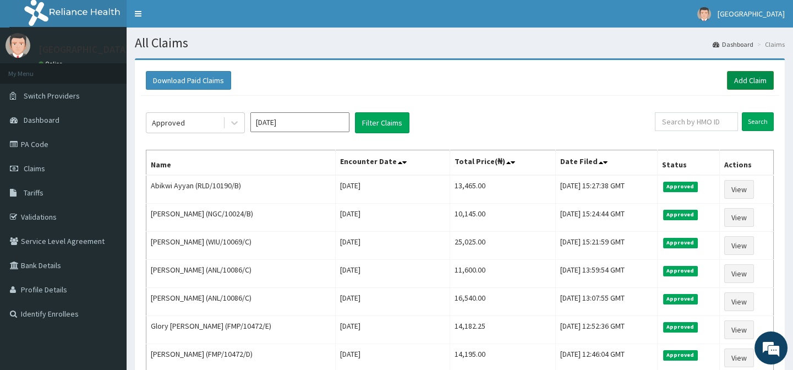
click at [757, 76] on link "Add Claim" at bounding box center [750, 80] width 47 height 19
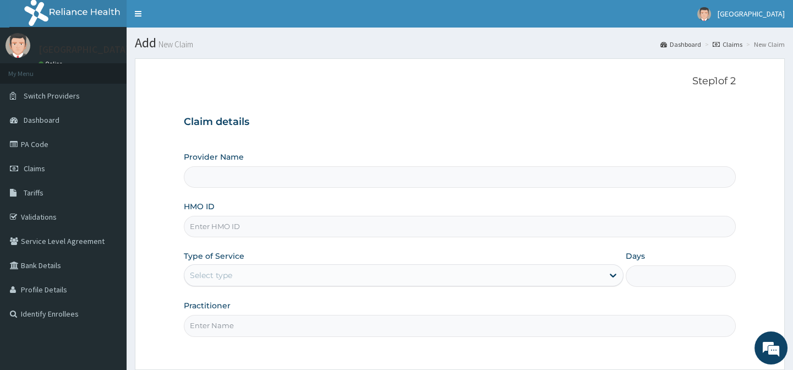
click at [223, 231] on input "HMO ID" at bounding box center [459, 226] width 551 height 21
paste input "[PERSON_NAME]/10036/B"
type input "[PERSON_NAME]/10036/B"
type input "[GEOGRAPHIC_DATA]-[GEOGRAPHIC_DATA]"
click at [240, 278] on div "Select type" at bounding box center [393, 275] width 419 height 18
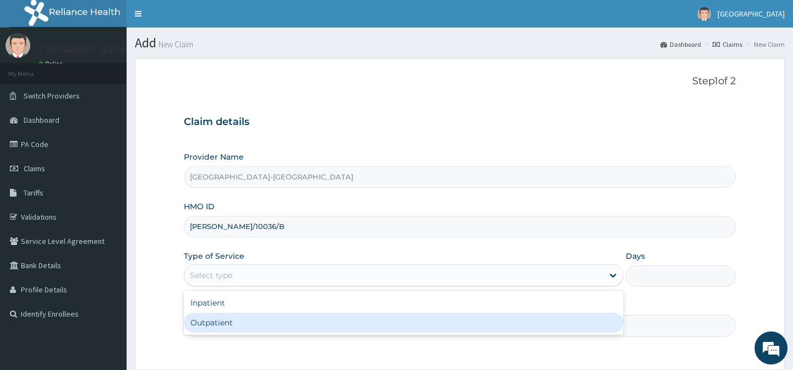
click at [238, 322] on div "Outpatient" at bounding box center [404, 323] width 440 height 20
type input "1"
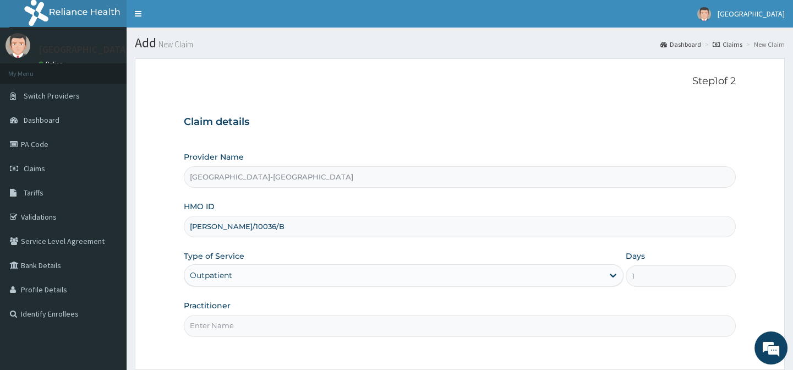
click at [237, 317] on input "Practitioner" at bounding box center [459, 325] width 551 height 21
type input "."
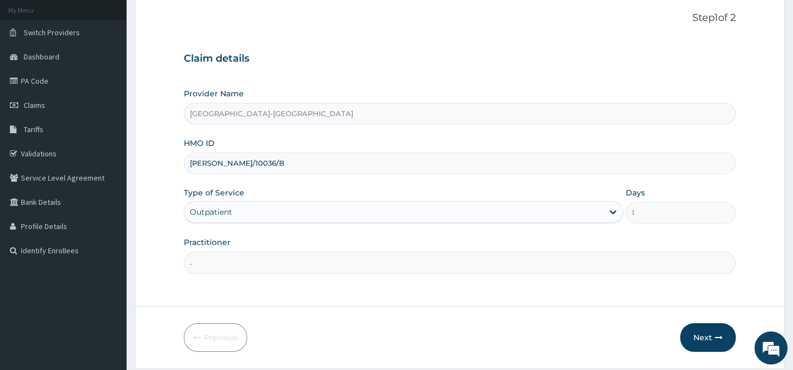
scroll to position [99, 0]
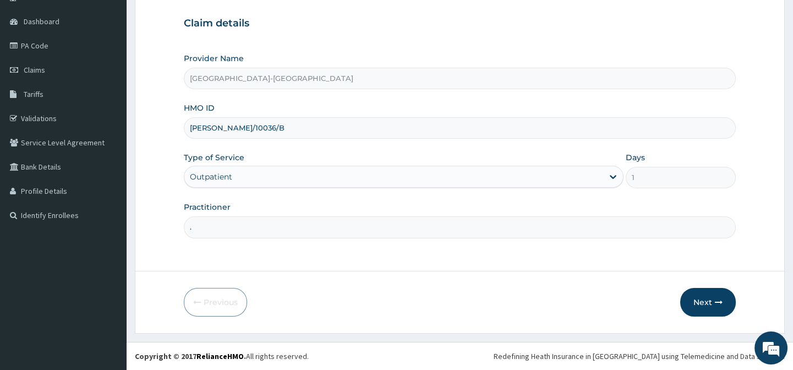
drag, startPoint x: 582, startPoint y: 286, endPoint x: 593, endPoint y: 286, distance: 10.5
click at [583, 286] on form "Step 1 of 2 Claim details Provider Name [GEOGRAPHIC_DATA]-[GEOGRAPHIC_DATA] HMO…" at bounding box center [460, 147] width 650 height 374
click at [739, 304] on form "Step 1 of 2 Claim details Provider Name [GEOGRAPHIC_DATA]-[GEOGRAPHIC_DATA] HMO…" at bounding box center [460, 147] width 650 height 374
click at [706, 305] on button "Next" at bounding box center [708, 302] width 56 height 29
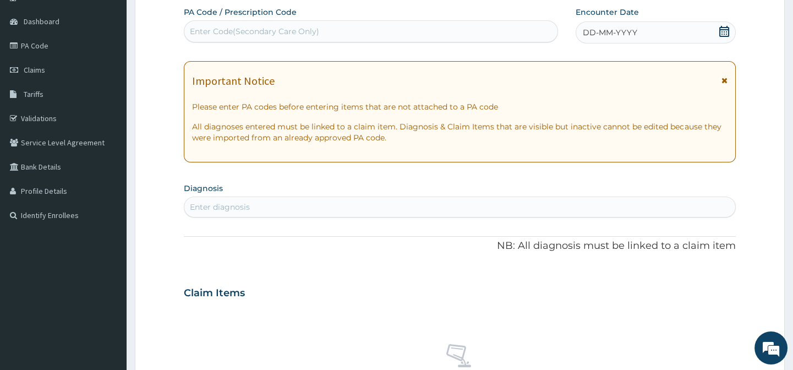
click at [673, 38] on div "DD-MM-YYYY" at bounding box center [656, 32] width 160 height 22
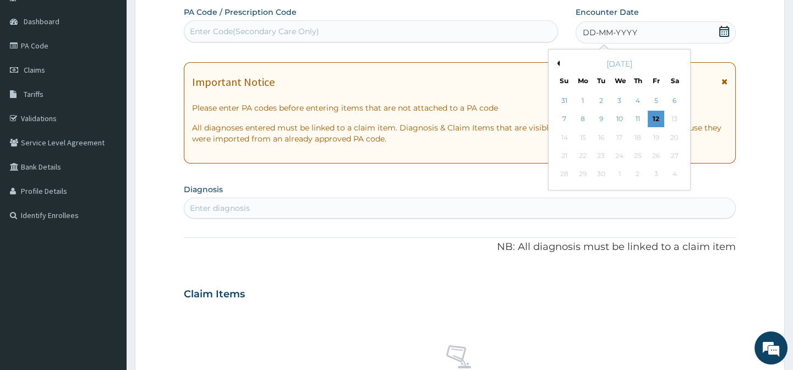
scroll to position [0, 0]
click at [600, 119] on div "9" at bounding box center [601, 119] width 17 height 17
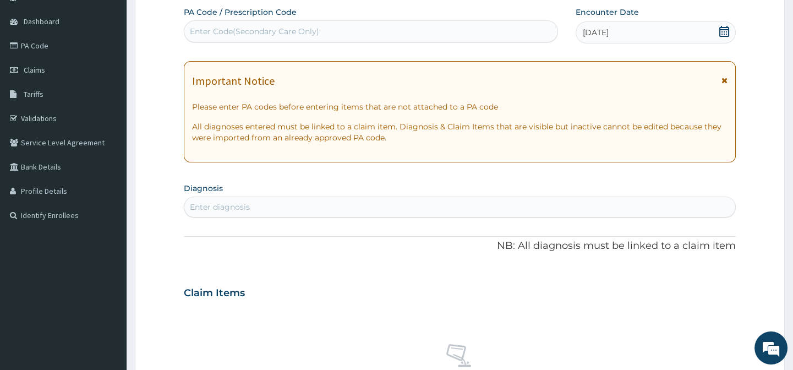
click at [357, 209] on div "Enter diagnosis" at bounding box center [459, 207] width 550 height 18
type input "MUMP"
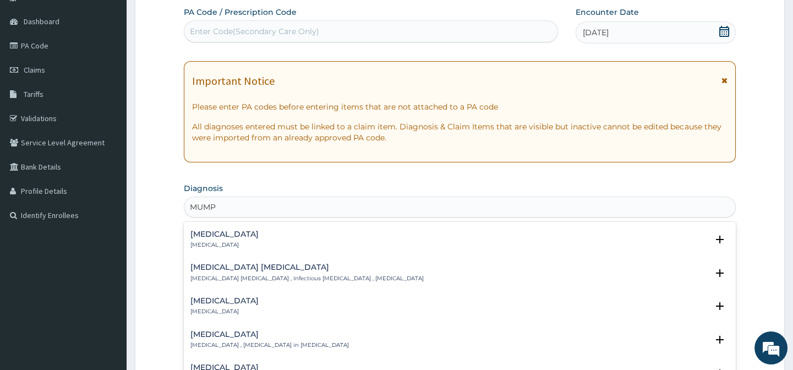
scroll to position [50, 0]
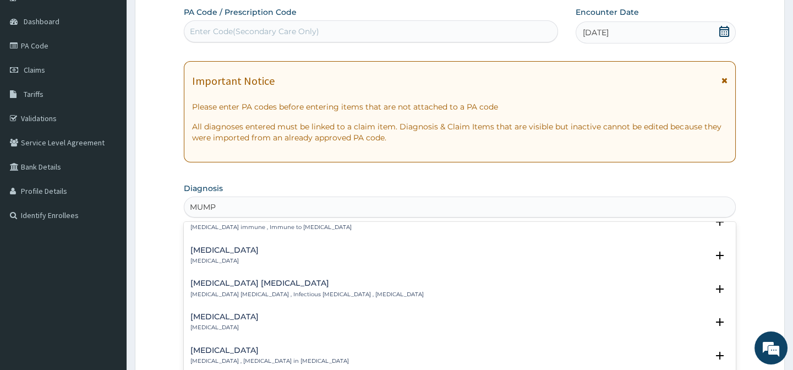
click at [242, 238] on div "[MEDICAL_DATA] immune [MEDICAL_DATA] immune , Immune to [MEDICAL_DATA] Select S…" at bounding box center [459, 225] width 551 height 34
click at [239, 257] on p "[MEDICAL_DATA]" at bounding box center [224, 261] width 68 height 8
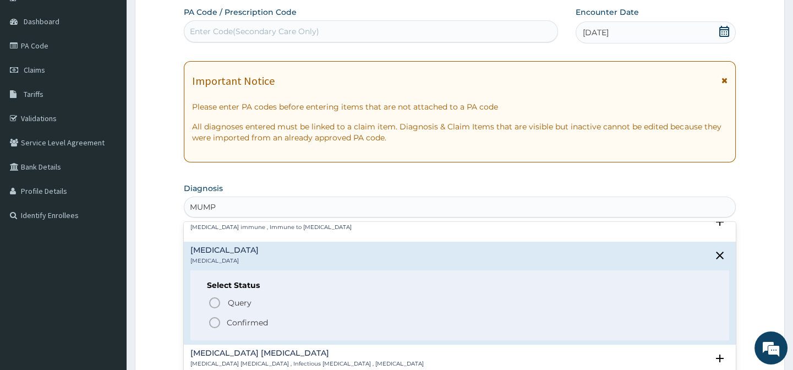
click at [214, 321] on icon "status option filled" at bounding box center [214, 322] width 13 height 13
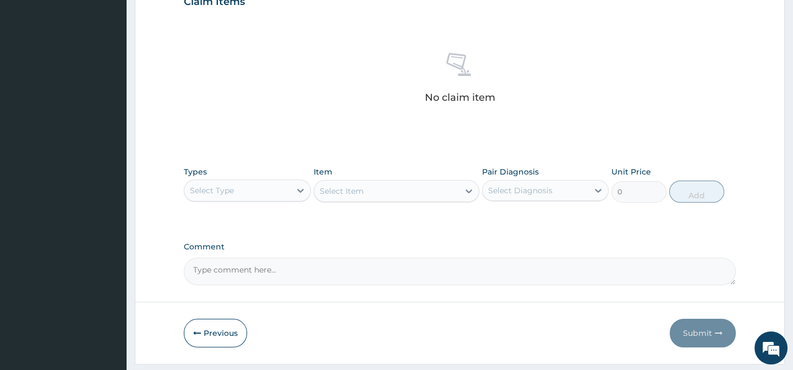
scroll to position [398, 0]
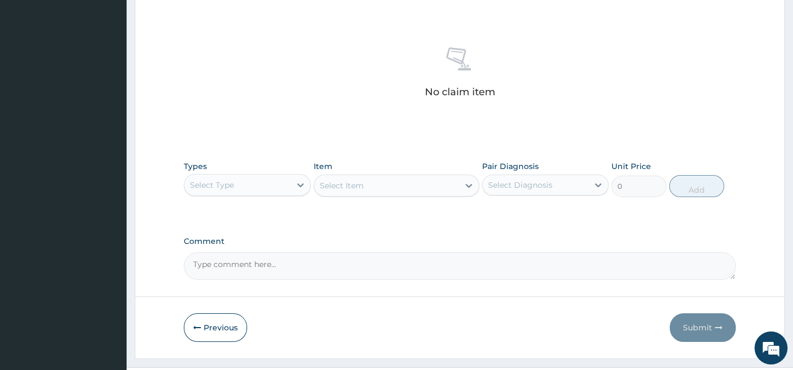
click at [259, 188] on div "Select Type" at bounding box center [237, 185] width 106 height 18
click at [229, 187] on div "Select Type" at bounding box center [212, 184] width 44 height 11
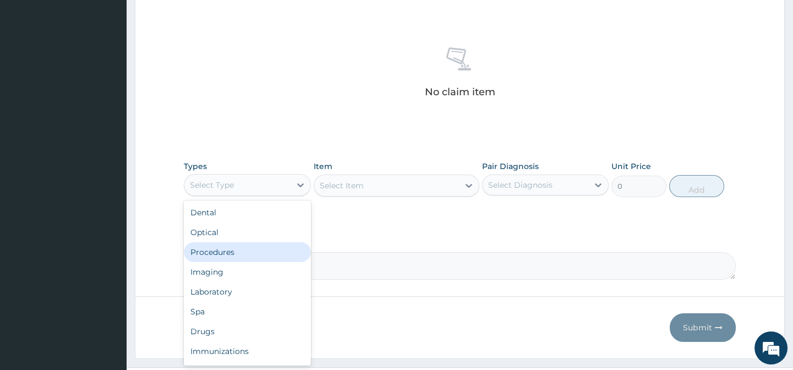
click at [225, 252] on div "Procedures" at bounding box center [247, 252] width 127 height 20
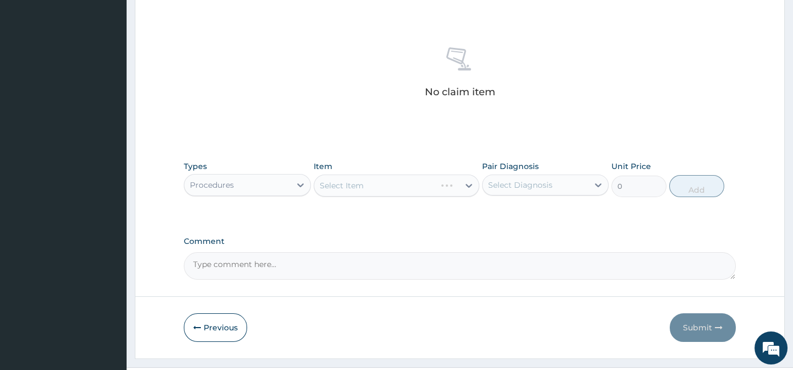
click at [369, 181] on div "Select Item" at bounding box center [397, 185] width 166 height 22
drag, startPoint x: 369, startPoint y: 181, endPoint x: 381, endPoint y: 132, distance: 50.3
click at [369, 180] on div "Select Item" at bounding box center [397, 185] width 166 height 22
click at [381, 130] on div "No claim item" at bounding box center [459, 74] width 551 height 127
click at [379, 187] on div "Select Item" at bounding box center [397, 185] width 166 height 22
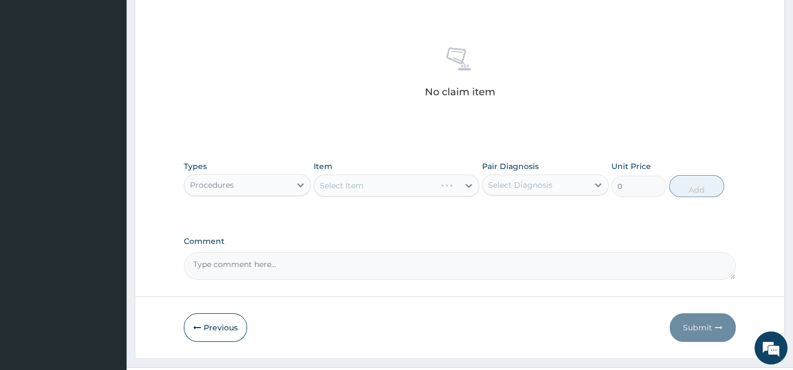
drag, startPoint x: 385, startPoint y: 219, endPoint x: 391, endPoint y: 217, distance: 5.9
click at [386, 187] on div "Select Item" at bounding box center [397, 185] width 166 height 22
click at [386, 130] on div "No claim item" at bounding box center [459, 74] width 551 height 127
click at [384, 208] on div "Types Procedures Item Select Item Pair Diagnosis Select Diagnosis Unit Price 0 …" at bounding box center [459, 187] width 551 height 64
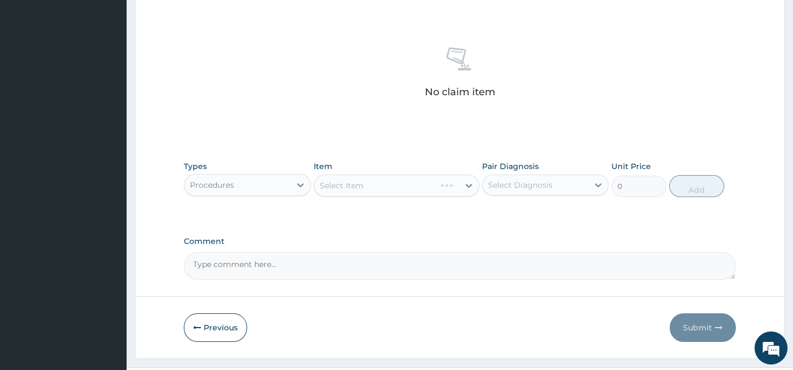
click at [397, 183] on div "Select Item" at bounding box center [397, 185] width 166 height 22
drag, startPoint x: 435, startPoint y: 115, endPoint x: 435, endPoint y: 132, distance: 16.5
click at [435, 118] on div "No claim item" at bounding box center [459, 74] width 551 height 127
drag, startPoint x: 442, startPoint y: 173, endPoint x: 455, endPoint y: 188, distance: 18.7
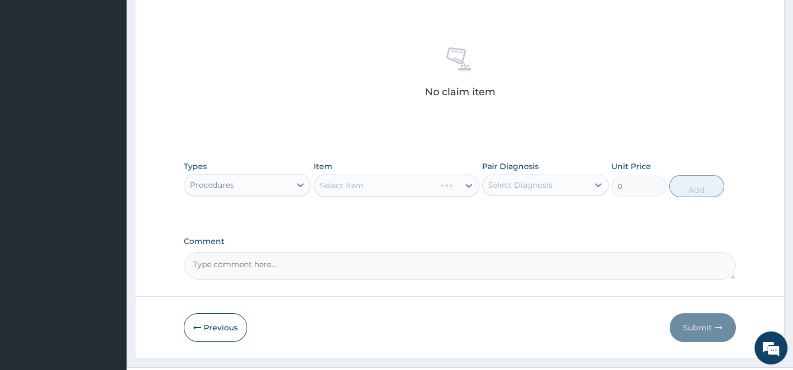
click at [448, 176] on div "Select Item" at bounding box center [397, 185] width 166 height 22
click at [457, 194] on div "Select Item" at bounding box center [397, 185] width 166 height 22
drag, startPoint x: 489, startPoint y: 200, endPoint x: 518, endPoint y: 208, distance: 29.8
click at [490, 200] on div "Types Procedures Item Select Item Pair Diagnosis Select Diagnosis Unit Price 0 …" at bounding box center [459, 178] width 551 height 47
click at [565, 217] on div "Types Procedures Item Select Item Pair Diagnosis Select Diagnosis Unit Price 0 …" at bounding box center [459, 187] width 551 height 64
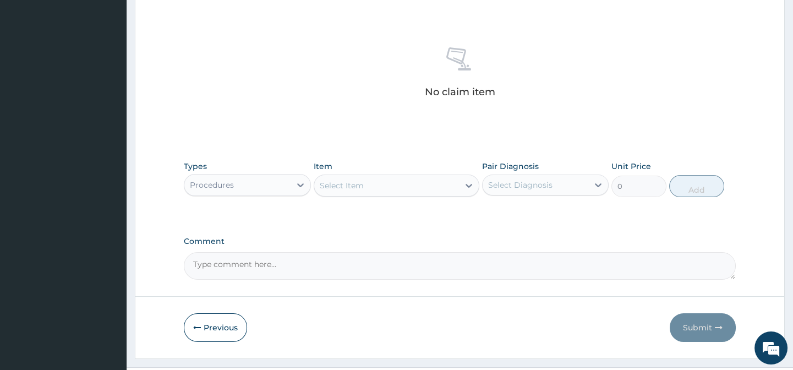
click at [571, 216] on div "Types Procedures Item Select Item Pair Diagnosis Select Diagnosis Unit Price 0 …" at bounding box center [459, 187] width 551 height 64
click at [587, 209] on div "Types Procedures Item Select Item Pair Diagnosis Select Diagnosis Unit Price 0 …" at bounding box center [459, 187] width 551 height 64
drag, startPoint x: 615, startPoint y: 198, endPoint x: 627, endPoint y: 187, distance: 16.0
click at [616, 198] on div "Types Procedures Item Select Item Pair Diagnosis Select Diagnosis Unit Price 0 …" at bounding box center [459, 178] width 551 height 47
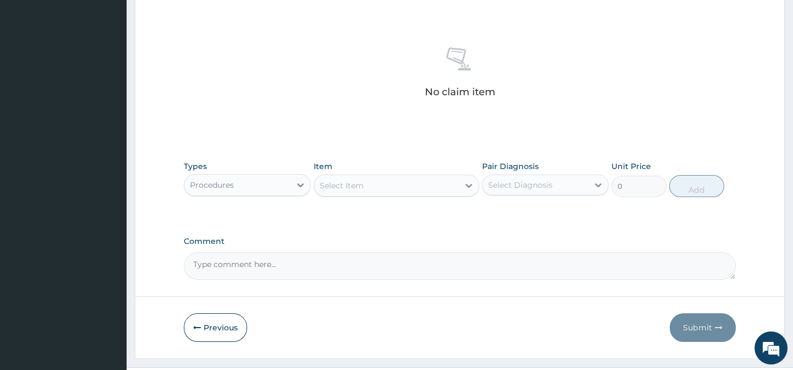
click at [434, 188] on div "Select Item" at bounding box center [386, 186] width 145 height 18
paste input "General Practition"
type input "General Practition"
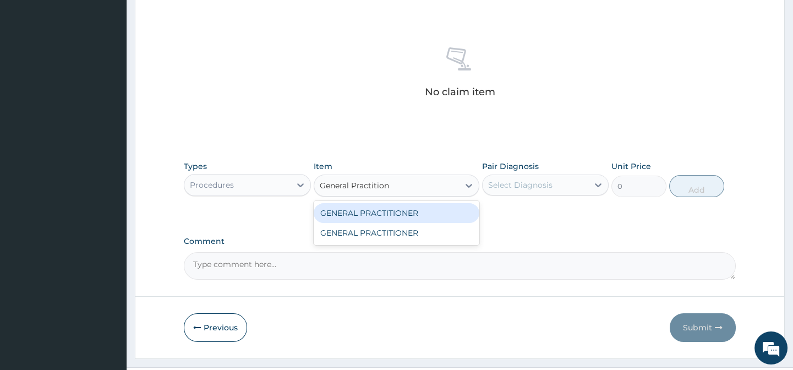
click at [441, 220] on div "GENERAL PRACTITIONER" at bounding box center [397, 213] width 166 height 20
type input "2500"
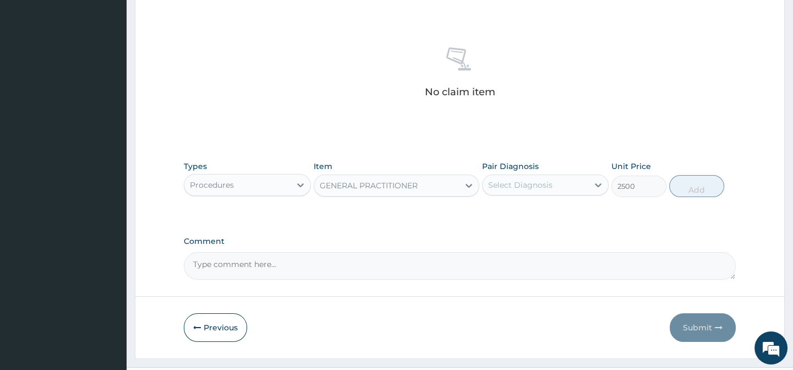
click at [424, 189] on div "GENERAL PRACTITIONER" at bounding box center [386, 186] width 145 height 18
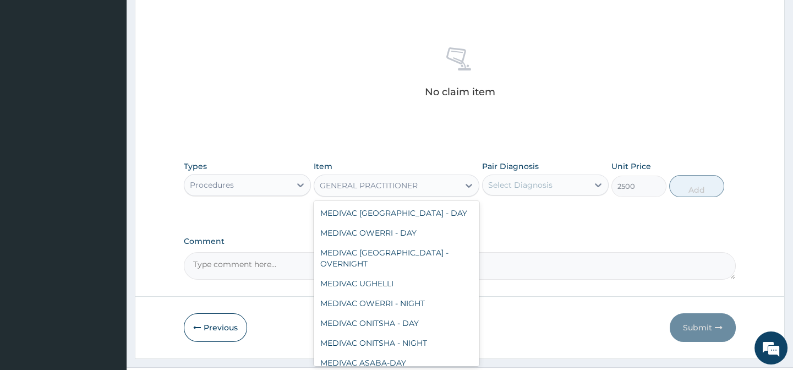
scroll to position [9795, 0]
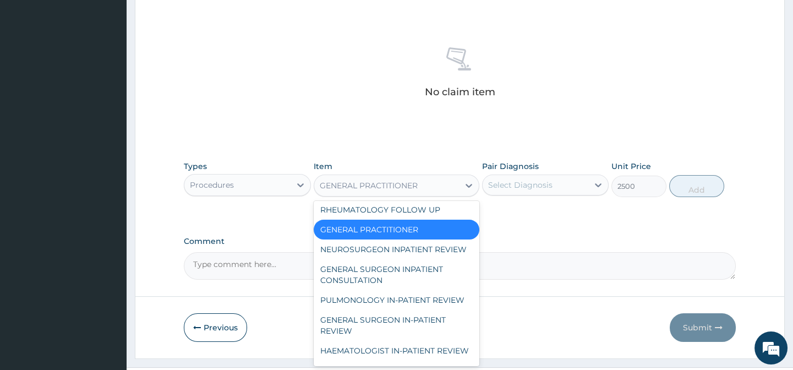
paste input "General Practition"
type input "General Practition"
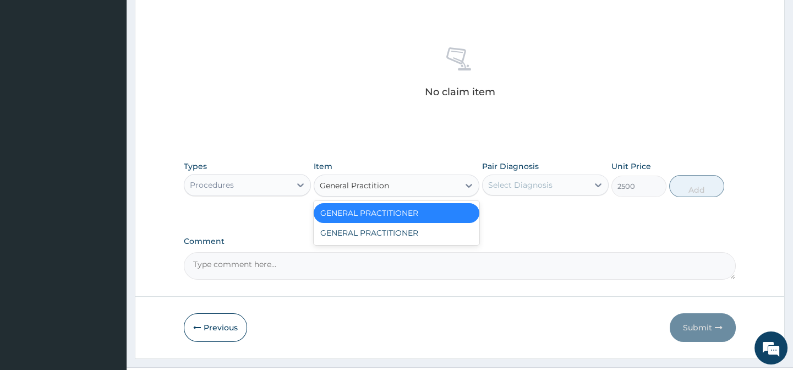
scroll to position [0, 0]
click at [425, 229] on div "GENERAL PRACTITIONER" at bounding box center [397, 233] width 166 height 20
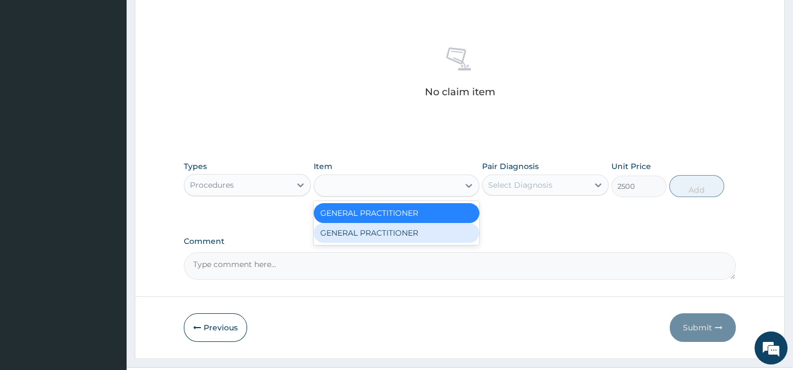
type input "3125"
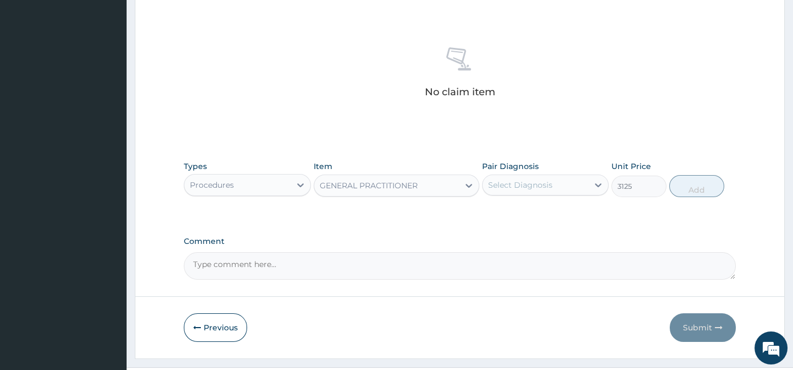
click at [498, 187] on div "Select Diagnosis" at bounding box center [520, 184] width 64 height 11
click at [551, 222] on div "[MEDICAL_DATA]" at bounding box center [545, 213] width 127 height 23
checkbox input "true"
drag, startPoint x: 655, startPoint y: 207, endPoint x: 679, endPoint y: 189, distance: 29.8
click at [661, 204] on div "Types Procedures Item GENERAL PRACTITIONER Pair Diagnosis [MEDICAL_DATA] Unit P…" at bounding box center [459, 187] width 551 height 64
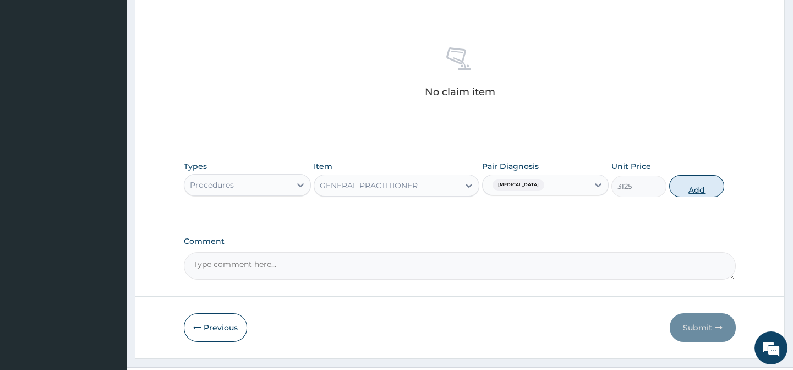
click at [680, 189] on button "Add" at bounding box center [696, 186] width 55 height 22
type input "0"
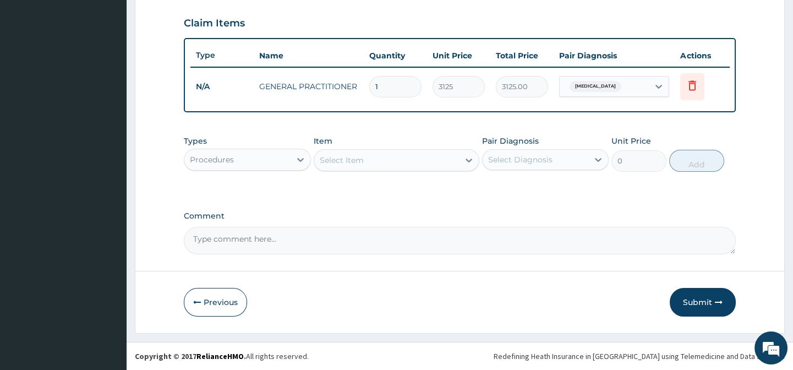
click at [282, 159] on div "Procedures" at bounding box center [237, 160] width 106 height 18
click at [243, 155] on div "Procedures" at bounding box center [237, 160] width 106 height 18
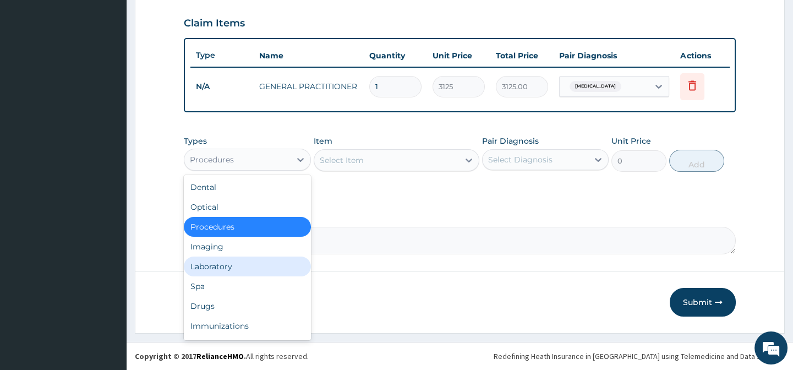
click at [247, 264] on div "Laboratory" at bounding box center [247, 266] width 127 height 20
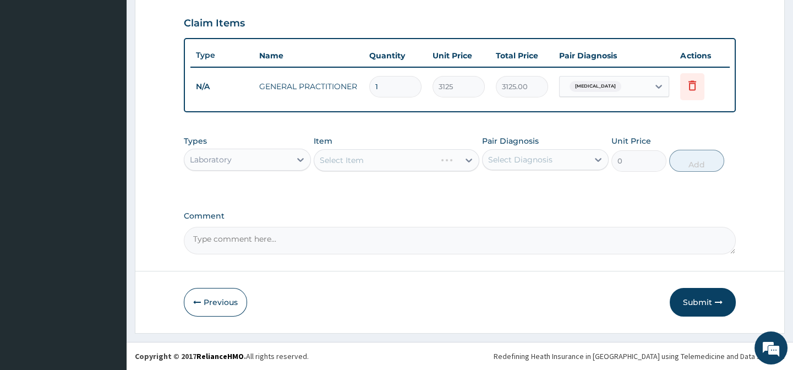
click at [370, 160] on div "Select Item" at bounding box center [397, 160] width 166 height 22
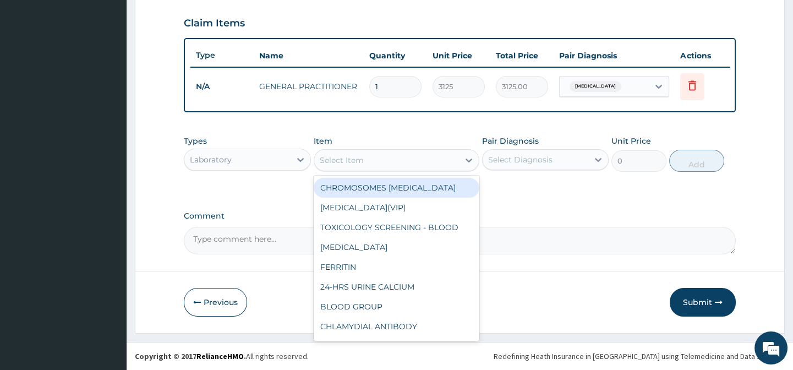
click at [357, 152] on div "Select Item" at bounding box center [386, 160] width 145 height 18
paste input "[MEDICAL_DATA]"
type input "[MEDICAL_DATA]"
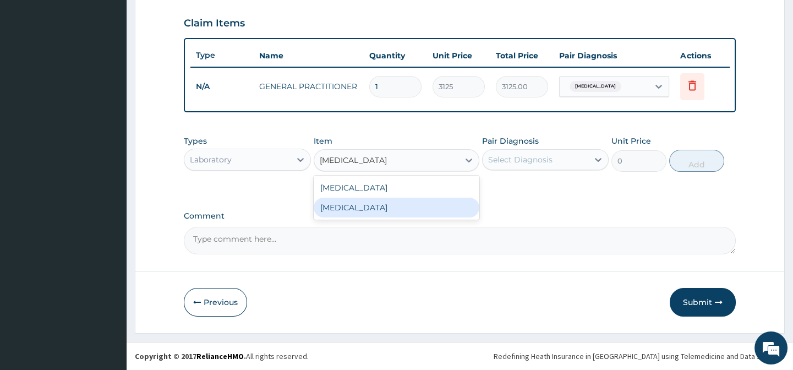
click at [452, 209] on div "[MEDICAL_DATA]" at bounding box center [397, 208] width 166 height 20
type input "3375"
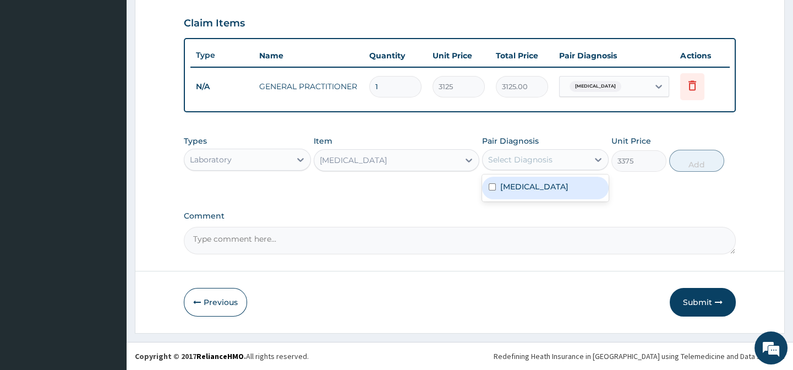
click at [529, 149] on div "Select Diagnosis" at bounding box center [545, 159] width 127 height 21
click at [578, 186] on div "[MEDICAL_DATA]" at bounding box center [545, 188] width 127 height 23
checkbox input "true"
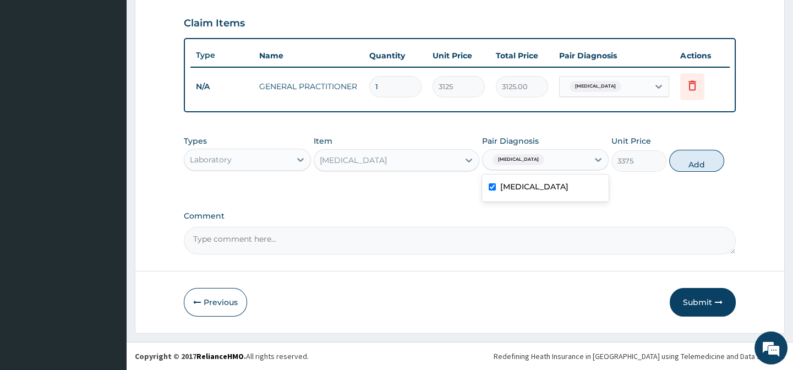
drag, startPoint x: 672, startPoint y: 186, endPoint x: 702, endPoint y: 174, distance: 32.1
click at [674, 186] on div "Types Laboratory Item [MEDICAL_DATA] Pair Diagnosis option [MEDICAL_DATA], sele…" at bounding box center [459, 162] width 551 height 64
click at [704, 165] on button "Add" at bounding box center [696, 161] width 55 height 22
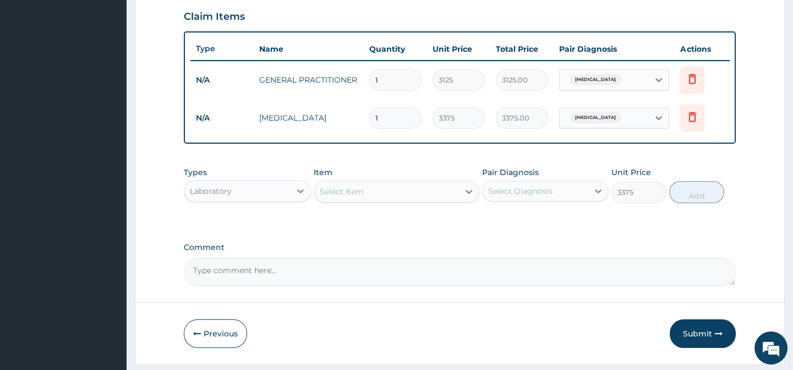
type input "0"
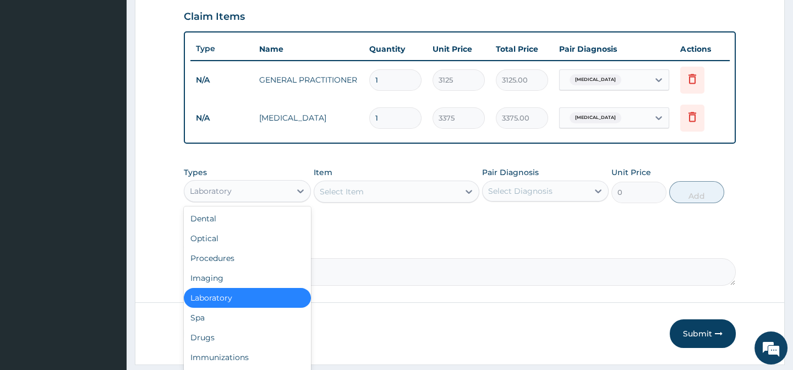
click at [243, 200] on div "Laboratory" at bounding box center [237, 191] width 106 height 18
click at [220, 341] on div "Drugs" at bounding box center [247, 337] width 127 height 20
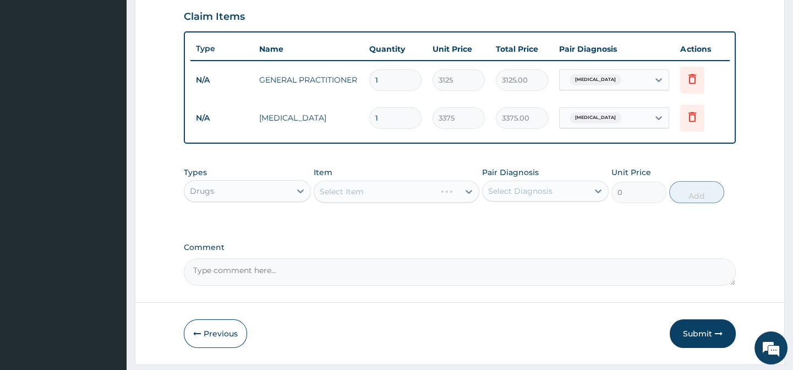
click at [364, 220] on div "Types option Drugs, selected. Select is focused ,type to refine list, press Dow…" at bounding box center [459, 193] width 551 height 64
click at [364, 203] on div "Select Item" at bounding box center [397, 192] width 166 height 22
click at [407, 176] on div "Item Select Item" at bounding box center [397, 185] width 166 height 36
click at [412, 199] on div "Select Item" at bounding box center [397, 192] width 166 height 22
click at [370, 199] on div "Select Item" at bounding box center [397, 192] width 166 height 22
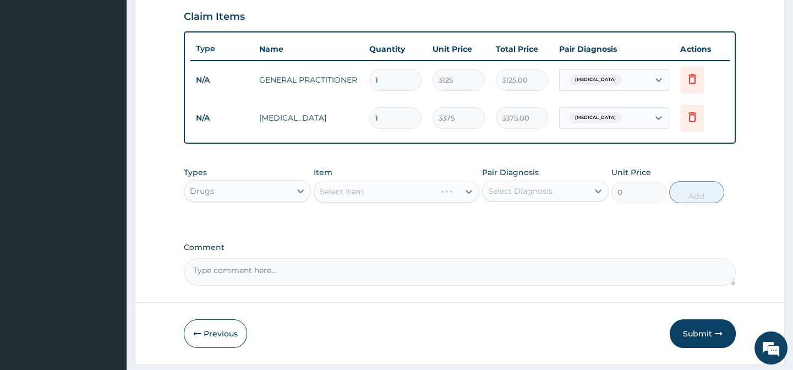
click at [418, 173] on div "Types Drugs Item Select Item Pair Diagnosis Select Diagnosis Unit Price 0 Add" at bounding box center [459, 184] width 551 height 47
click at [408, 201] on div "Select Item" at bounding box center [397, 192] width 166 height 22
click at [628, 249] on label "Comment" at bounding box center [459, 247] width 551 height 9
click at [628, 258] on textarea "Comment" at bounding box center [459, 272] width 551 height 28
click at [584, 225] on div "Types Drugs Item Select Item Pair Diagnosis Select Diagnosis Unit Price 0 Add" at bounding box center [459, 193] width 551 height 64
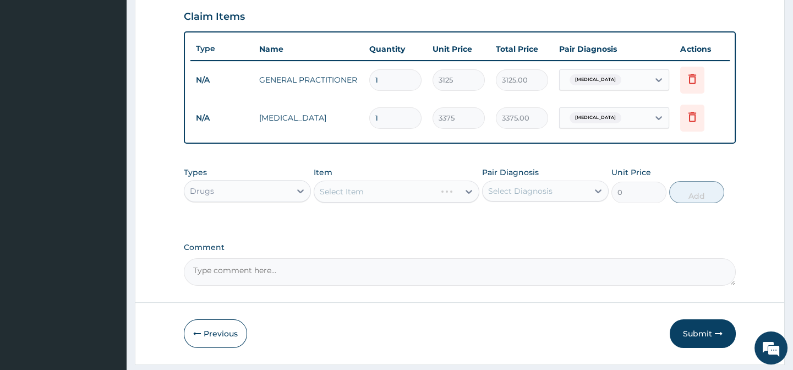
click at [644, 209] on div "Types Drugs Item Select Item Pair Diagnosis Select Diagnosis Unit Price 0 Add" at bounding box center [459, 184] width 551 height 47
click at [648, 172] on div "Types Drugs Item Select Item Pair Diagnosis Select Diagnosis Unit Price 0 Add" at bounding box center [459, 184] width 551 height 47
click at [569, 172] on div "Types Drugs Item Select Item Pair Diagnosis Select Diagnosis Unit Price 0 Add" at bounding box center [459, 184] width 551 height 47
drag, startPoint x: 542, startPoint y: 156, endPoint x: 463, endPoint y: 187, distance: 84.0
click at [541, 156] on div "PA Code / Prescription Code Enter Code(Secondary Care Only) Encounter Date 09-0…" at bounding box center [459, 6] width 551 height 559
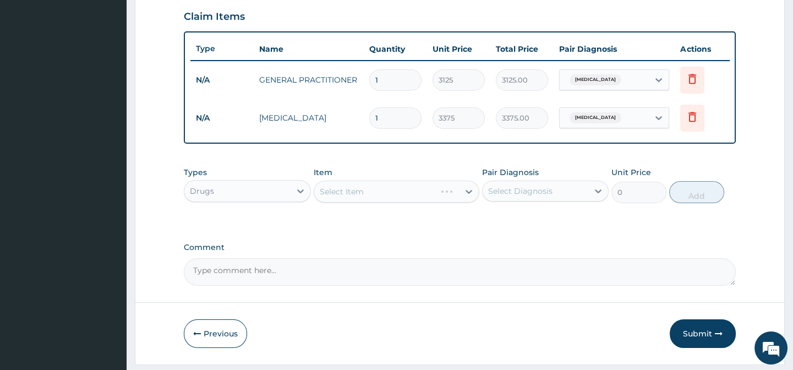
click at [441, 189] on div "Select Item" at bounding box center [397, 192] width 166 height 22
click at [397, 203] on div "Select Item" at bounding box center [397, 192] width 166 height 22
click at [334, 162] on div "PA Code / Prescription Code Enter Code(Secondary Care Only) Encounter Date 09-0…" at bounding box center [459, 6] width 551 height 559
click at [247, 171] on div "Types Drugs Item Select Item Pair Diagnosis Select Diagnosis Unit Price 0 Add" at bounding box center [459, 184] width 551 height 47
click at [181, 181] on form "Step 2 of 2 PA Code / Prescription Code Enter Code(Secondary Care Only) Encount…" at bounding box center [460, 22] width 650 height 684
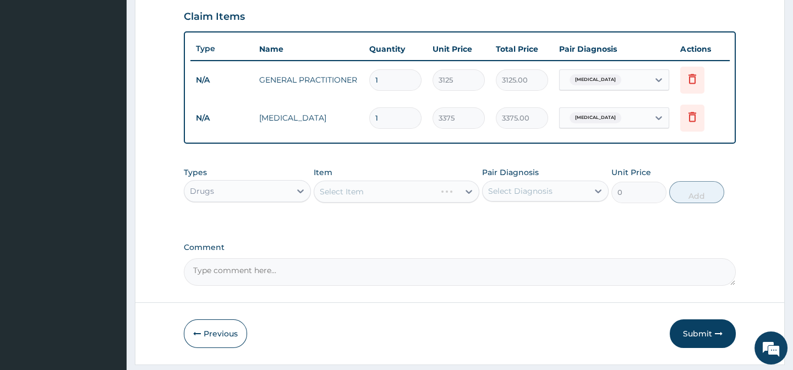
click at [138, 211] on form "Step 2 of 2 PA Code / Prescription Code Enter Code(Secondary Care Only) Encount…" at bounding box center [460, 22] width 650 height 684
drag, startPoint x: 160, startPoint y: 217, endPoint x: 166, endPoint y: 220, distance: 7.0
click at [165, 220] on form "Step 2 of 2 PA Code / Prescription Code Enter Code(Secondary Care Only) Encount…" at bounding box center [460, 22] width 650 height 684
drag, startPoint x: 219, startPoint y: 231, endPoint x: 275, endPoint y: 231, distance: 55.6
click at [227, 225] on div "Types Drugs Item Select Item Pair Diagnosis Select Diagnosis Unit Price 0 Add" at bounding box center [459, 193] width 551 height 64
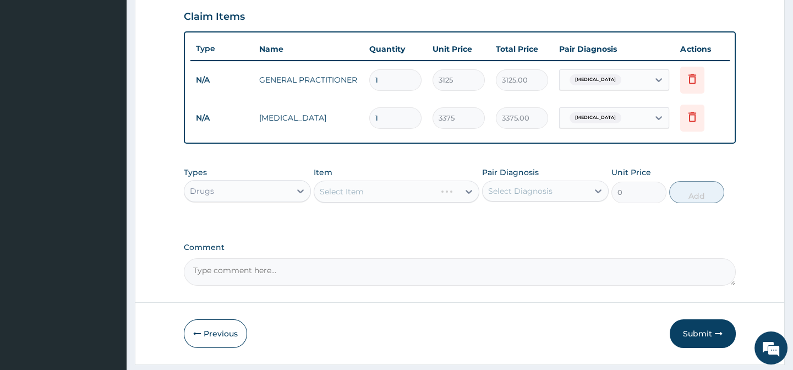
drag, startPoint x: 342, startPoint y: 231, endPoint x: 402, endPoint y: 231, distance: 60.0
click at [343, 225] on div "Types Drugs Item Select Item Pair Diagnosis Select Diagnosis Unit Price 0 Add" at bounding box center [459, 193] width 551 height 64
drag, startPoint x: 415, startPoint y: 228, endPoint x: 401, endPoint y: 209, distance: 23.2
click at [416, 225] on div "Types Drugs Item Select Item Pair Diagnosis Select Diagnosis Unit Price 0 Add" at bounding box center [459, 193] width 551 height 64
click at [398, 203] on div "Select Item" at bounding box center [397, 192] width 166 height 22
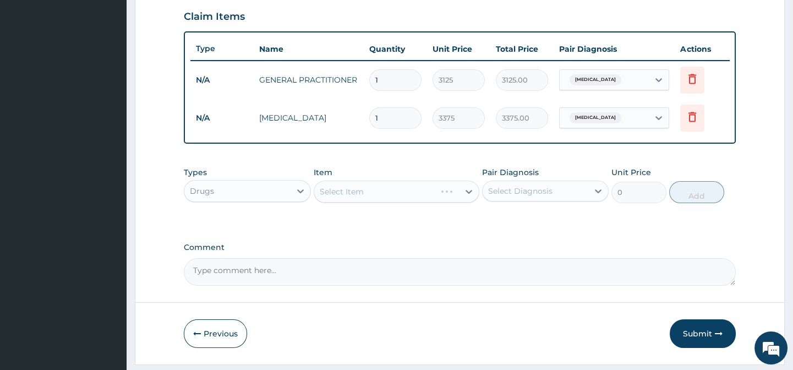
click at [406, 174] on div "Item Select Item" at bounding box center [397, 185] width 166 height 36
click at [402, 181] on div "Item Select Item" at bounding box center [397, 185] width 166 height 36
click at [405, 200] on div "Select Item" at bounding box center [397, 192] width 166 height 22
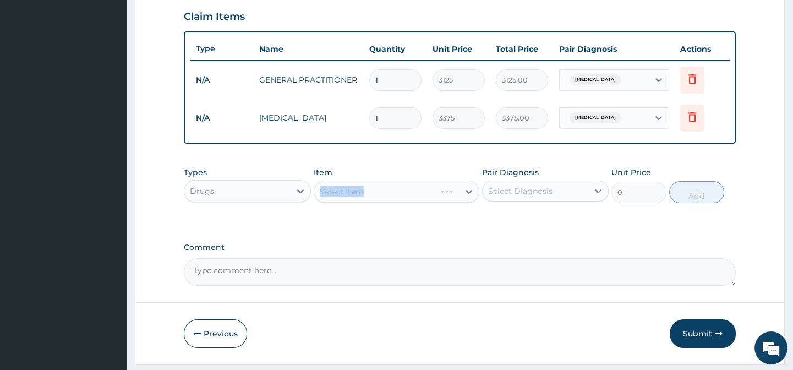
click at [405, 200] on div "Select Item" at bounding box center [397, 192] width 166 height 22
click at [438, 202] on div "Select Item" at bounding box center [397, 192] width 166 height 22
click at [462, 264] on textarea "Comment" at bounding box center [459, 272] width 551 height 28
click at [393, 203] on div "Select Item" at bounding box center [397, 192] width 166 height 22
click at [392, 203] on div "Select Item" at bounding box center [397, 192] width 166 height 22
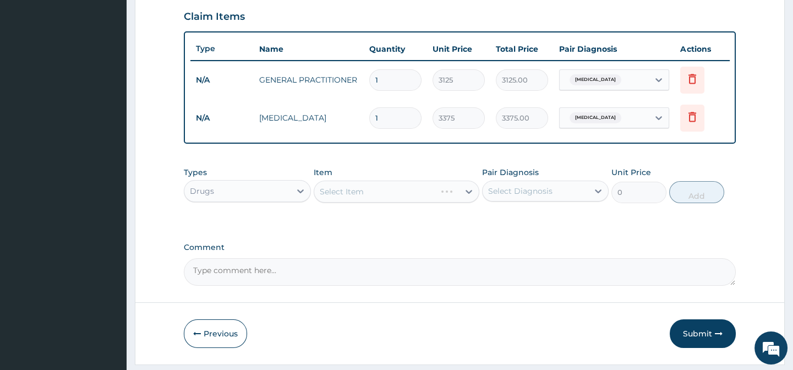
click at [389, 195] on div "Select Item" at bounding box center [397, 192] width 166 height 22
drag, startPoint x: 408, startPoint y: 166, endPoint x: 409, endPoint y: 180, distance: 14.3
click at [409, 166] on div "PA Code / Prescription Code Enter Code(Secondary Care Only) Encounter Date 09-0…" at bounding box center [459, 6] width 551 height 559
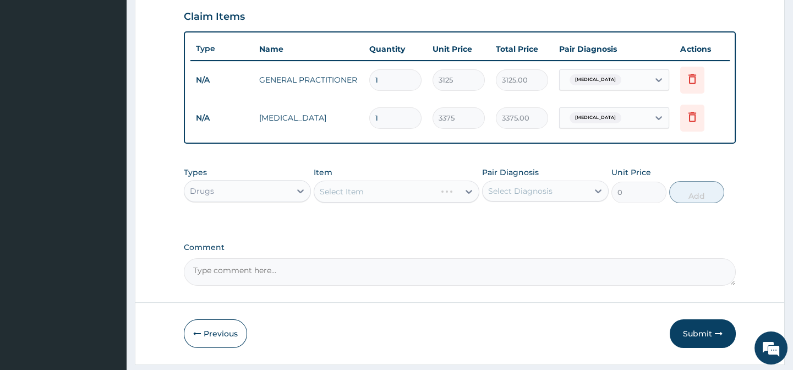
click at [410, 195] on div "Select Item" at bounding box center [397, 192] width 166 height 22
click at [440, 203] on div "Select Item" at bounding box center [397, 192] width 166 height 22
drag, startPoint x: 538, startPoint y: 218, endPoint x: 616, endPoint y: 226, distance: 79.0
click at [540, 218] on div "Types Drugs Item Select Item Pair Diagnosis Select Diagnosis Unit Price 0 Add" at bounding box center [459, 193] width 551 height 64
drag, startPoint x: 653, startPoint y: 226, endPoint x: 661, endPoint y: 233, distance: 11.3
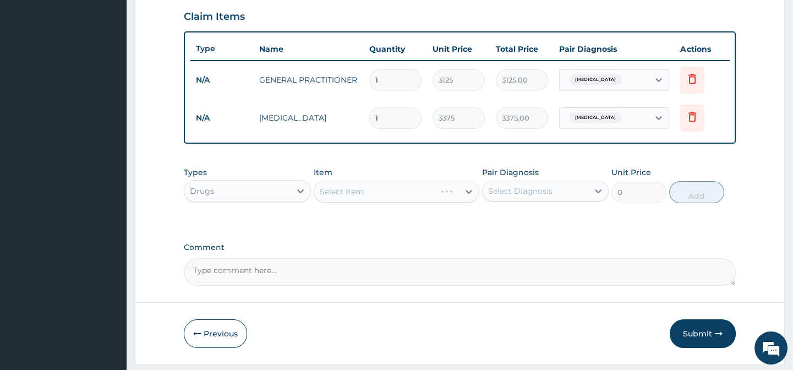
click at [654, 225] on div "Types Drugs Item Select Item Pair Diagnosis Select Diagnosis Unit Price 0 Add" at bounding box center [459, 193] width 551 height 64
drag, startPoint x: 686, startPoint y: 240, endPoint x: 741, endPoint y: 251, distance: 56.0
click at [739, 251] on form "Step 2 of 2 PA Code / Prescription Code Enter Code(Secondary Care Only) Encount…" at bounding box center [460, 22] width 650 height 684
click at [750, 243] on form "Step 2 of 2 PA Code / Prescription Code Enter Code(Secondary Care Only) Encount…" at bounding box center [460, 22] width 650 height 684
click at [741, 192] on form "Step 2 of 2 PA Code / Prescription Code Enter Code(Secondary Care Only) Encount…" at bounding box center [460, 22] width 650 height 684
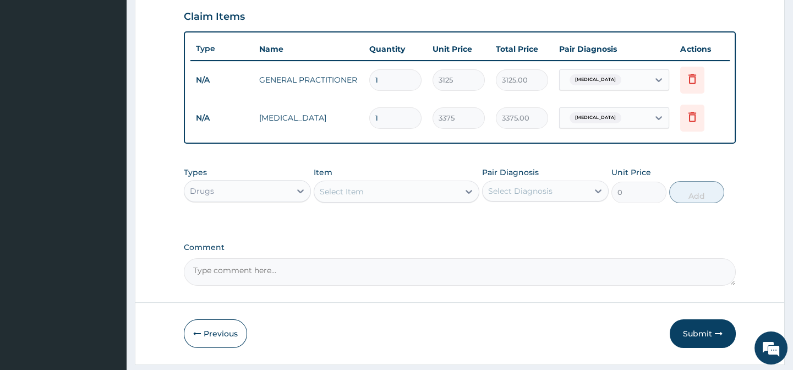
click at [699, 166] on div "PA Code / Prescription Code Enter Code(Secondary Care Only) Encounter Date 09-0…" at bounding box center [459, 6] width 551 height 559
click at [688, 167] on div "PA Code / Prescription Code Enter Code(Secondary Care Only) Encounter Date 09-0…" at bounding box center [459, 6] width 551 height 559
click at [688, 168] on div "Types Drugs Item Select Item Pair Diagnosis Select Diagnosis Unit Price 0 Add" at bounding box center [459, 184] width 551 height 47
click at [671, 171] on div "Types Drugs Item Select Item Pair Diagnosis Select Diagnosis Unit Price 0 Add" at bounding box center [459, 184] width 551 height 47
click at [646, 165] on div "PA Code / Prescription Code Enter Code(Secondary Care Only) Encounter Date 09-0…" at bounding box center [459, 6] width 551 height 559
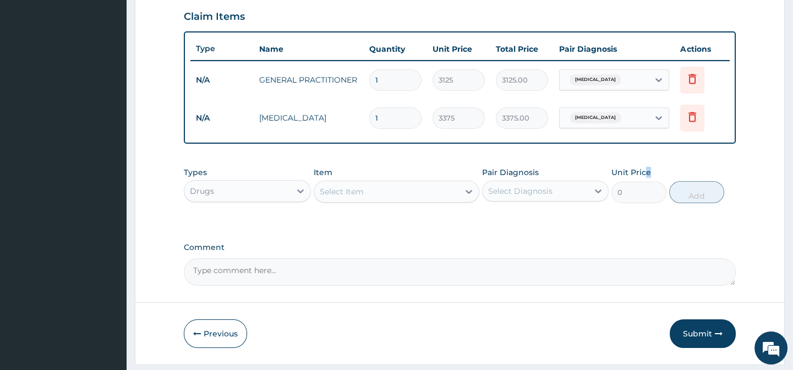
click at [644, 165] on div "PA Code / Prescription Code Enter Code(Secondary Care Only) Encounter Date 09-0…" at bounding box center [459, 6] width 551 height 559
click at [513, 165] on div "PA Code / Prescription Code Enter Code(Secondary Care Only) Encounter Date 09-0…" at bounding box center [459, 6] width 551 height 559
click at [442, 183] on div "Item Select Item" at bounding box center [397, 185] width 166 height 36
click at [351, 200] on div "Select Item" at bounding box center [386, 192] width 145 height 18
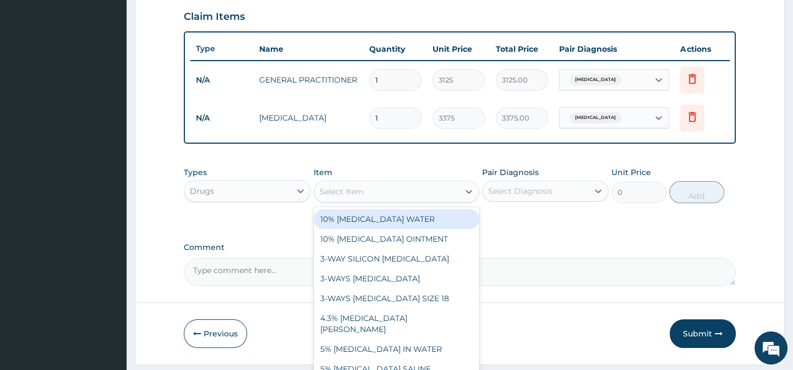
paste input "PARACETAMOL 500MG TAB"
type input "PARACETAMOL 500MG TAB"
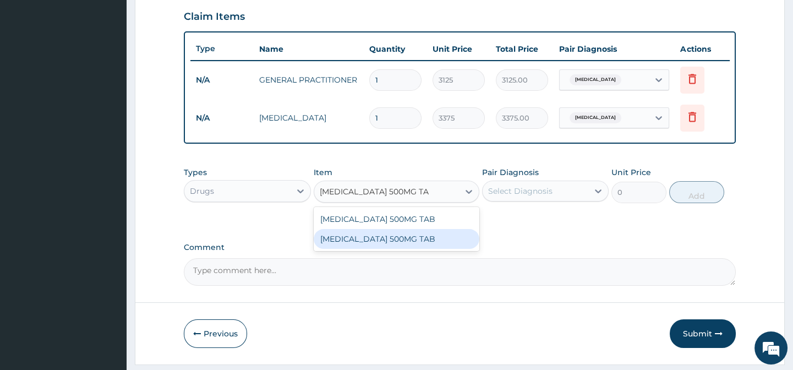
click at [398, 239] on div "PARACETAMOL 500MG TAB" at bounding box center [397, 239] width 166 height 20
type input "20"
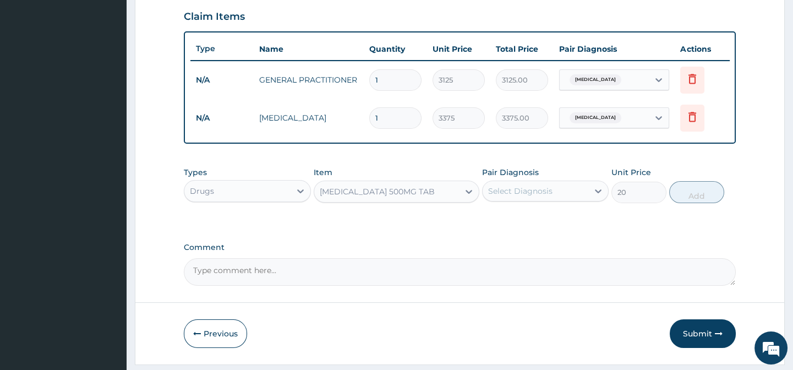
click at [555, 172] on div "Types Drugs Item option PARACETAMOL 500MG TAB, selected. Select is focused ,typ…" at bounding box center [459, 184] width 551 height 47
click at [551, 193] on div "Select Diagnosis" at bounding box center [536, 191] width 106 height 18
drag, startPoint x: 567, startPoint y: 225, endPoint x: 638, endPoint y: 216, distance: 72.0
click at [574, 225] on div "Mumps orchitis" at bounding box center [545, 219] width 127 height 23
checkbox input "true"
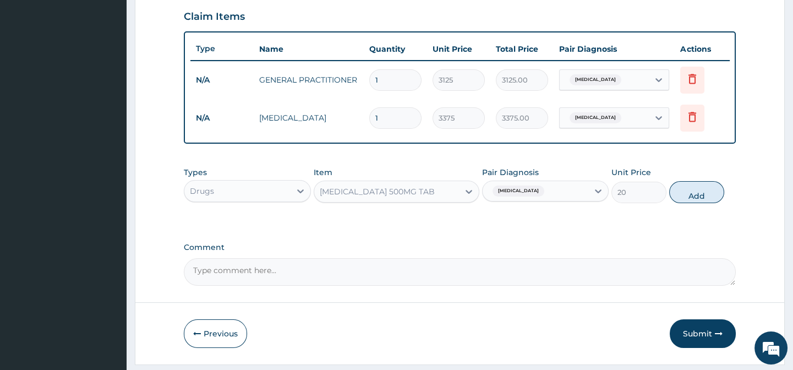
drag, startPoint x: 638, startPoint y: 216, endPoint x: 664, endPoint y: 210, distance: 26.6
click at [639, 216] on div "Types Drugs Item PARACETAMOL 500MG TAB Pair Diagnosis Mumps orchitis Unit Price…" at bounding box center [459, 193] width 551 height 64
drag, startPoint x: 677, startPoint y: 202, endPoint x: 671, endPoint y: 205, distance: 6.9
click at [678, 202] on button "Add" at bounding box center [696, 192] width 55 height 22
type input "0"
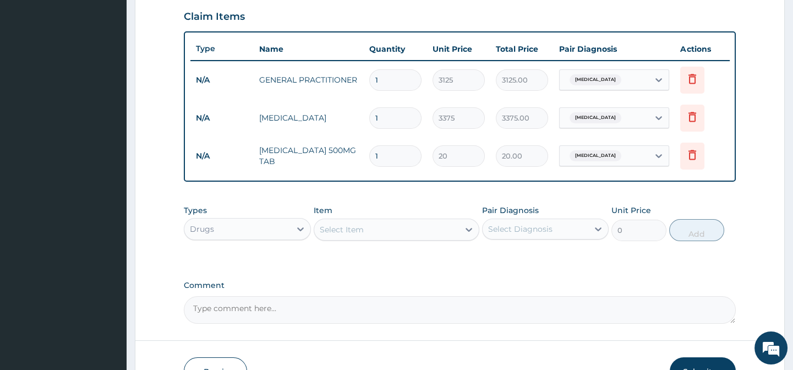
click at [358, 235] on div "Select Item" at bounding box center [342, 229] width 44 height 11
paste input "AMOXYCILLIN AND CLAVULANIC ACID 625MG TAB"
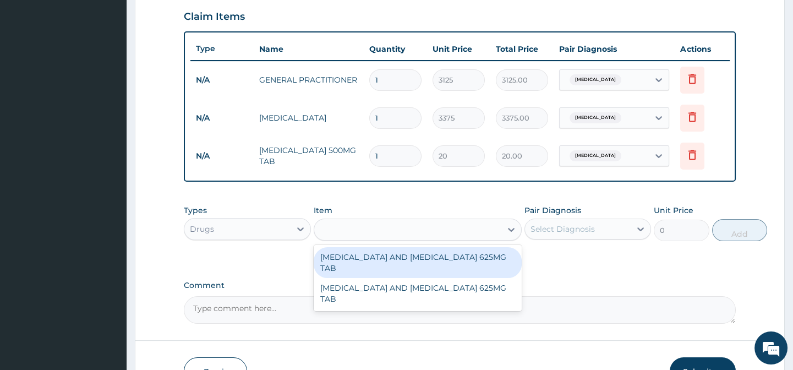
type input "AMOXYCILLIN AND CLAVULANIC ACID 625MG TAB"
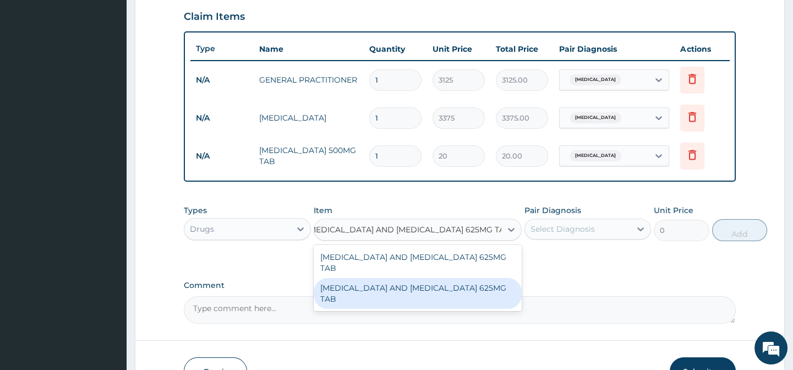
drag, startPoint x: 424, startPoint y: 297, endPoint x: 458, endPoint y: 288, distance: 35.1
click at [438, 293] on div "AMOXYCILLIN AND CLAVULANIC ACID 625MG TAB" at bounding box center [418, 293] width 208 height 31
type input "230"
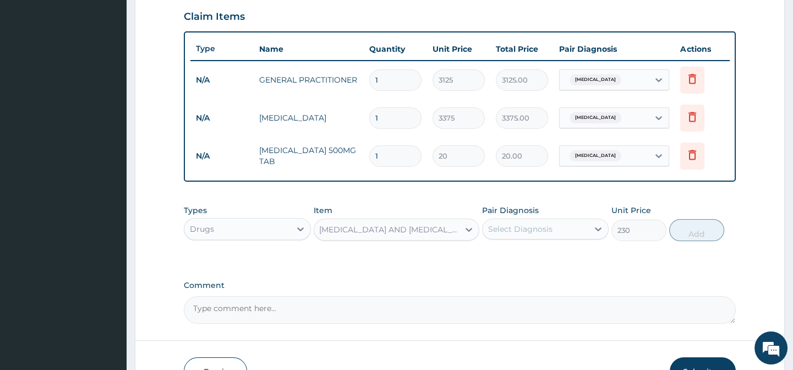
click at [521, 238] on div "Select Diagnosis" at bounding box center [536, 229] width 106 height 18
drag, startPoint x: 554, startPoint y: 268, endPoint x: 626, endPoint y: 268, distance: 72.1
click at [561, 268] on div "Mumps orchitis" at bounding box center [545, 257] width 127 height 23
checkbox input "true"
drag, startPoint x: 632, startPoint y: 268, endPoint x: 695, endPoint y: 259, distance: 64.0
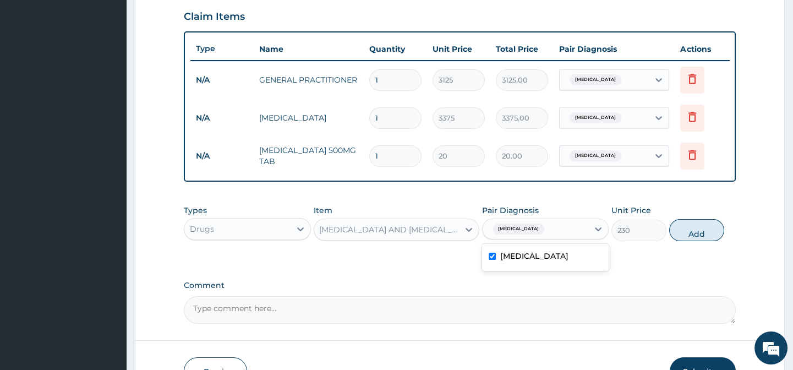
click at [632, 263] on div "Types Drugs Item AMOXYCILLIN AND CLAVULANIC ACID 625MG TAB Pair Diagnosis optio…" at bounding box center [459, 231] width 551 height 64
click at [706, 247] on div "Types Drugs Item AMOXYCILLIN AND CLAVULANIC ACID 625MG TAB Pair Diagnosis Mumps…" at bounding box center [459, 222] width 551 height 47
drag, startPoint x: 706, startPoint y: 236, endPoint x: 687, endPoint y: 247, distance: 21.5
click at [706, 236] on button "Add" at bounding box center [696, 230] width 55 height 22
type input "0"
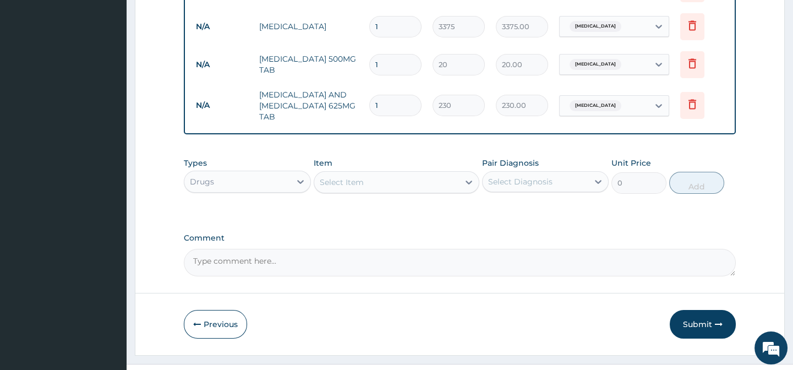
scroll to position [478, 0]
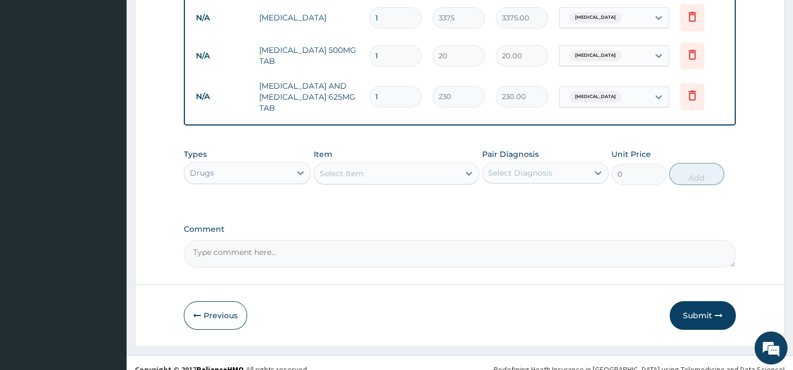
click at [381, 52] on input "1" at bounding box center [395, 55] width 52 height 21
click at [380, 53] on input "1" at bounding box center [395, 55] width 52 height 21
click at [378, 56] on input "1" at bounding box center [395, 55] width 52 height 21
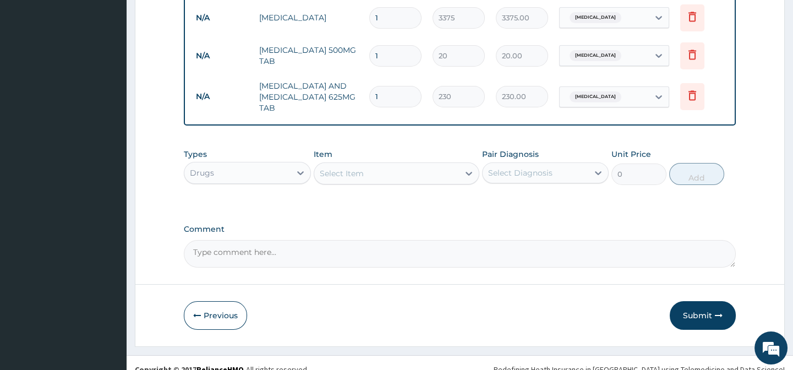
click at [378, 56] on input "1" at bounding box center [395, 55] width 52 height 21
type input "19"
type input "380.00"
click at [384, 56] on input "19" at bounding box center [395, 55] width 52 height 21
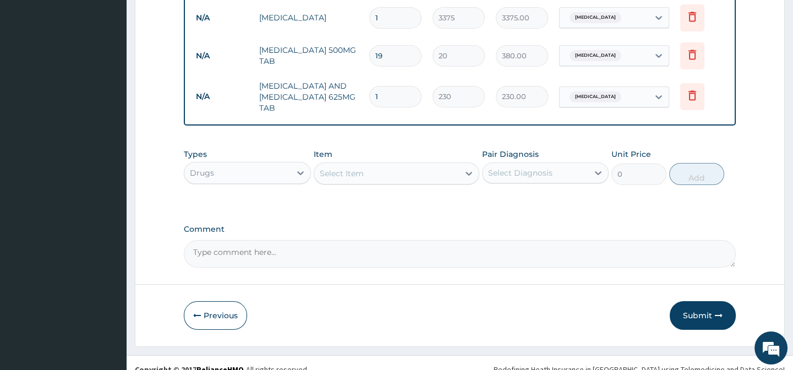
click at [384, 56] on input "19" at bounding box center [395, 55] width 52 height 21
type input "9"
type input "180.00"
type input "9"
click at [390, 112] on td "1" at bounding box center [395, 96] width 63 height 32
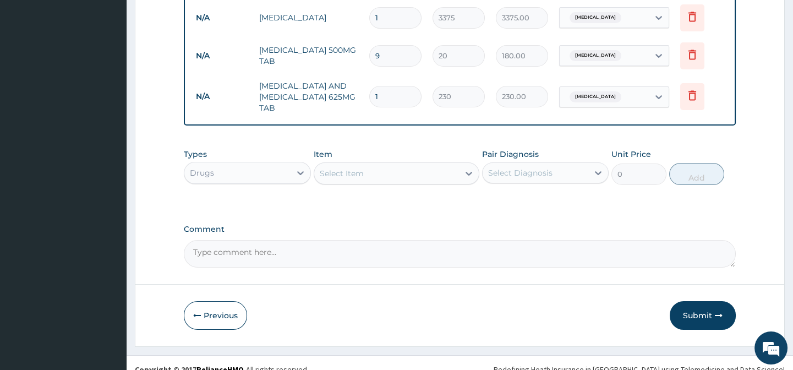
click at [391, 95] on input "1" at bounding box center [395, 96] width 52 height 21
type input "14"
type input "3220.00"
type input "14"
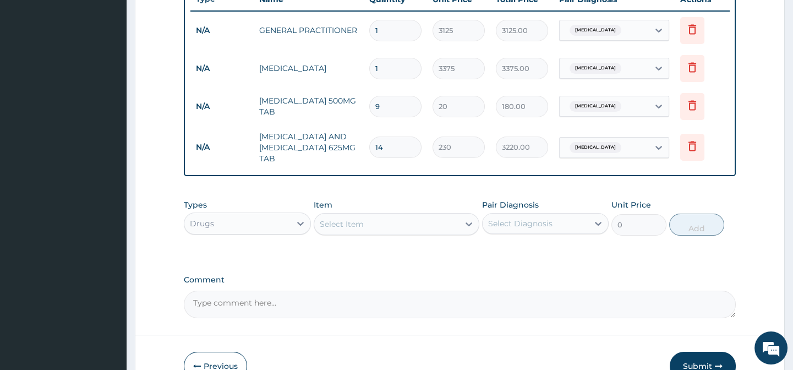
scroll to position [499, 0]
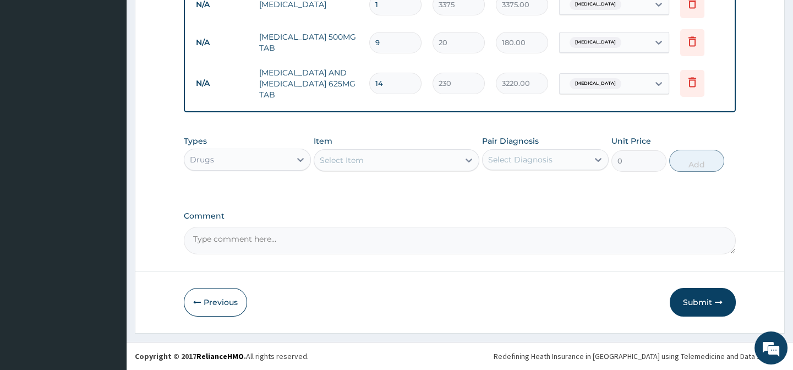
drag, startPoint x: 608, startPoint y: 308, endPoint x: 619, endPoint y: 308, distance: 10.5
click at [614, 308] on div "Previous Submit" at bounding box center [459, 302] width 551 height 29
click at [699, 304] on button "Submit" at bounding box center [703, 302] width 66 height 29
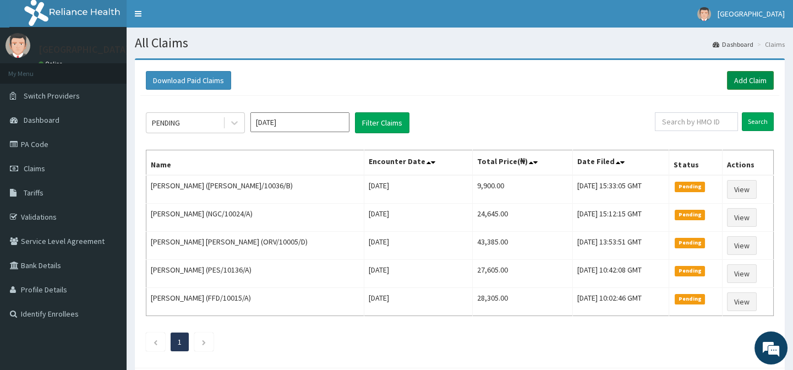
click at [737, 79] on link "Add Claim" at bounding box center [750, 80] width 47 height 19
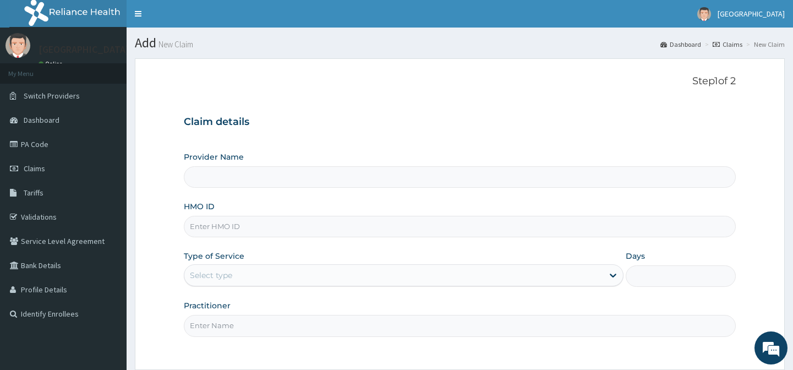
type input "[GEOGRAPHIC_DATA]-[GEOGRAPHIC_DATA]"
click at [232, 240] on div "Provider Name Lily Hospital-[GEOGRAPHIC_DATA] HMO ID Type of Service Select typ…" at bounding box center [459, 243] width 551 height 185
click at [230, 225] on input "HMO ID" at bounding box center [459, 226] width 551 height 21
paste input "RLD/10149/B"
type input "RLD/10149/B"
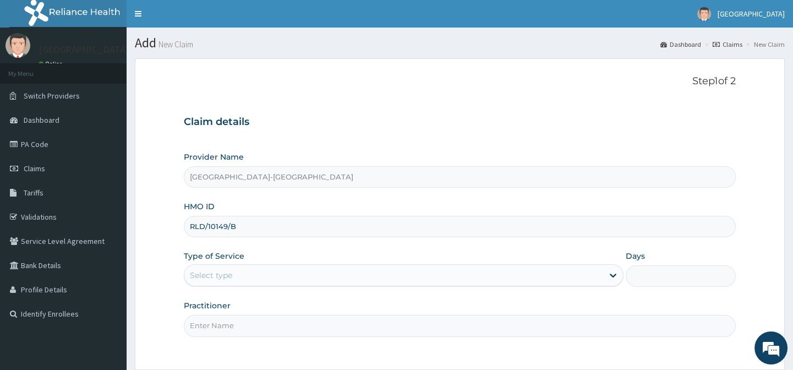
click at [222, 283] on div "Select type" at bounding box center [393, 275] width 419 height 18
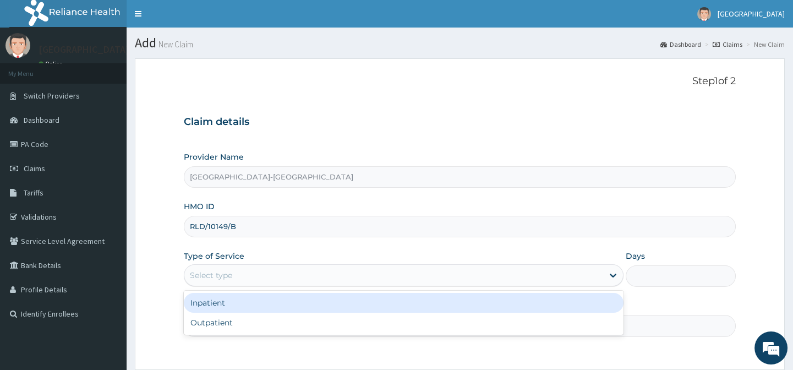
click at [227, 315] on div "Outpatient" at bounding box center [404, 323] width 440 height 20
type input "1"
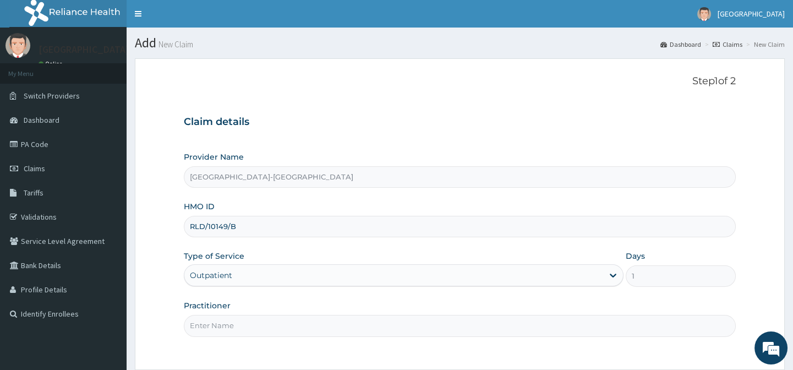
click at [227, 316] on input "Practitioner" at bounding box center [459, 325] width 551 height 21
type input "."
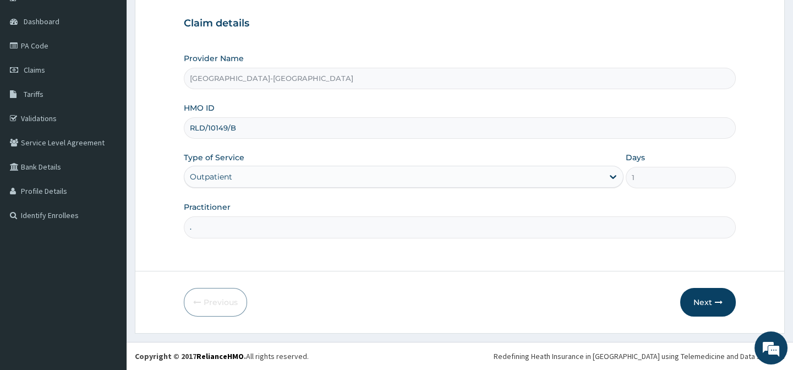
click at [435, 258] on form "Step 1 of 2 Claim details Provider Name [GEOGRAPHIC_DATA]-[GEOGRAPHIC_DATA] HMO…" at bounding box center [460, 147] width 650 height 374
click at [707, 298] on button "Next" at bounding box center [708, 302] width 56 height 29
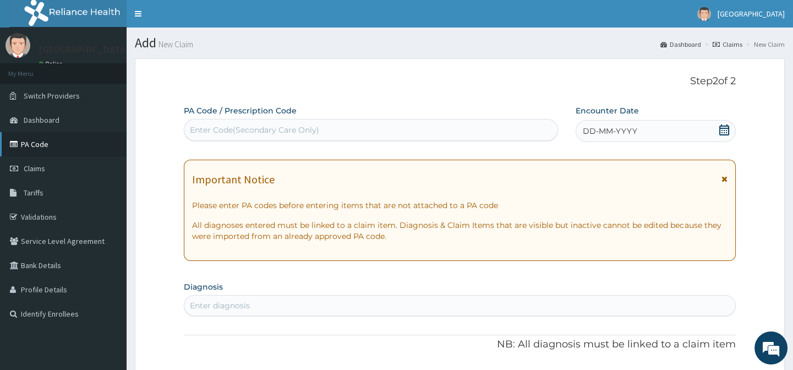
click at [51, 145] on link "PA Code" at bounding box center [63, 144] width 127 height 24
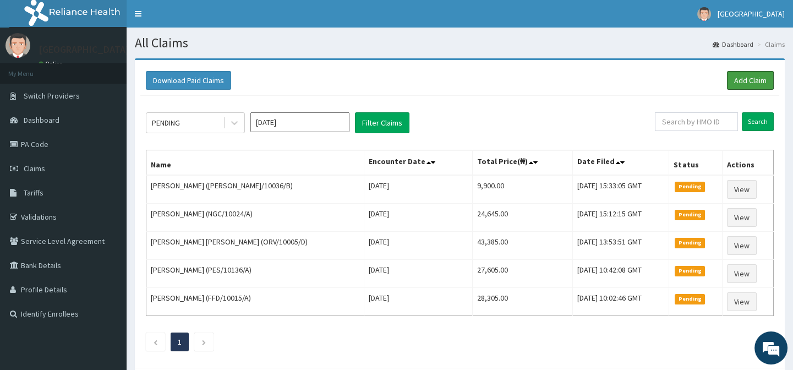
drag, startPoint x: 746, startPoint y: 84, endPoint x: 710, endPoint y: 106, distance: 42.5
click at [746, 84] on link "Add Claim" at bounding box center [750, 80] width 47 height 19
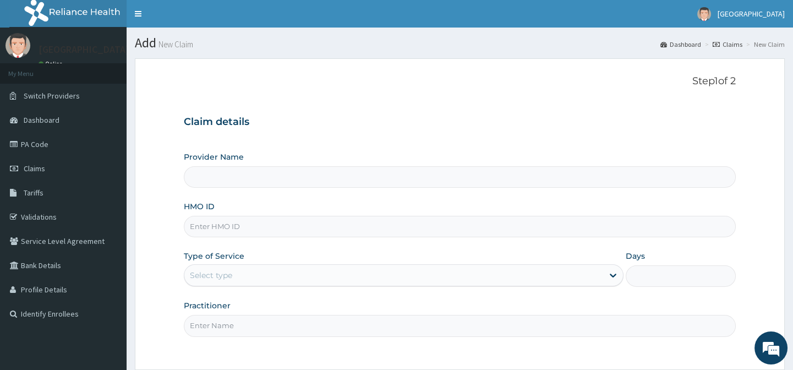
click at [221, 220] on input "HMO ID" at bounding box center [459, 226] width 551 height 21
paste input "RLD/10149/B"
type input "RLD/10149/B"
type input "[GEOGRAPHIC_DATA]-[GEOGRAPHIC_DATA]"
type input "RLD/10149/B"
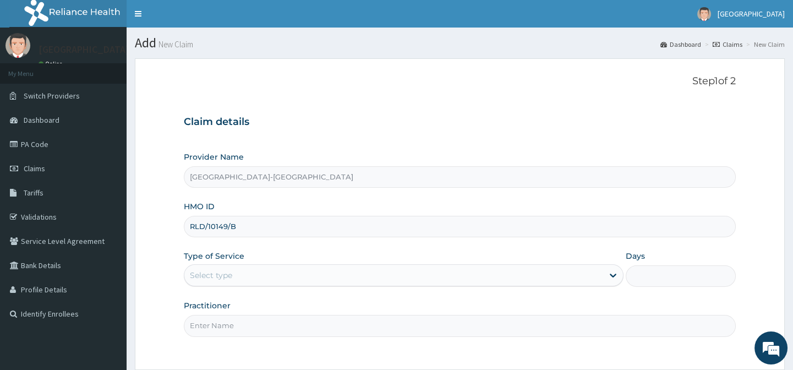
click at [231, 271] on div "Select type" at bounding box center [211, 275] width 42 height 11
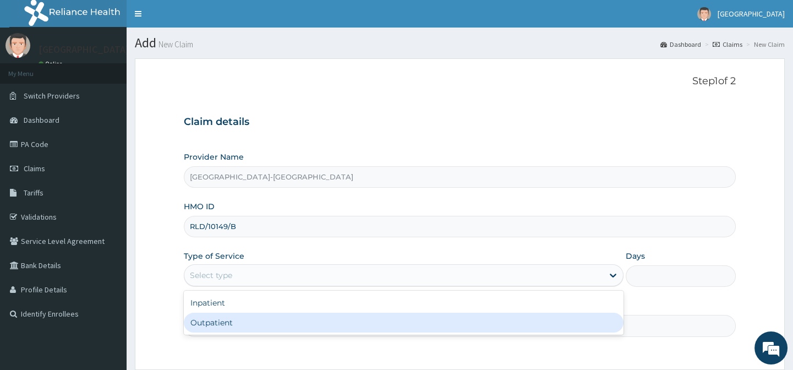
click at [238, 319] on div "Outpatient" at bounding box center [404, 323] width 440 height 20
type input "1"
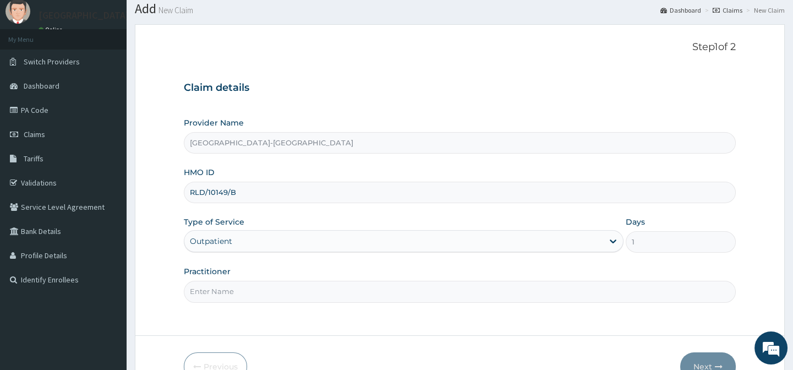
scroll to position [99, 0]
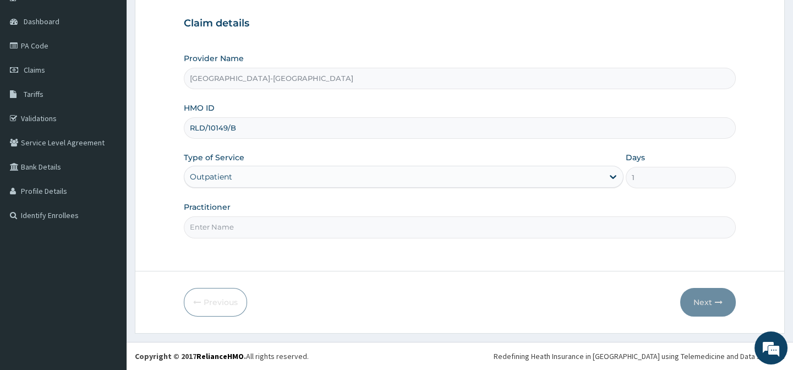
click at [239, 228] on input "Practitioner" at bounding box center [459, 226] width 551 height 21
type input "."
click at [486, 280] on form "Step 1 of 2 Claim details Provider Name [GEOGRAPHIC_DATA]-[GEOGRAPHIC_DATA] HMO…" at bounding box center [460, 147] width 650 height 374
click at [704, 310] on button "Next" at bounding box center [708, 302] width 56 height 29
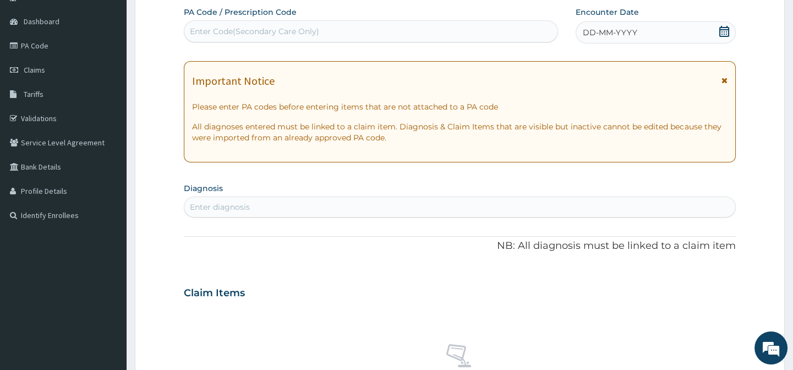
scroll to position [0, 0]
click at [226, 31] on div "Enter Code(Secondary Care Only)" at bounding box center [254, 31] width 129 height 11
paste input "PA/F8ACB7"
type input "PA/F8ACB7"
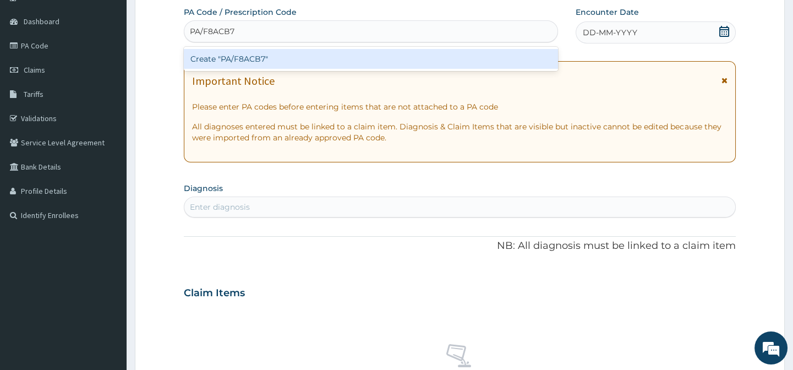
click at [246, 63] on div "Create "PA/F8ACB7"" at bounding box center [371, 59] width 374 height 20
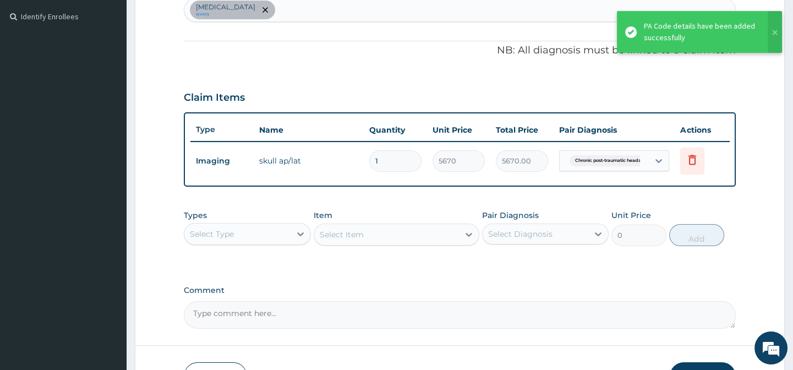
scroll to position [298, 0]
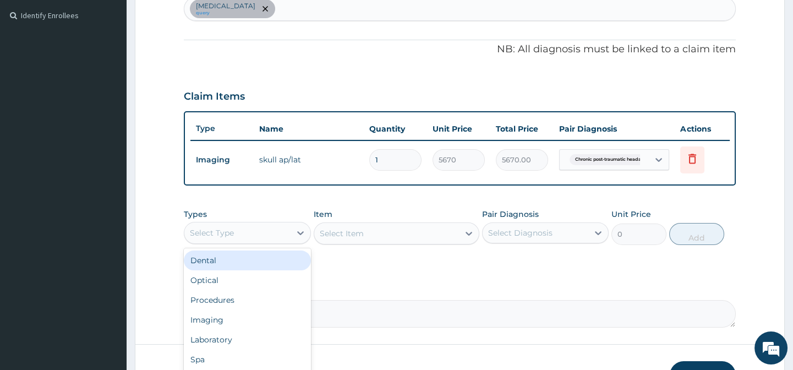
click at [240, 234] on div "Select Type" at bounding box center [237, 233] width 106 height 18
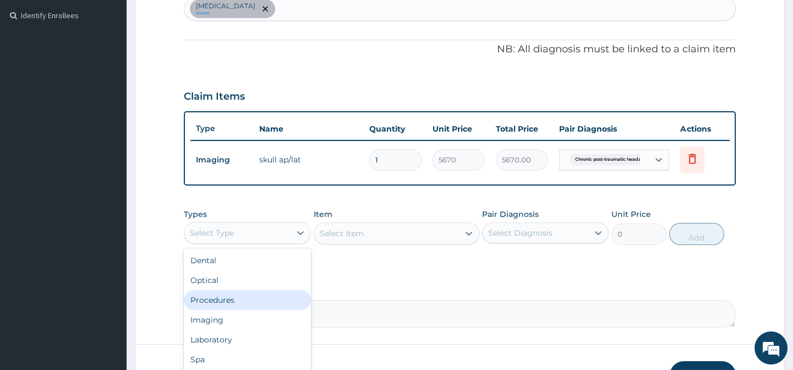
click at [226, 308] on div "Procedures" at bounding box center [247, 300] width 127 height 20
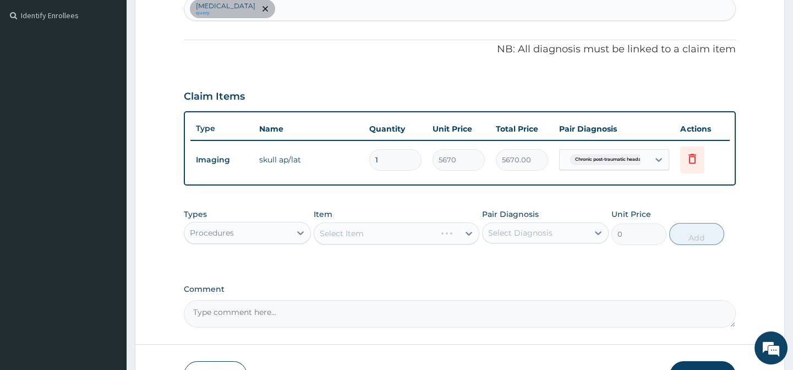
click at [339, 243] on div "Select Item" at bounding box center [397, 233] width 166 height 22
click at [358, 237] on div "Select Item" at bounding box center [397, 233] width 166 height 22
click at [374, 229] on div "Select Item" at bounding box center [397, 233] width 166 height 22
drag, startPoint x: 434, startPoint y: 220, endPoint x: 429, endPoint y: 232, distance: 12.9
click at [433, 220] on div "Item Select Item" at bounding box center [397, 227] width 166 height 36
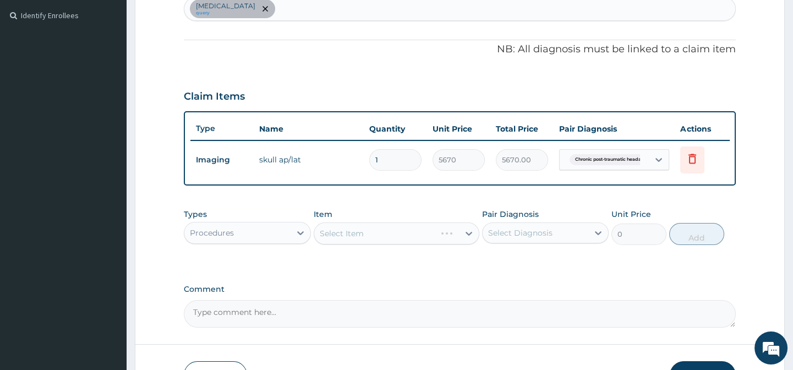
click at [428, 244] on div "Select Item" at bounding box center [397, 233] width 166 height 22
click at [531, 283] on div "PA Code / Prescription Code PA/F8ACB7 Encounter Date [DATE] Important Notice Pl…" at bounding box center [459, 67] width 551 height 521
click at [633, 250] on div "Types Procedures Item Select Item Pair Diagnosis Select Diagnosis Unit Price 0 …" at bounding box center [459, 226] width 551 height 47
drag, startPoint x: 664, startPoint y: 253, endPoint x: 714, endPoint y: 231, distance: 54.5
click at [665, 250] on div "Types Procedures Item Select Item Pair Diagnosis Select Diagnosis Unit Price 0 …" at bounding box center [459, 226] width 551 height 47
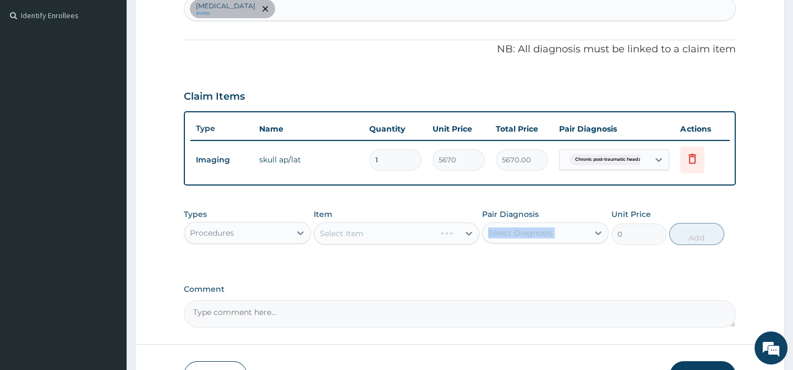
click at [590, 221] on div "Types Procedures Item Select Item Pair Diagnosis Select Diagnosis Unit Price 0 …" at bounding box center [459, 226] width 551 height 47
drag, startPoint x: 516, startPoint y: 219, endPoint x: 501, endPoint y: 219, distance: 14.3
click at [514, 219] on label "Pair Diagnosis" at bounding box center [510, 214] width 57 height 11
click at [430, 228] on div "Item Select Item" at bounding box center [397, 227] width 166 height 36
click at [419, 234] on div "Select Item" at bounding box center [397, 233] width 166 height 22
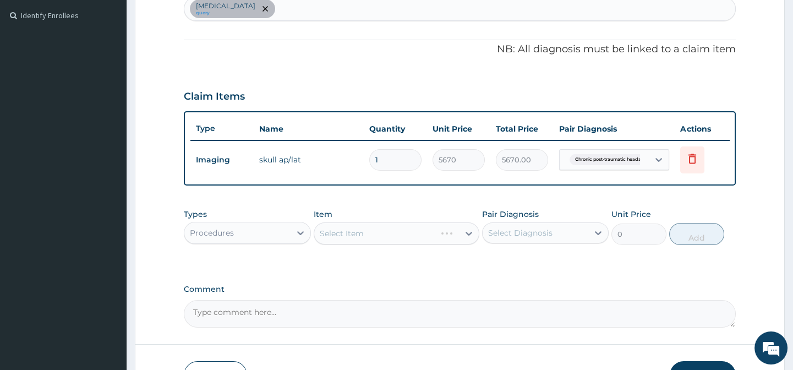
click at [409, 210] on div "Types Procedures Item Select Item Pair Diagnosis Select Diagnosis Unit Price 0 …" at bounding box center [459, 226] width 551 height 47
click at [341, 239] on div "Select Item" at bounding box center [342, 233] width 44 height 11
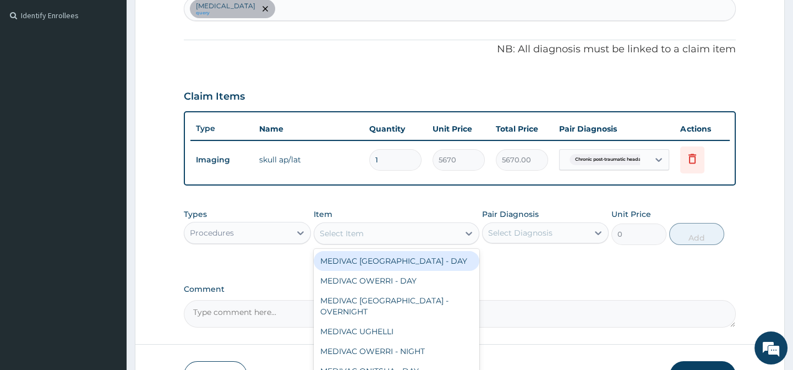
paste input "General Practitioner"
type input "General Practitioner"
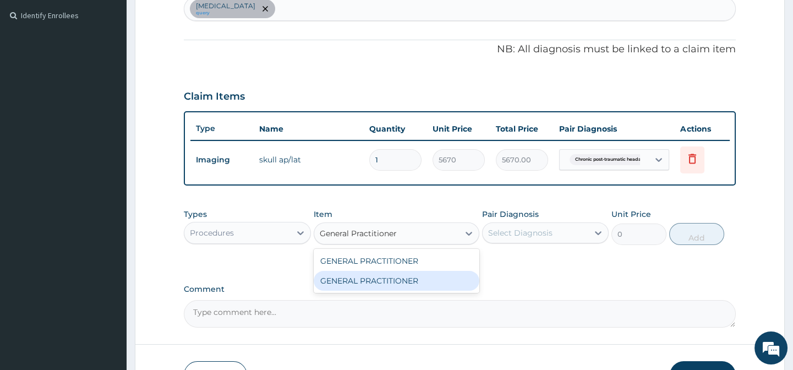
click at [410, 291] on div "GENERAL PRACTITIONER" at bounding box center [397, 281] width 166 height 20
type input "3125"
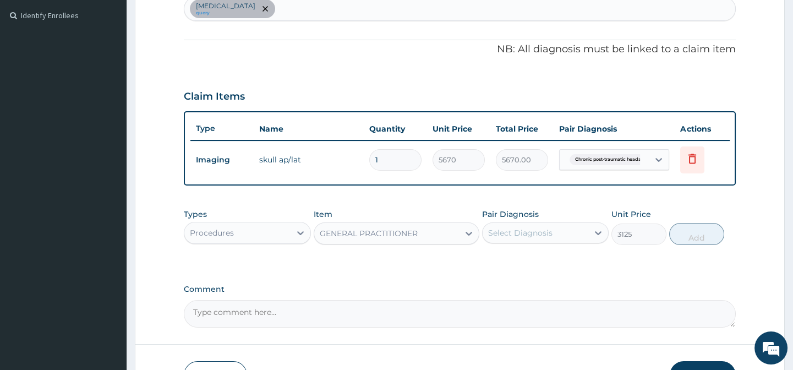
click at [560, 237] on div "Select Diagnosis" at bounding box center [536, 233] width 106 height 18
click at [559, 265] on label "Chronic post-traumatic headache" at bounding box center [534, 259] width 68 height 11
checkbox input "true"
drag, startPoint x: 658, startPoint y: 272, endPoint x: 678, endPoint y: 269, distance: 20.2
click at [660, 267] on div "Types Procedures Item GENERAL PRACTITIONER Pair Diagnosis option Chronic post-t…" at bounding box center [459, 235] width 551 height 64
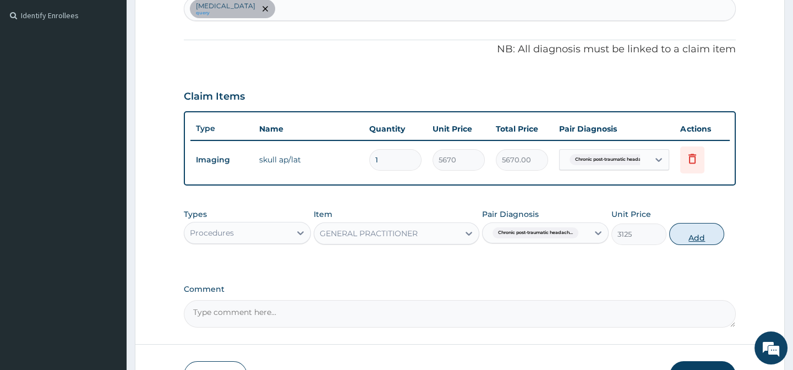
click at [702, 245] on button "Add" at bounding box center [696, 234] width 55 height 22
type input "0"
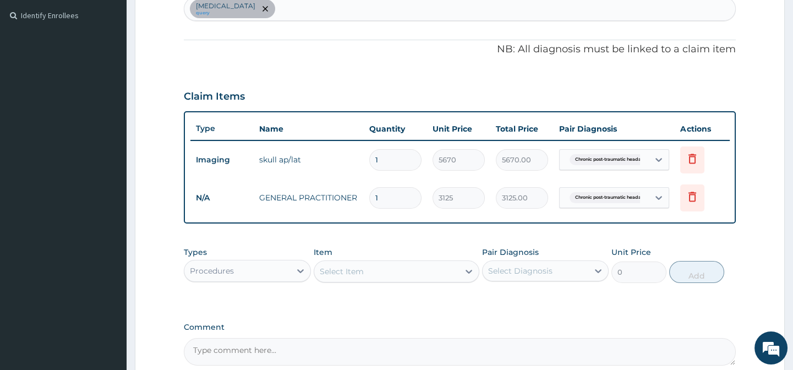
click at [368, 270] on div "Select Item" at bounding box center [386, 272] width 145 height 18
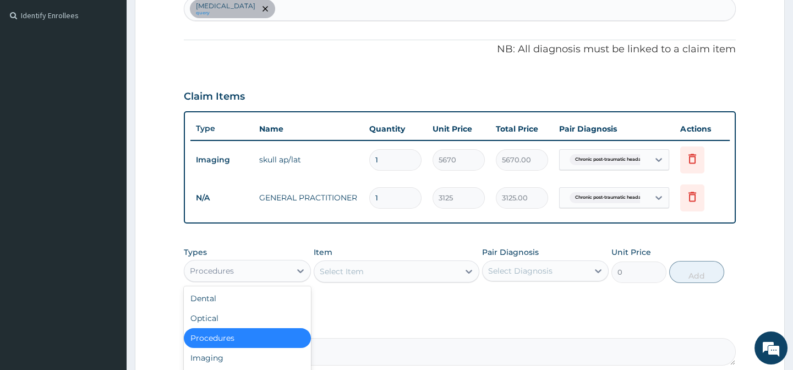
click at [234, 274] on div "Procedures" at bounding box center [237, 271] width 106 height 18
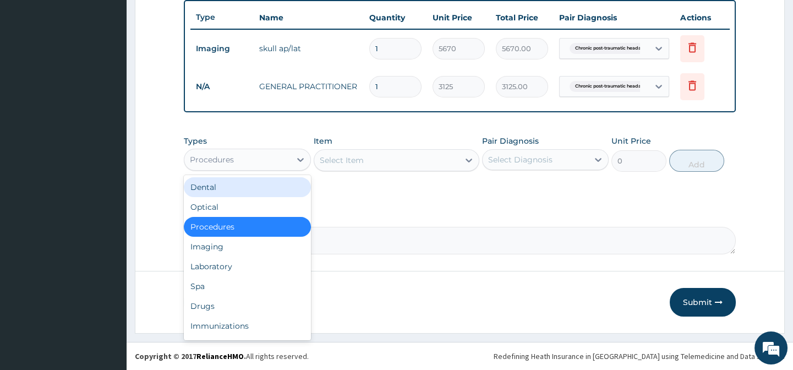
scroll to position [417, 0]
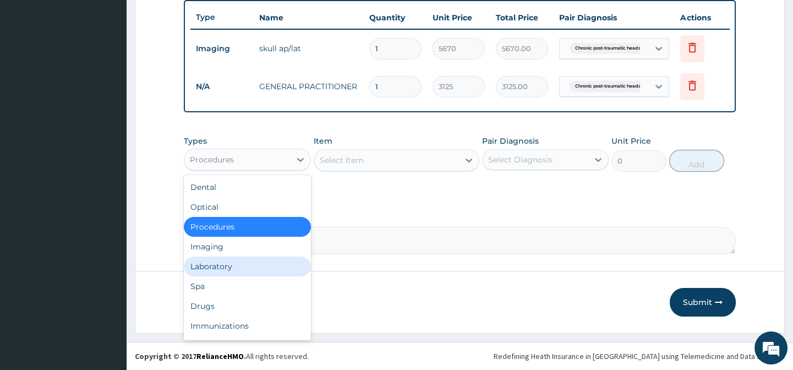
click at [222, 269] on div "Laboratory" at bounding box center [247, 266] width 127 height 20
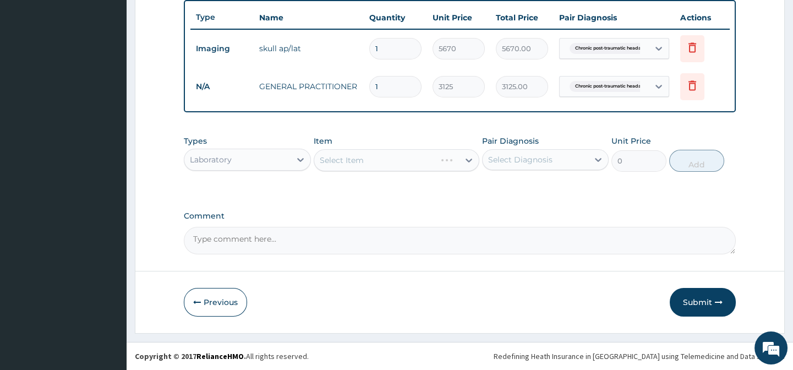
click at [344, 151] on div "Select Item" at bounding box center [397, 160] width 166 height 22
click at [386, 160] on div "Select Item" at bounding box center [397, 160] width 166 height 22
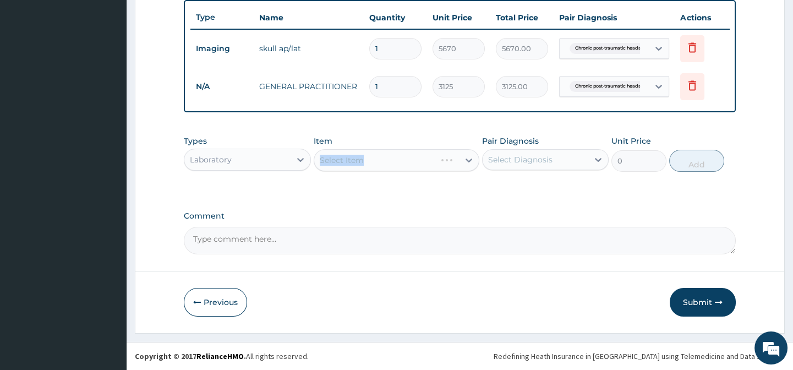
click at [386, 160] on div "Select Item" at bounding box center [397, 160] width 166 height 22
click at [390, 151] on div "Select Item" at bounding box center [397, 160] width 166 height 22
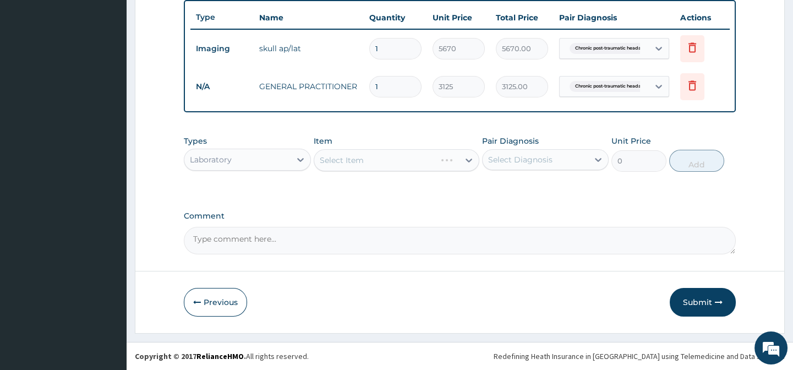
click at [400, 169] on div "Select Item" at bounding box center [397, 160] width 166 height 22
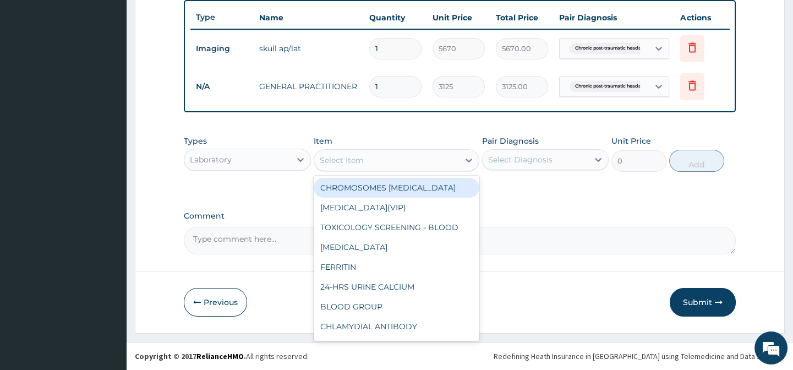
click at [377, 166] on div "Select Item" at bounding box center [386, 160] width 145 height 18
paste input "FULL BLOOD COUNT"
type input "FULL BLOOD COUNT"
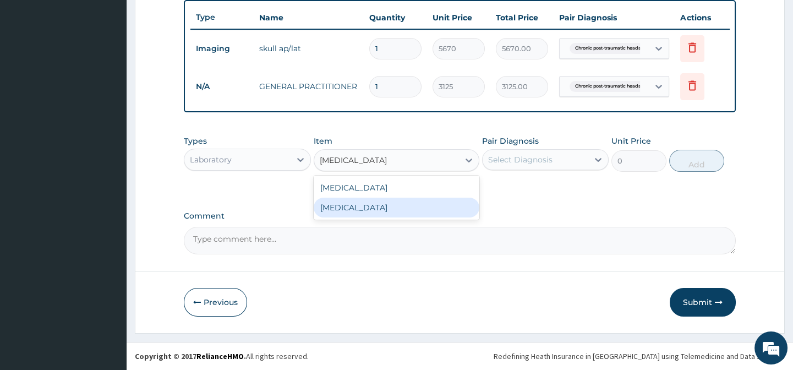
click at [441, 200] on div "FULL BLOOD COUNT" at bounding box center [397, 208] width 166 height 20
type input "3375"
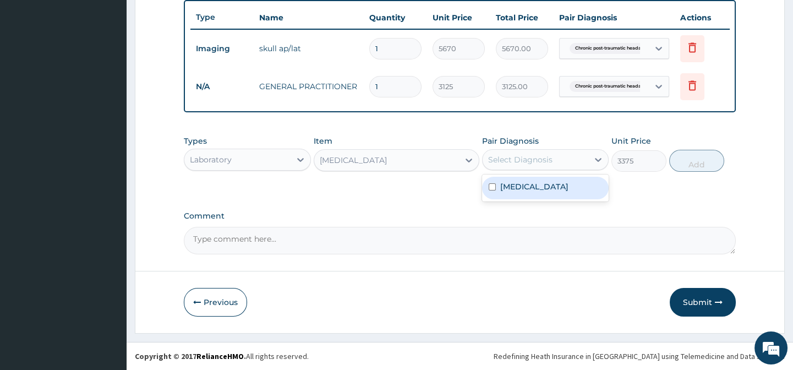
click at [521, 167] on div "Select Diagnosis" at bounding box center [536, 160] width 106 height 18
drag, startPoint x: 554, startPoint y: 193, endPoint x: 627, endPoint y: 185, distance: 73.0
click at [557, 192] on label "Chronic post-traumatic headache" at bounding box center [534, 186] width 68 height 11
checkbox input "true"
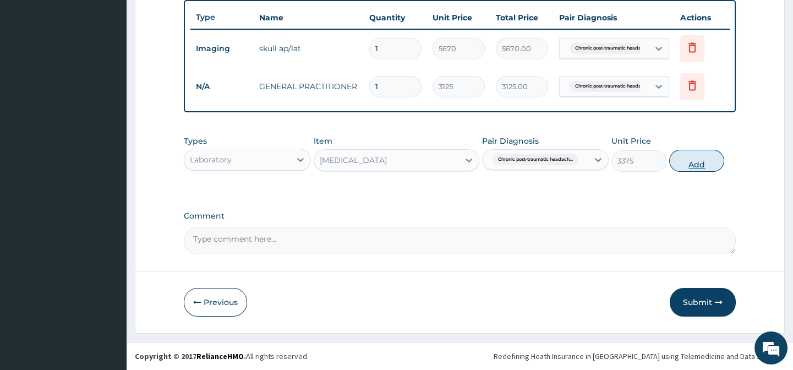
drag, startPoint x: 671, startPoint y: 180, endPoint x: 680, endPoint y: 168, distance: 14.7
click at [674, 177] on div "Types Laboratory Item FULL BLOOD COUNT Pair Diagnosis Chronic post-traumatic he…" at bounding box center [459, 162] width 551 height 64
click at [685, 161] on button "Add" at bounding box center [696, 161] width 55 height 22
type input "0"
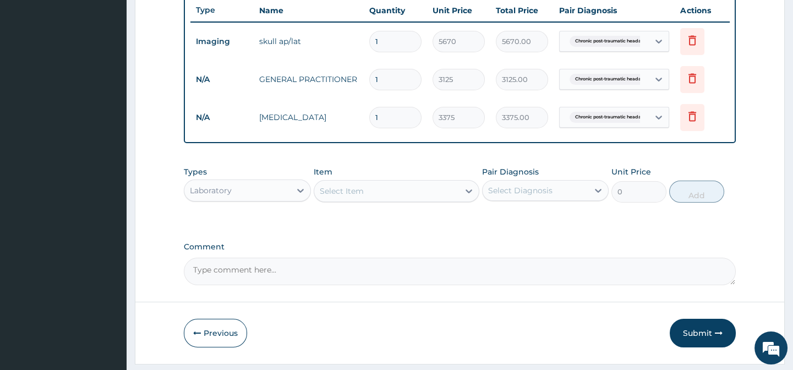
click at [341, 195] on div "Select Item" at bounding box center [342, 190] width 44 height 11
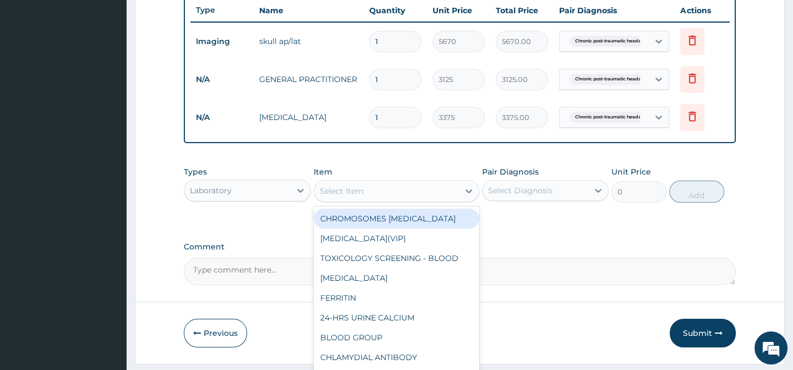
paste input "MALARIA PARASITE"
type input "MALARIA PARASITE"
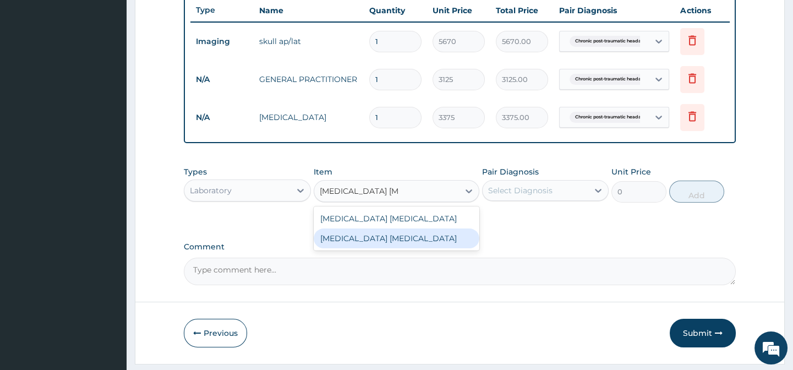
click at [413, 242] on div "MALARIA PARASITE" at bounding box center [397, 238] width 166 height 20
type input "2025"
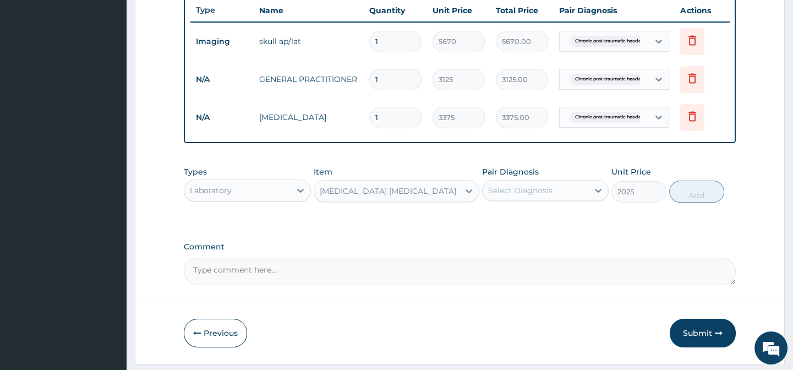
click at [522, 208] on div "Types Laboratory Item option MALARIA PARASITE, selected. Select is focused ,typ…" at bounding box center [459, 184] width 551 height 47
click at [531, 194] on div "Select Diagnosis" at bounding box center [520, 190] width 64 height 11
drag, startPoint x: 566, startPoint y: 218, endPoint x: 576, endPoint y: 220, distance: 10.5
click at [568, 219] on div "Chronic post-traumatic headache" at bounding box center [545, 218] width 127 height 23
checkbox input "true"
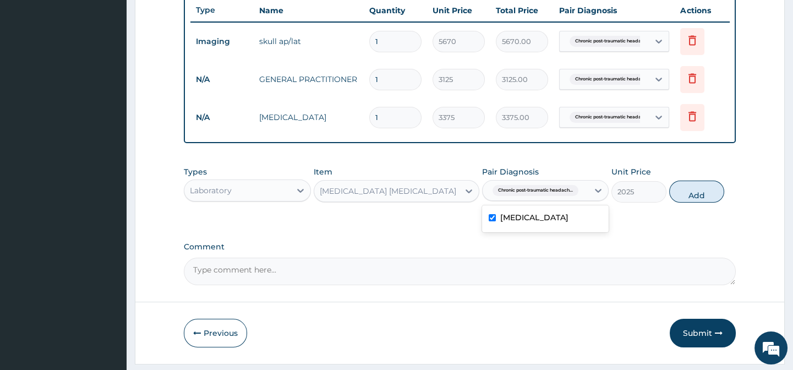
drag, startPoint x: 650, startPoint y: 220, endPoint x: 662, endPoint y: 216, distance: 12.4
click at [651, 220] on div "Types Laboratory Item MALARIA PARASITE Pair Diagnosis option Chronic post-traum…" at bounding box center [459, 193] width 551 height 64
click at [688, 203] on button "Add" at bounding box center [696, 192] width 55 height 22
type input "0"
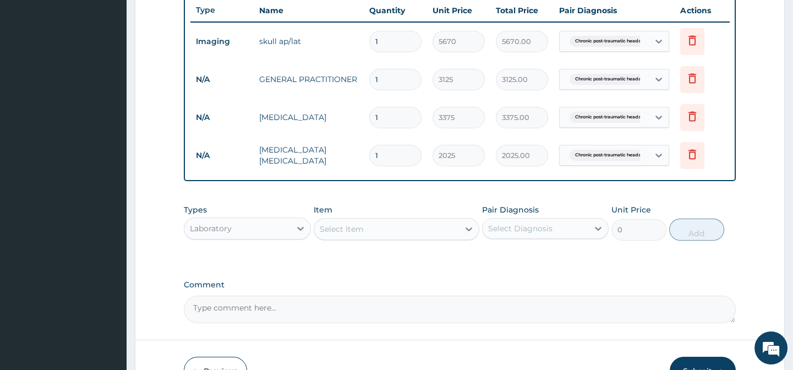
click at [336, 234] on div "Select Item" at bounding box center [342, 228] width 44 height 11
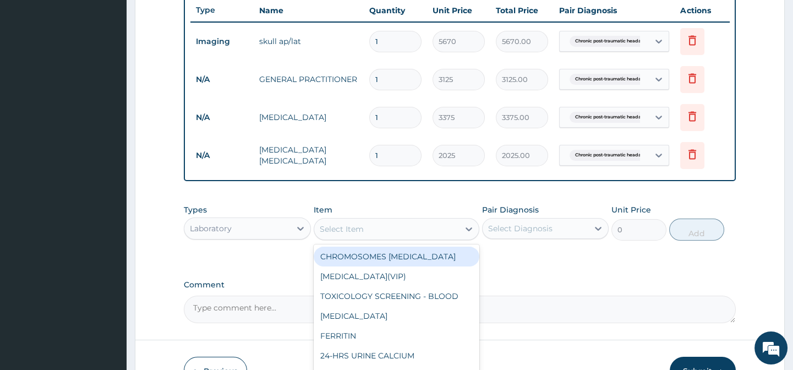
paste input "SKULL AP/LAT"
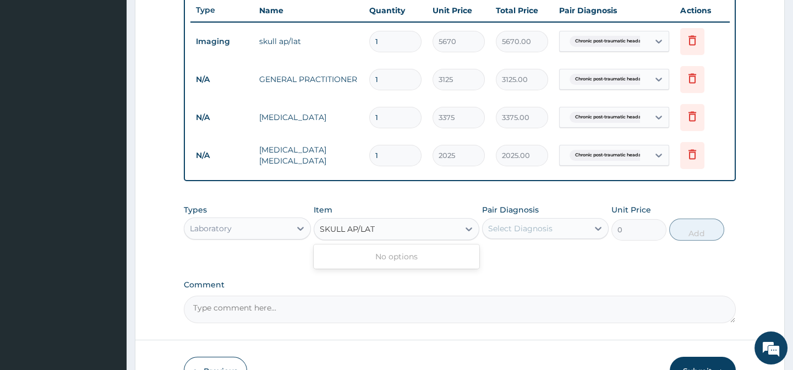
type input "SKULL AP/LAT"
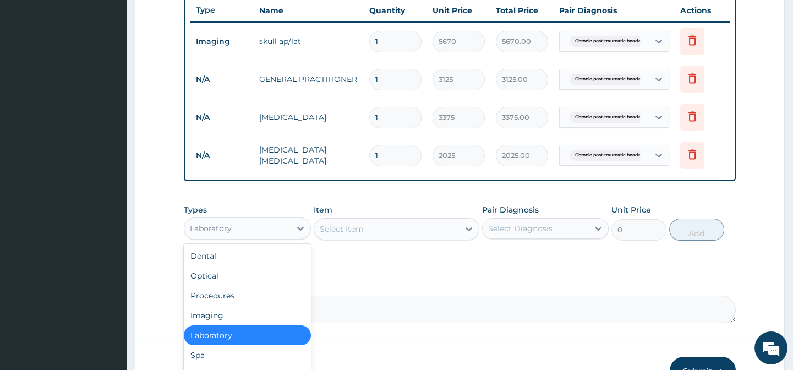
click at [275, 237] on div "Laboratory" at bounding box center [237, 229] width 106 height 18
click at [236, 237] on div "Laboratory" at bounding box center [237, 229] width 106 height 18
click at [235, 345] on div "Laboratory" at bounding box center [247, 335] width 127 height 20
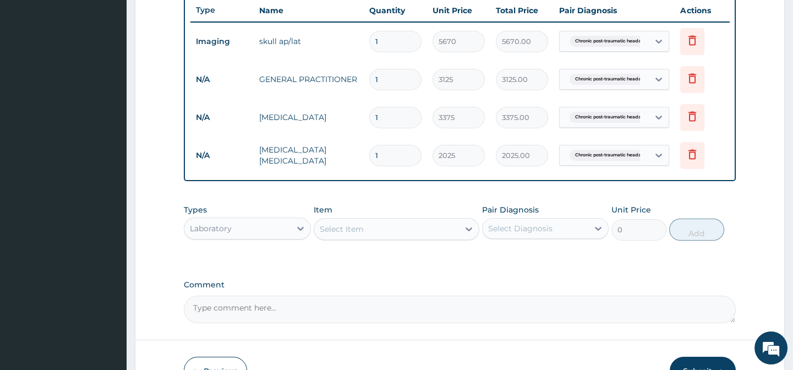
click at [276, 237] on div "Laboratory" at bounding box center [237, 229] width 106 height 18
click at [381, 288] on label "Comment" at bounding box center [459, 284] width 551 height 9
click at [381, 296] on textarea "Comment" at bounding box center [459, 310] width 551 height 28
click at [257, 222] on div "Types Laboratory" at bounding box center [247, 222] width 127 height 36
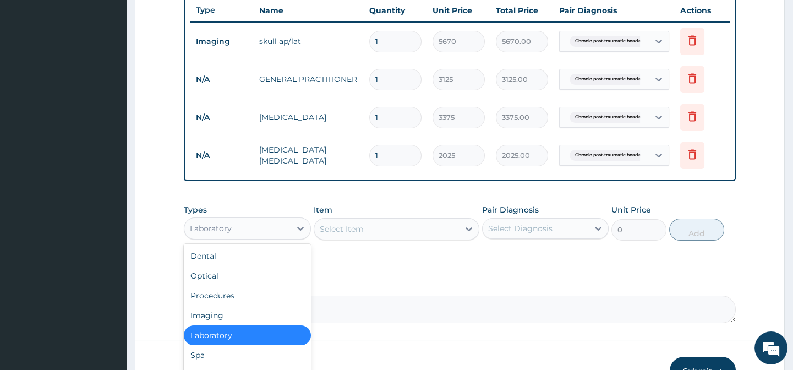
click at [260, 233] on div "Laboratory" at bounding box center [237, 229] width 106 height 18
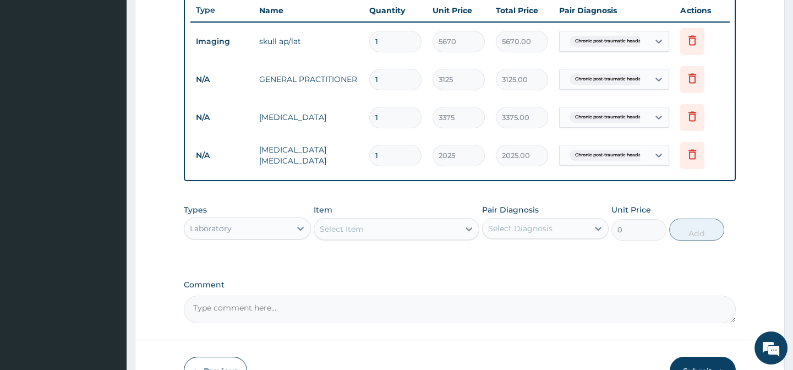
click at [364, 274] on div "PA Code / Prescription Code PA/F8ACB7 Encounter Date 10-09-2025 Important Notic…" at bounding box center [459, 6] width 551 height 635
click at [221, 234] on div "Laboratory" at bounding box center [211, 228] width 42 height 11
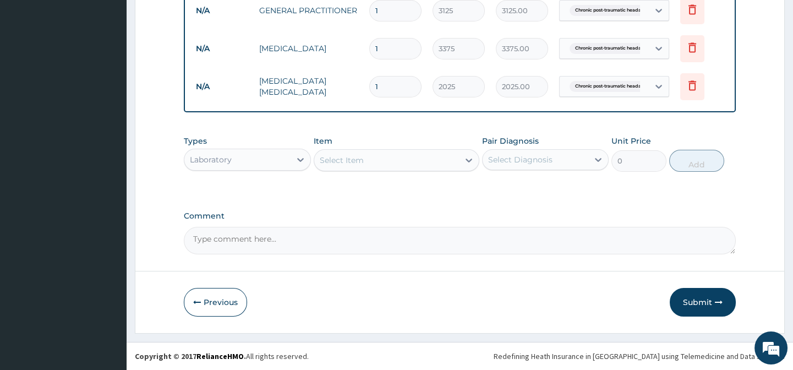
click at [682, 303] on button "Submit" at bounding box center [703, 302] width 66 height 29
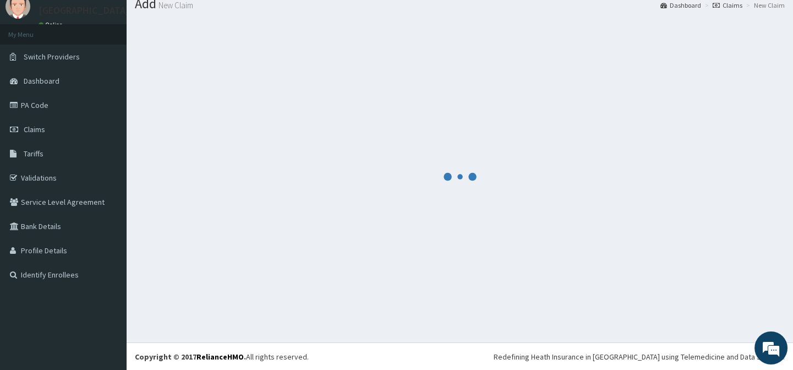
scroll to position [493, 0]
